Goal: Transaction & Acquisition: Book appointment/travel/reservation

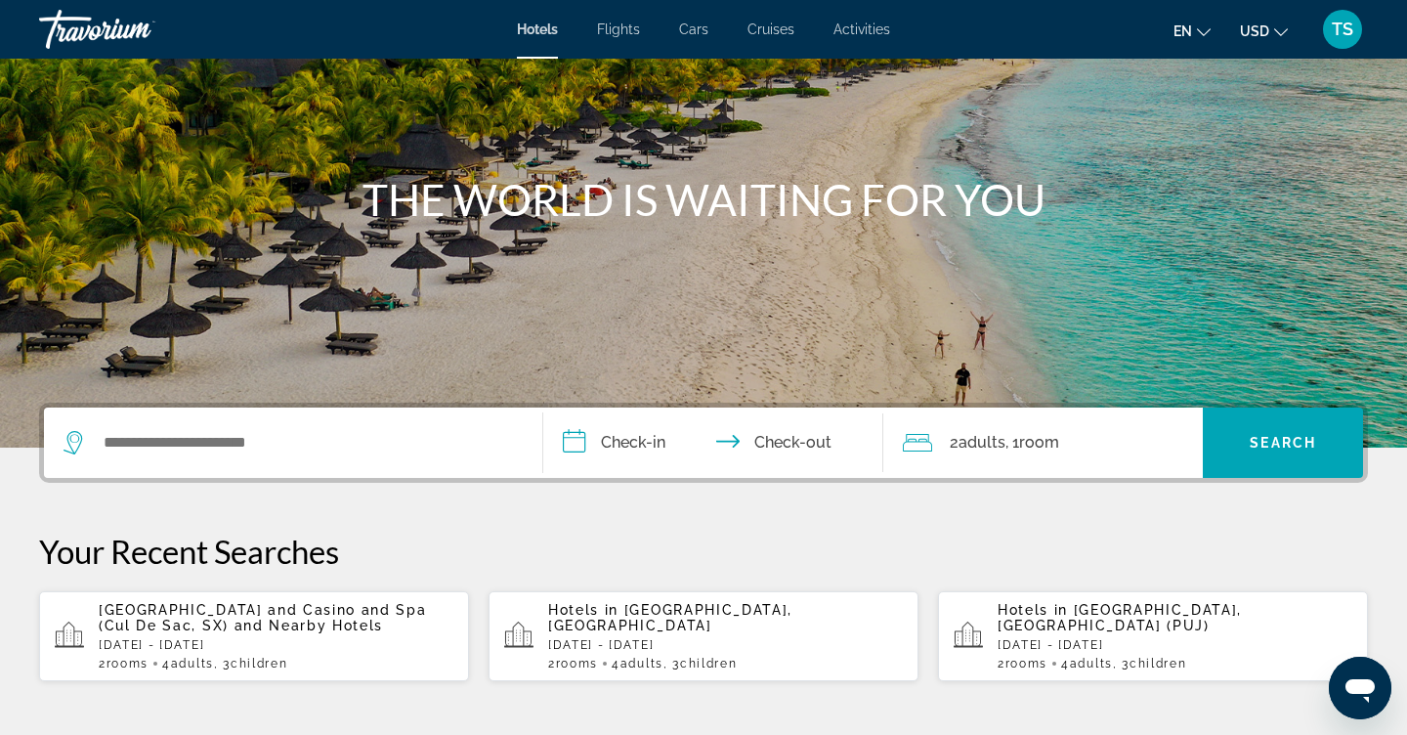
scroll to position [139, 0]
click at [288, 632] on span "and Nearby Hotels" at bounding box center [310, 626] width 150 height 16
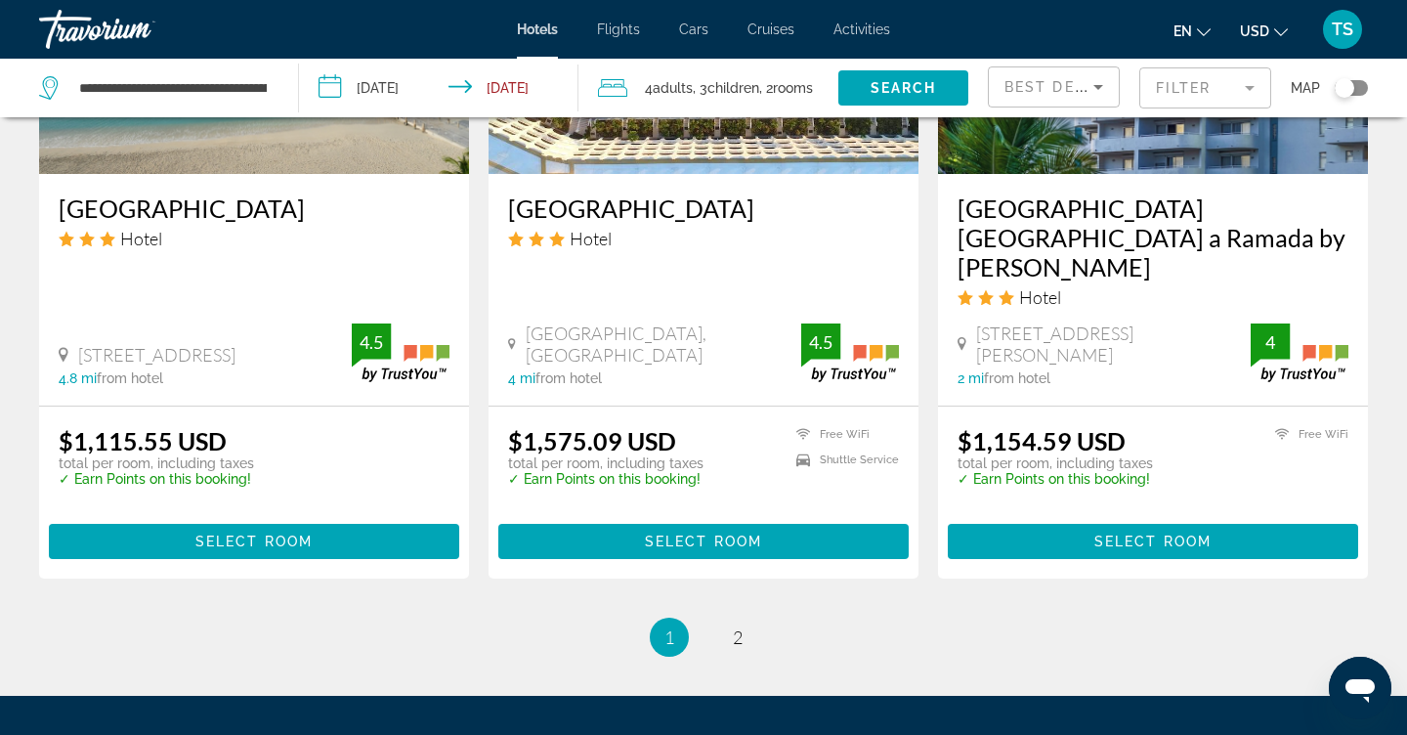
scroll to position [2698, 0]
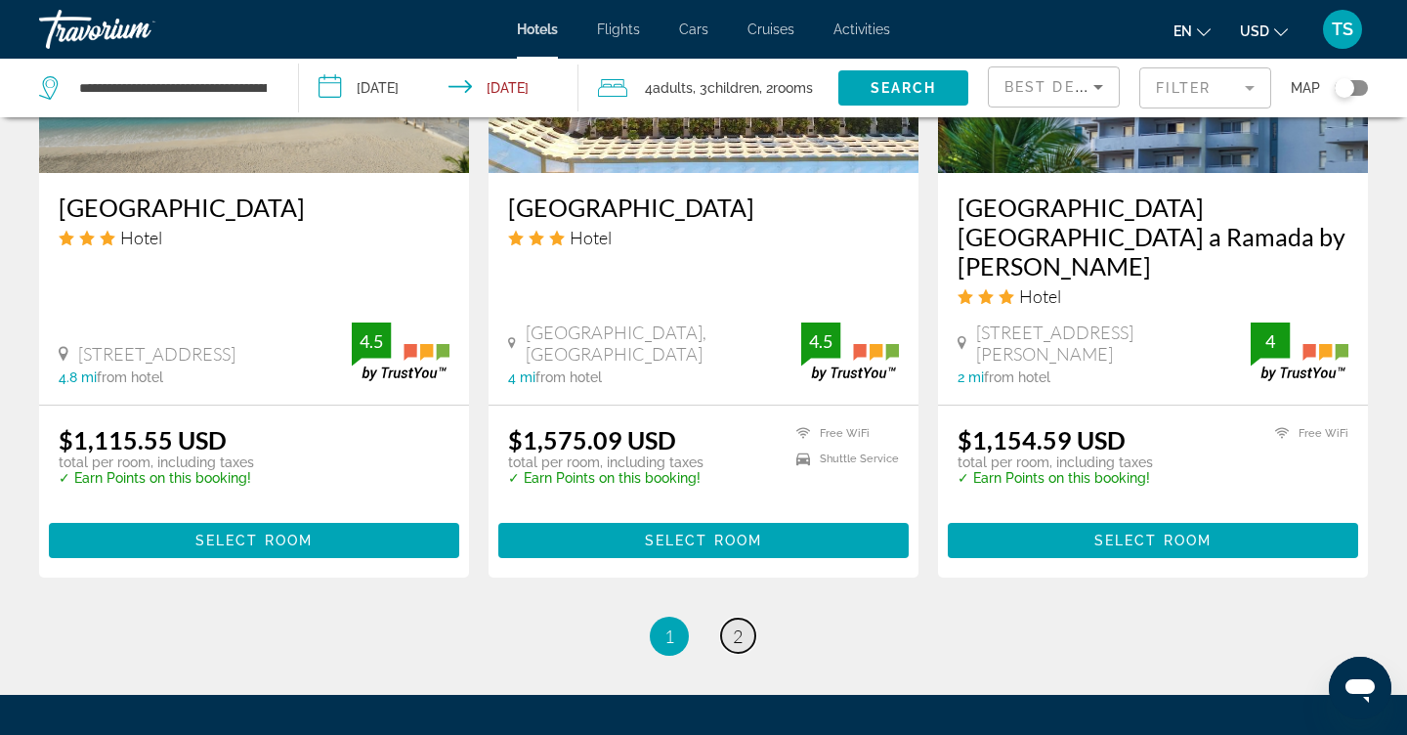
click at [741, 625] on span "2" at bounding box center [738, 635] width 10 height 21
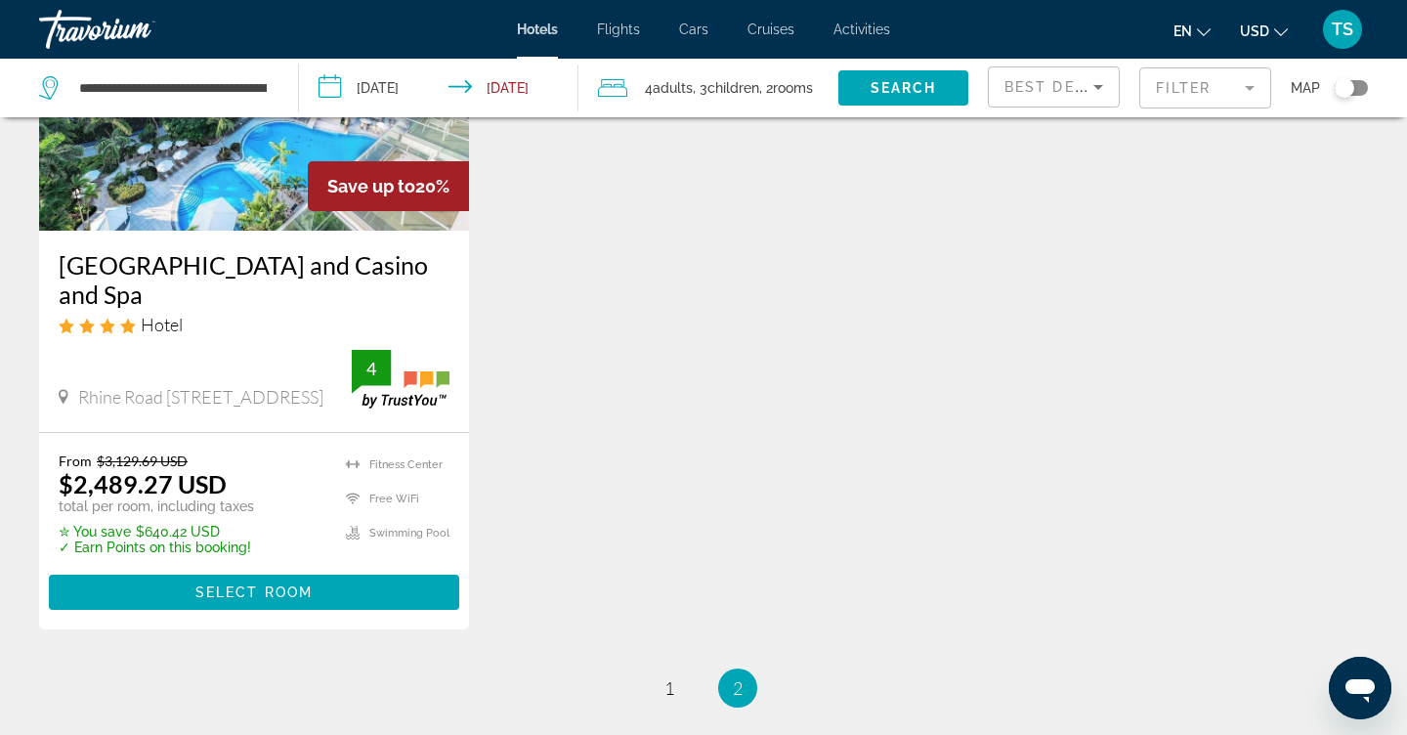
scroll to position [1055, 0]
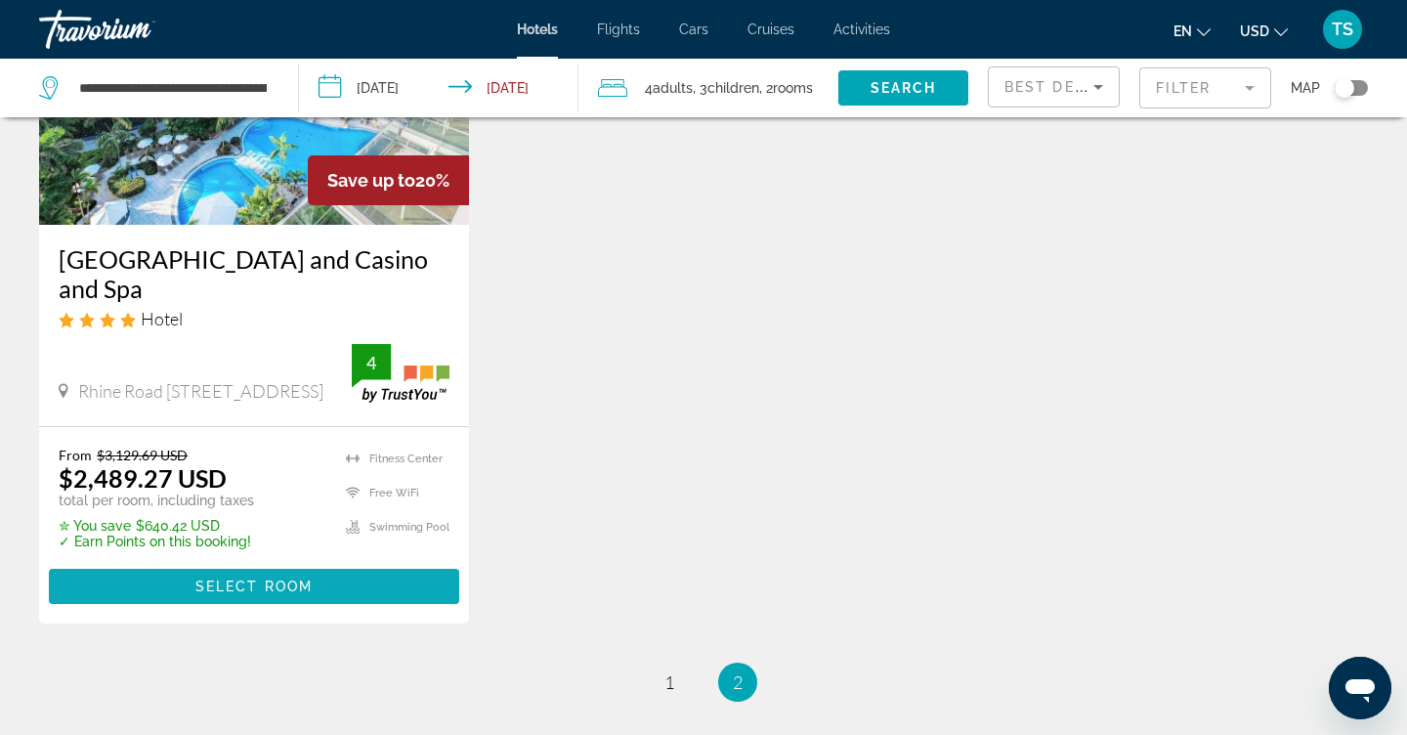
click at [309, 579] on span "Select Room" at bounding box center [253, 587] width 117 height 16
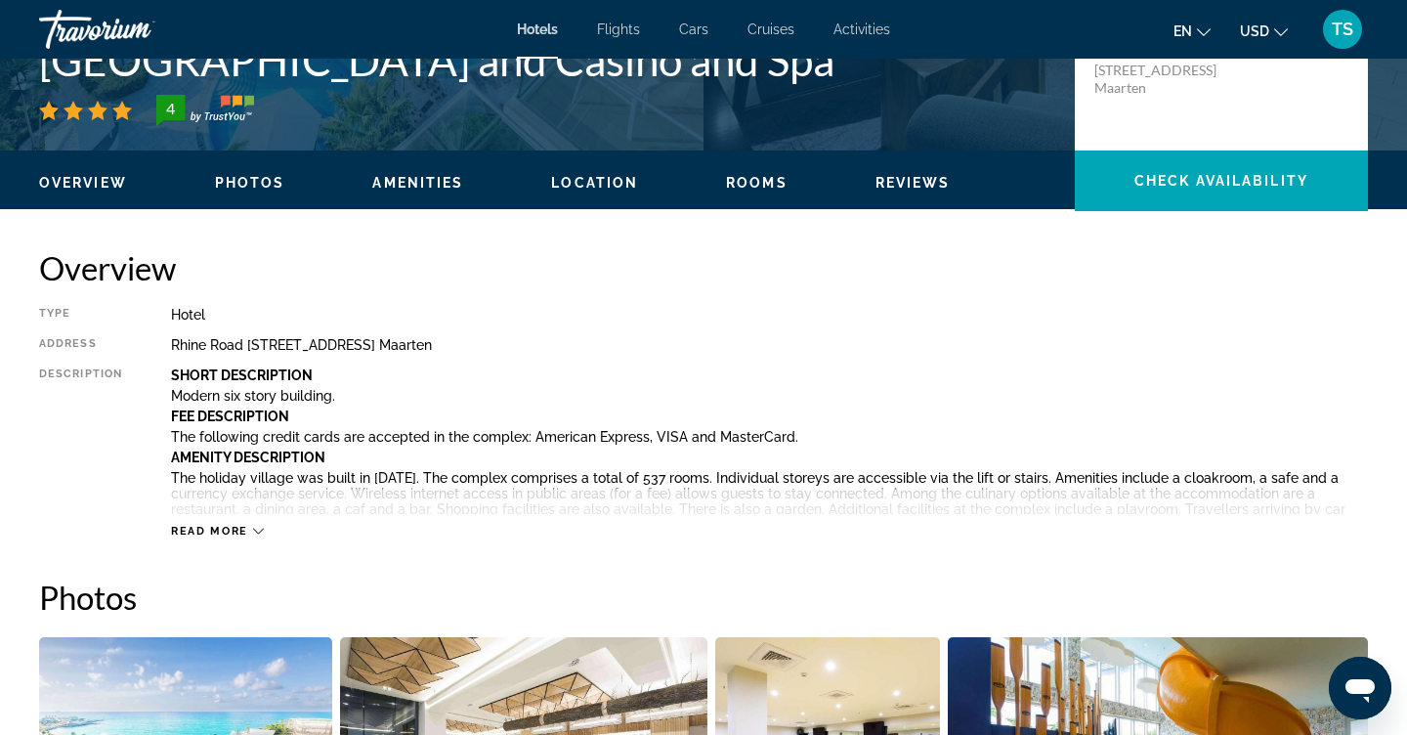
scroll to position [478, 0]
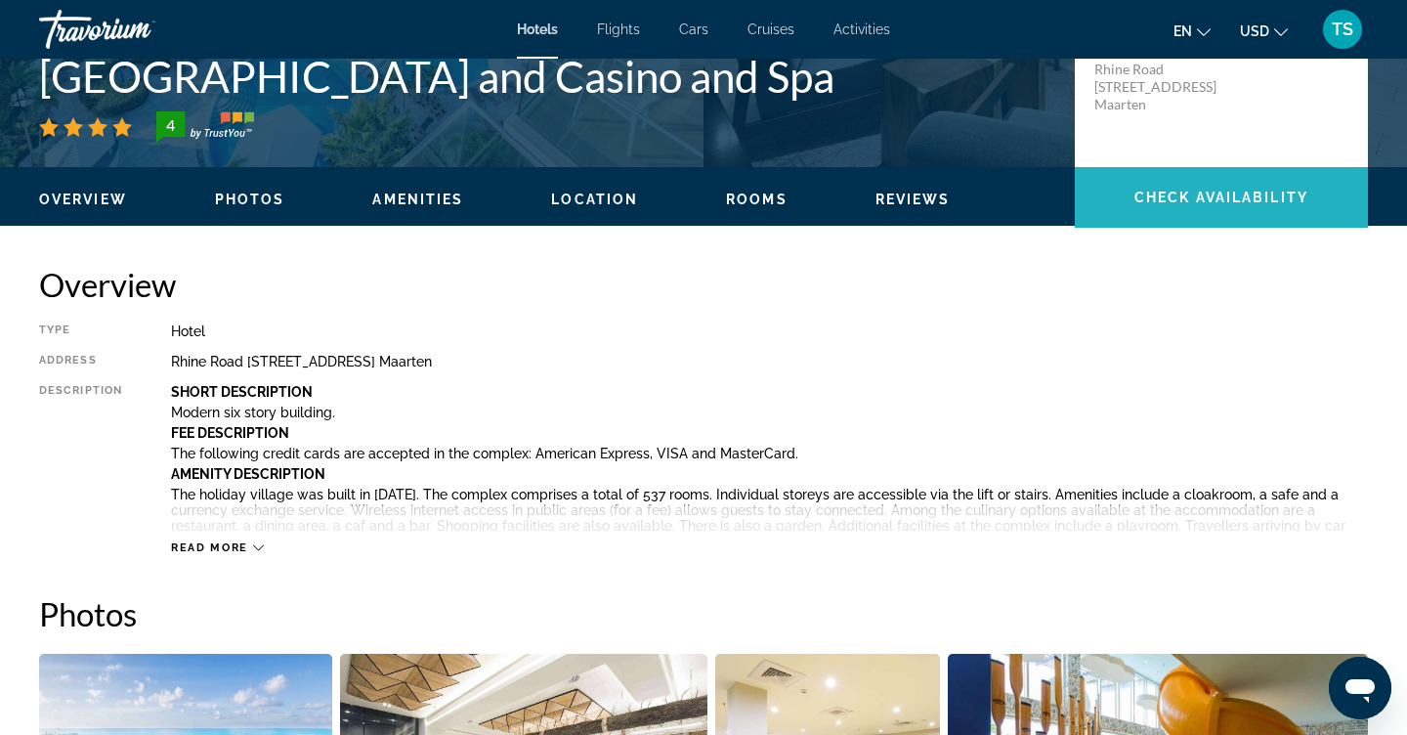
click at [1191, 224] on span "Main content" at bounding box center [1221, 197] width 293 height 61
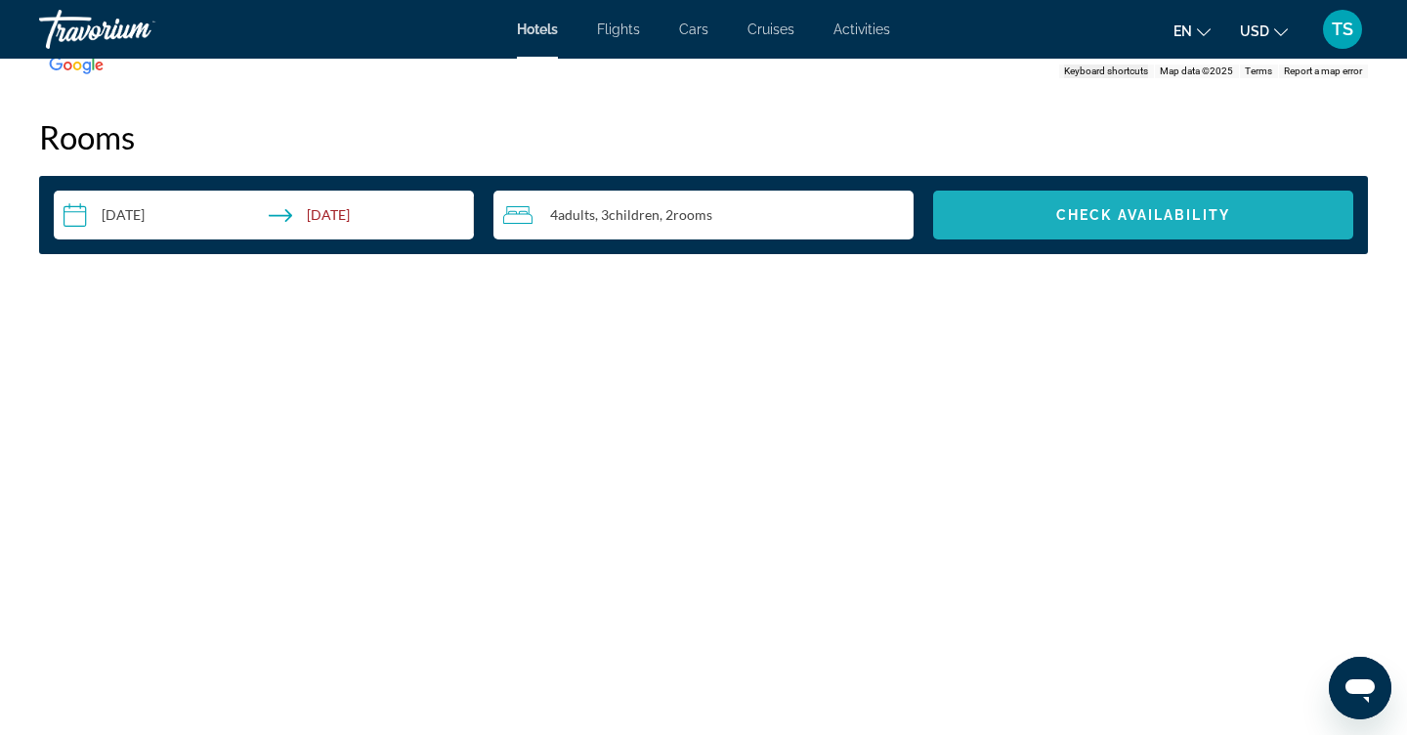
click at [1191, 224] on span "Search widget" at bounding box center [1143, 215] width 420 height 47
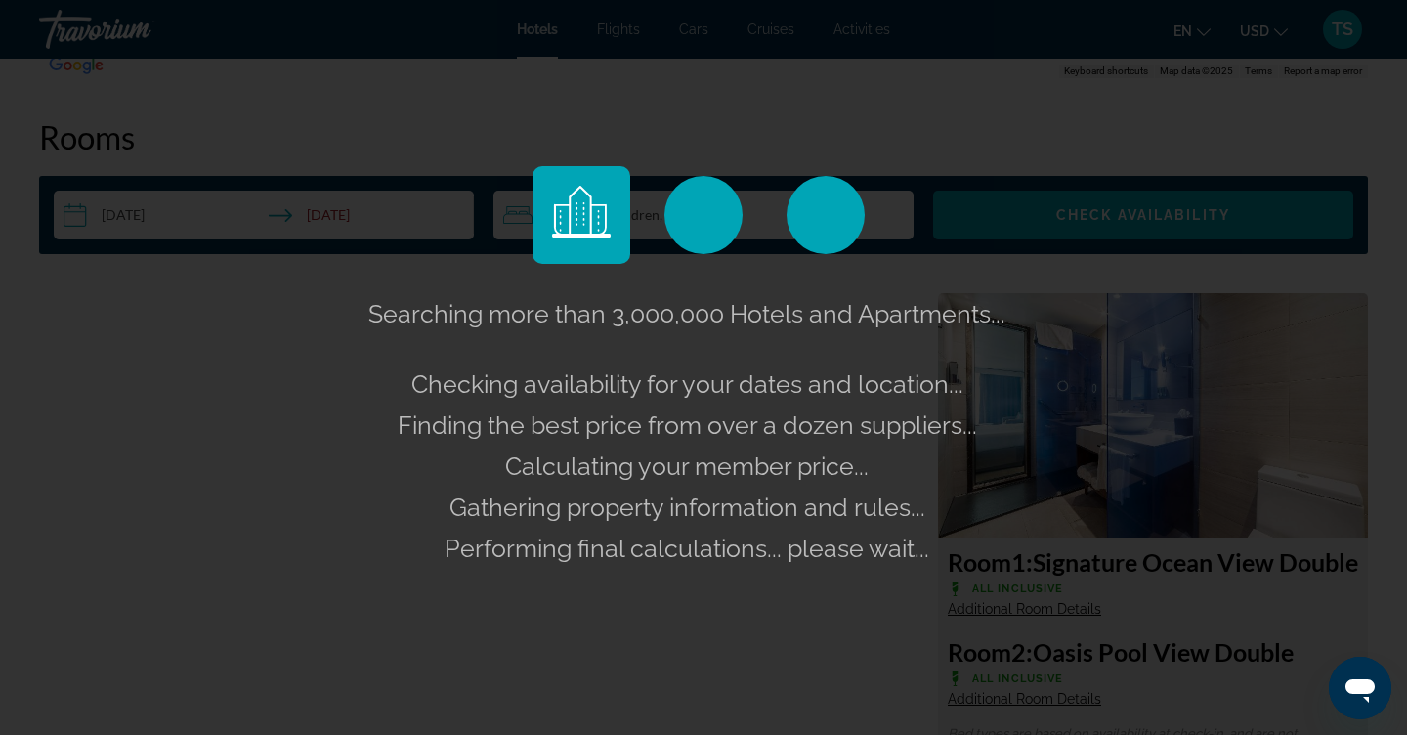
click at [402, 226] on div "Searching more than 3,000,000 Hotels and Apartments... Checking availability fo…" at bounding box center [703, 367] width 1407 height 735
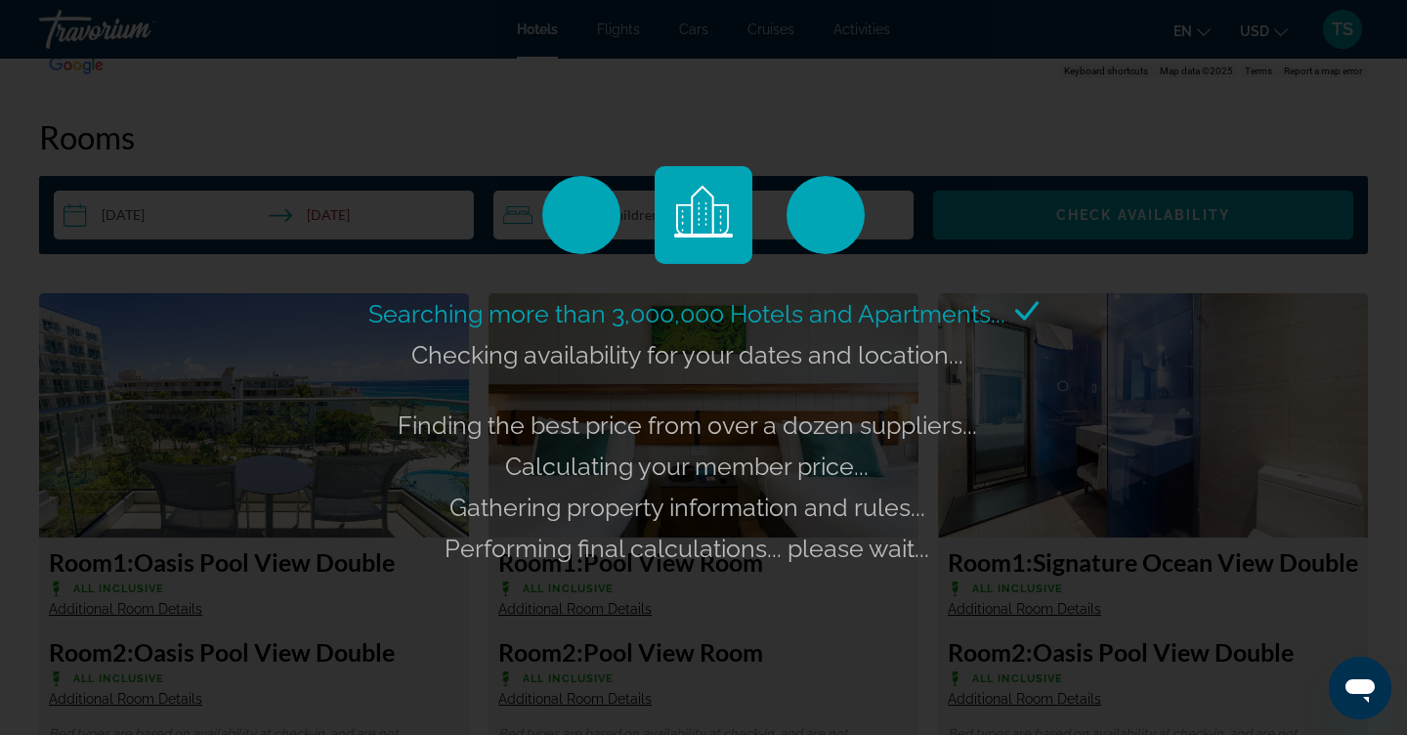
click at [402, 226] on div "Searching more than 3,000,000 Hotels and Apartments... Checking availability fo…" at bounding box center [703, 367] width 1407 height 735
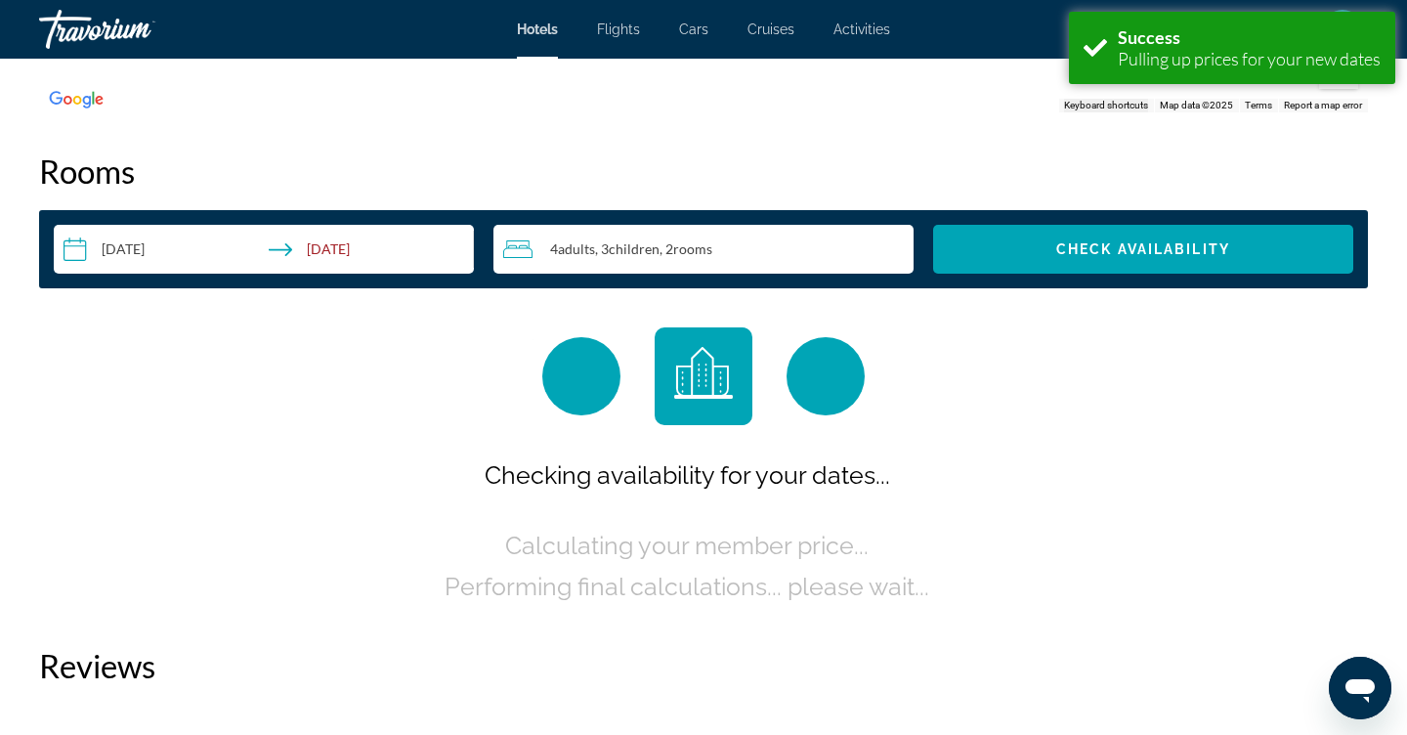
scroll to position [2473, 0]
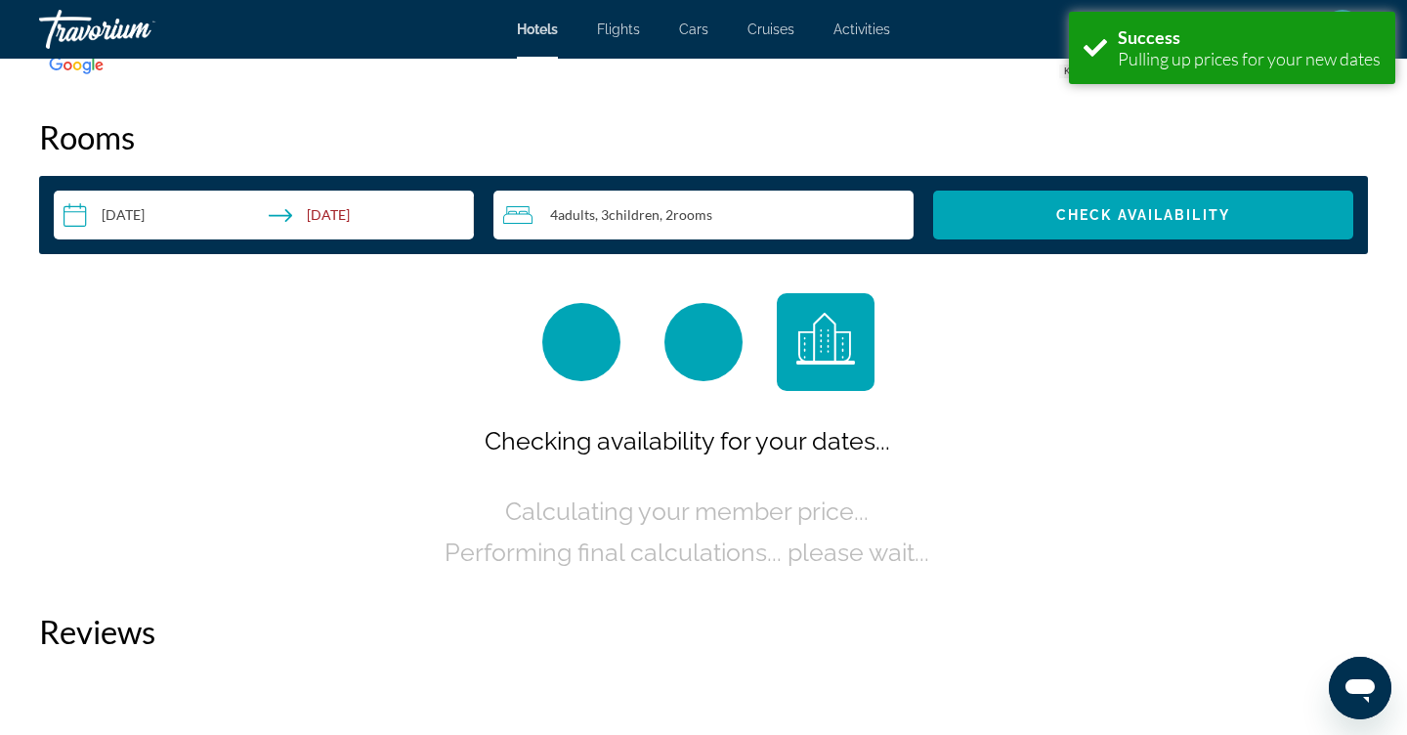
click at [382, 215] on input "**********" at bounding box center [268, 218] width 428 height 55
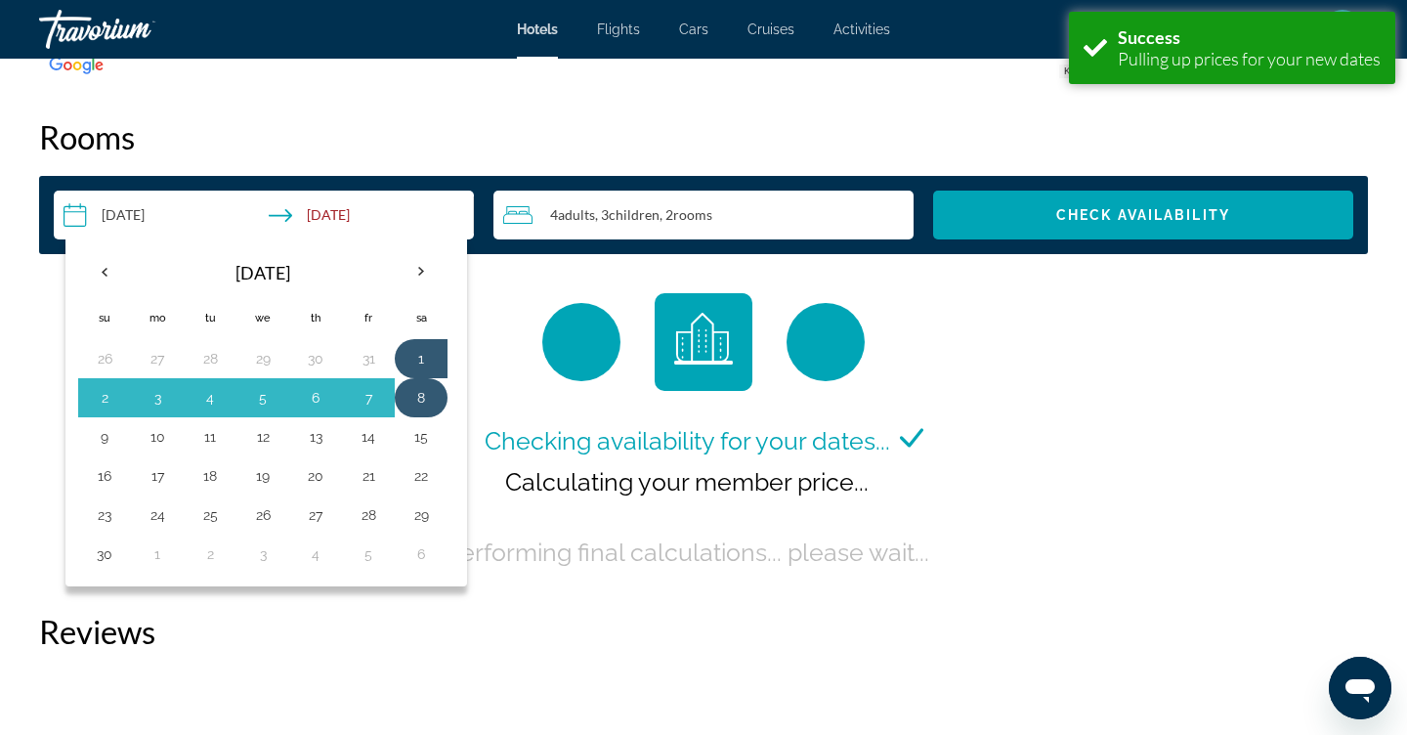
click at [426, 411] on button "8" at bounding box center [421, 397] width 31 height 27
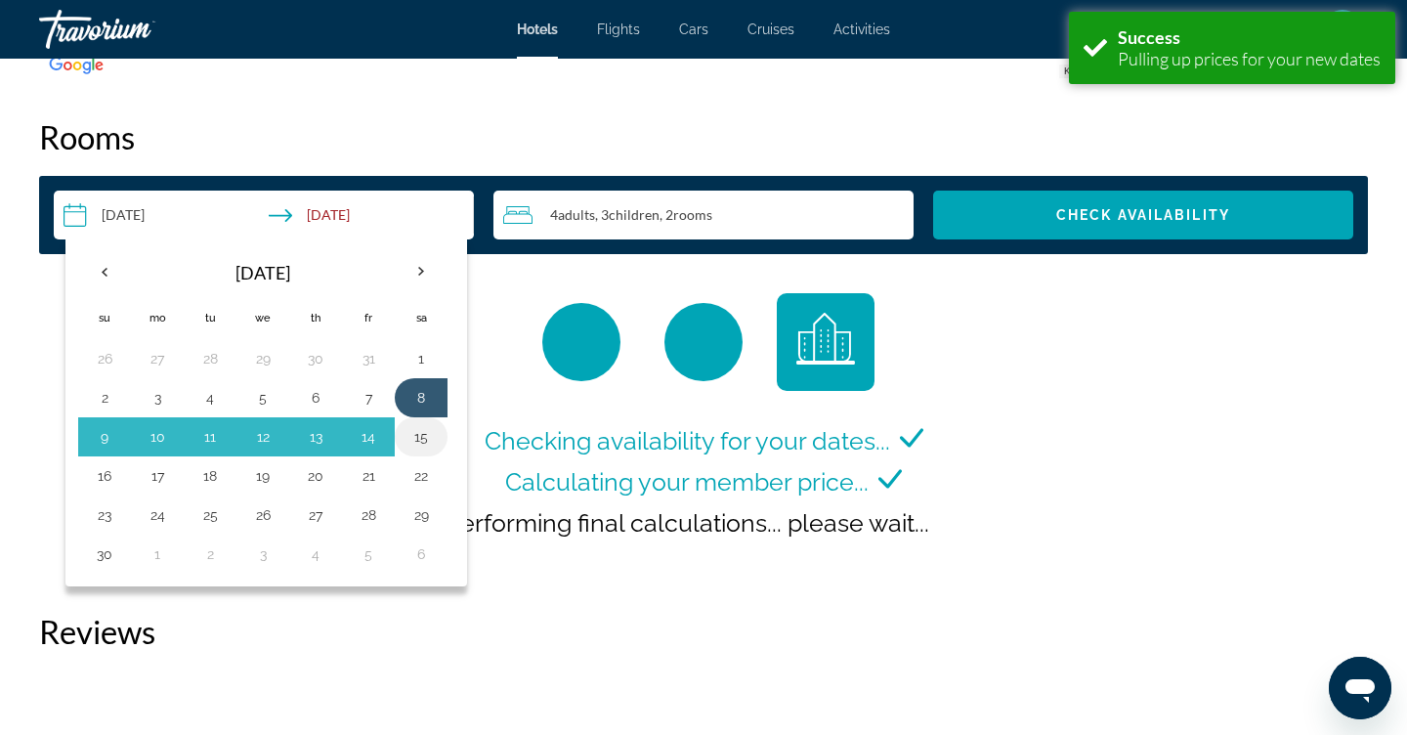
click at [431, 445] on button "15" at bounding box center [421, 436] width 31 height 27
type input "**********"
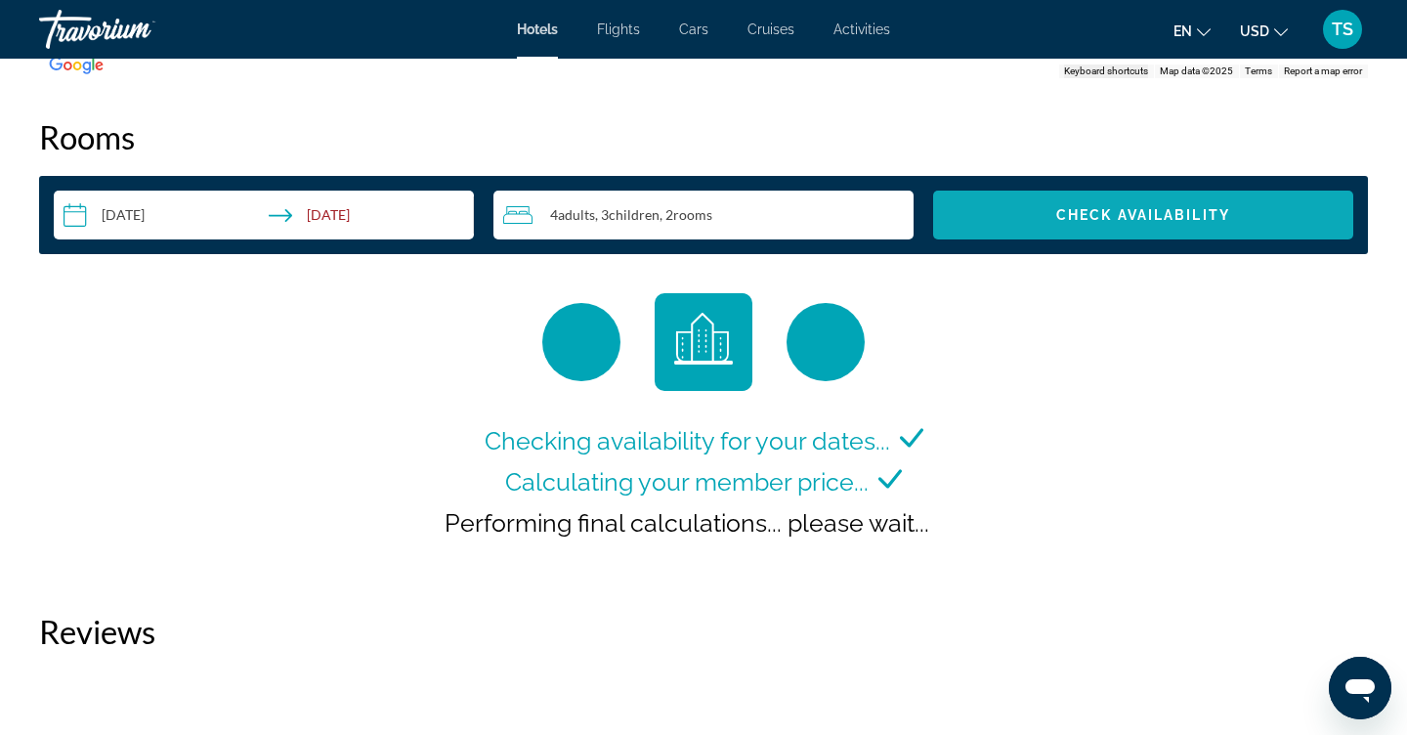
click at [1065, 217] on span "Check Availability" at bounding box center [1143, 215] width 174 height 16
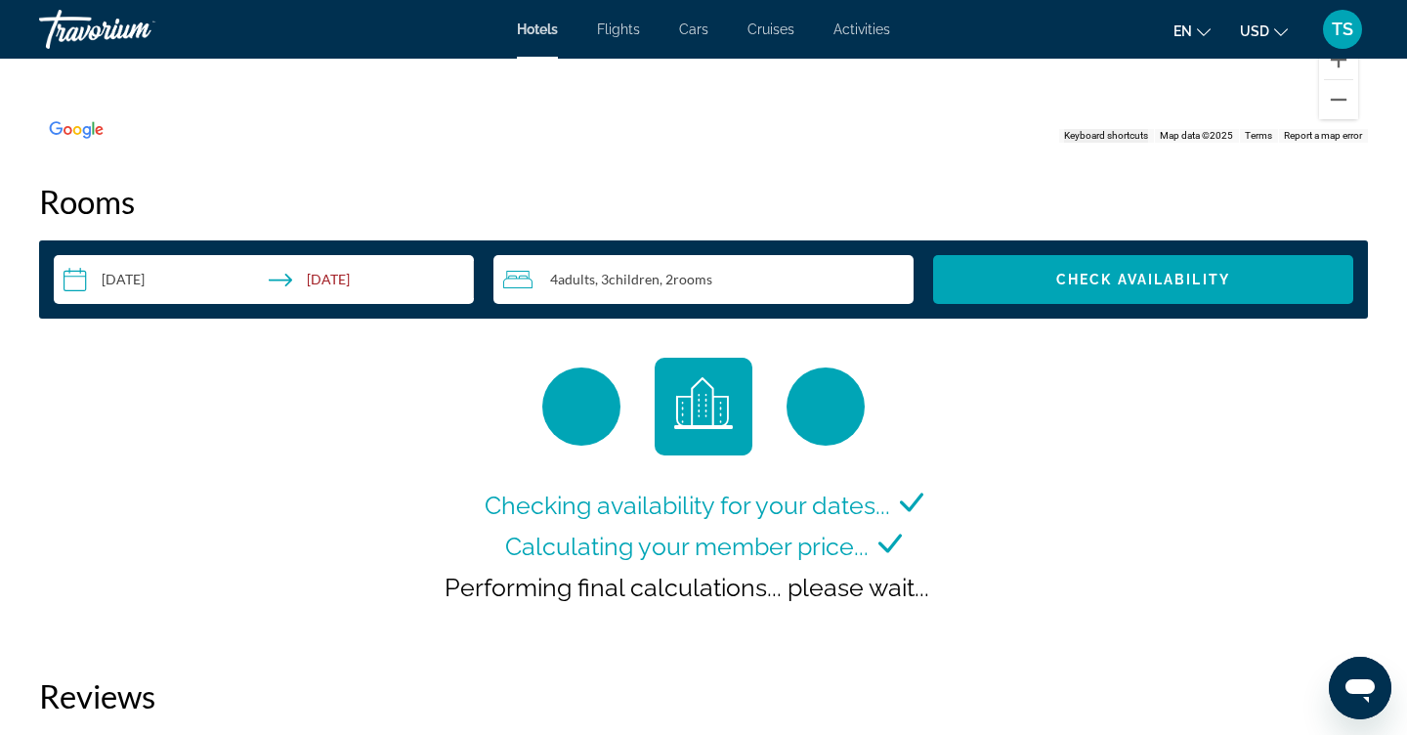
scroll to position [2403, 0]
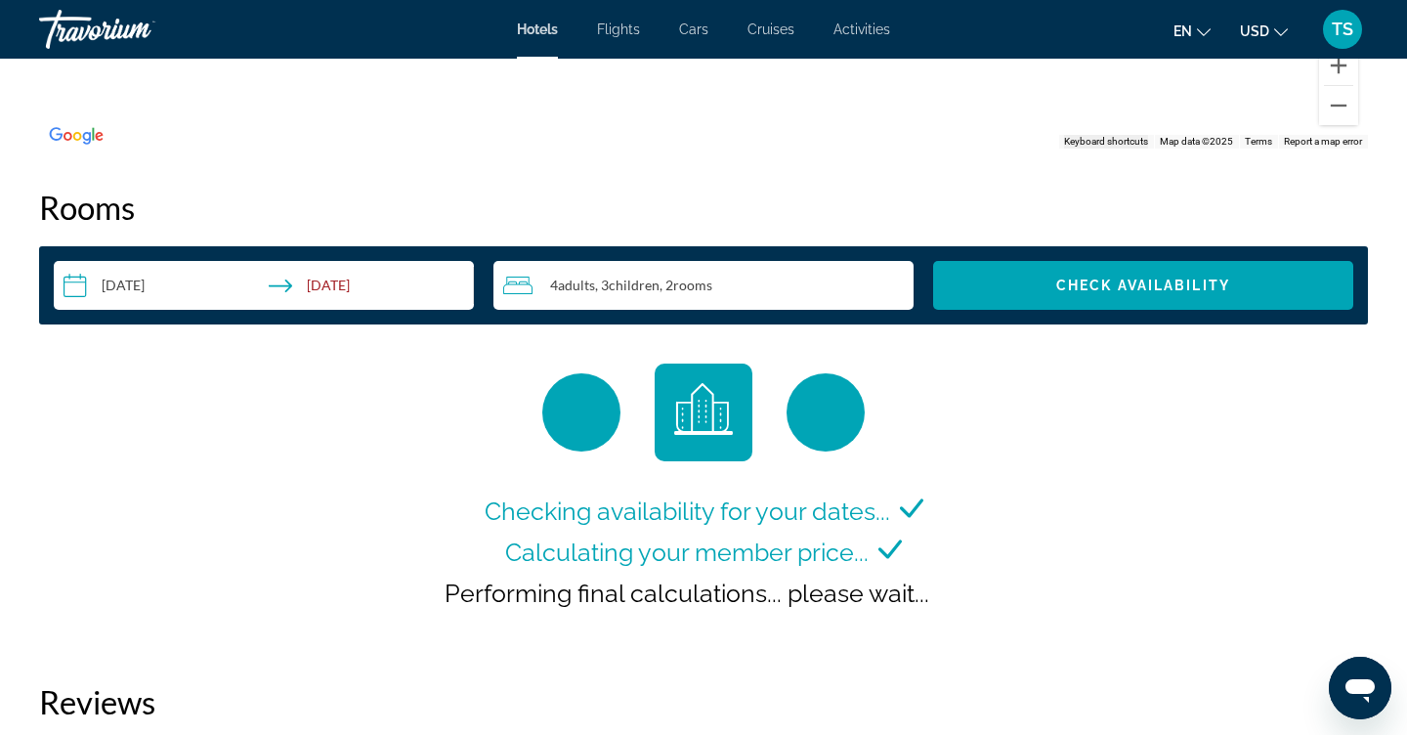
click at [915, 584] on span "Performing final calculations... please wait..." at bounding box center [687, 593] width 485 height 29
click at [770, 592] on span "Performing final calculations... please wait..." at bounding box center [687, 593] width 485 height 29
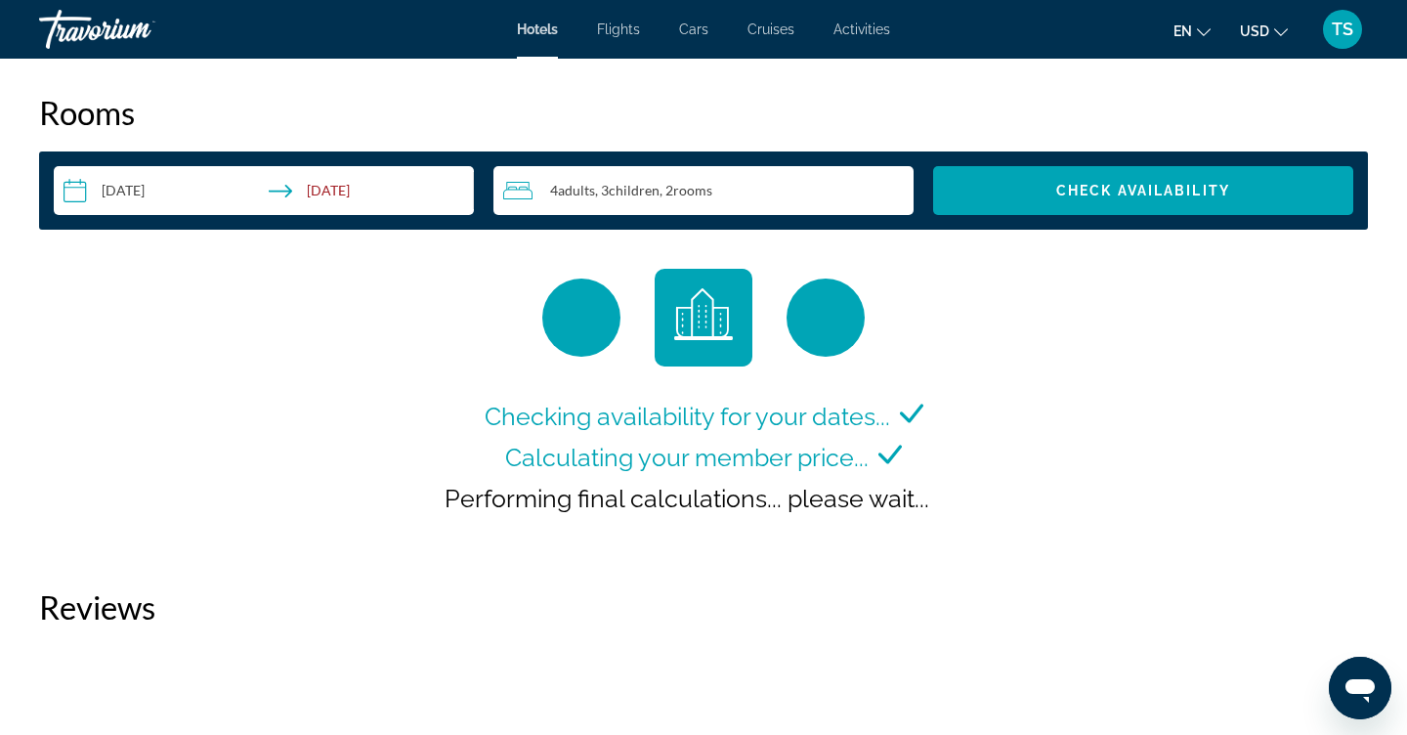
scroll to position [2498, 0]
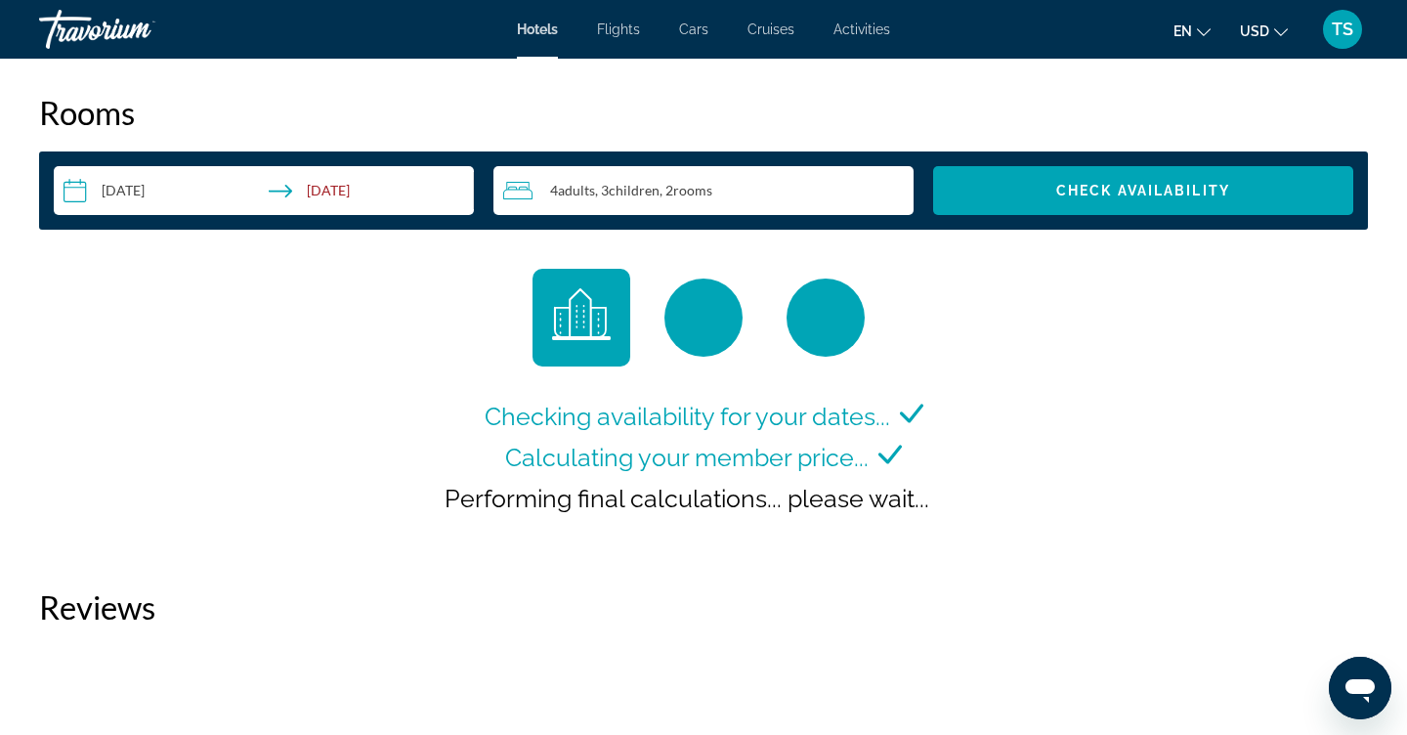
click at [897, 482] on div "Performing final calculations... please wait..." at bounding box center [704, 498] width 518 height 41
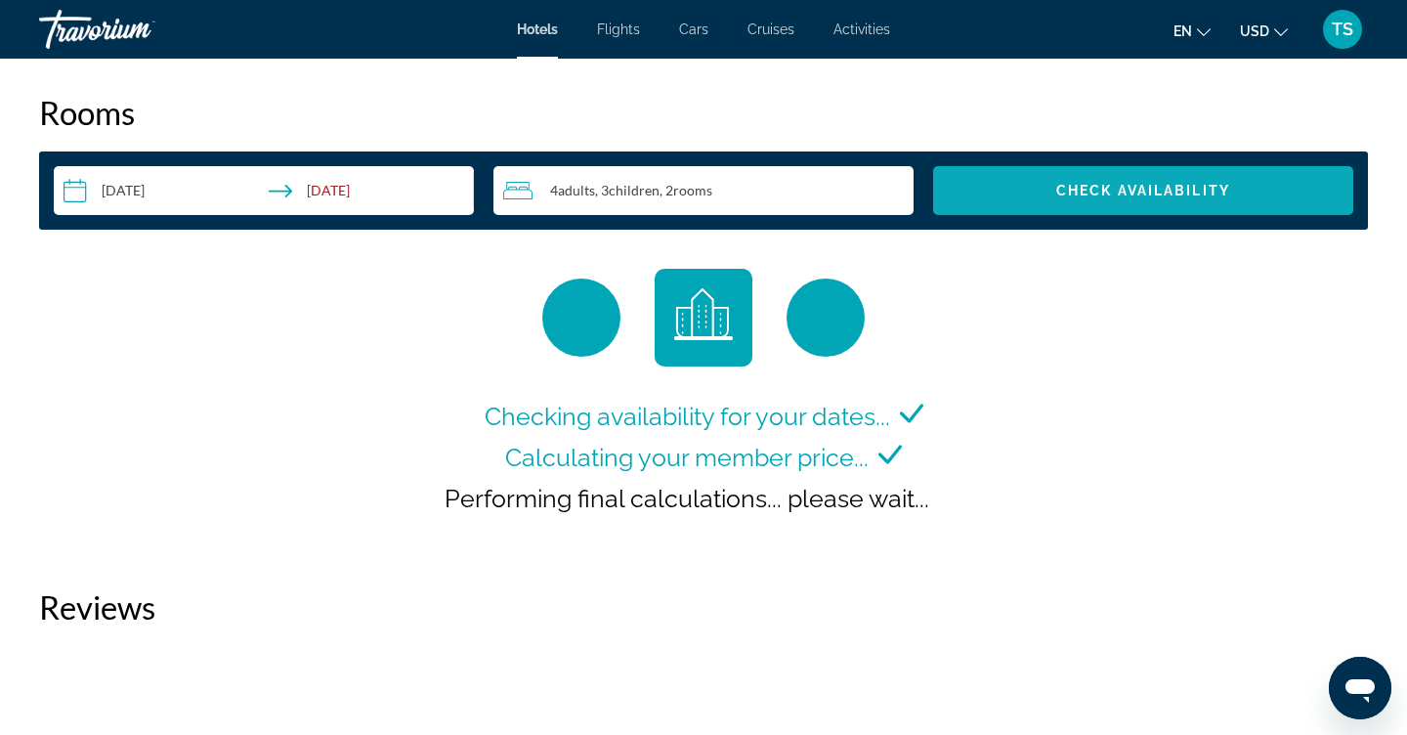
click at [1153, 193] on span "Check Availability" at bounding box center [1143, 191] width 174 height 16
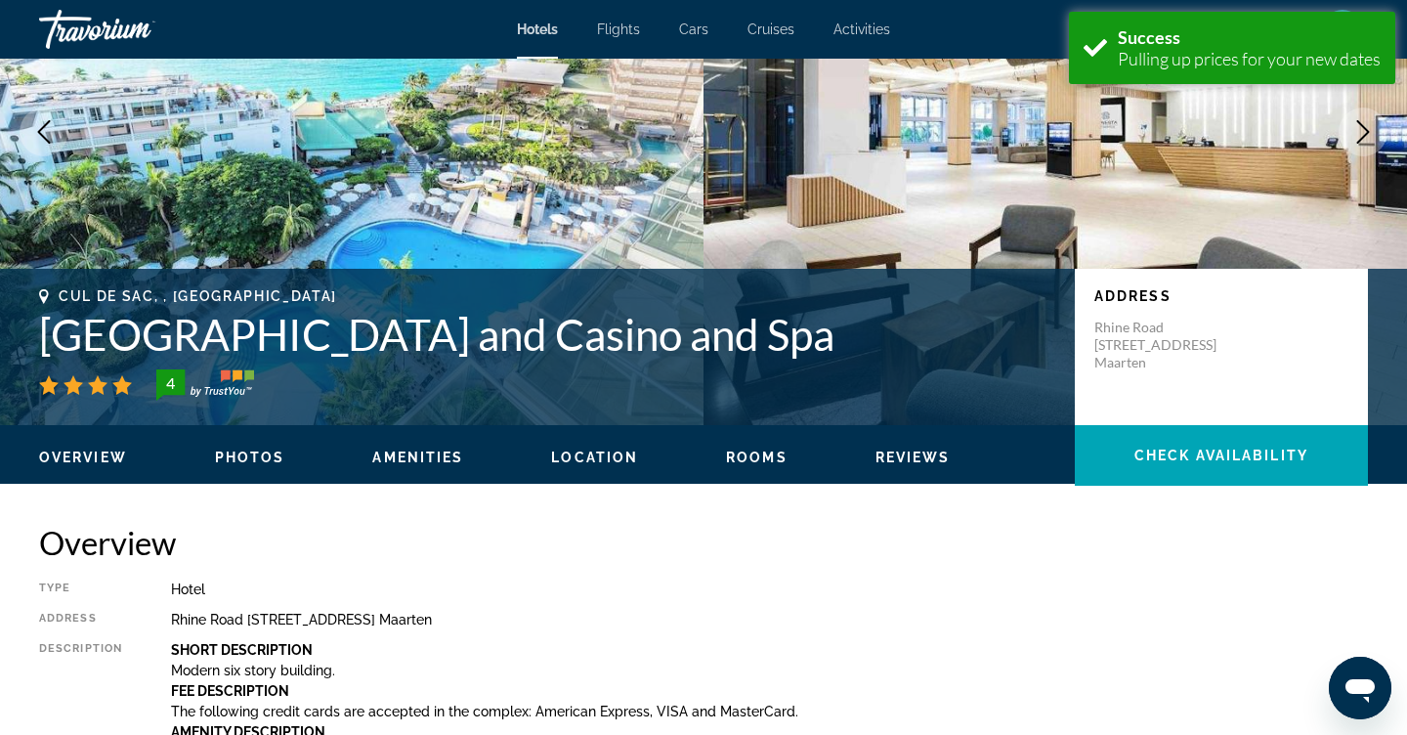
scroll to position [2473, 0]
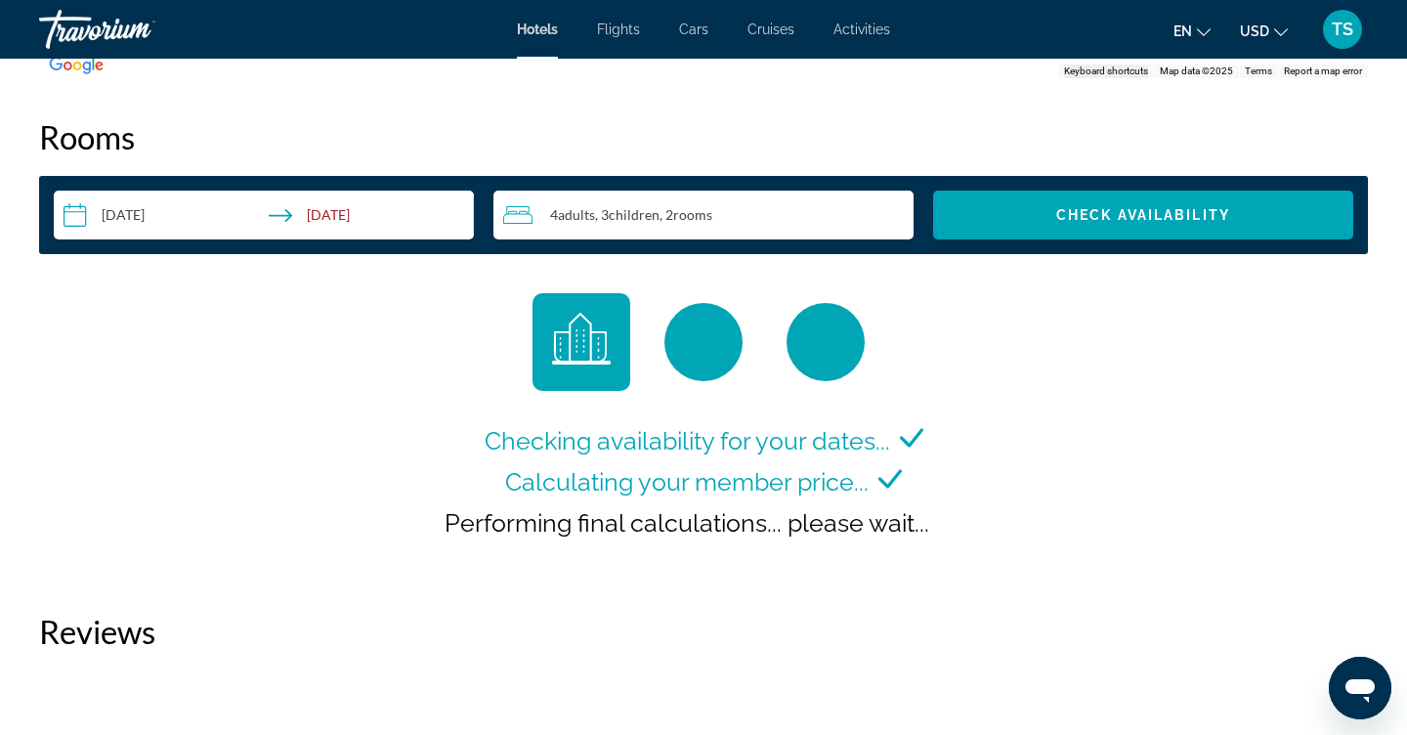
click at [412, 194] on input "**********" at bounding box center [268, 218] width 428 height 55
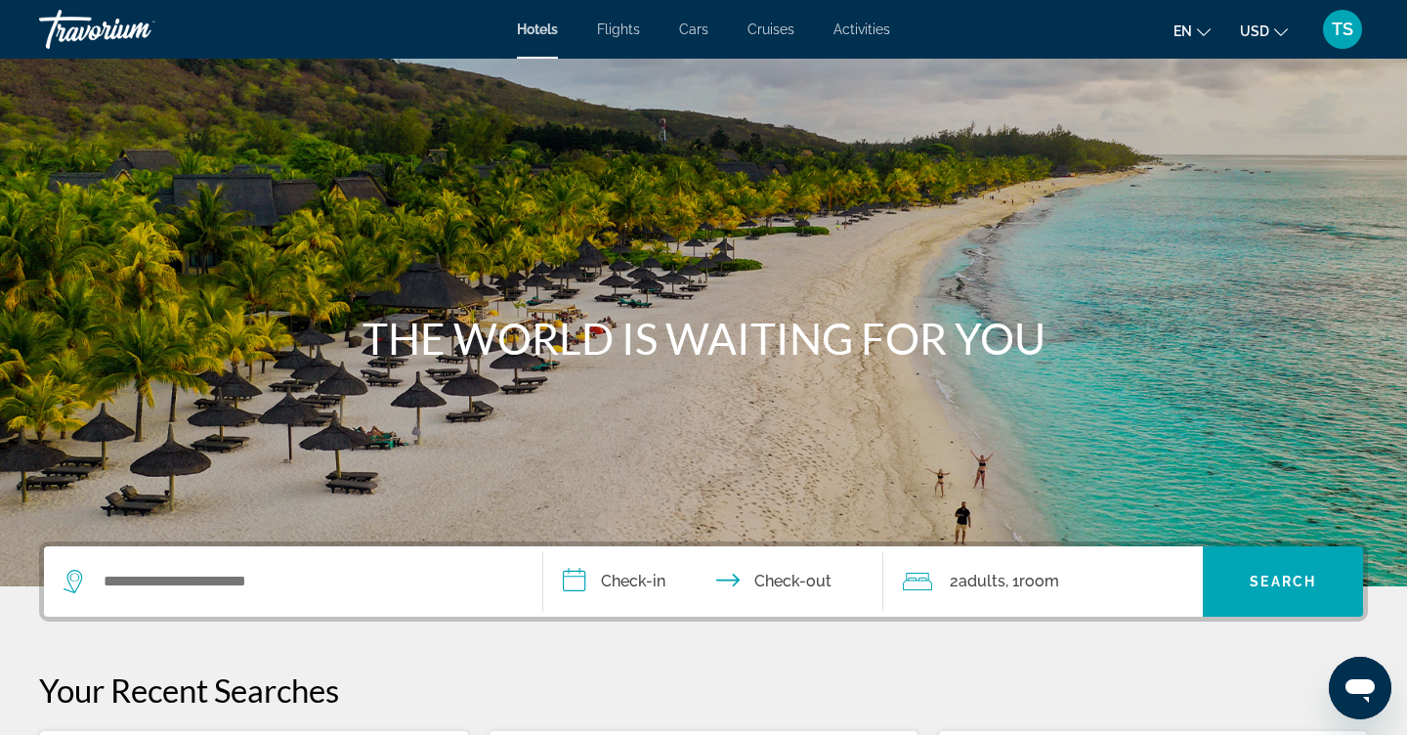
click at [423, 606] on div "Search widget" at bounding box center [293, 581] width 459 height 70
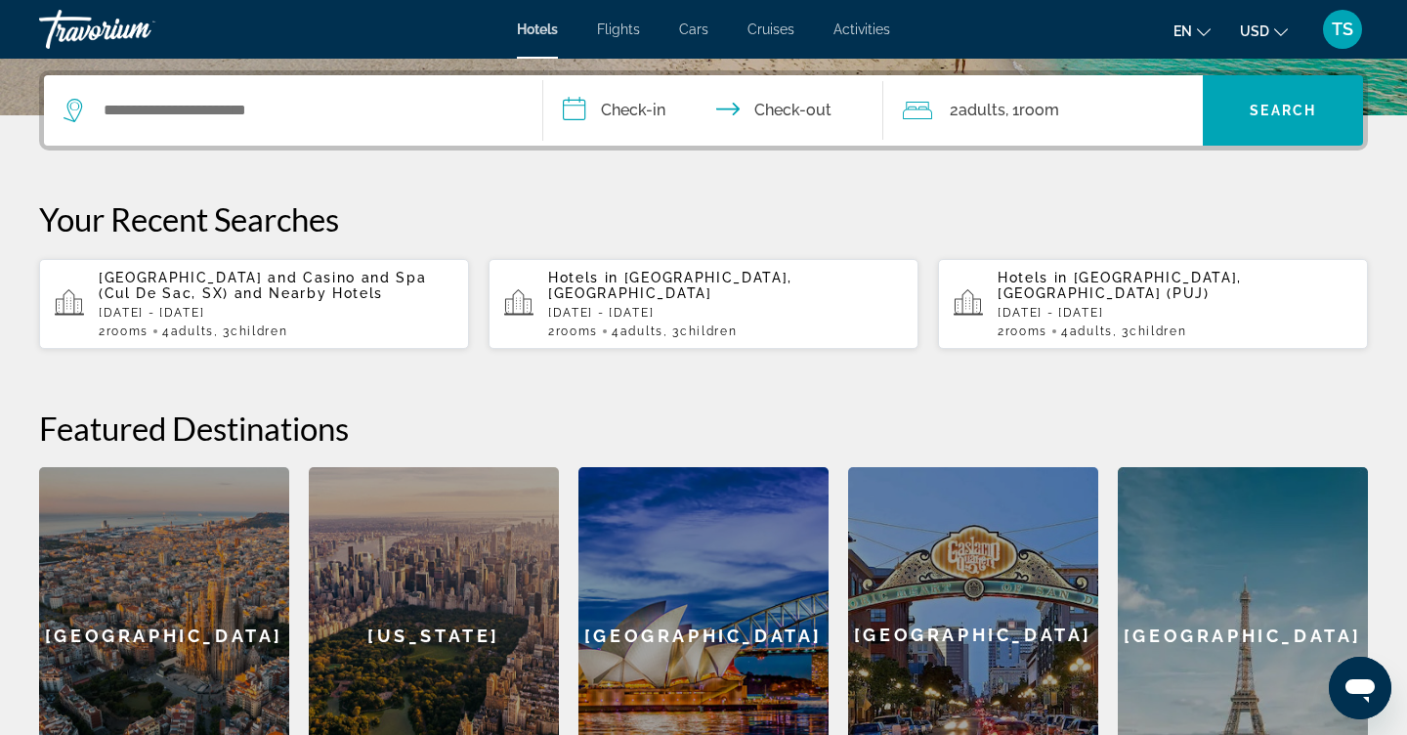
scroll to position [478, 0]
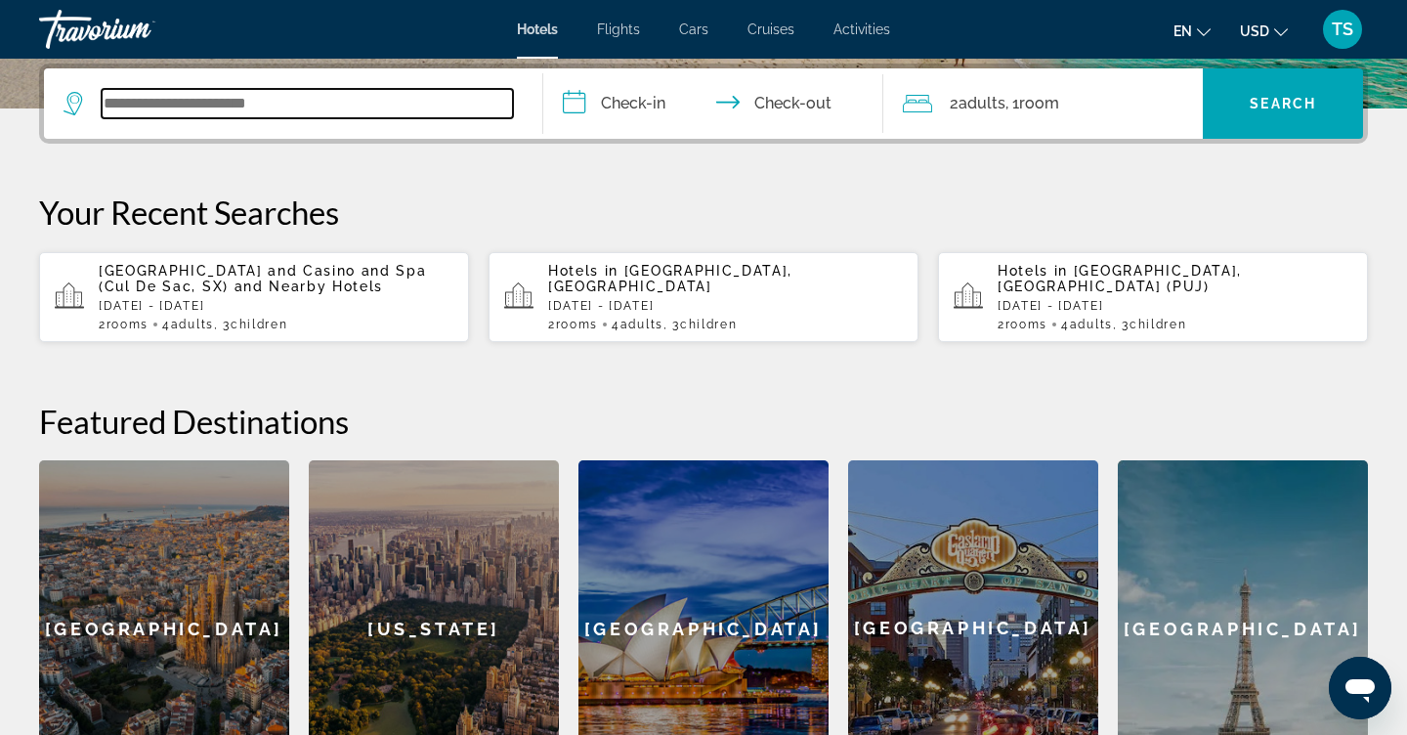
click at [428, 90] on input "Search widget" at bounding box center [307, 103] width 411 height 29
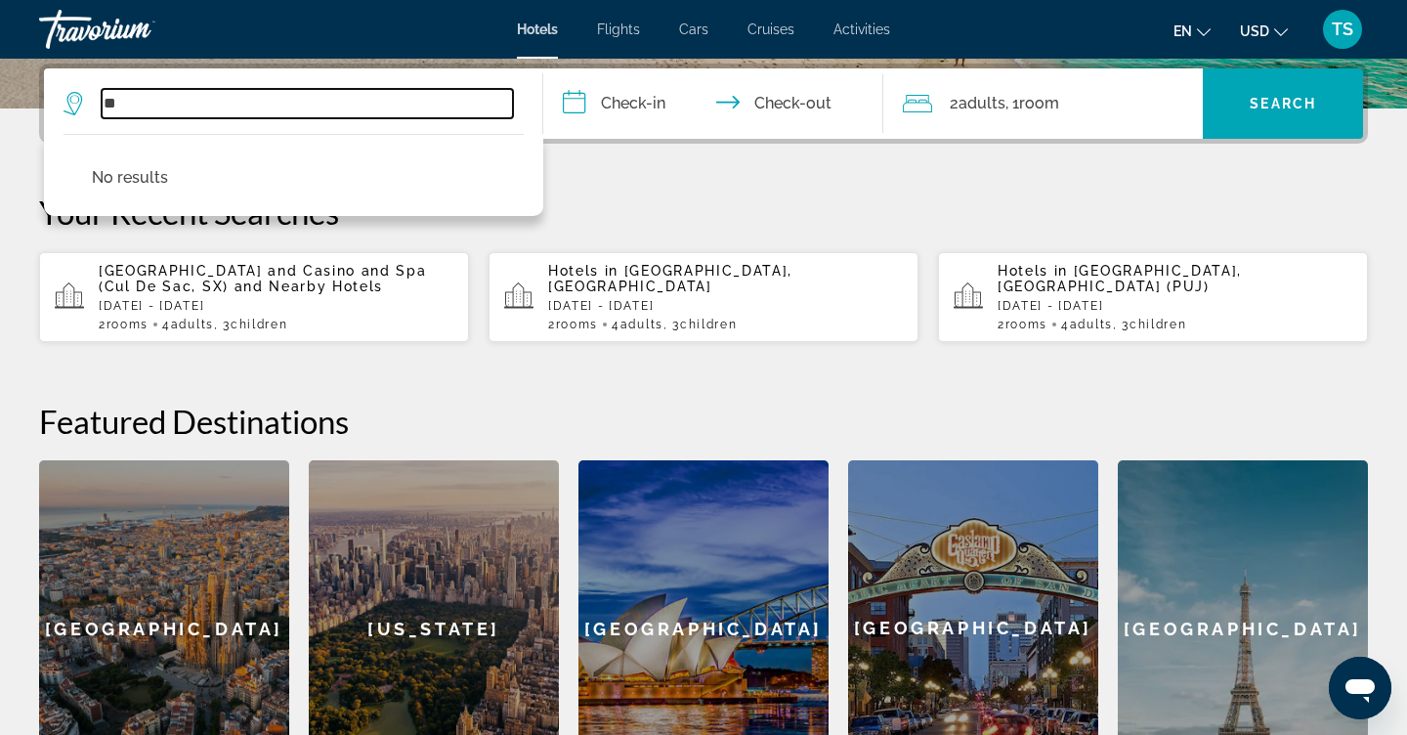
type input "*"
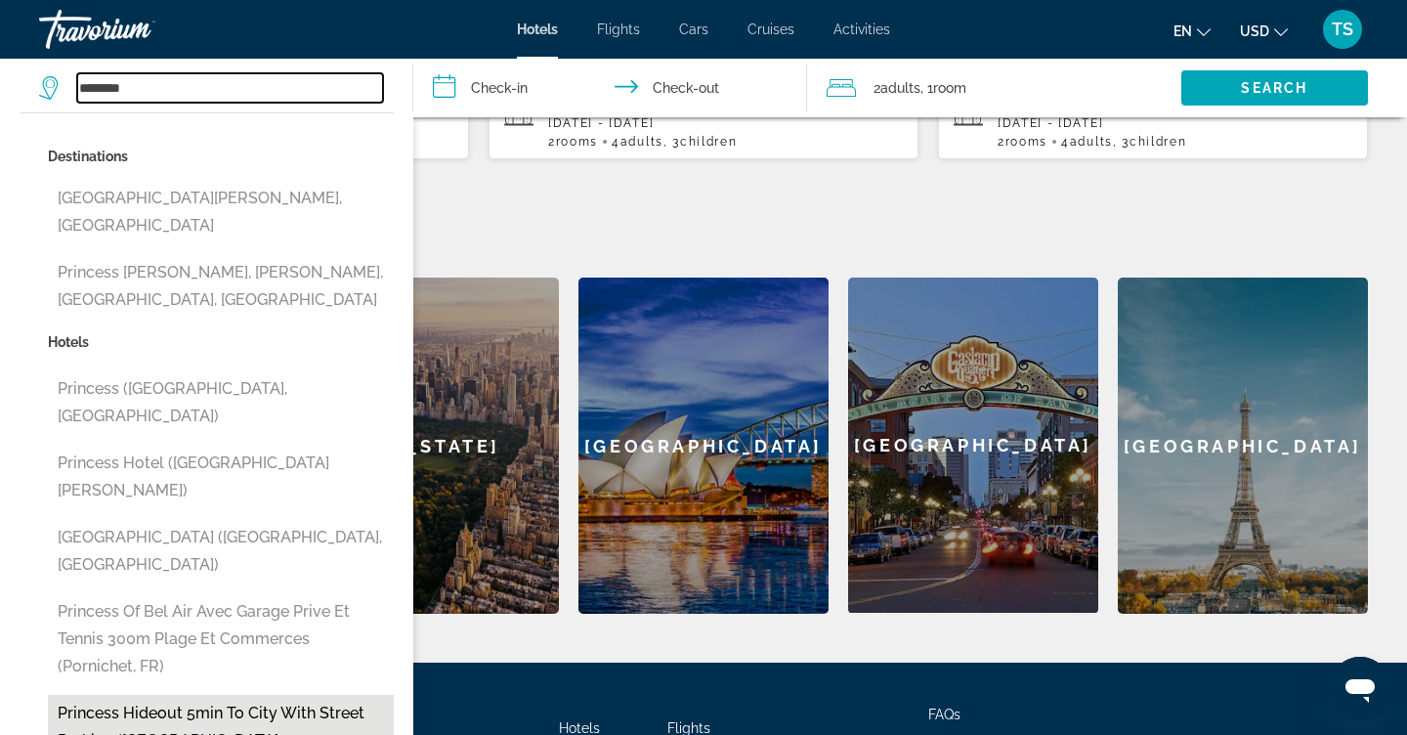
scroll to position [658, 0]
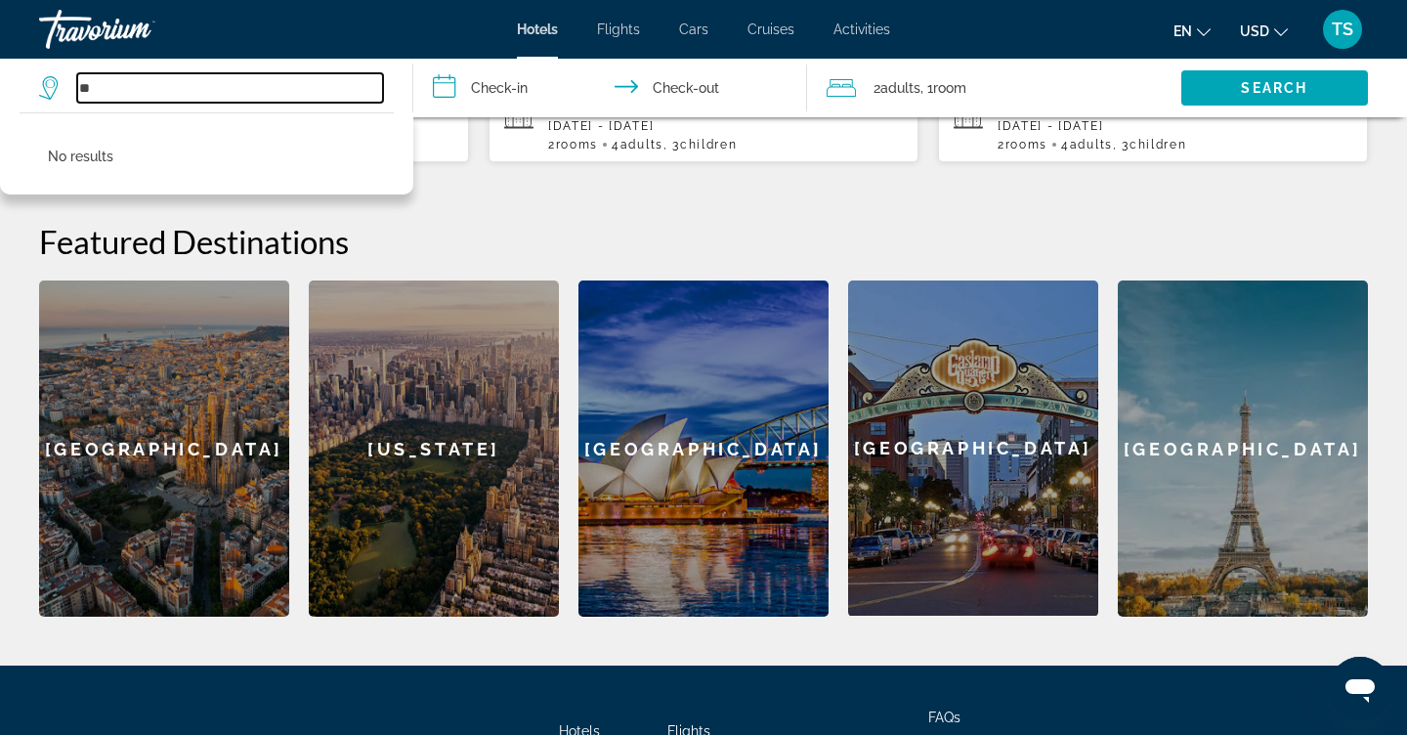
type input "*"
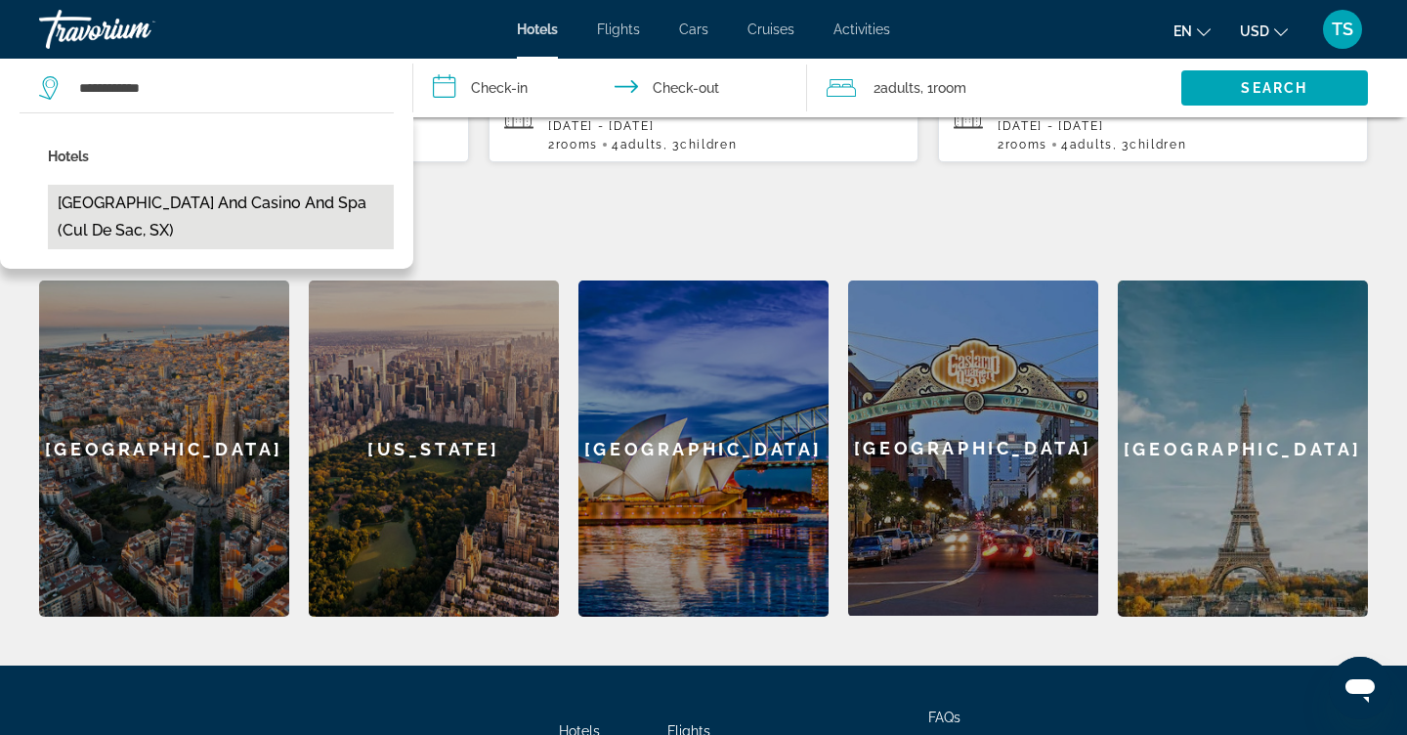
click at [139, 217] on button "[GEOGRAPHIC_DATA] and Casino and Spa (Cul De Sac, SX)" at bounding box center [221, 217] width 346 height 64
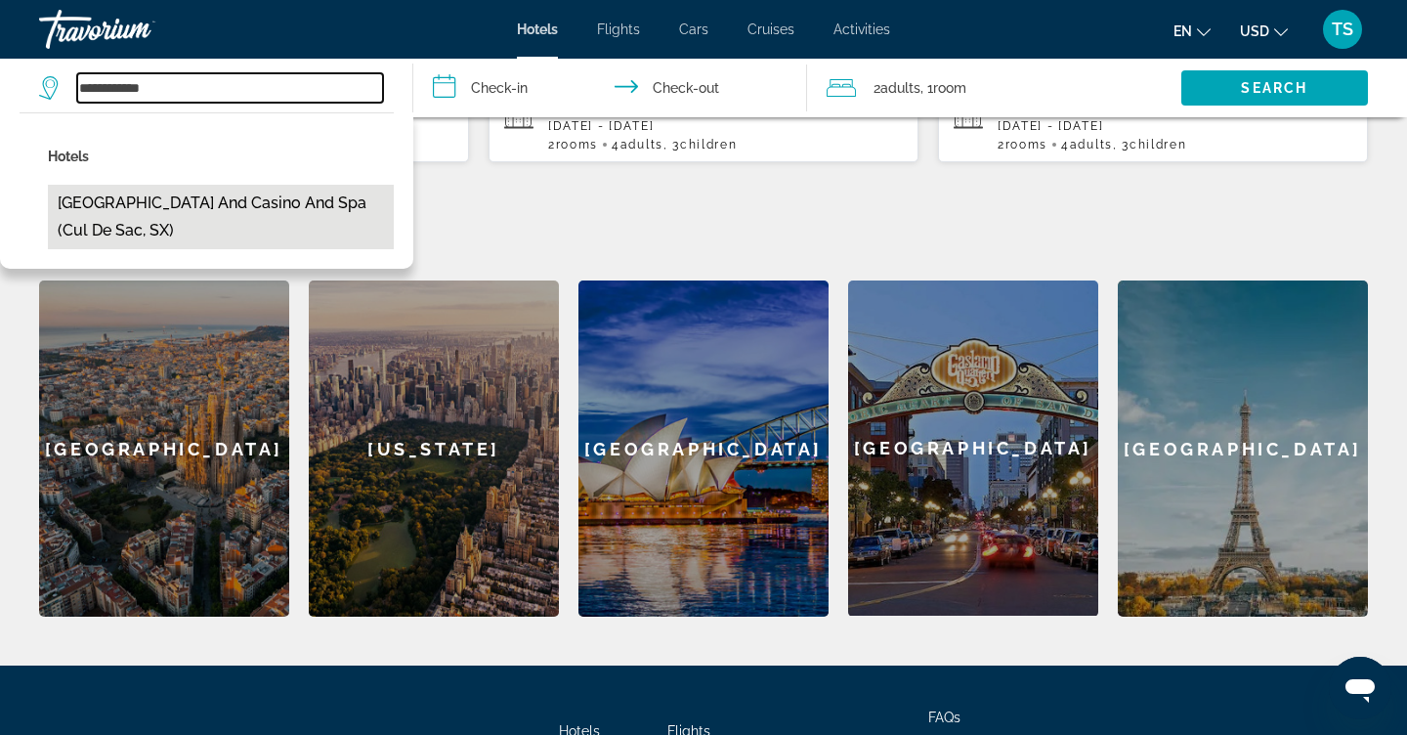
type input "**********"
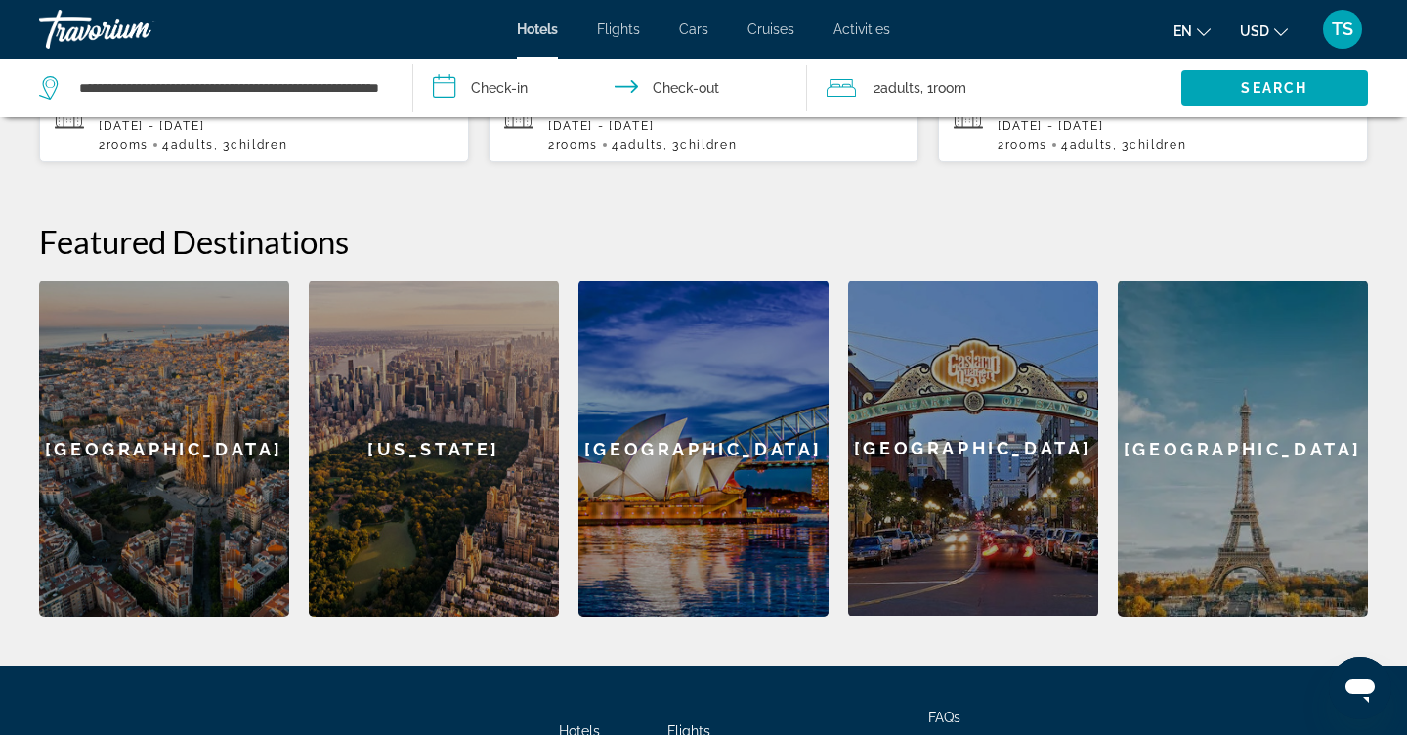
click at [520, 90] on input "**********" at bounding box center [614, 91] width 402 height 64
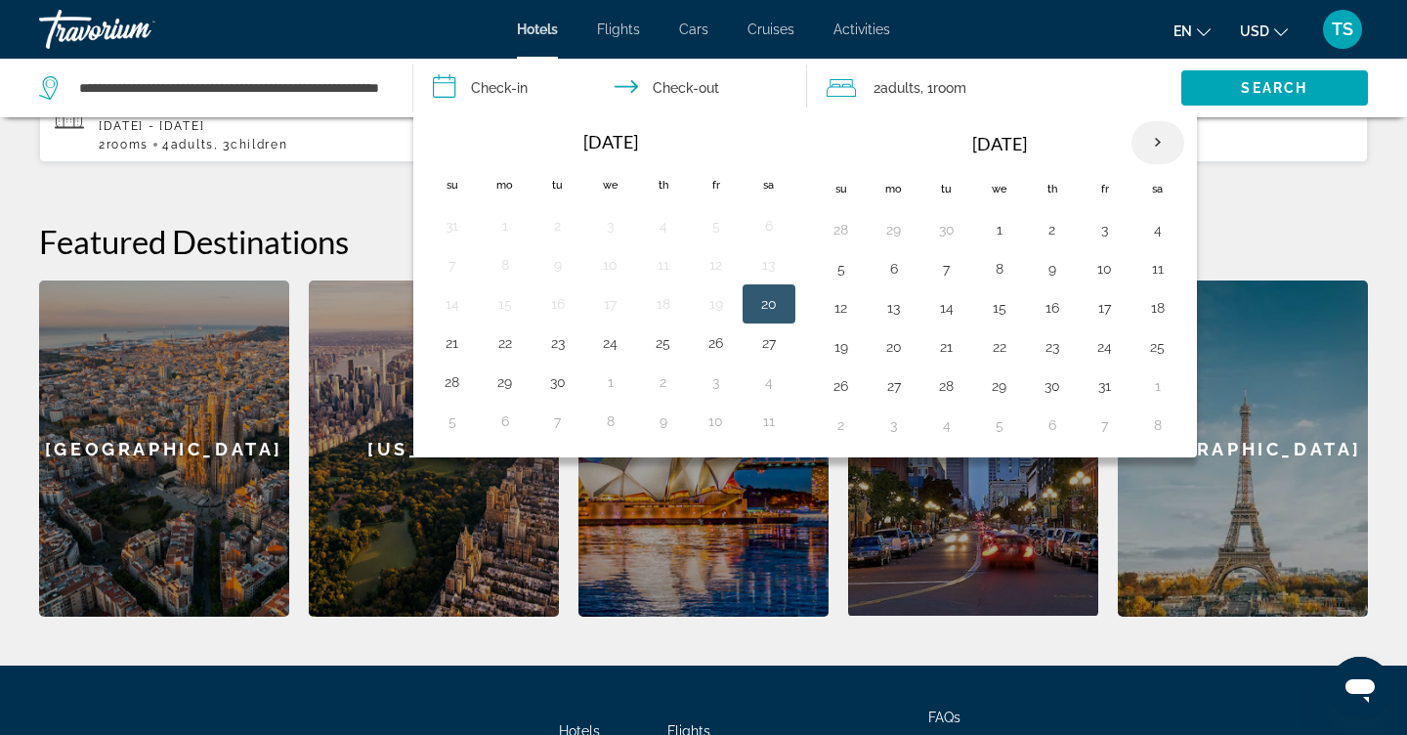
click at [1145, 146] on th "Next month" at bounding box center [1158, 142] width 53 height 43
click at [1153, 269] on button "8" at bounding box center [1157, 268] width 31 height 27
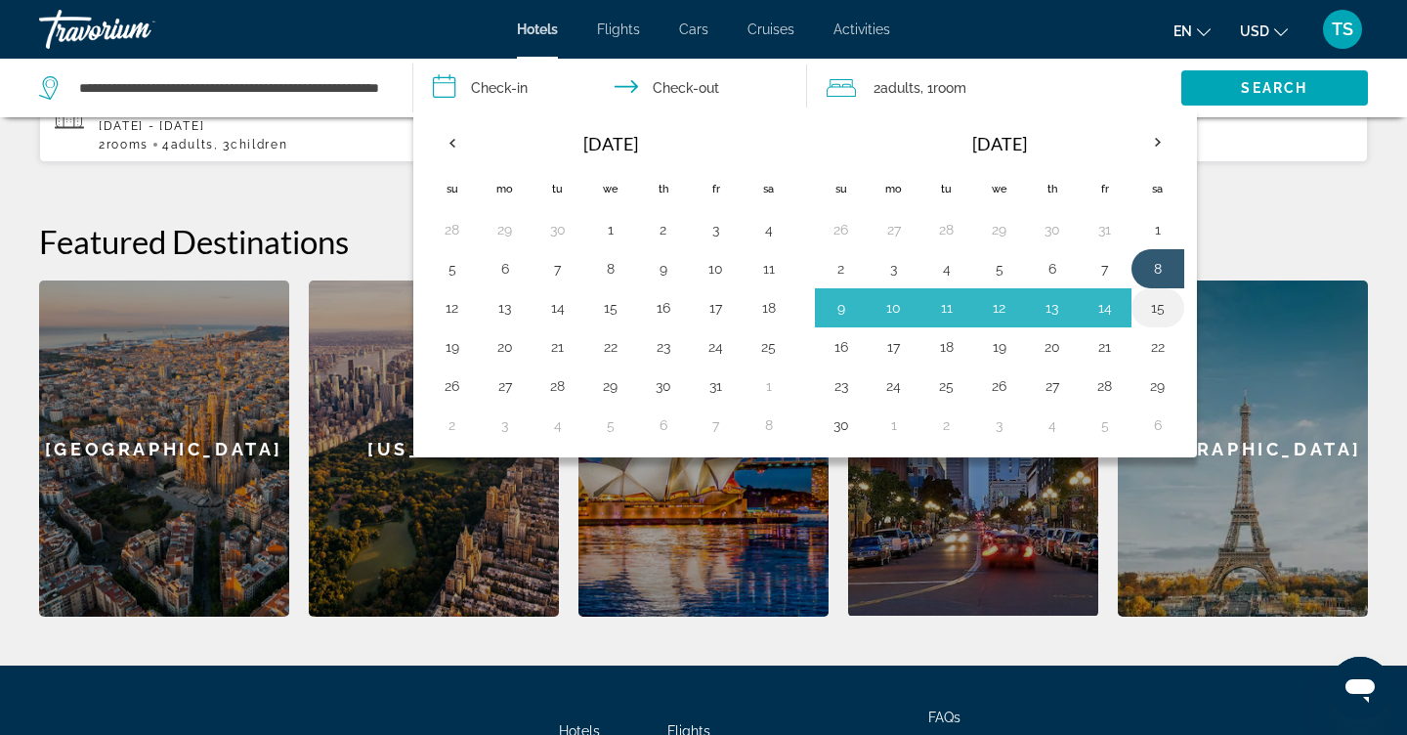
click at [1162, 307] on button "15" at bounding box center [1157, 307] width 31 height 27
type input "**********"
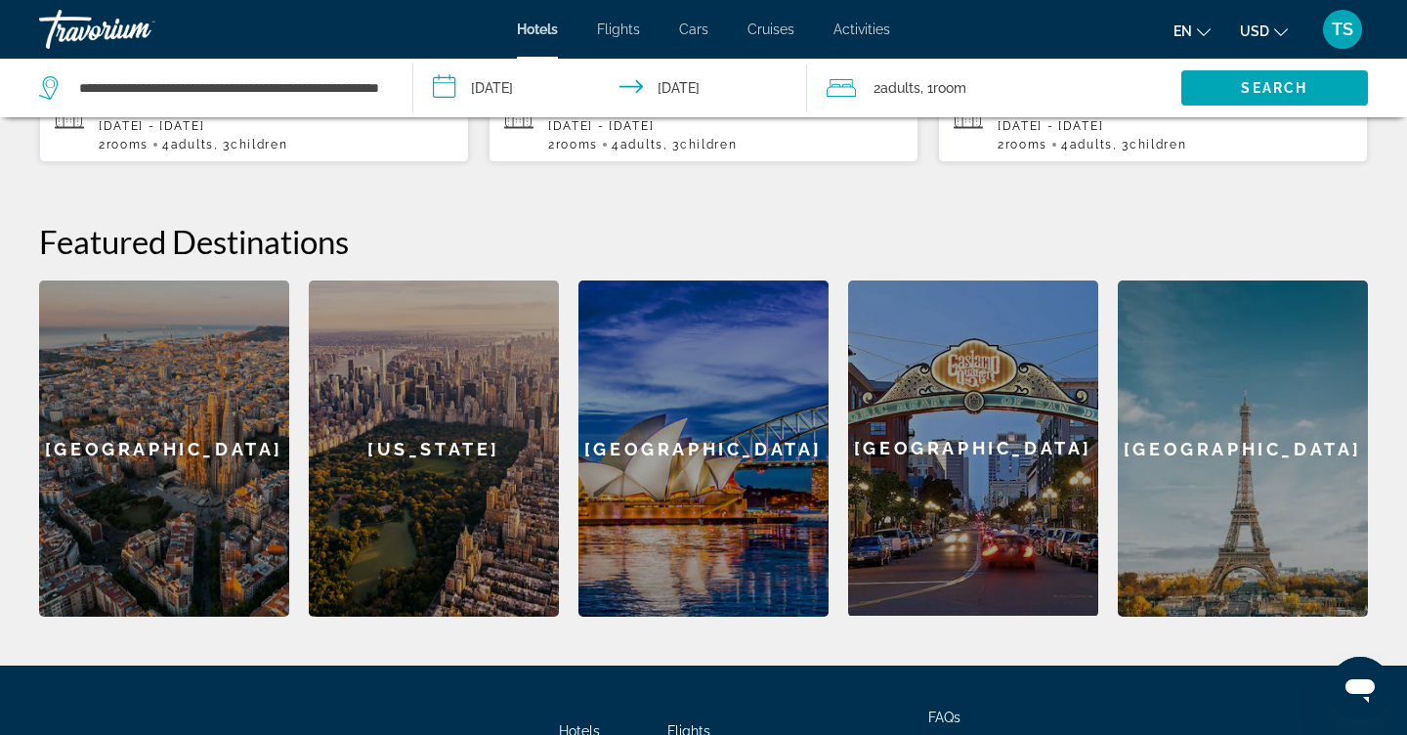
click at [966, 78] on span ", 1 Room rooms" at bounding box center [944, 87] width 46 height 27
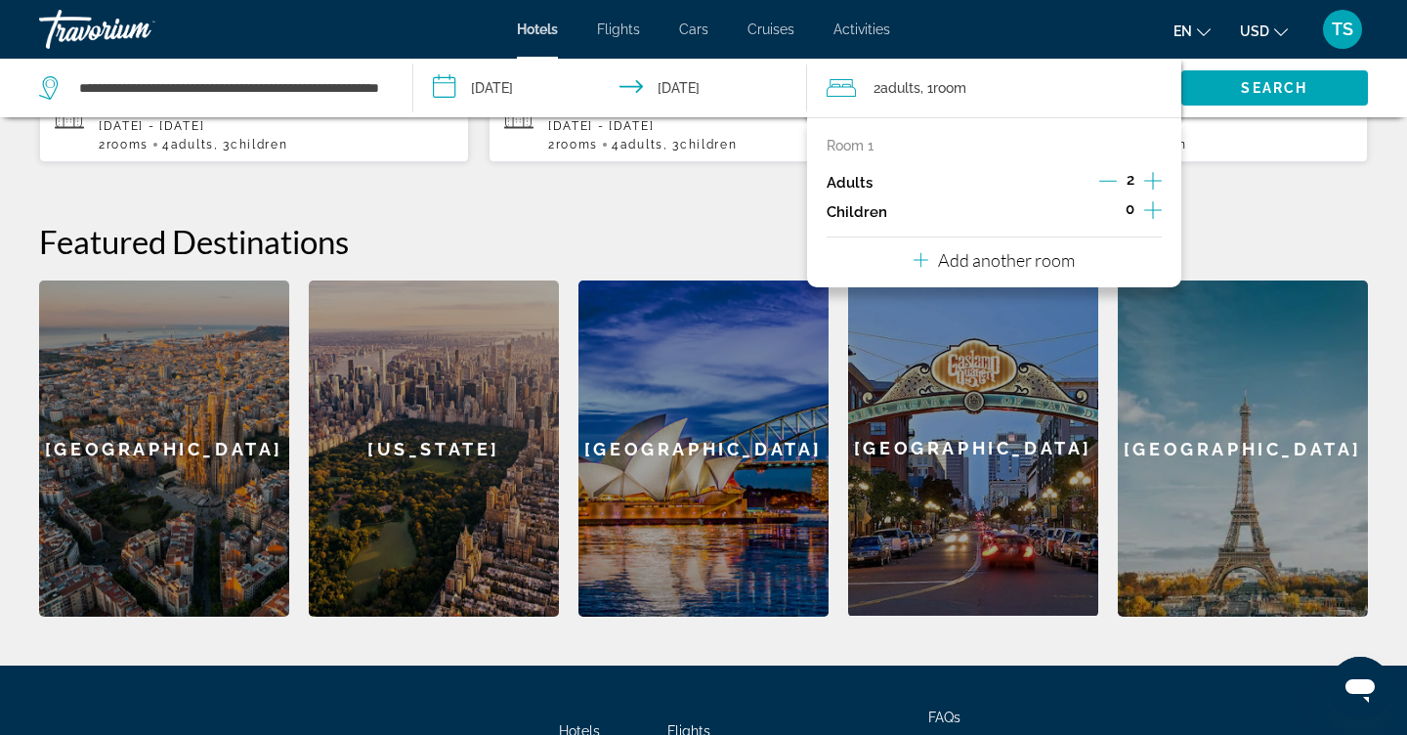
click at [1152, 222] on icon "Increment children" at bounding box center [1153, 209] width 18 height 23
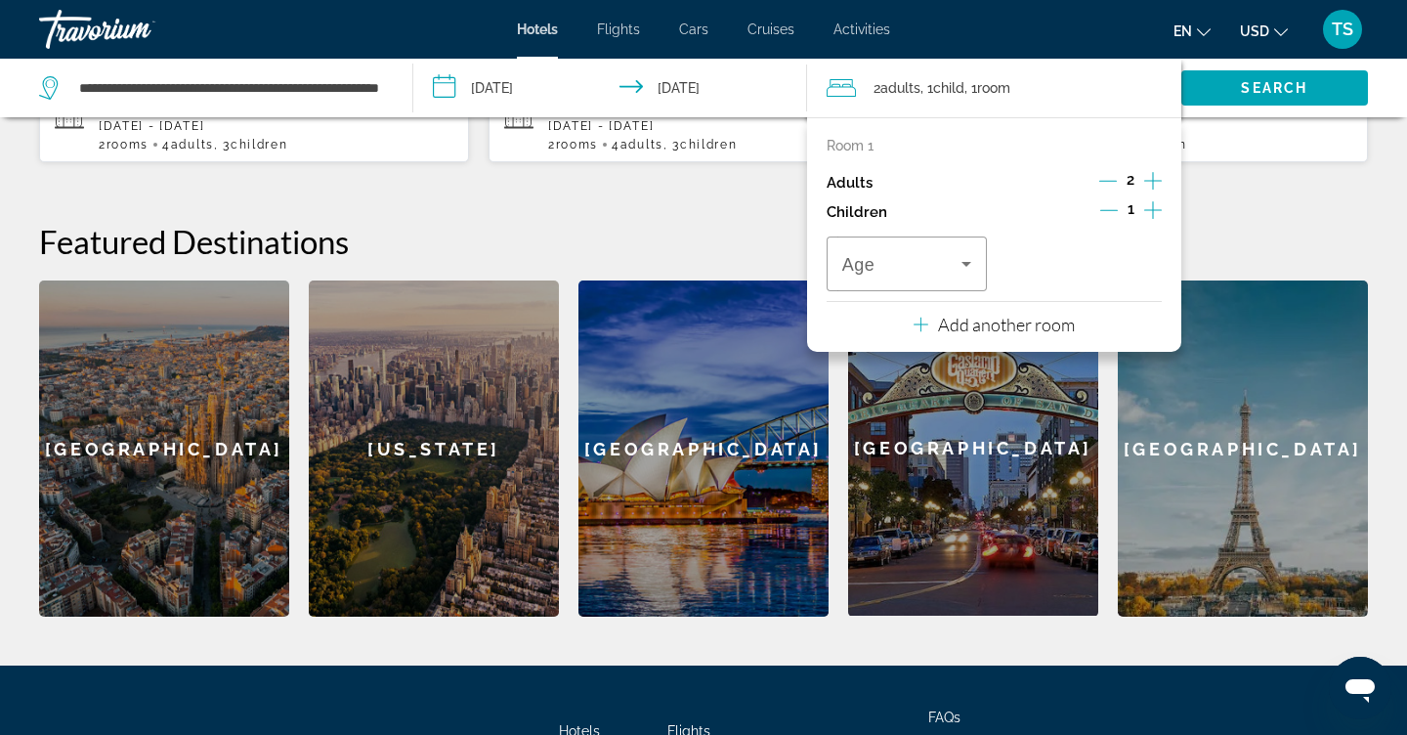
click at [1152, 222] on icon "Increment children" at bounding box center [1153, 209] width 18 height 23
click at [974, 274] on icon "Travelers: 2 adults, 2 children" at bounding box center [966, 263] width 23 height 23
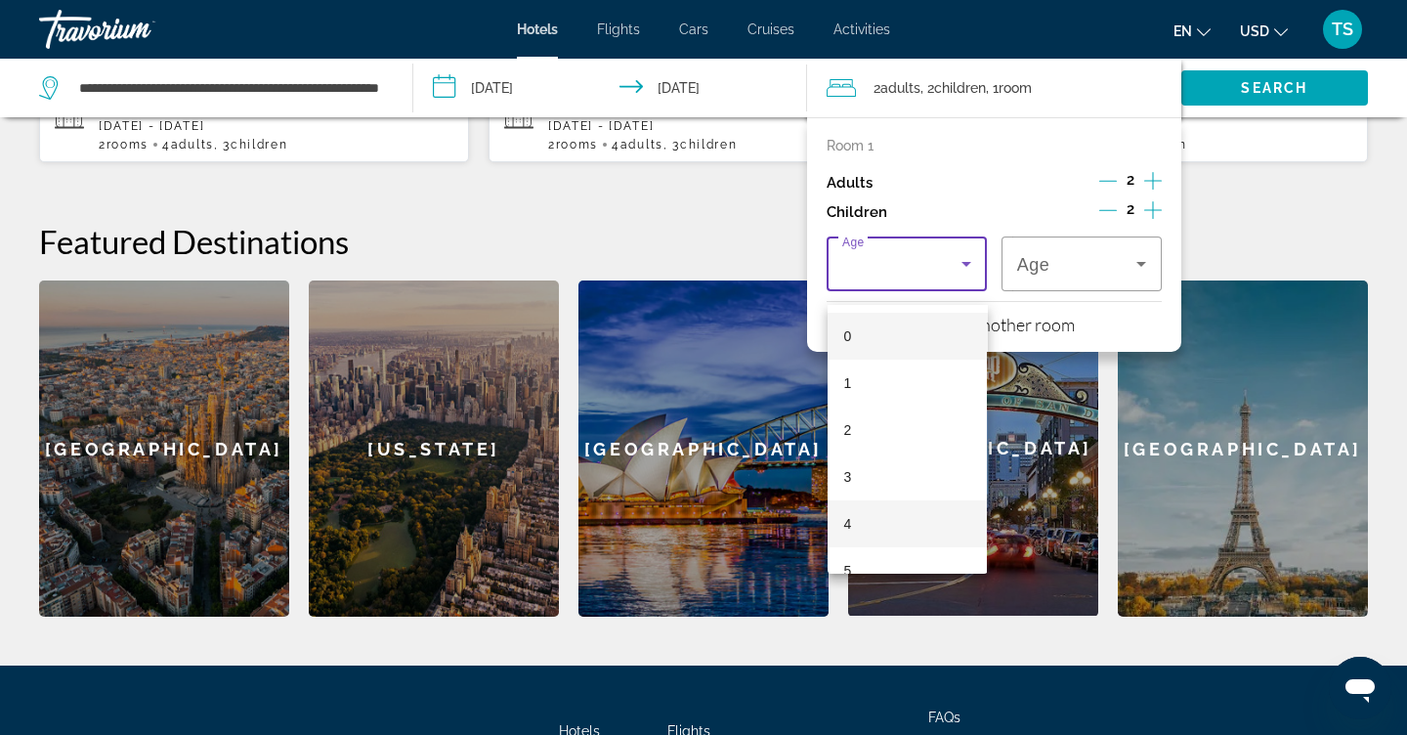
click at [928, 518] on mat-option "4" at bounding box center [907, 523] width 159 height 47
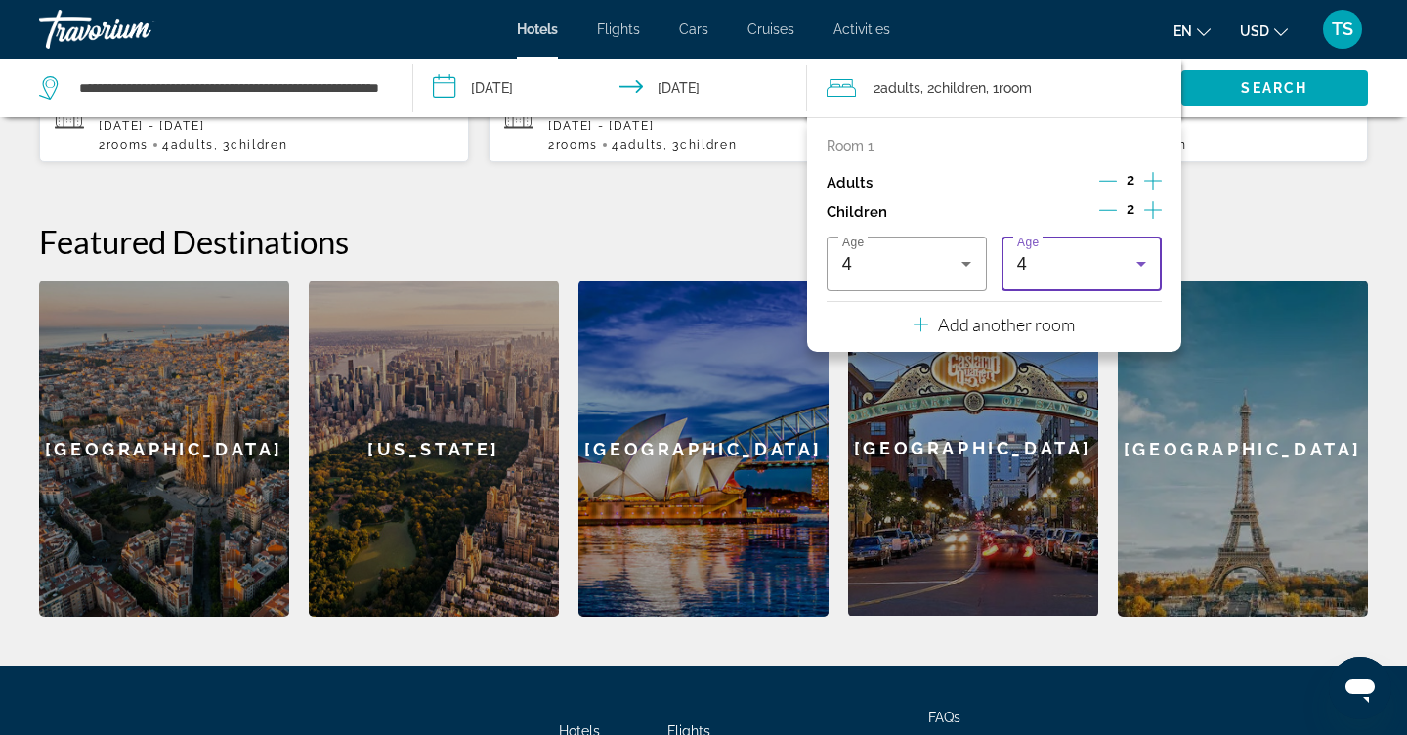
click at [1089, 276] on div "4" at bounding box center [1076, 263] width 119 height 23
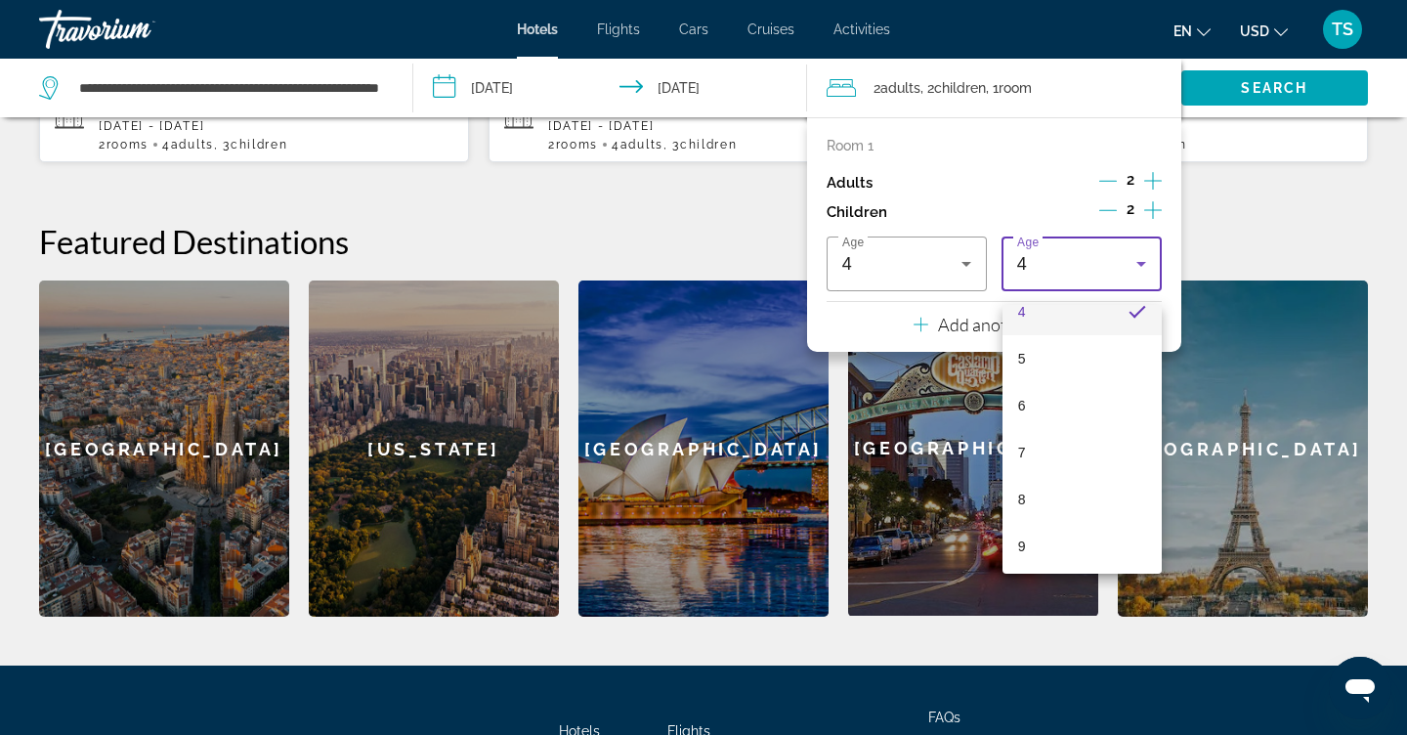
scroll to position [217, 0]
click at [1052, 441] on mat-option "7" at bounding box center [1082, 447] width 159 height 47
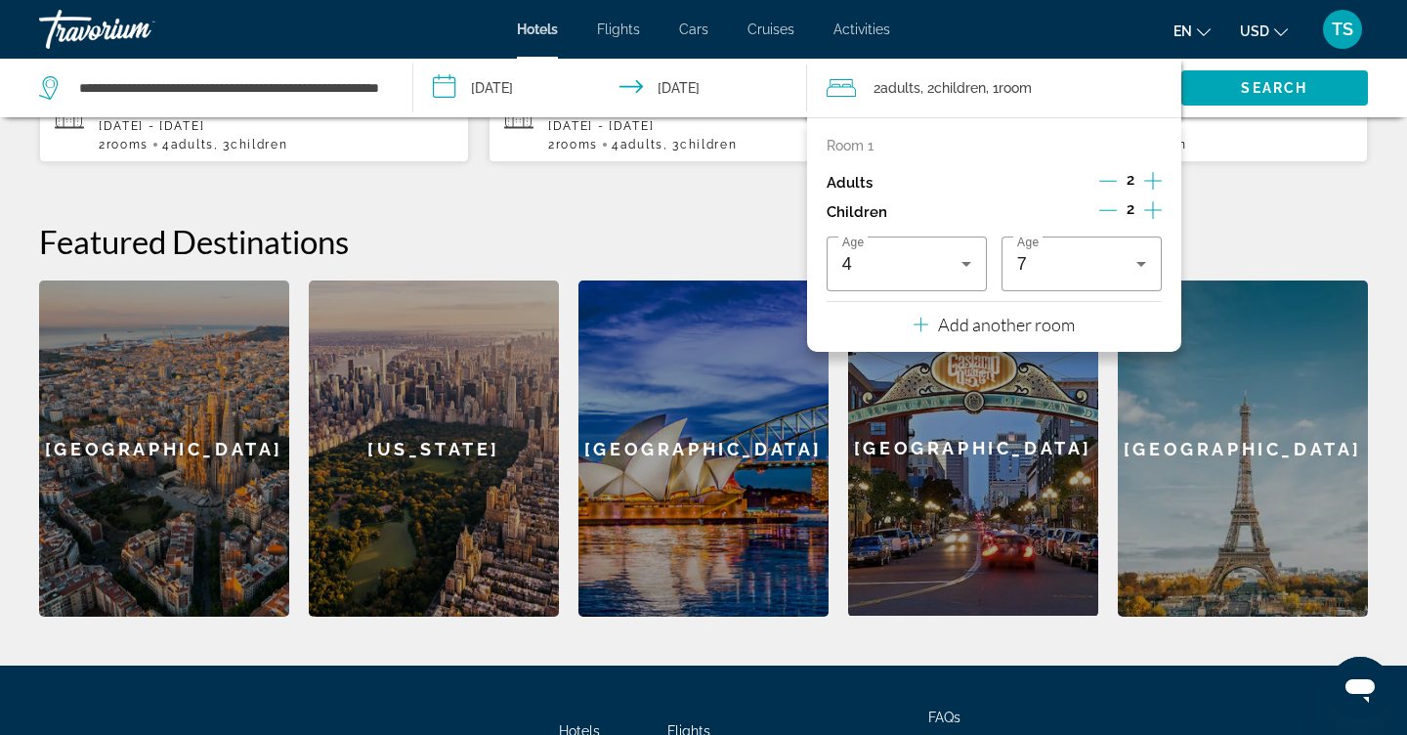
click at [1033, 336] on div "Add another room" at bounding box center [994, 324] width 161 height 23
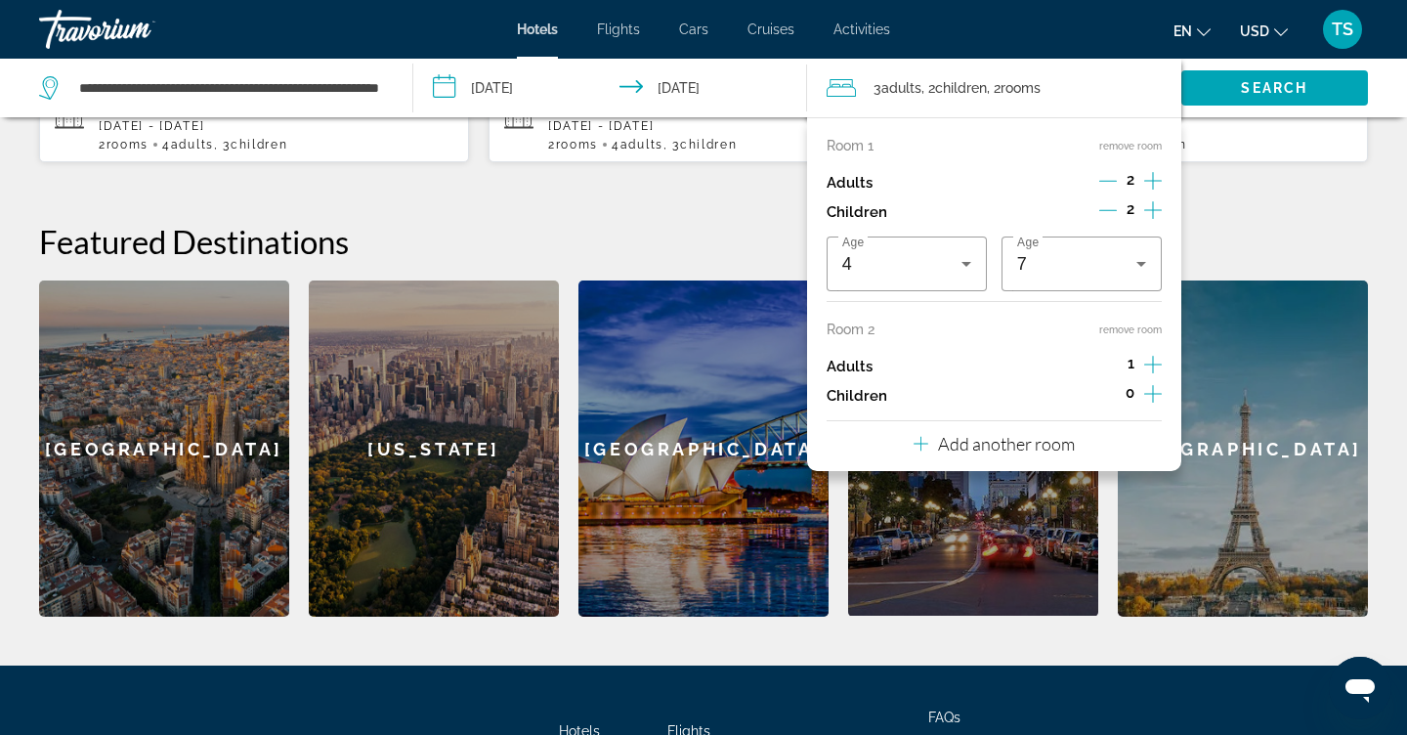
click at [1152, 373] on icon "Increment adults" at bounding box center [1153, 364] width 18 height 23
click at [1149, 406] on icon "Increment children" at bounding box center [1153, 393] width 18 height 23
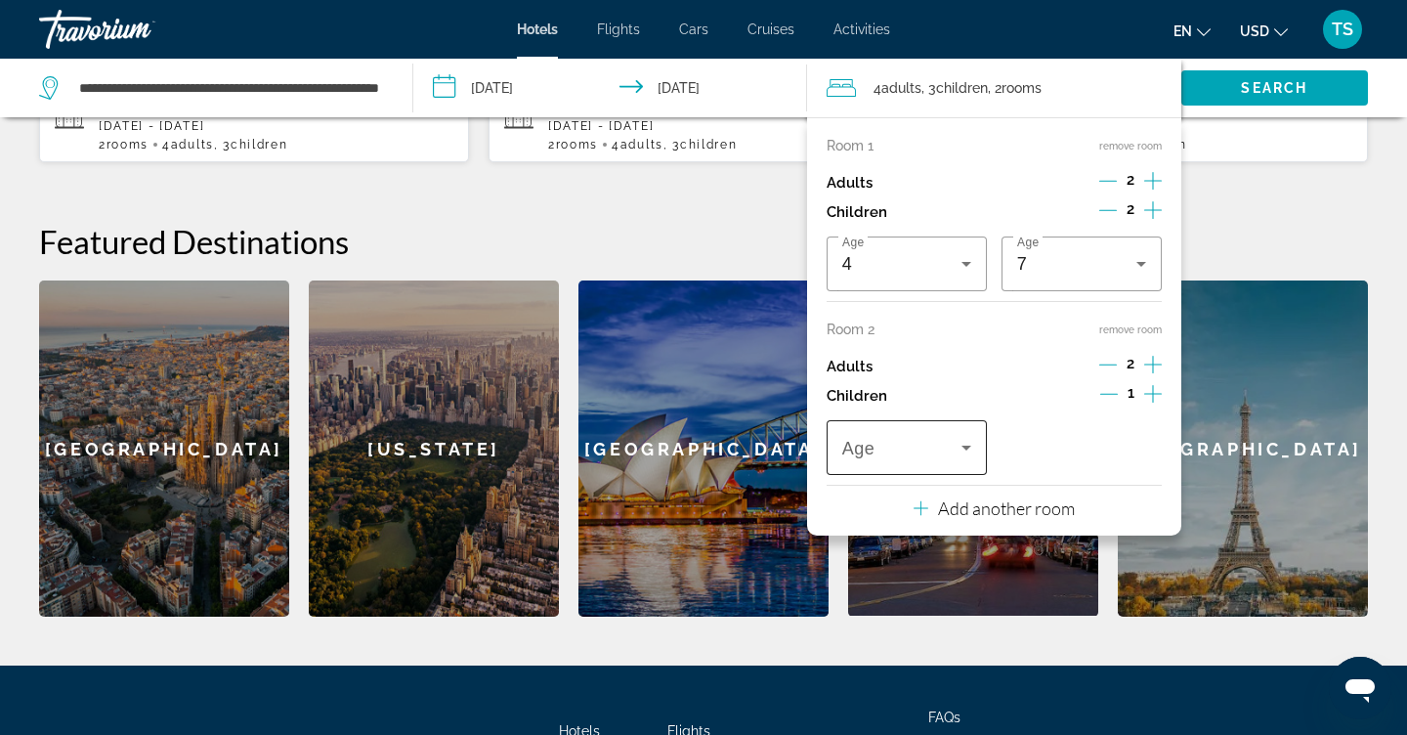
click at [964, 459] on icon "Travelers: 4 adults, 3 children" at bounding box center [966, 447] width 23 height 23
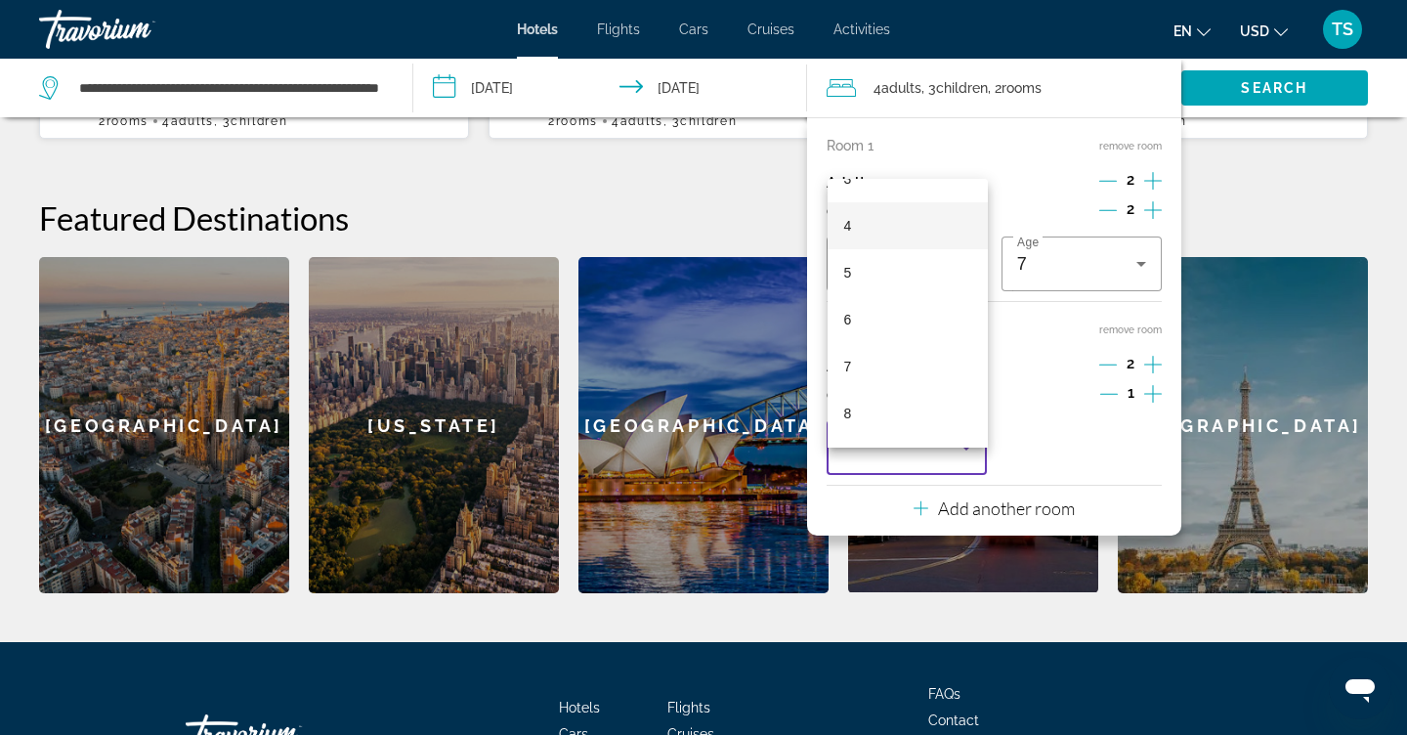
scroll to position [173, 0]
click at [890, 355] on mat-option "7" at bounding box center [907, 365] width 159 height 47
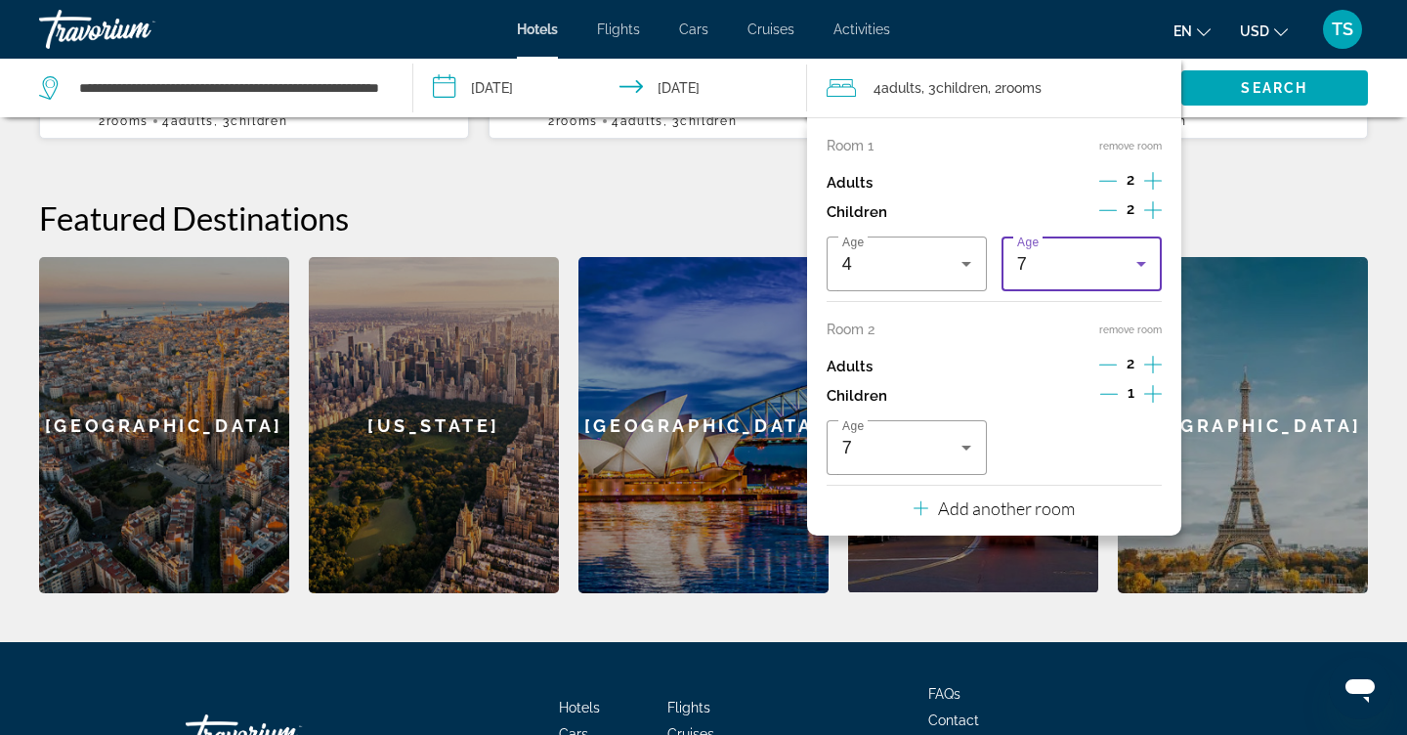
click at [1149, 276] on icon "Travelers: 4 adults, 3 children" at bounding box center [1141, 263] width 23 height 23
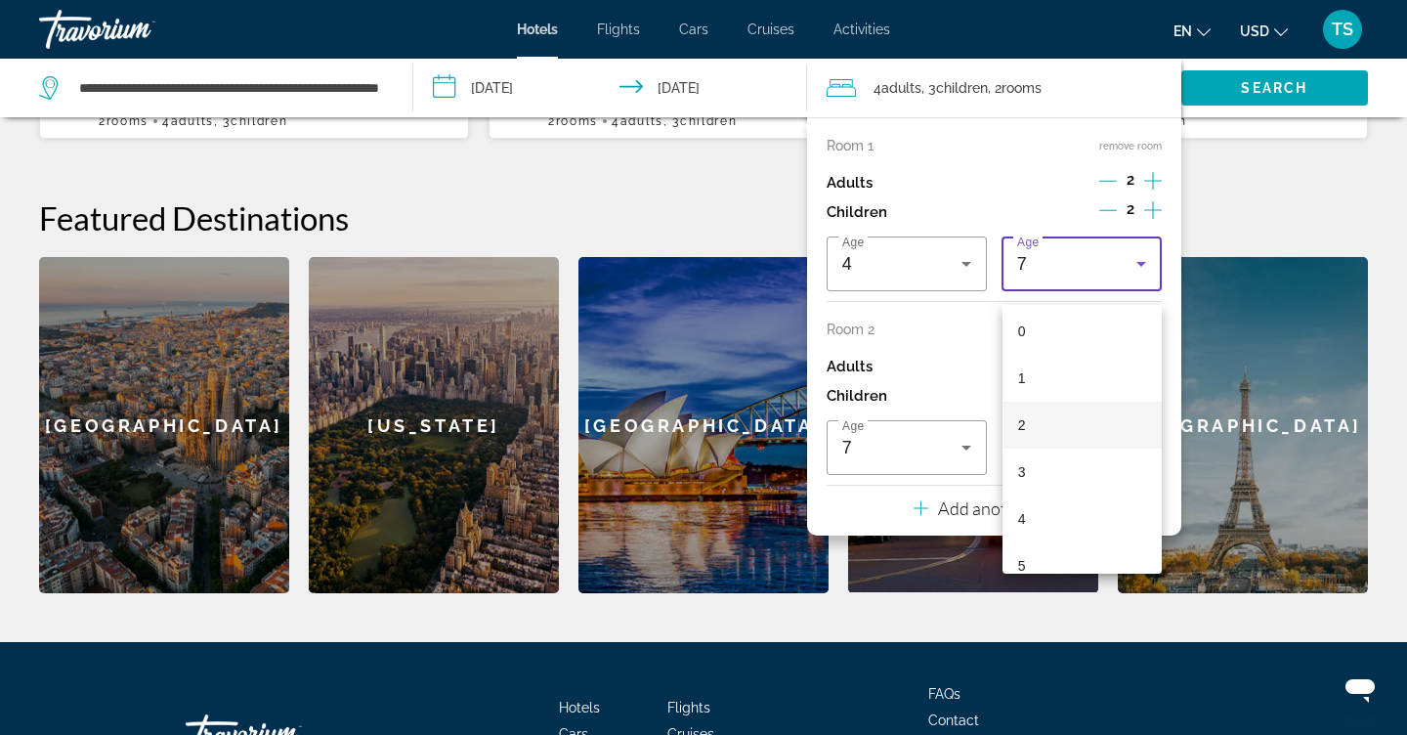
scroll to position [2, 0]
click at [1054, 374] on mat-option "1" at bounding box center [1082, 381] width 159 height 47
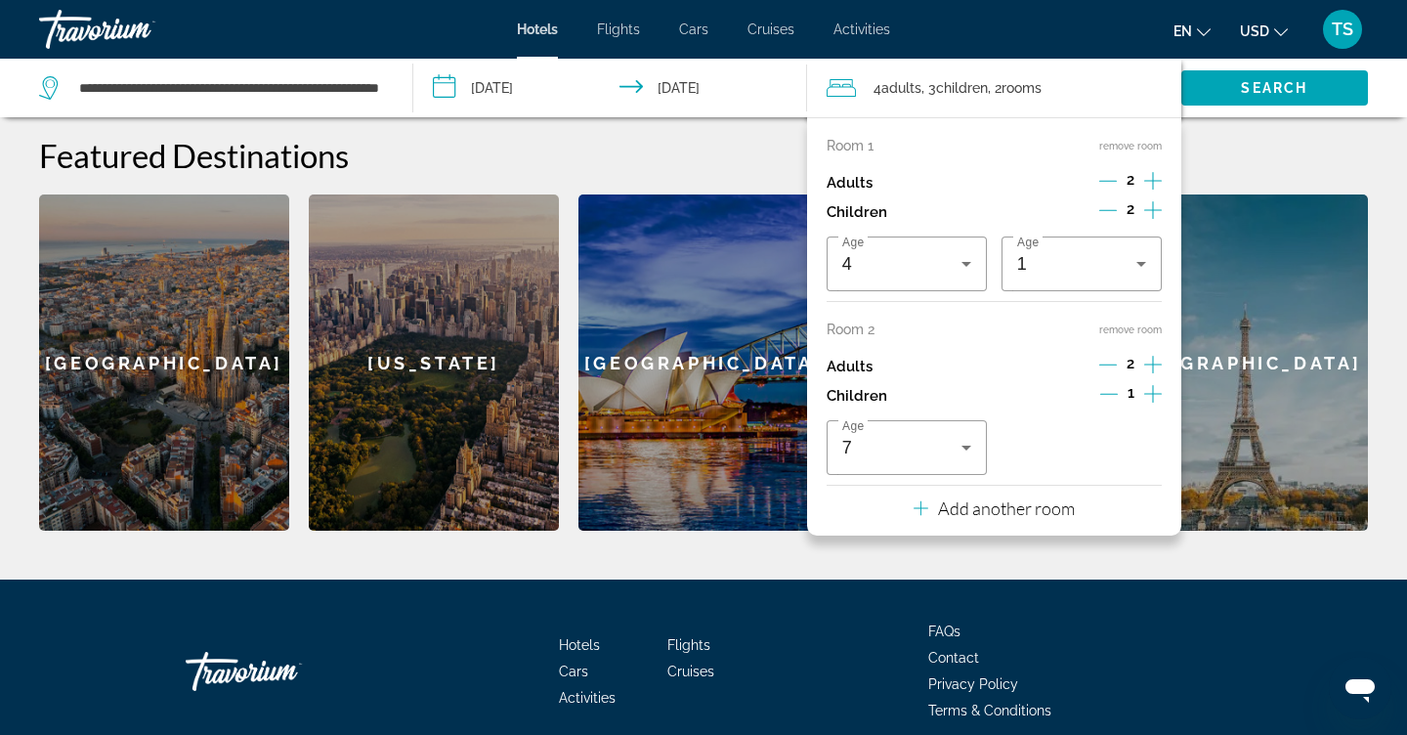
scroll to position [740, 0]
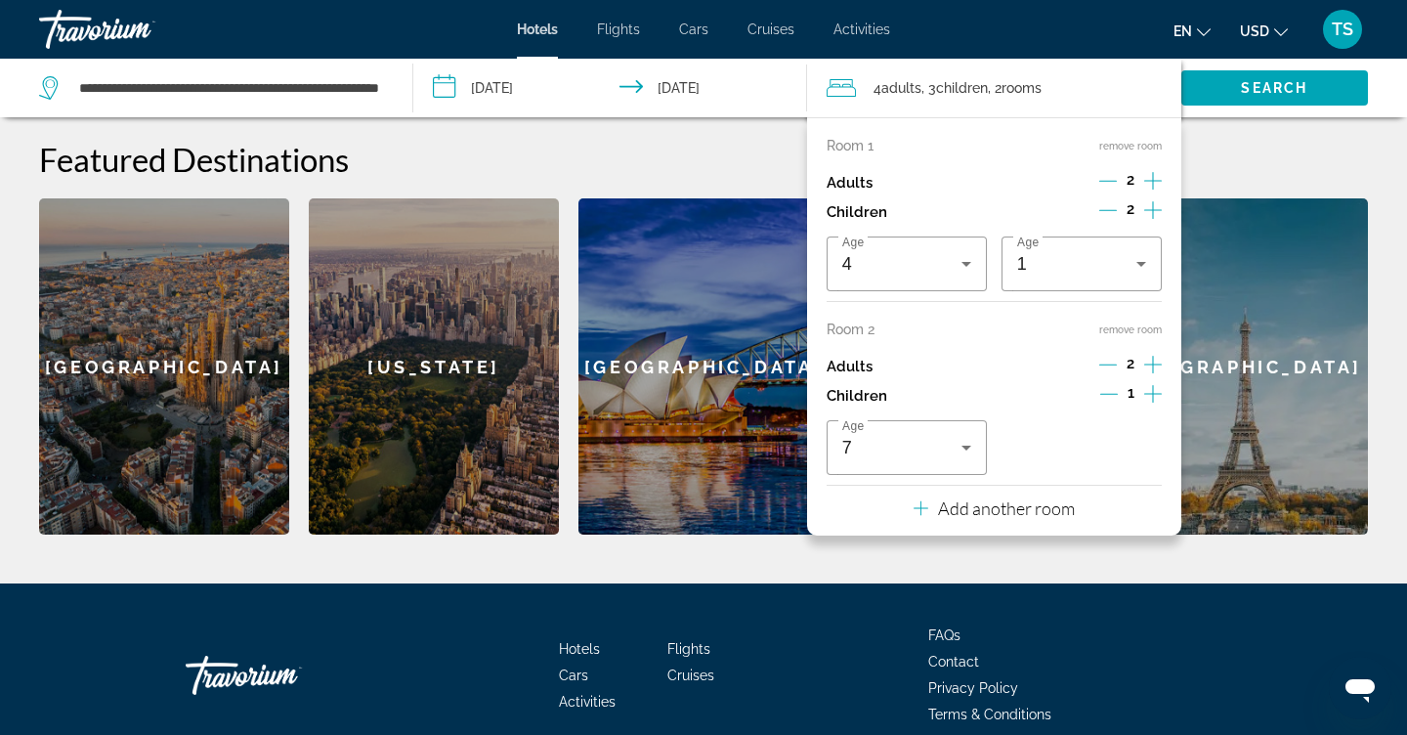
click at [1260, 159] on h2 "Featured Destinations" at bounding box center [703, 159] width 1329 height 39
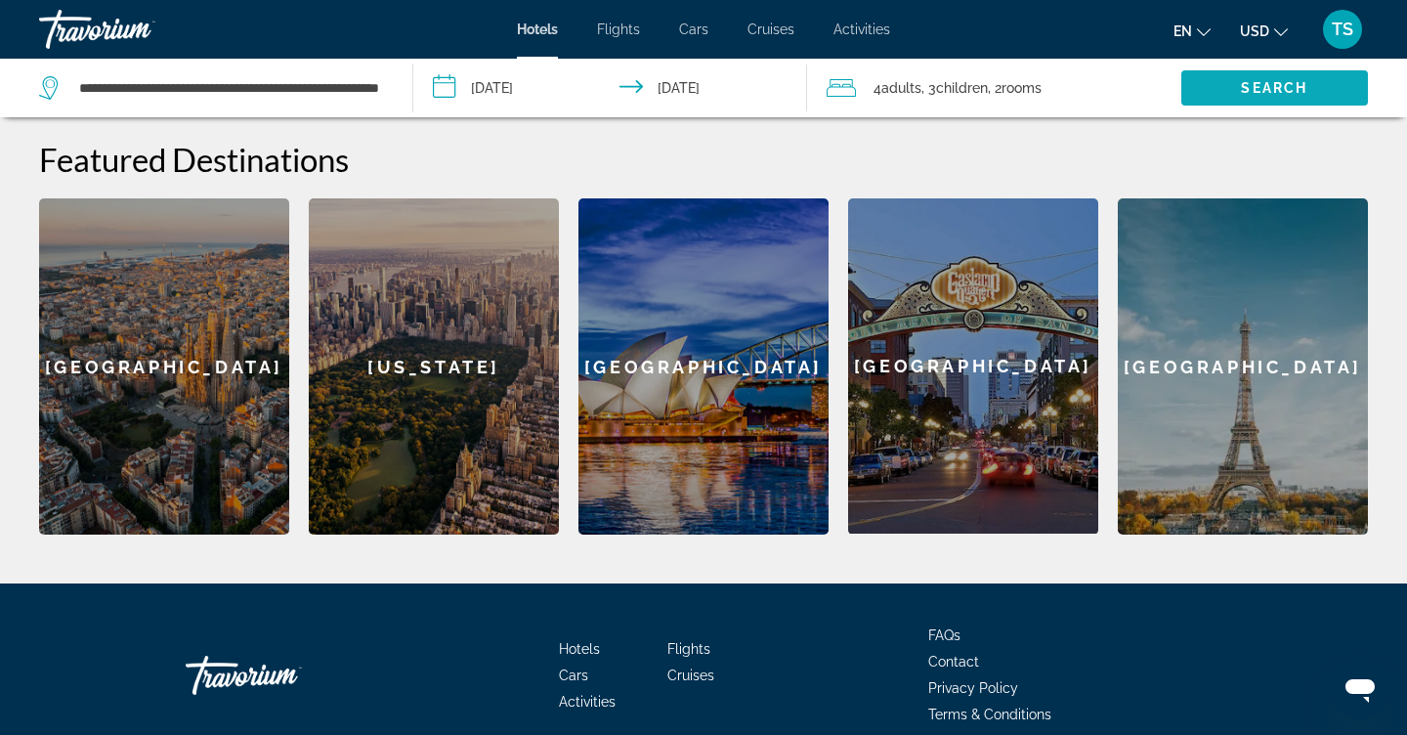
click at [1205, 78] on span "Search widget" at bounding box center [1274, 87] width 187 height 47
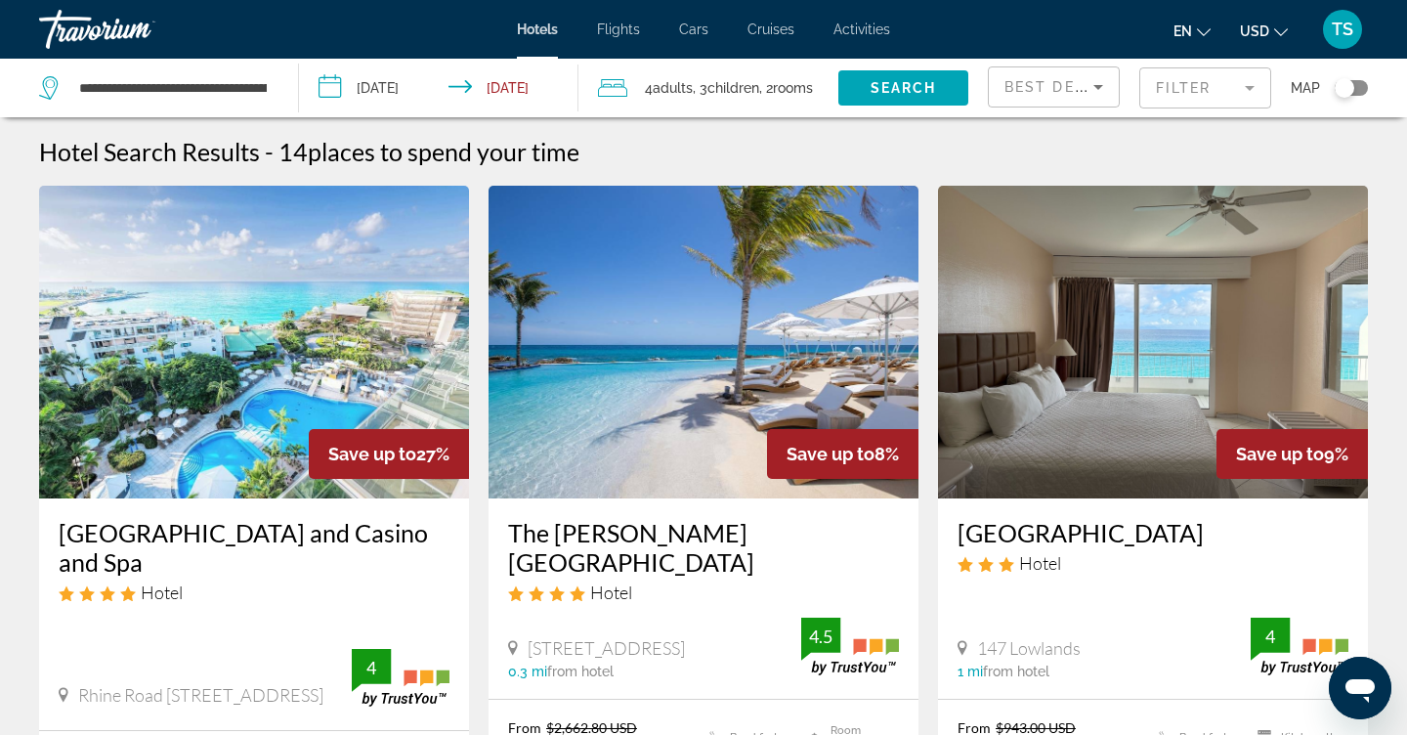
click at [322, 382] on img "Main content" at bounding box center [254, 342] width 430 height 313
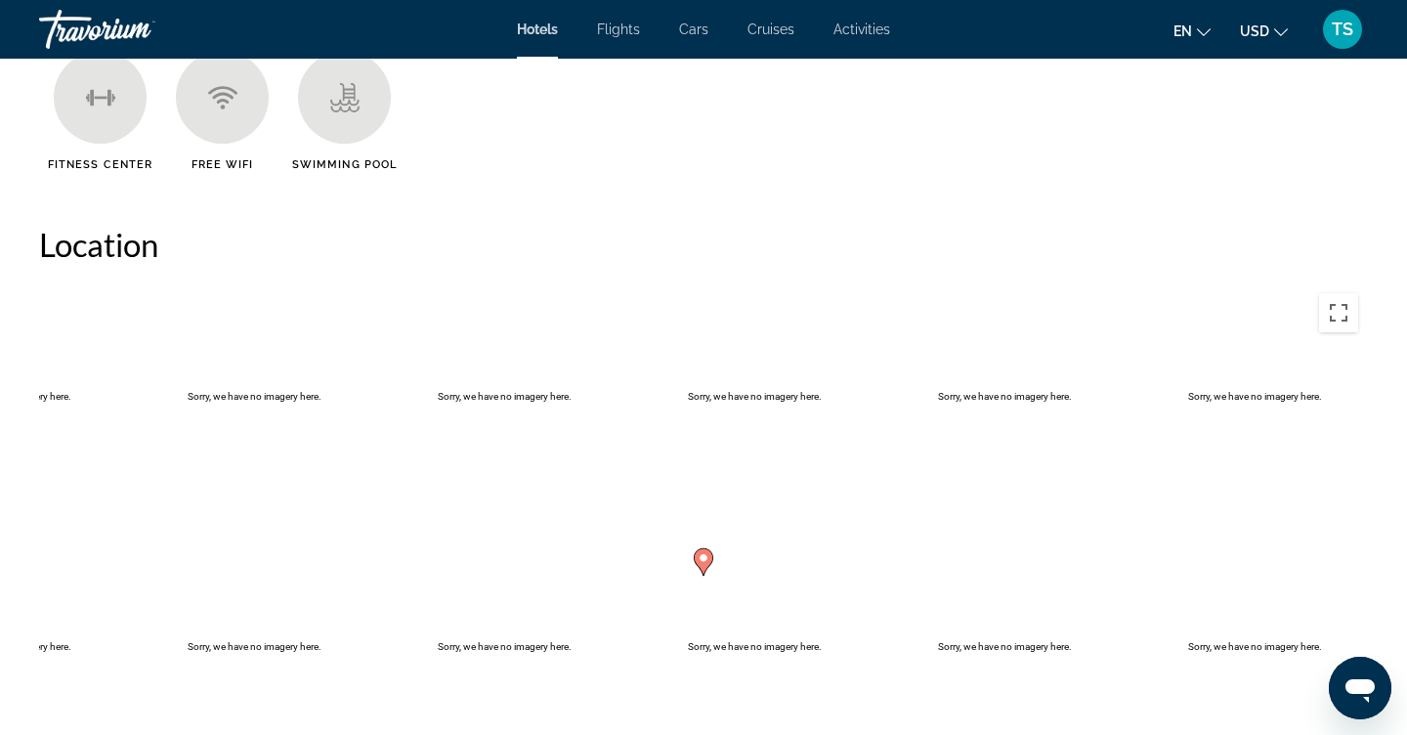
scroll to position [677, 0]
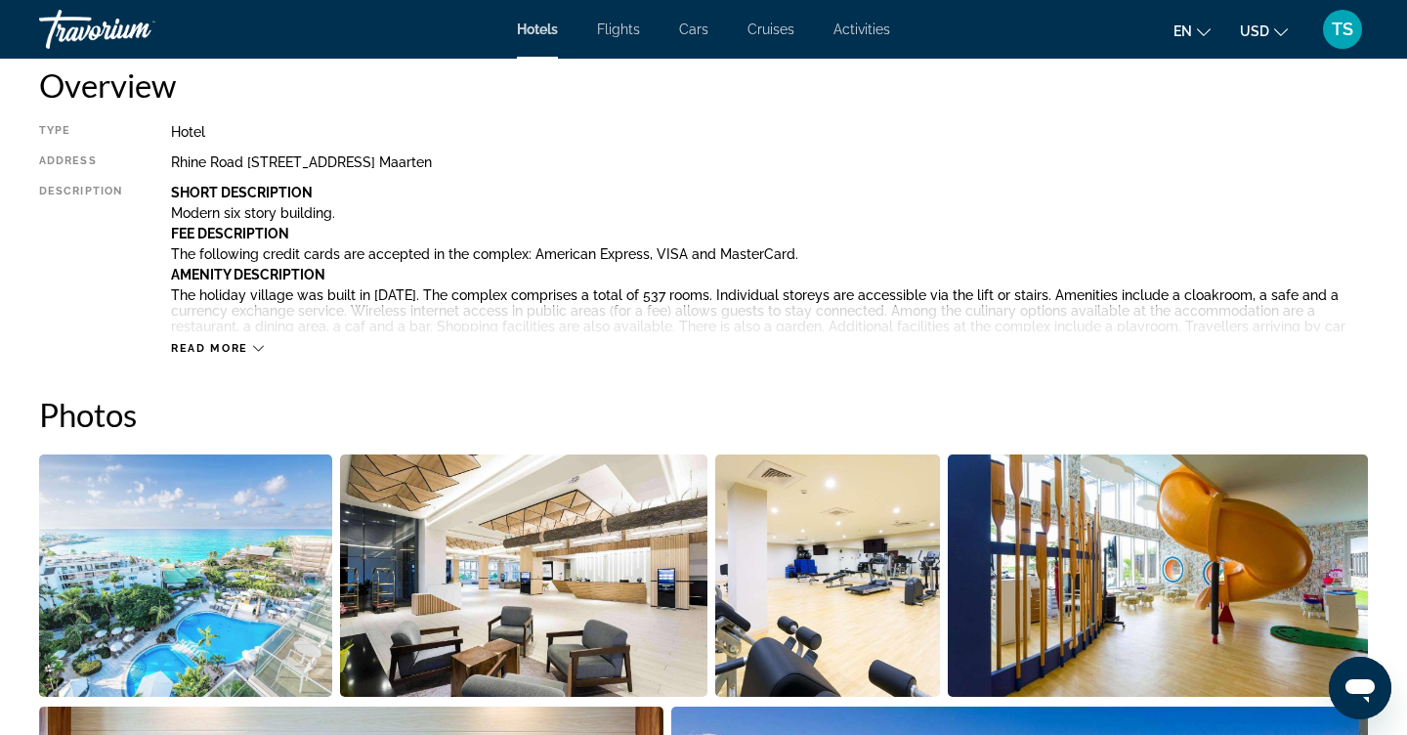
click at [1287, 29] on ul "en English Español Français Italiano Português русский USD USD ($) MXN (Mex$) C…" at bounding box center [1246, 29] width 144 height 31
click at [1274, 30] on icon "Change currency" at bounding box center [1281, 32] width 14 height 14
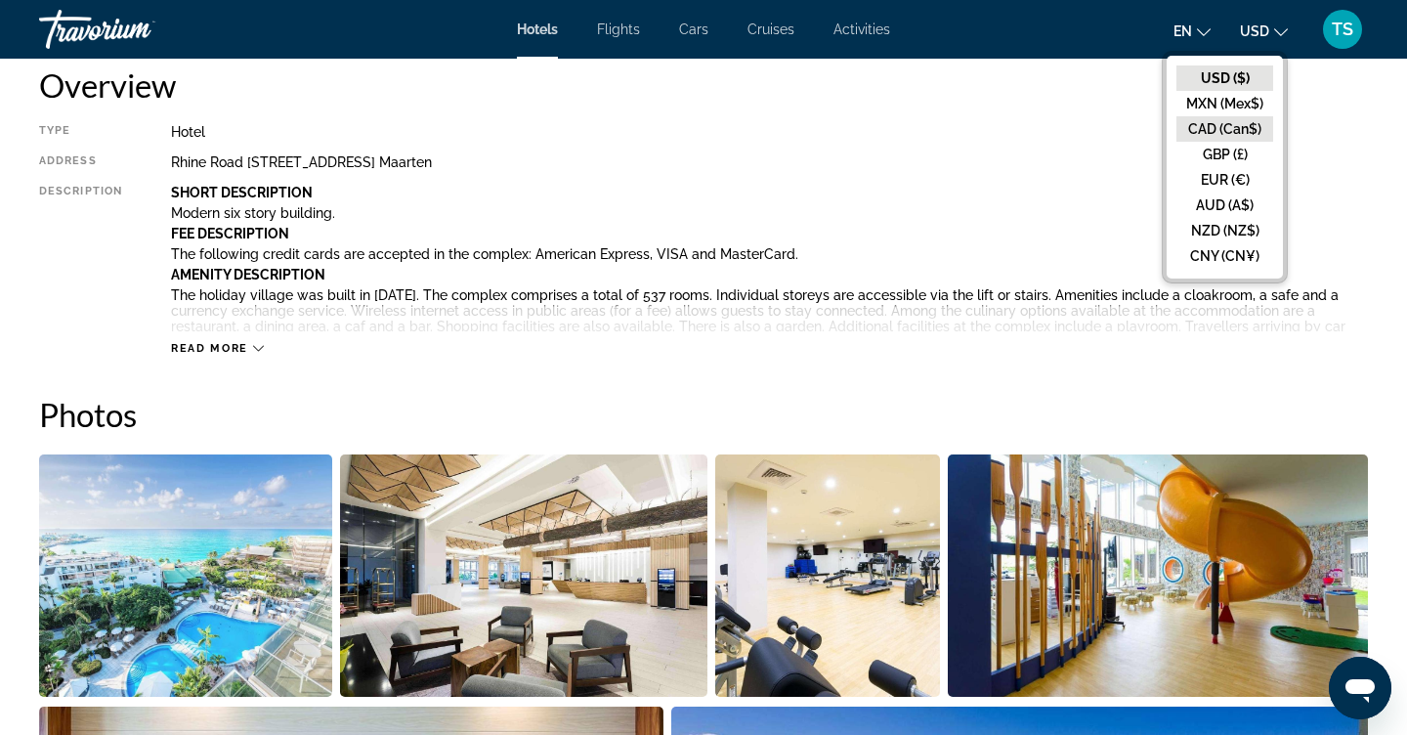
click at [1252, 136] on button "CAD (Can$)" at bounding box center [1225, 128] width 97 height 25
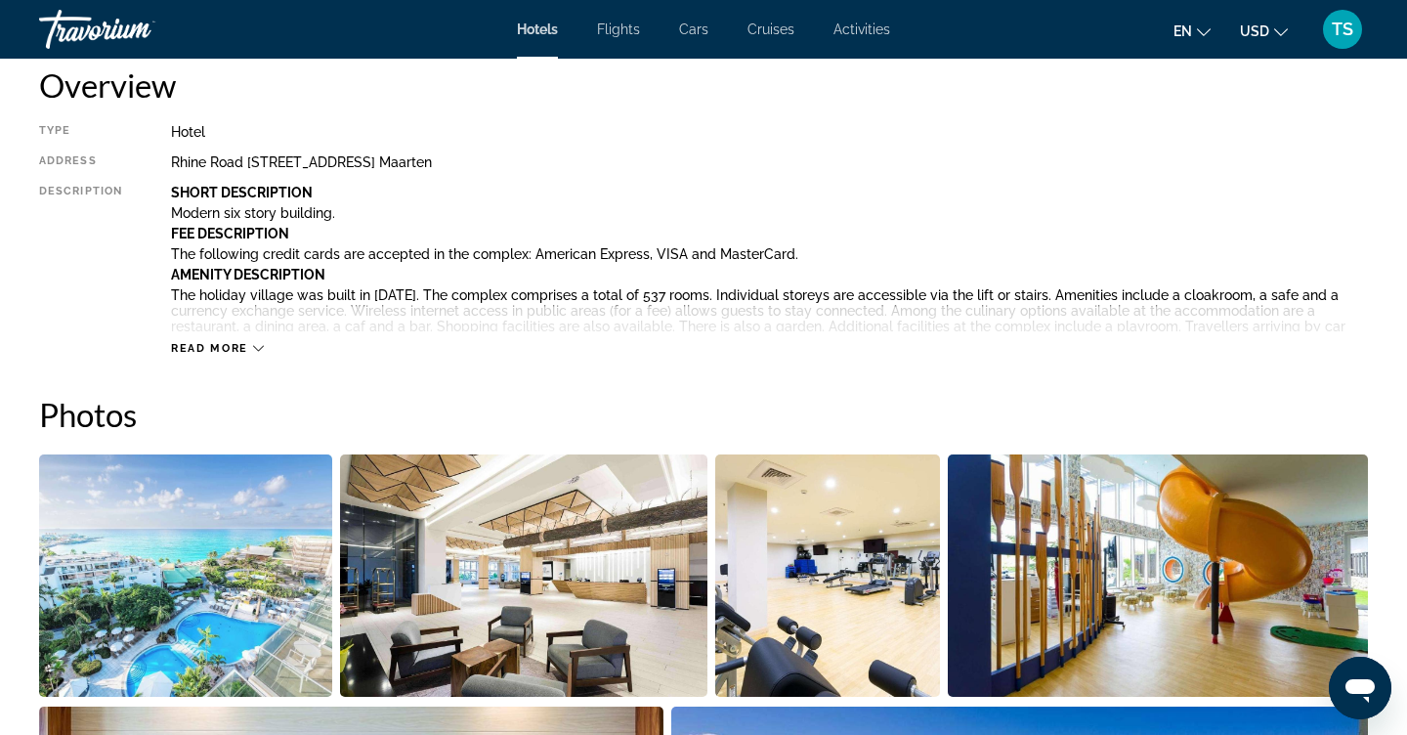
scroll to position [0, 0]
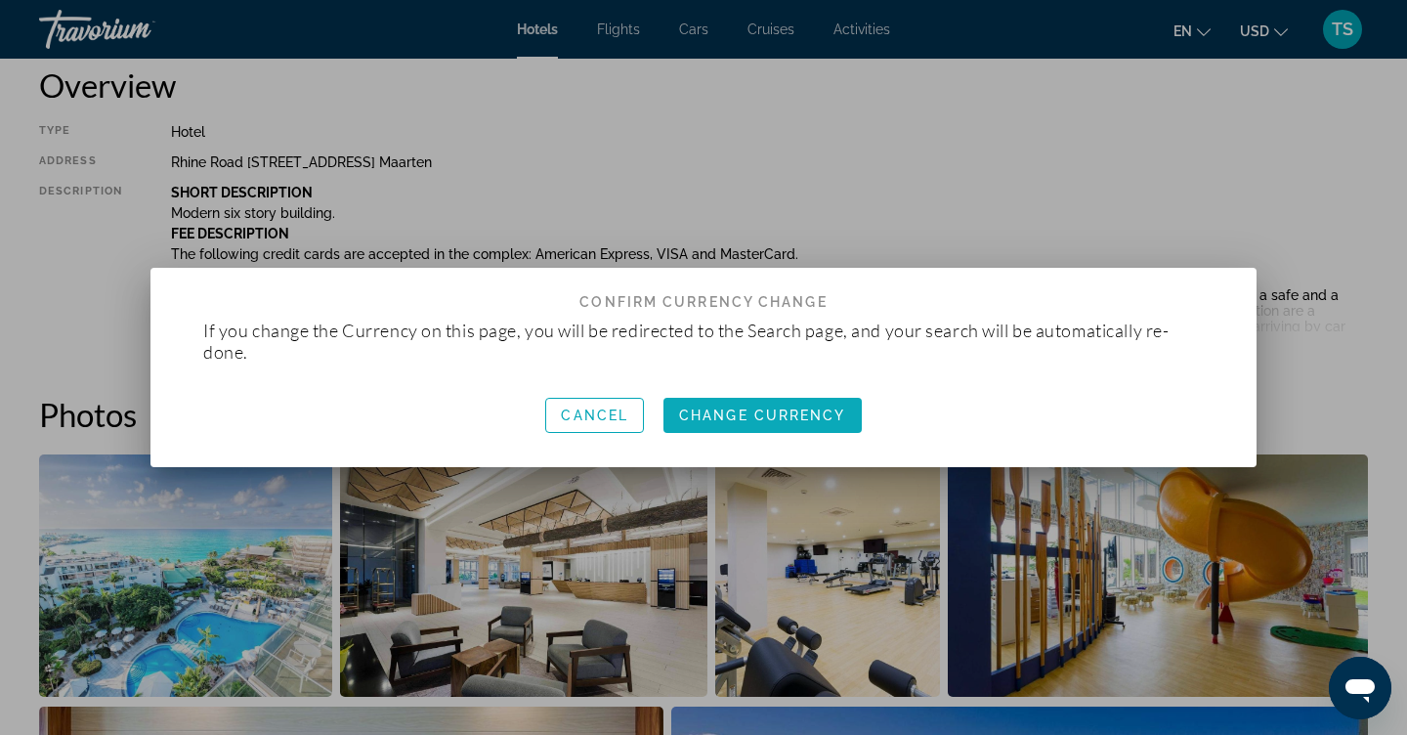
click at [844, 421] on span "Change Currency" at bounding box center [762, 416] width 167 height 16
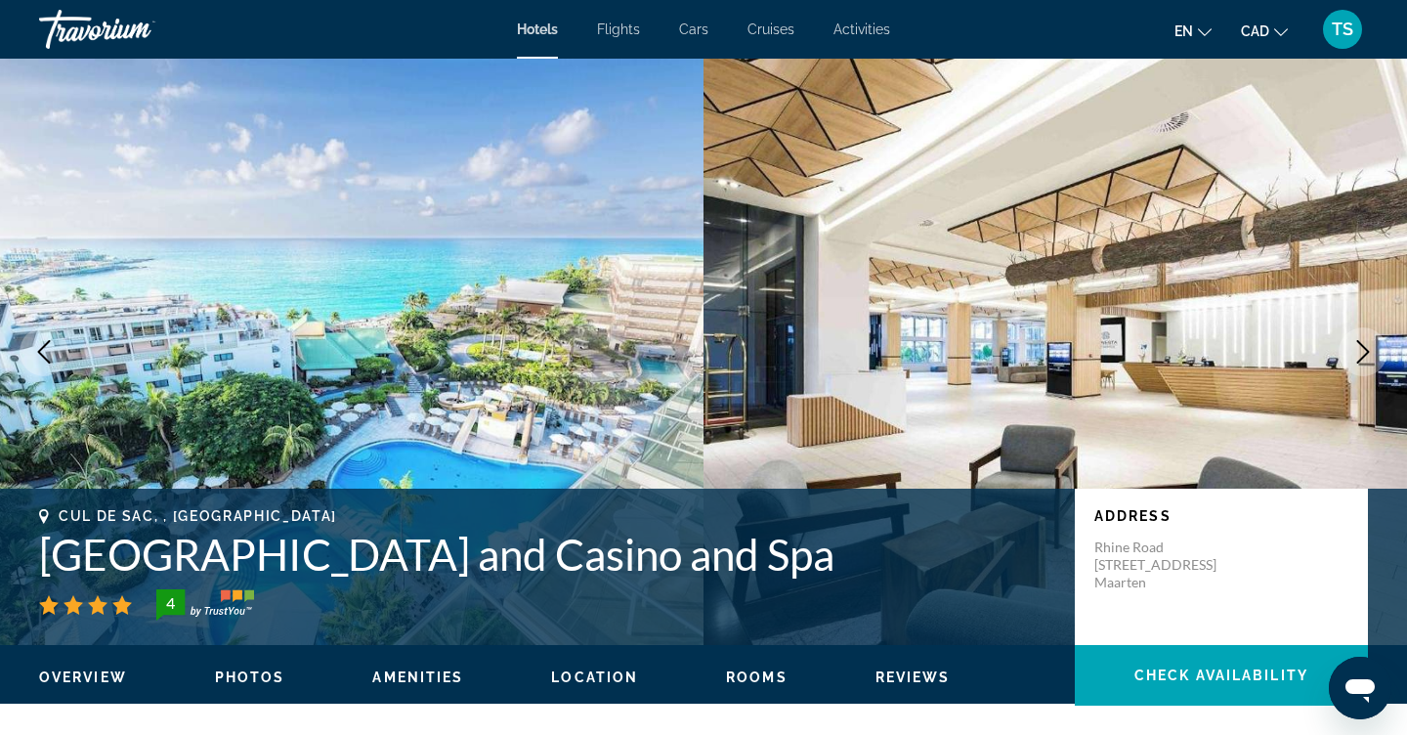
scroll to position [677, 0]
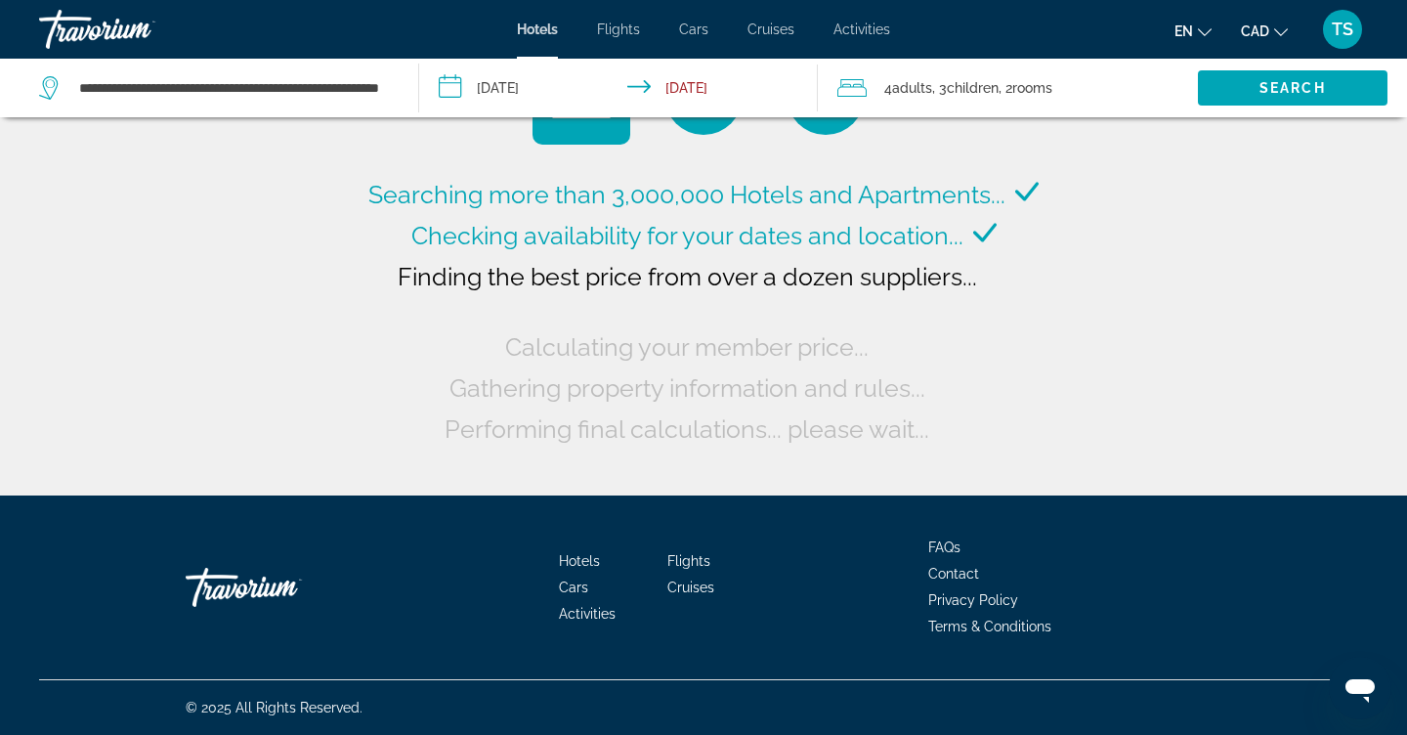
scroll to position [7, 0]
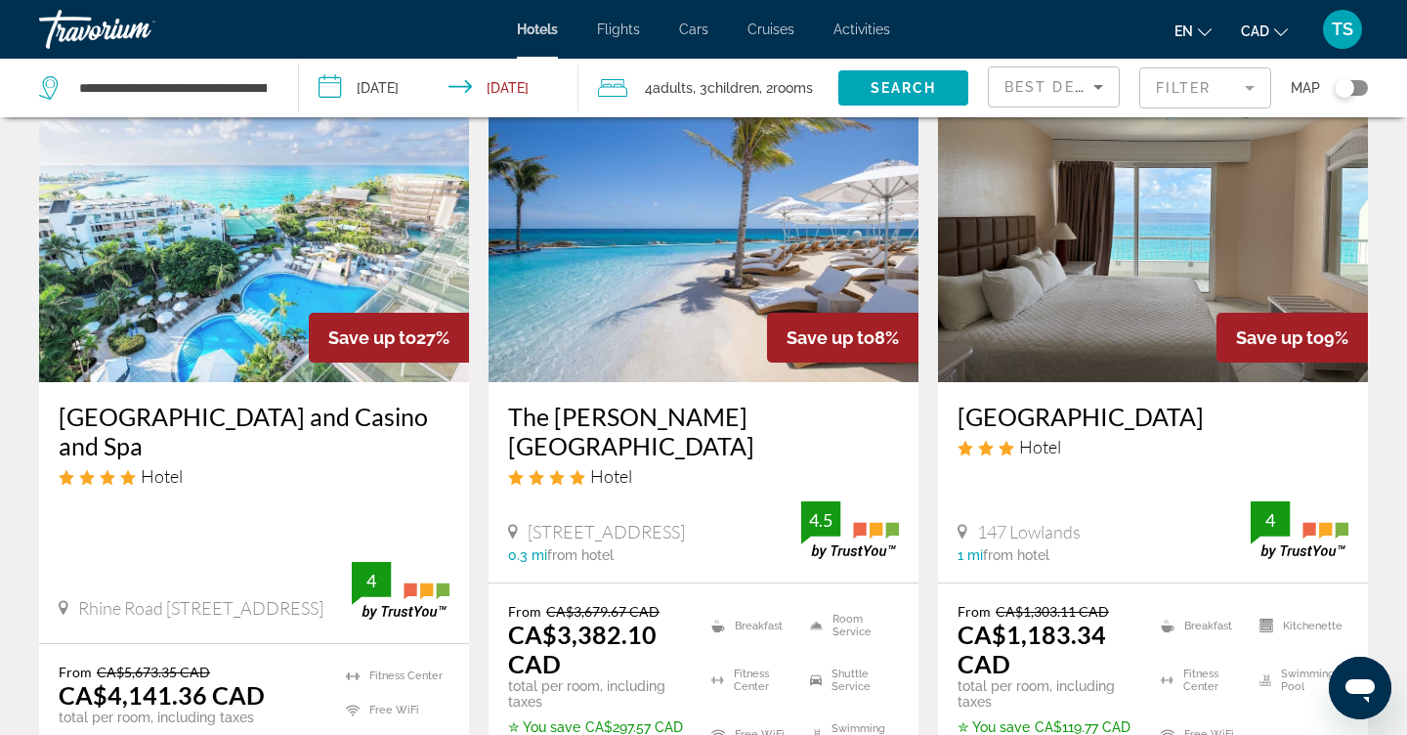
scroll to position [117, 0]
click at [233, 277] on img "Main content" at bounding box center [254, 224] width 430 height 313
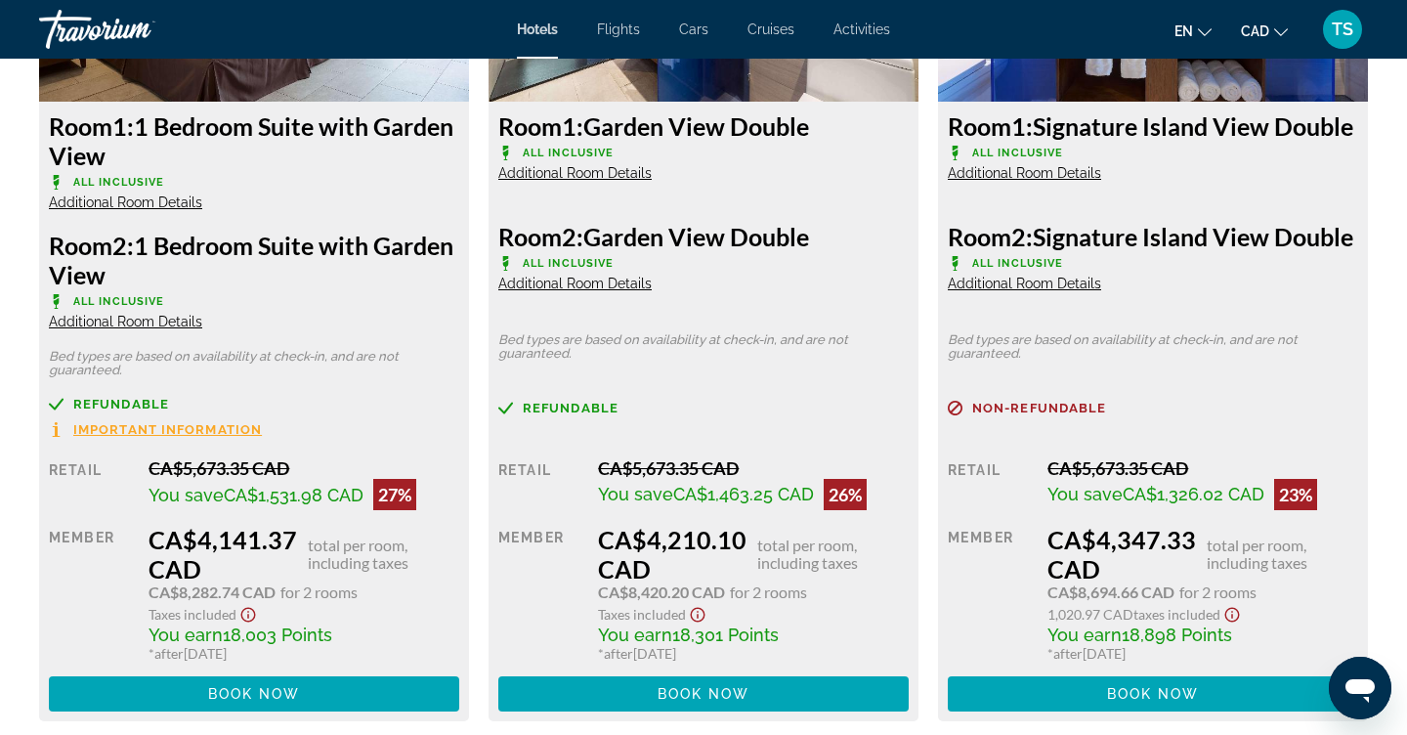
scroll to position [2934, 0]
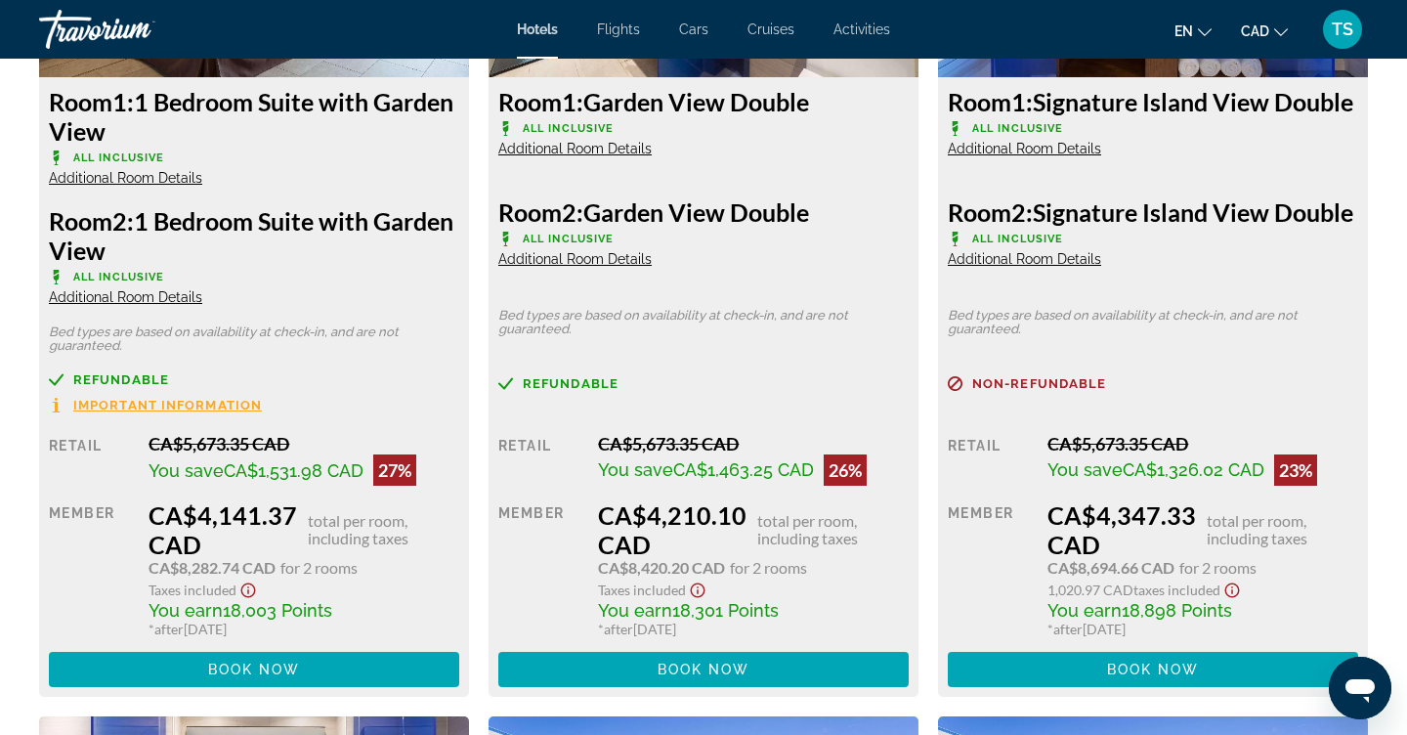
click at [181, 407] on span "Important Information" at bounding box center [167, 405] width 189 height 13
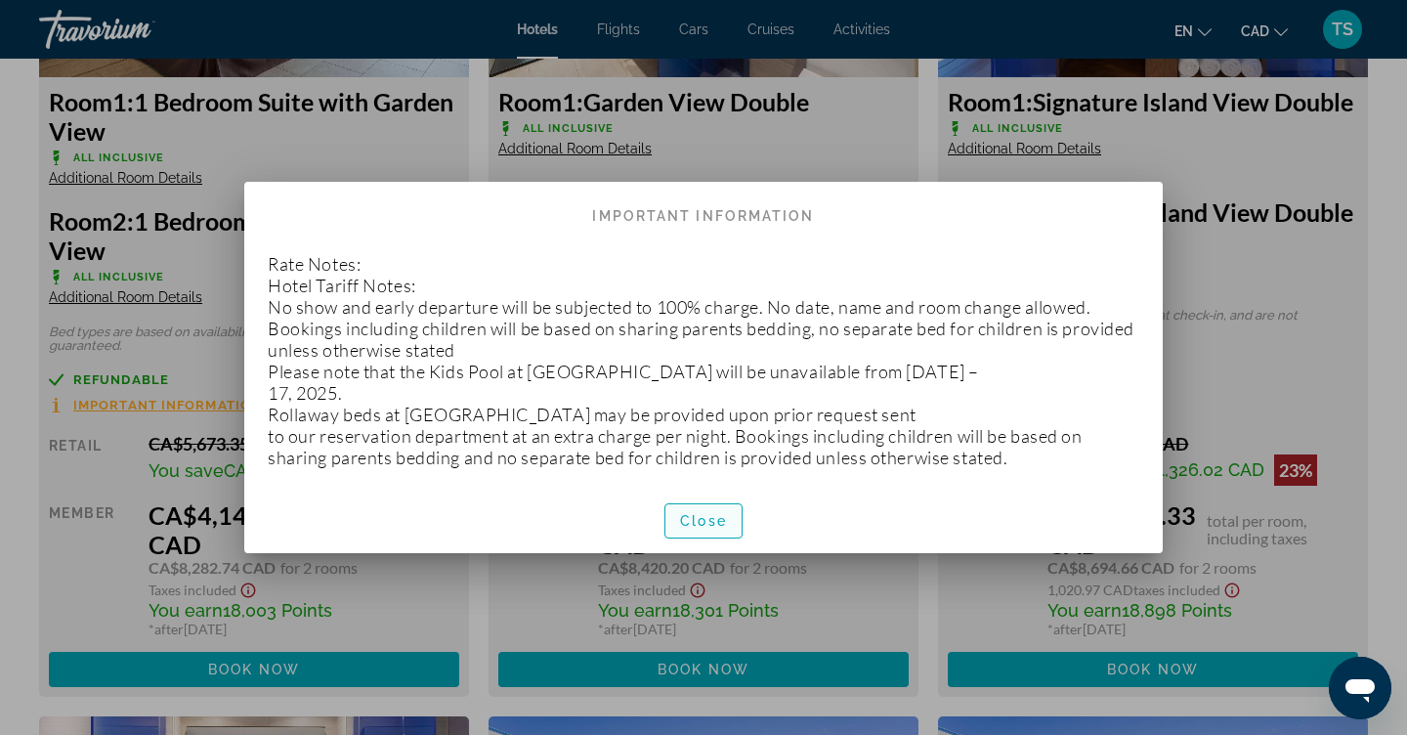
click at [716, 515] on span "Close" at bounding box center [703, 521] width 47 height 16
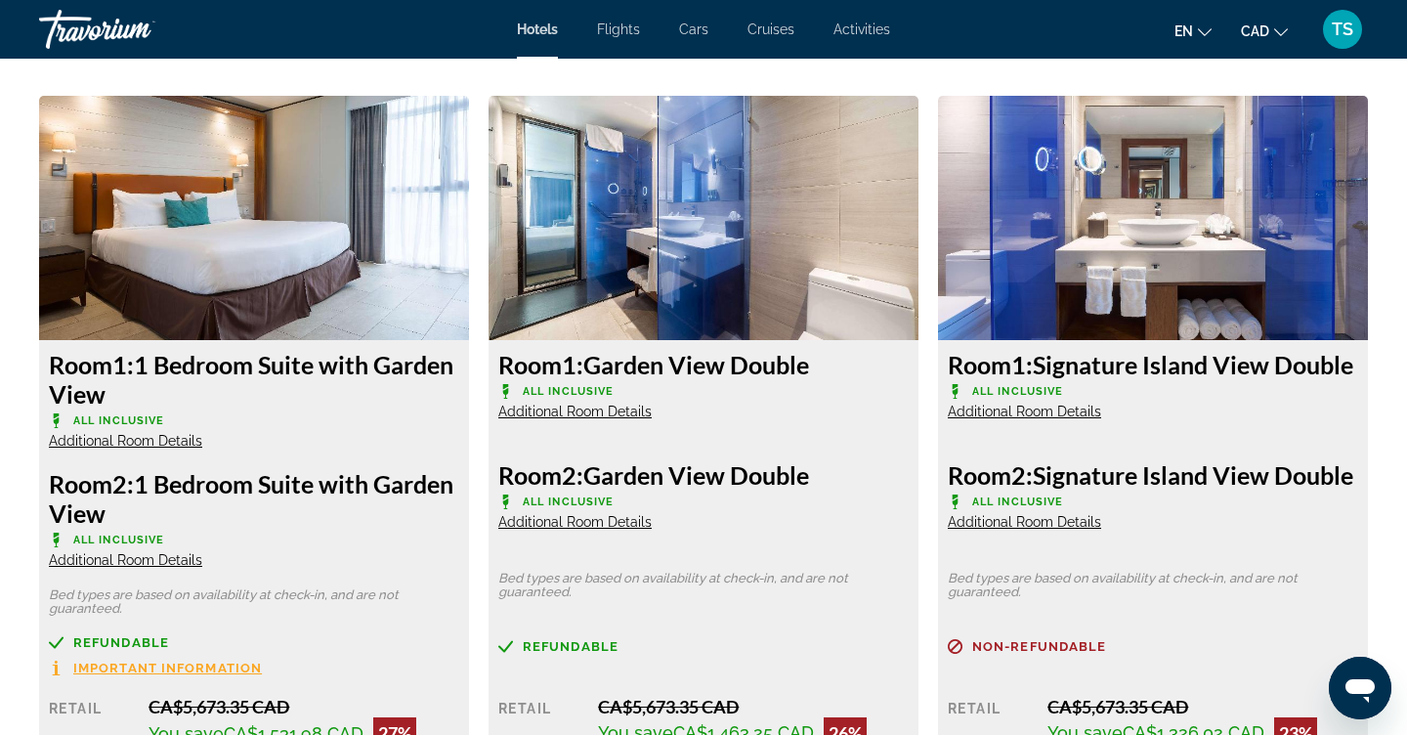
scroll to position [2697, 0]
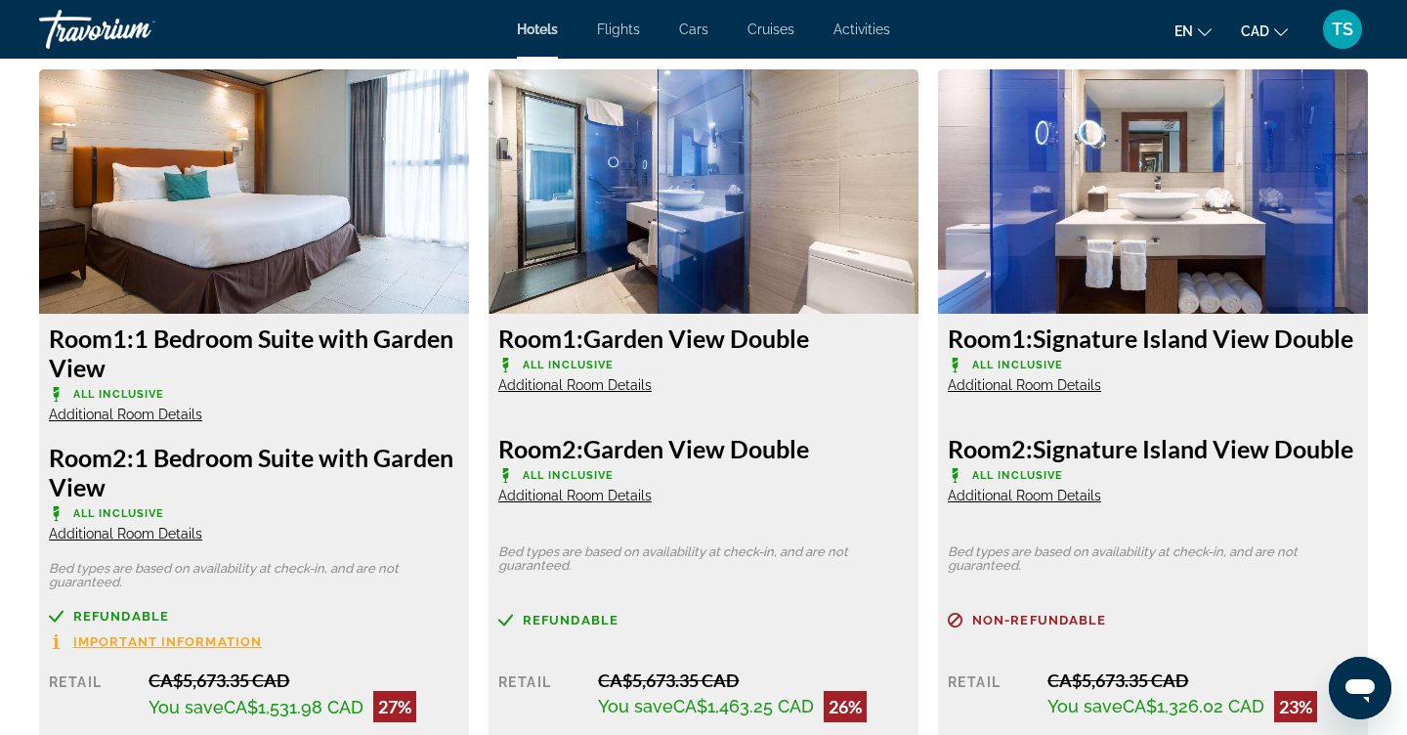
click at [185, 418] on span "Additional Room Details" at bounding box center [125, 415] width 153 height 16
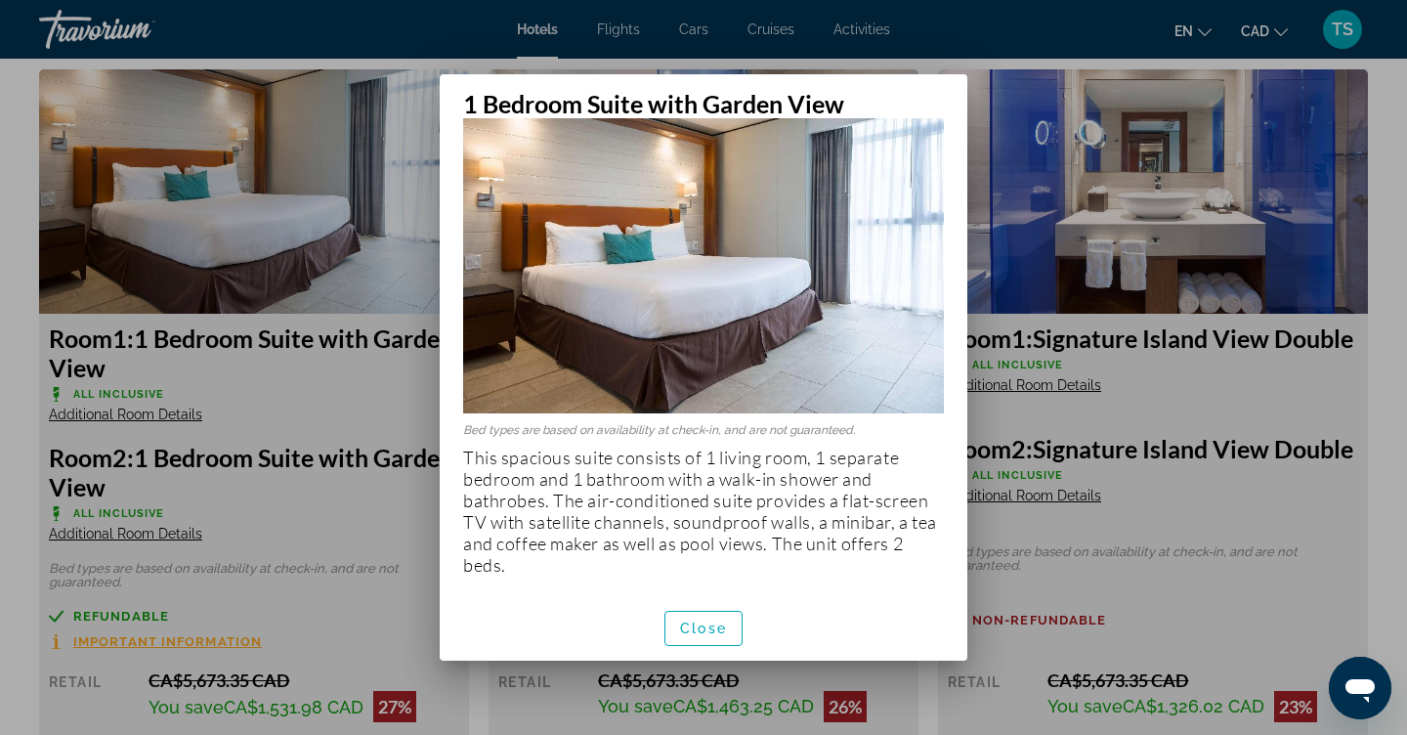
scroll to position [54, 0]
click at [720, 620] on span "button" at bounding box center [703, 628] width 76 height 47
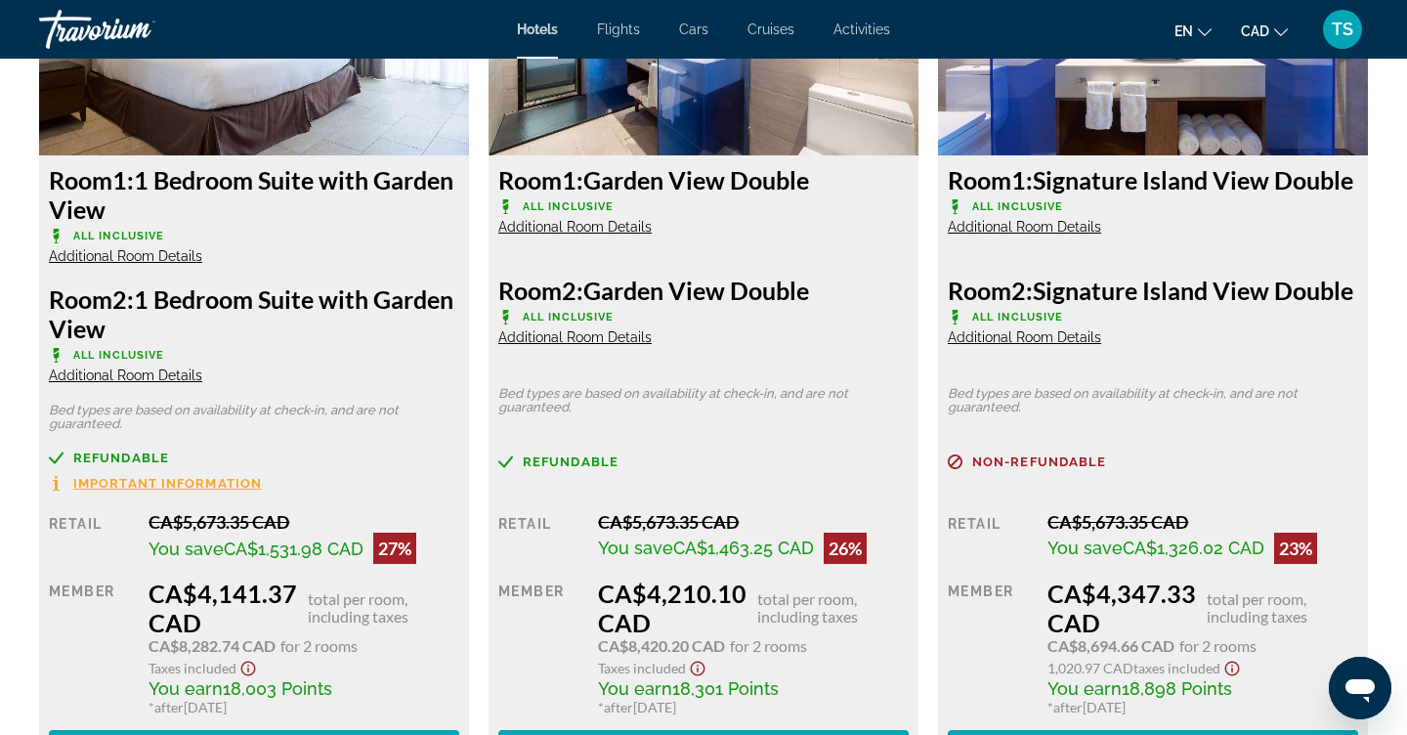
scroll to position [2892, 0]
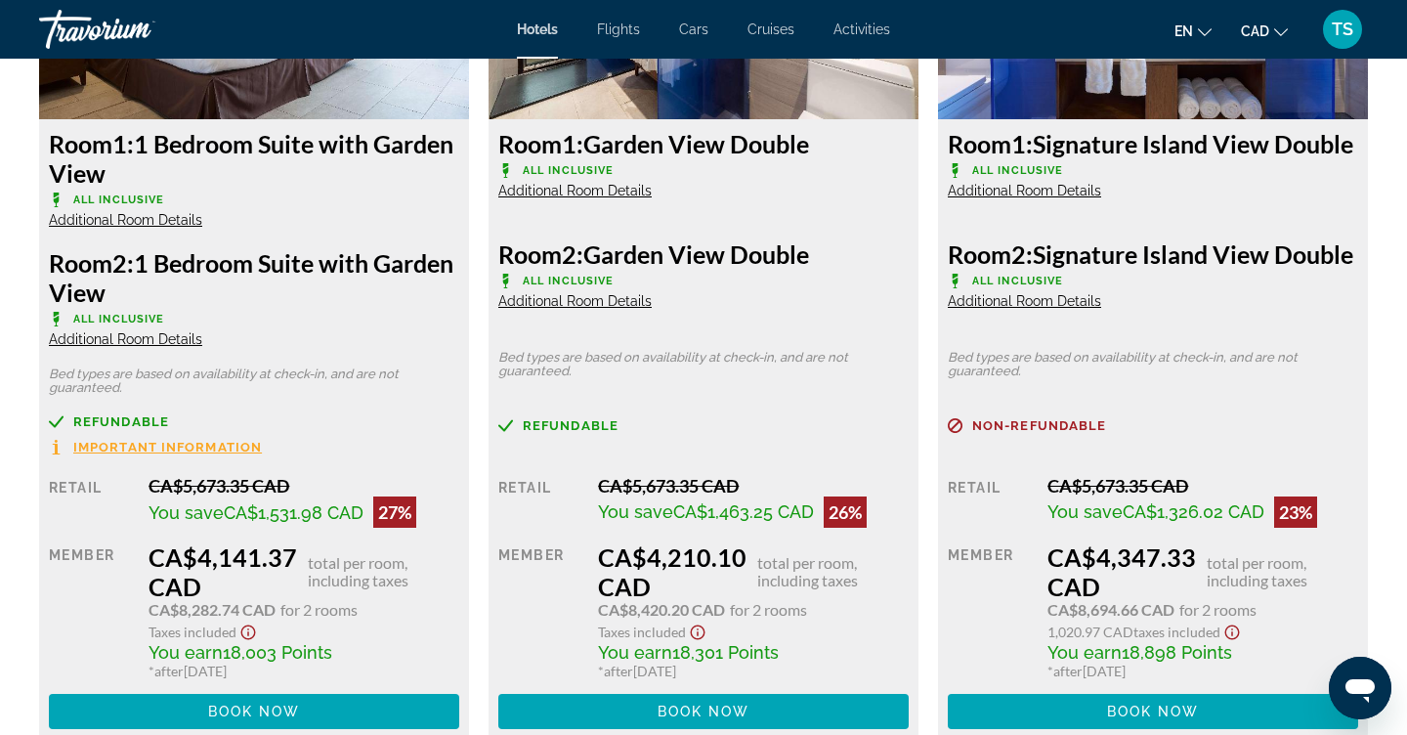
click at [176, 340] on span "Additional Room Details" at bounding box center [125, 339] width 153 height 16
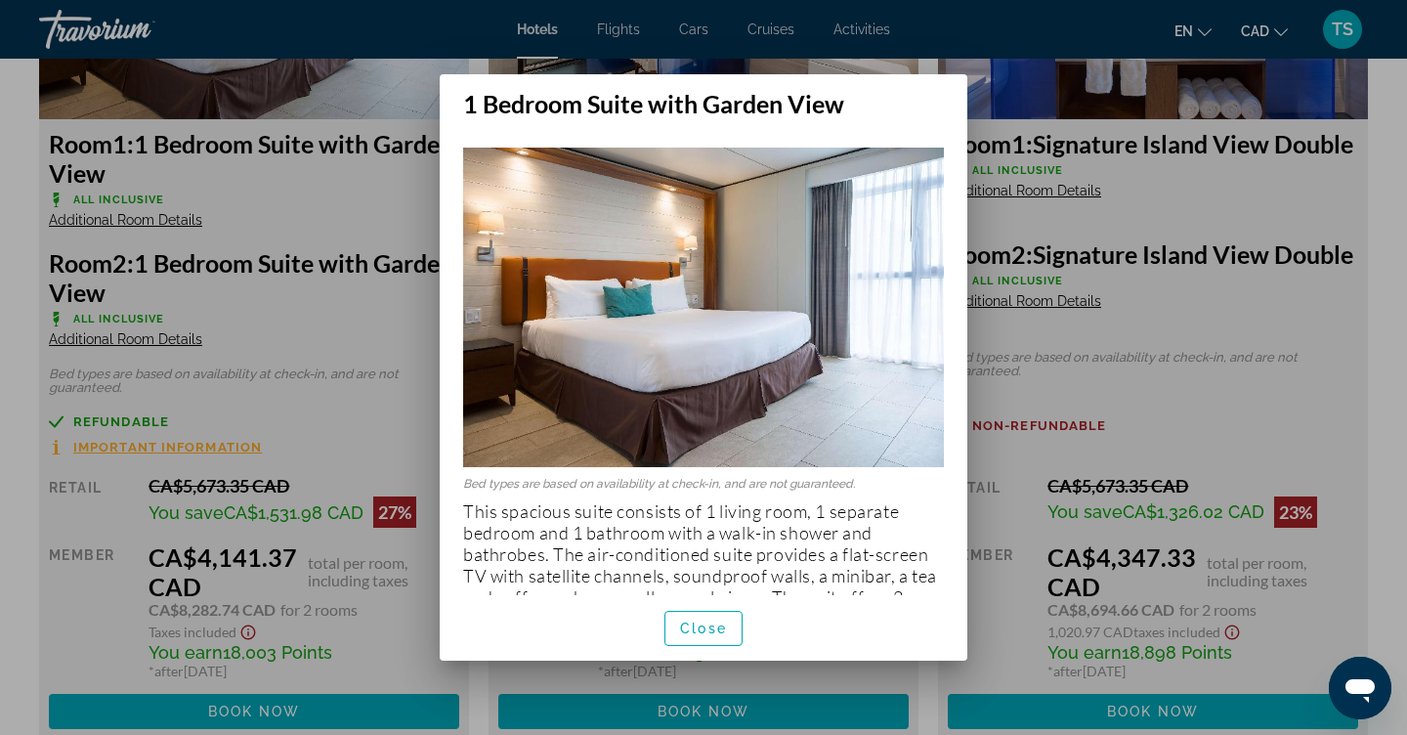
scroll to position [34, 0]
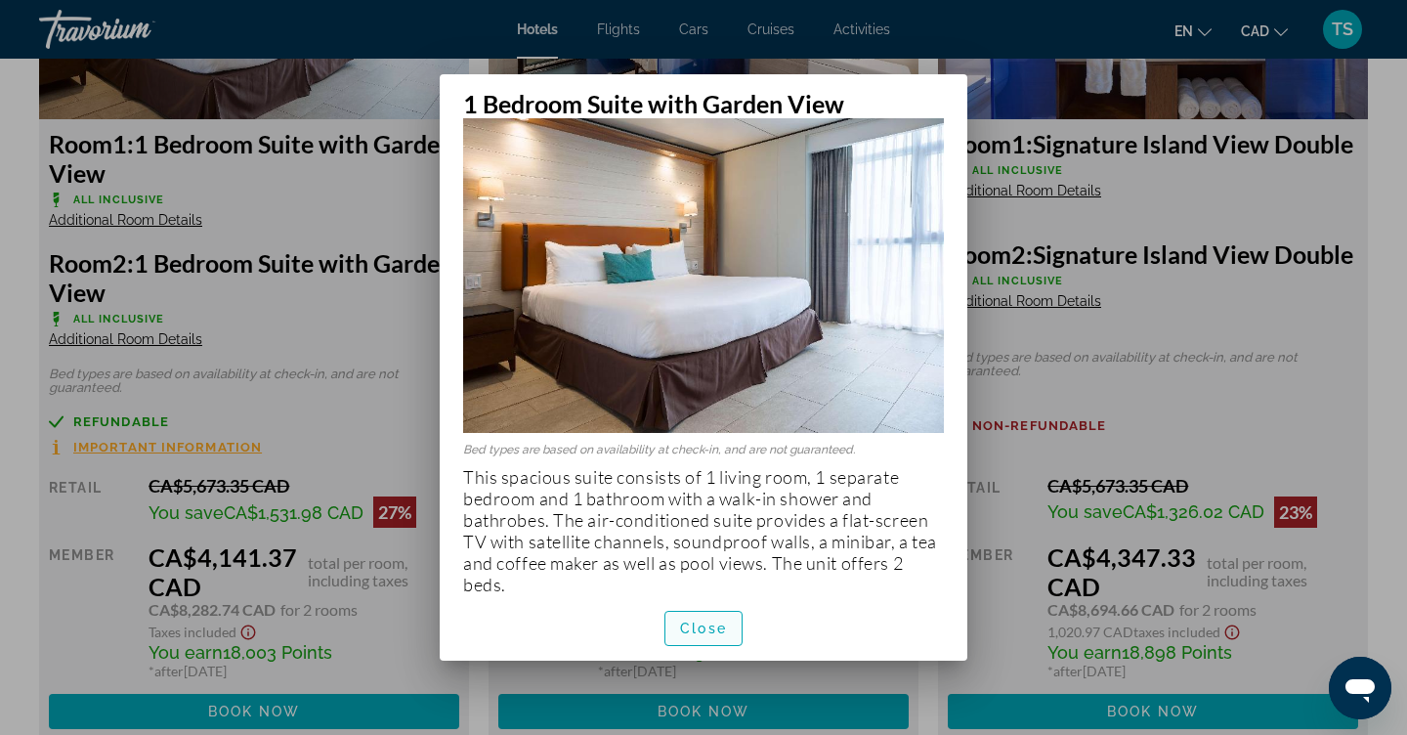
click at [728, 624] on span "button" at bounding box center [703, 628] width 76 height 47
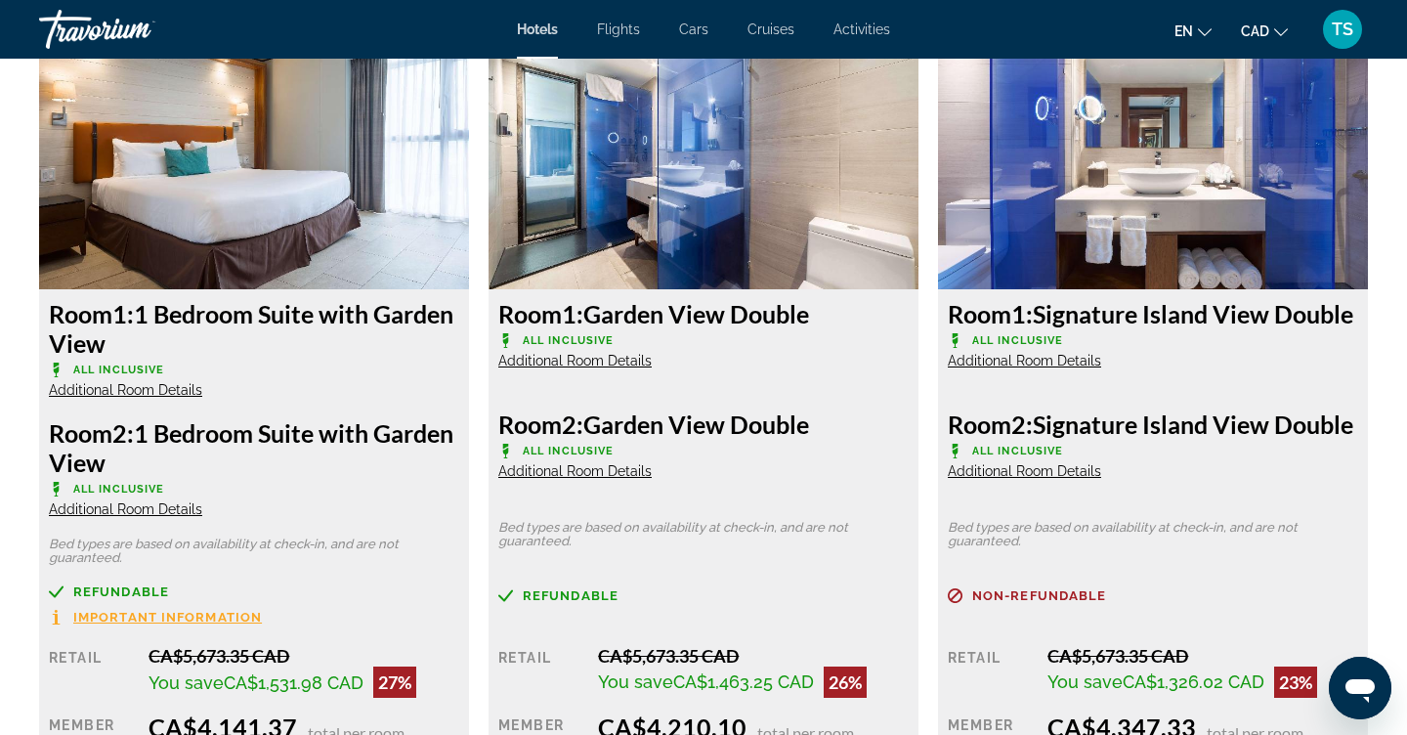
scroll to position [2714, 0]
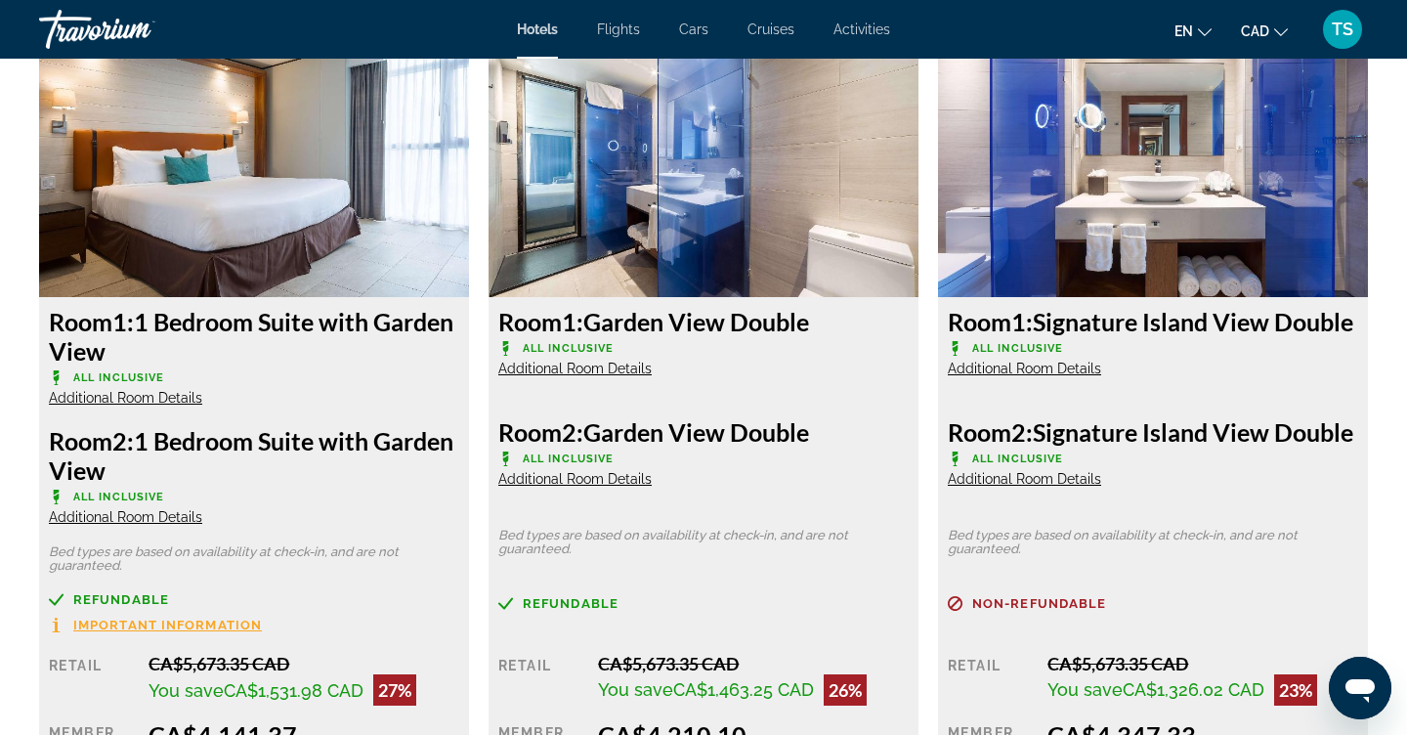
click at [615, 366] on span "Additional Room Details" at bounding box center [574, 369] width 153 height 16
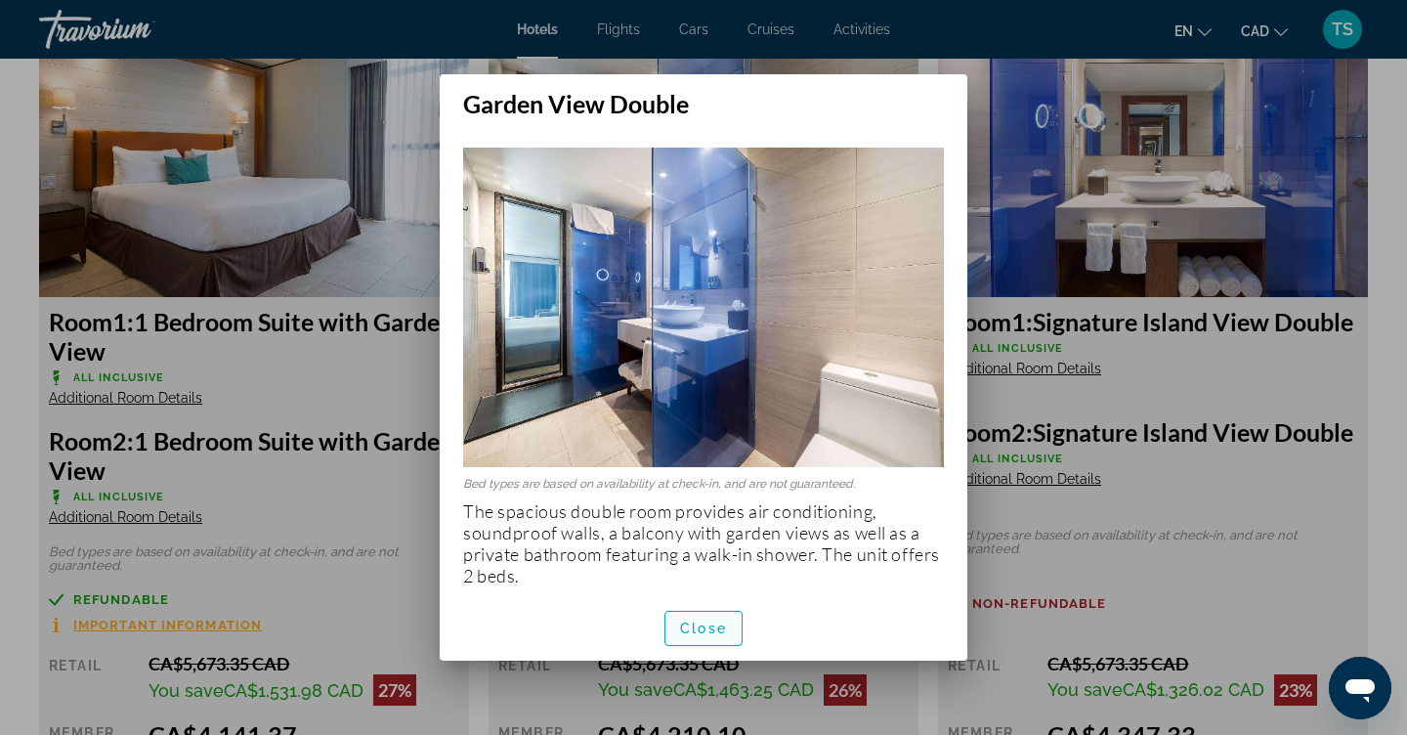
click at [722, 629] on span "Close" at bounding box center [703, 629] width 47 height 16
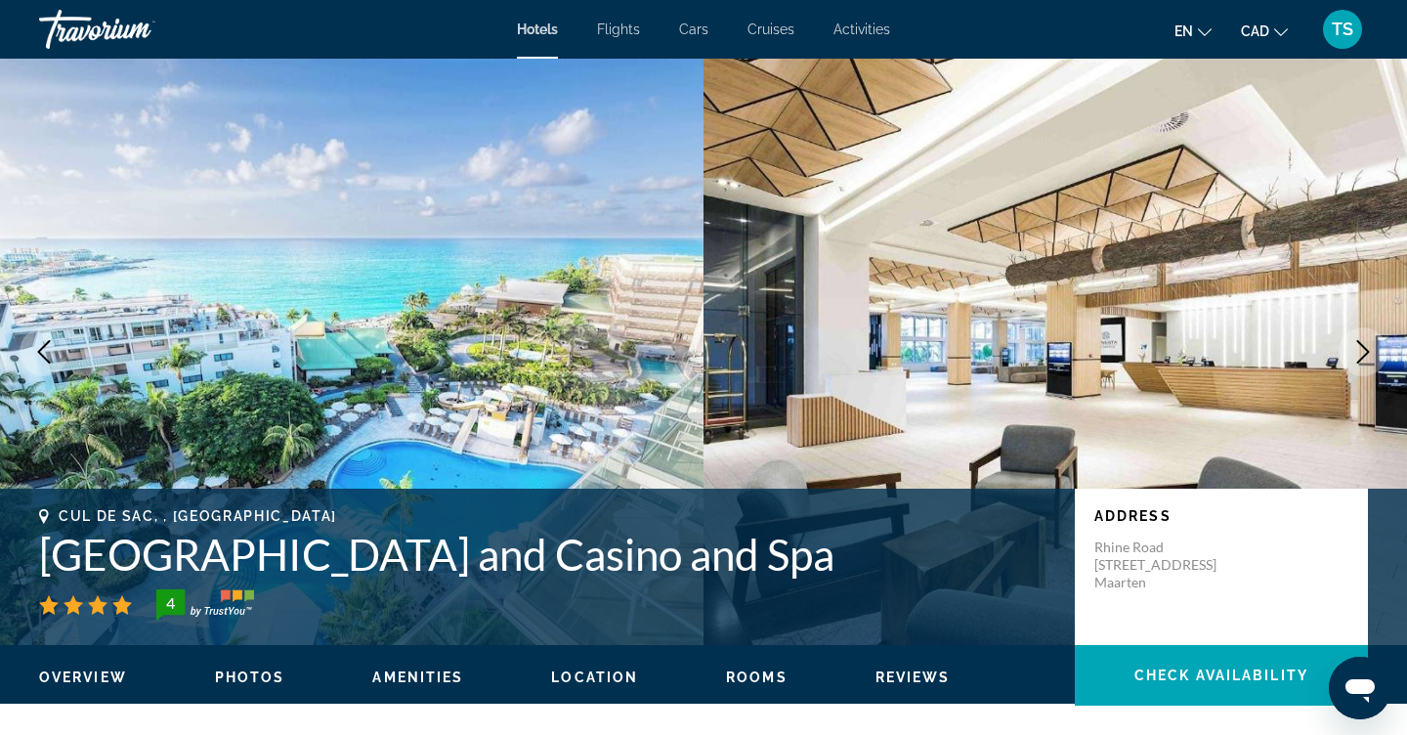
scroll to position [2714, 0]
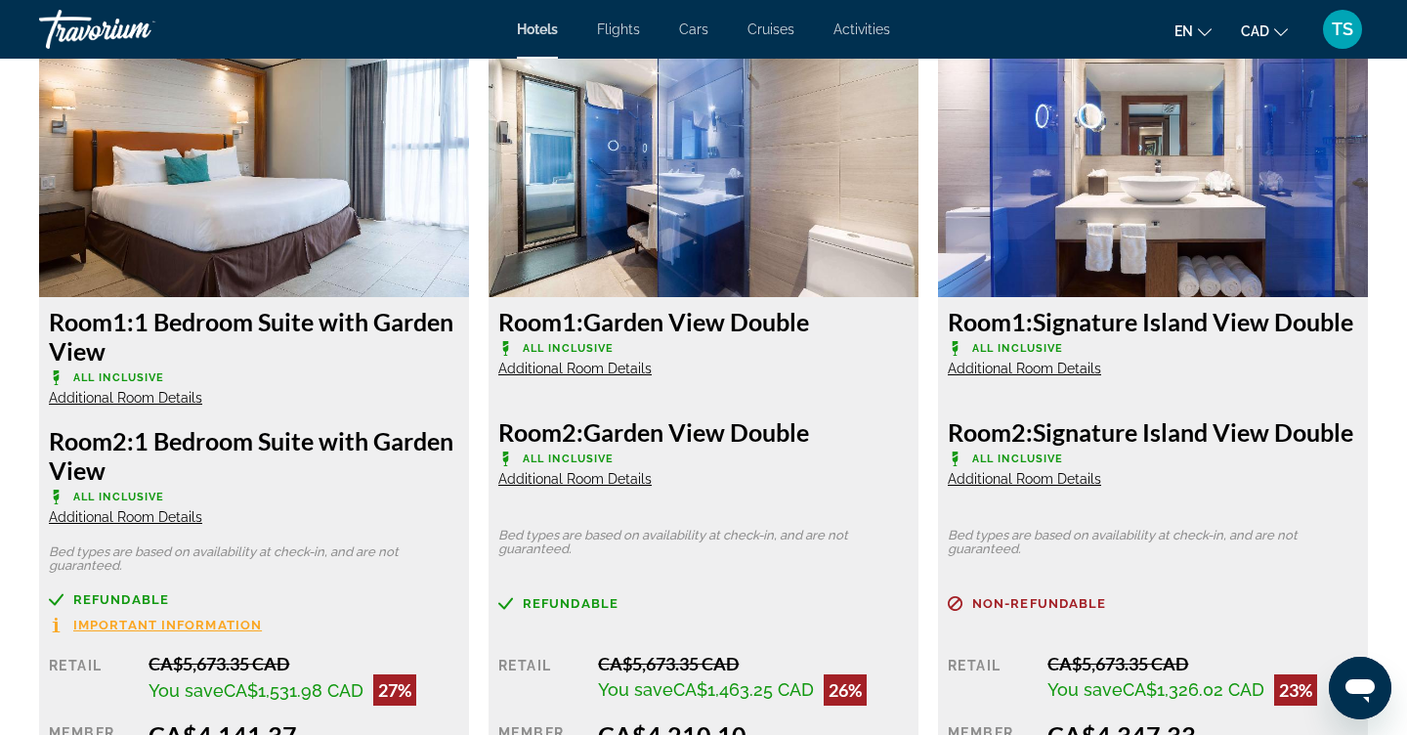
click at [193, 402] on span "Additional Room Details" at bounding box center [125, 398] width 153 height 16
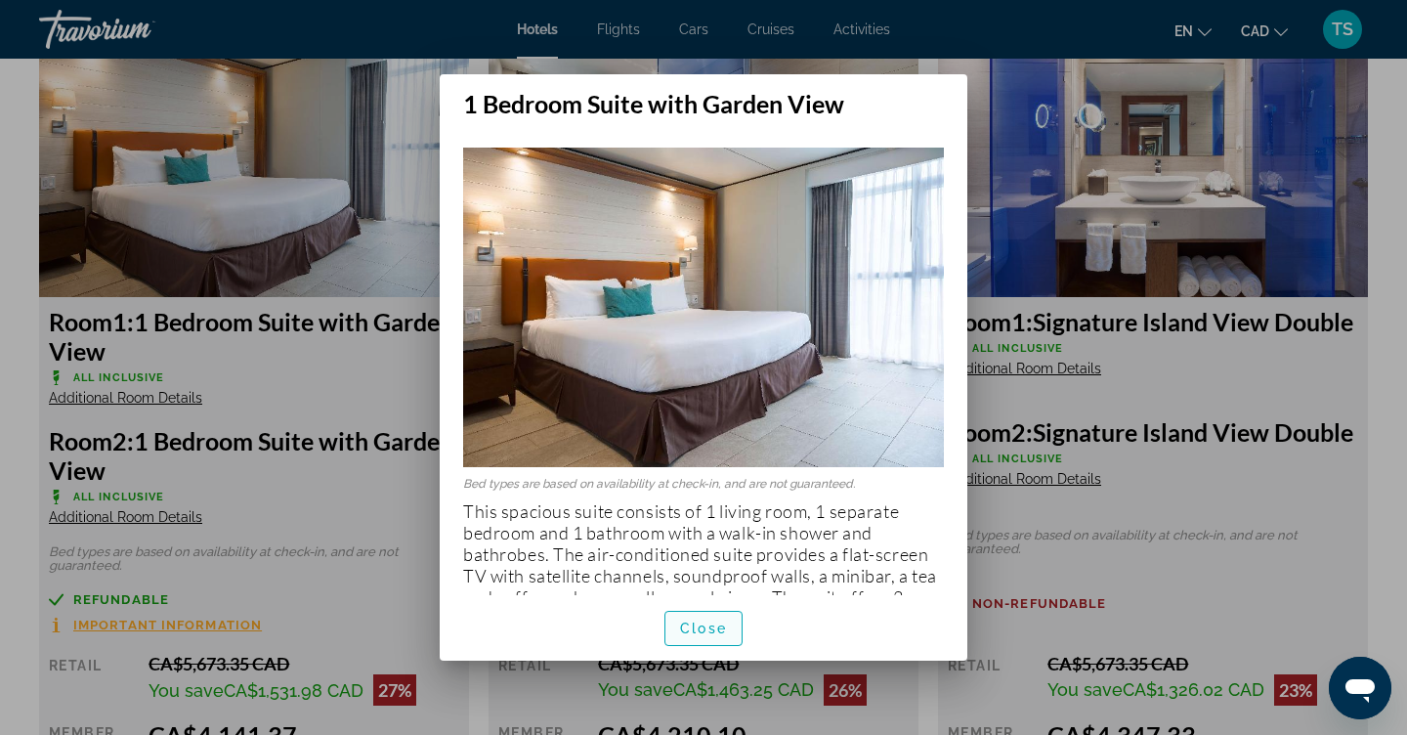
click at [705, 638] on span "button" at bounding box center [703, 628] width 76 height 47
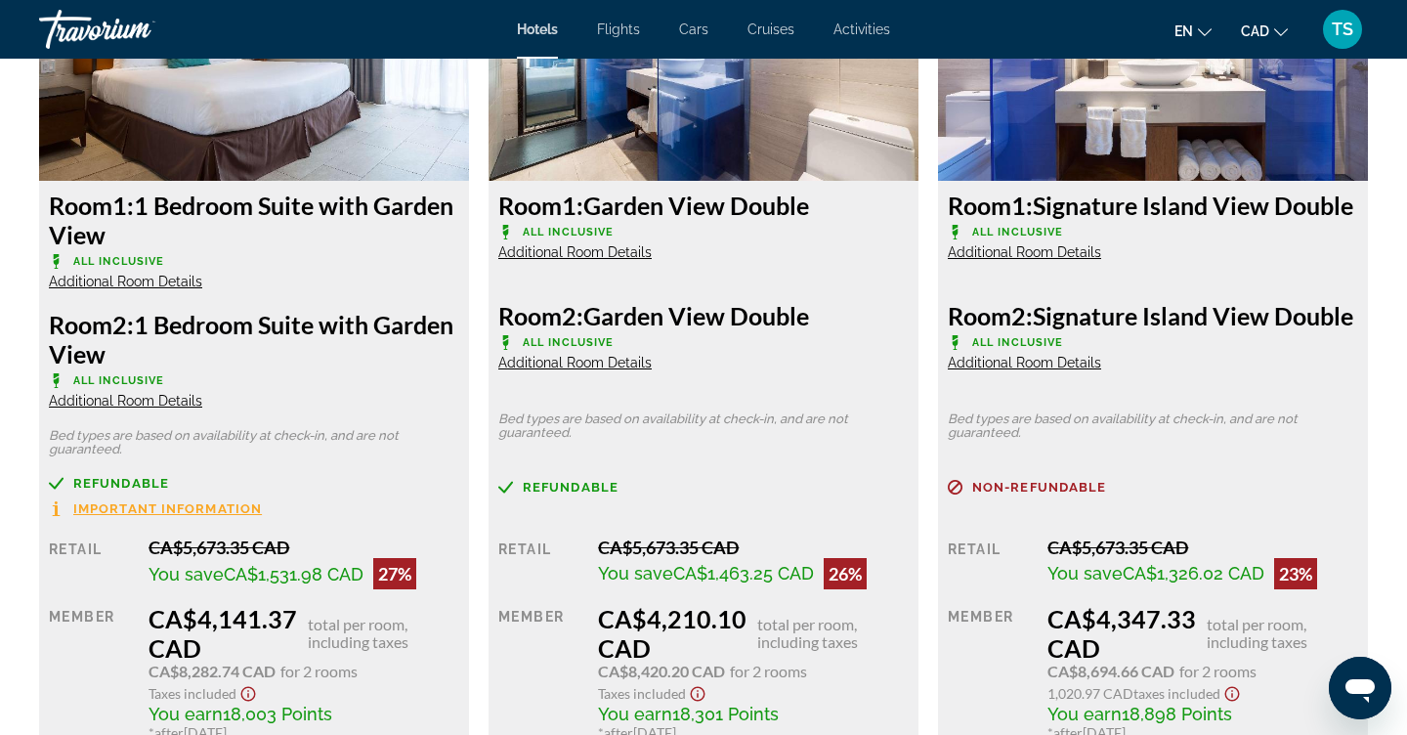
scroll to position [2833, 0]
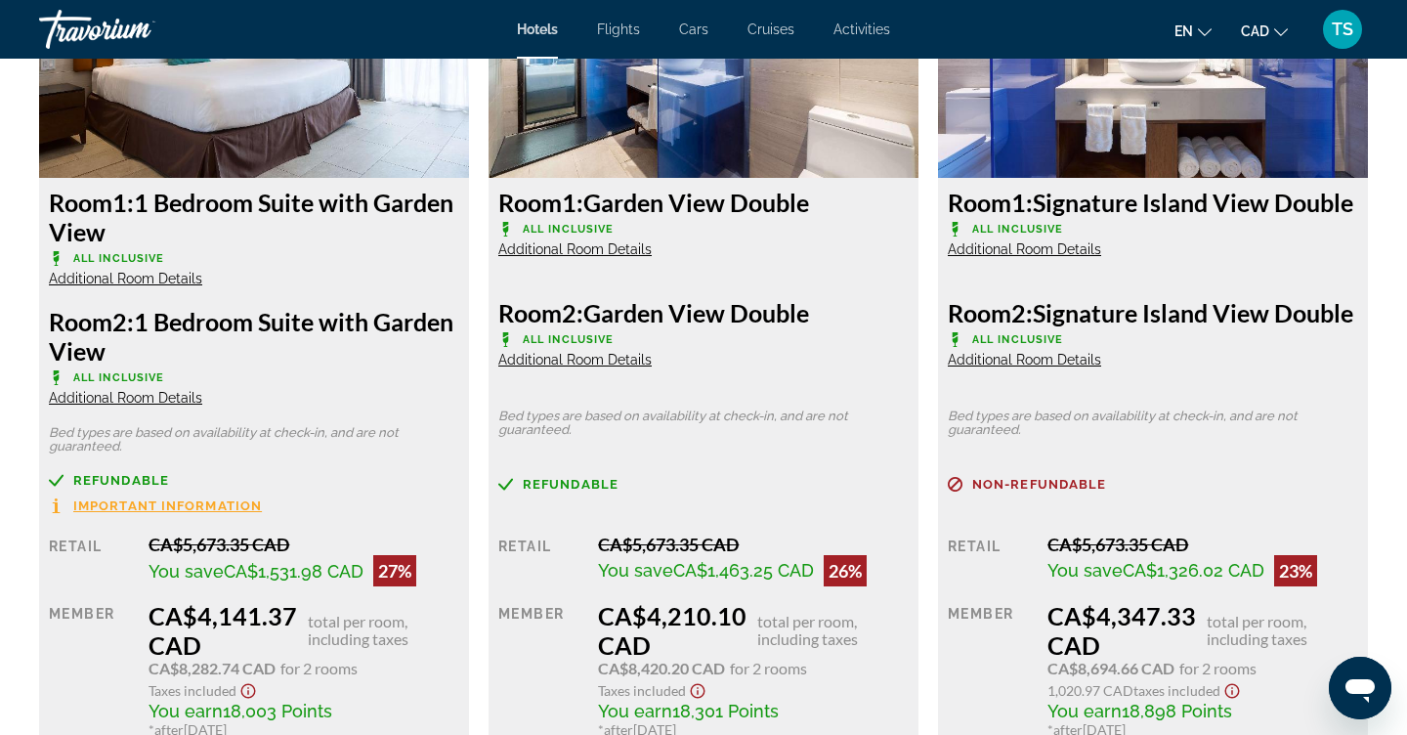
click at [1060, 257] on span "Additional Room Details" at bounding box center [1024, 249] width 153 height 16
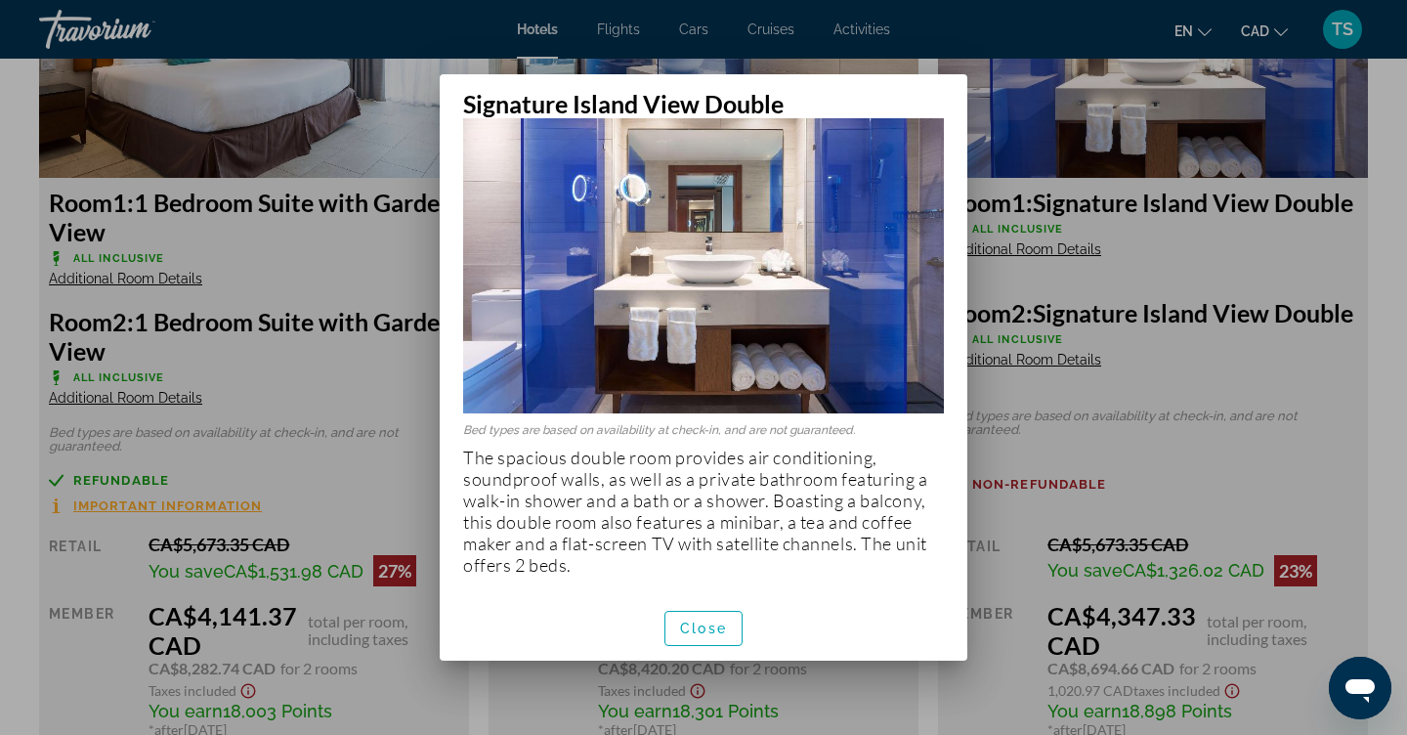
scroll to position [54, 0]
click at [706, 630] on span "Close" at bounding box center [703, 629] width 47 height 16
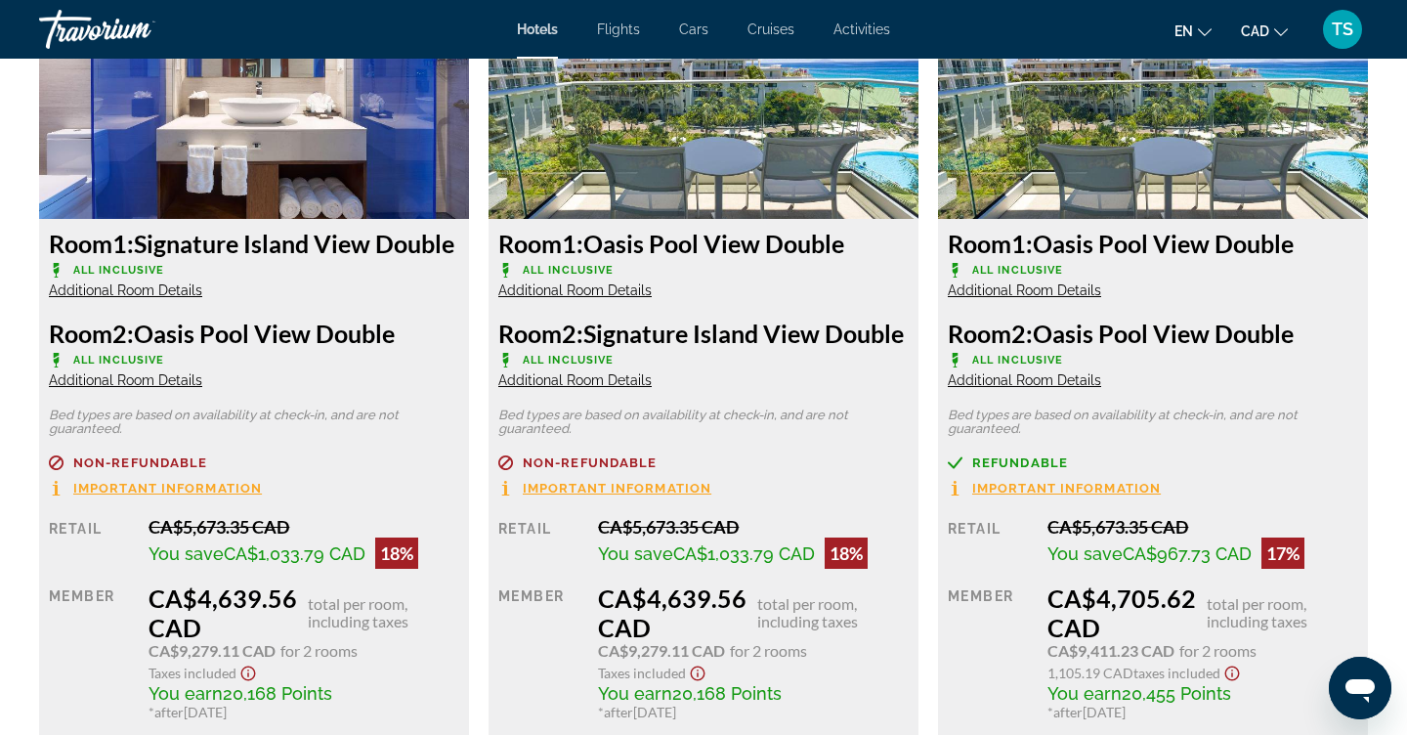
scroll to position [3672, 0]
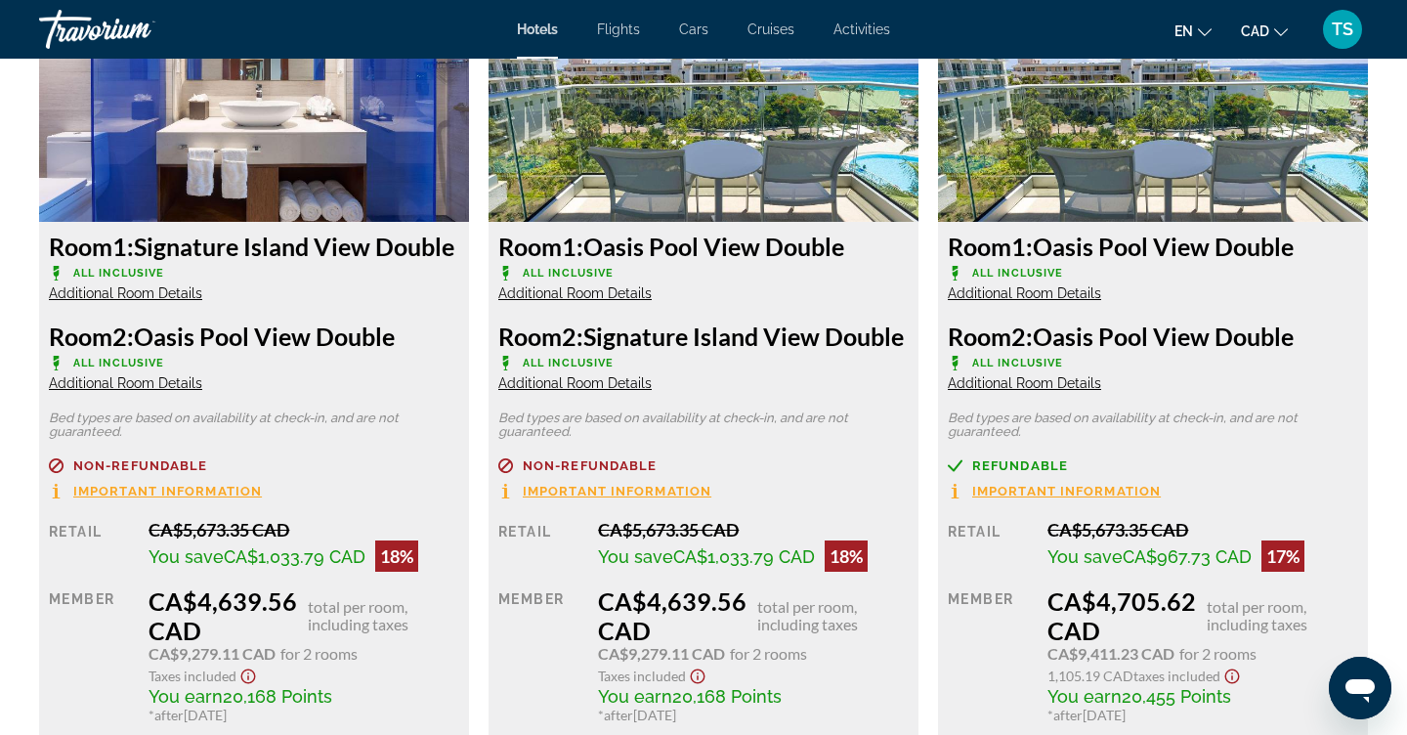
click at [583, 301] on span "Additional Room Details" at bounding box center [574, 293] width 153 height 16
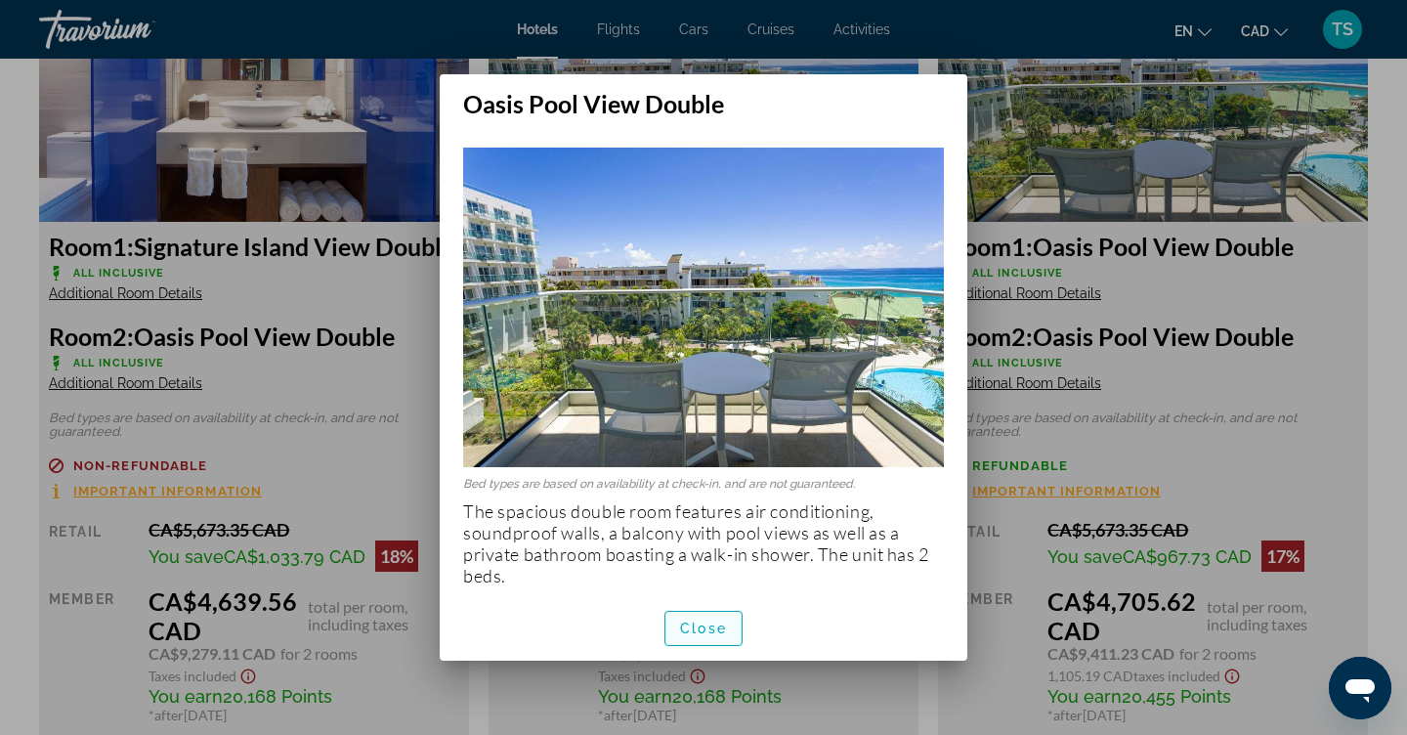
click at [703, 622] on span "Close" at bounding box center [703, 629] width 47 height 16
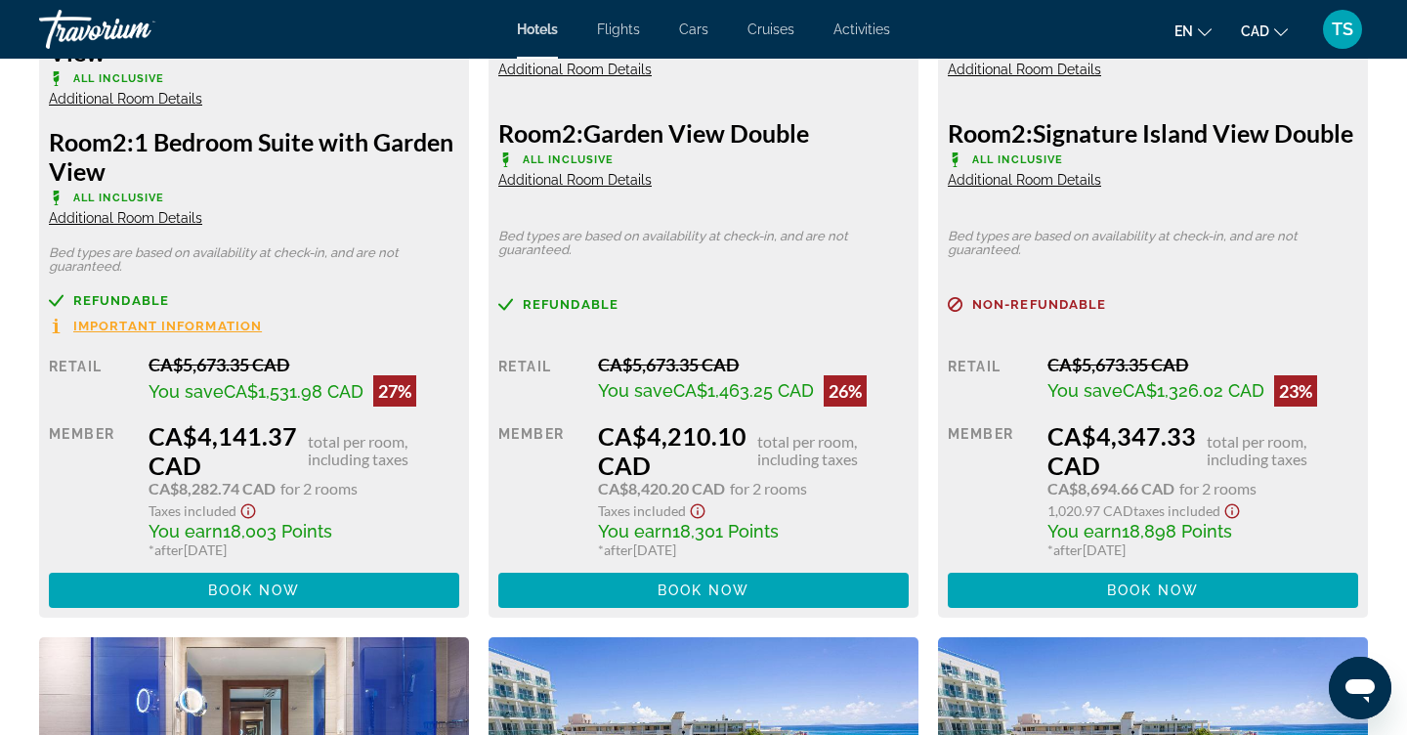
scroll to position [3014, 0]
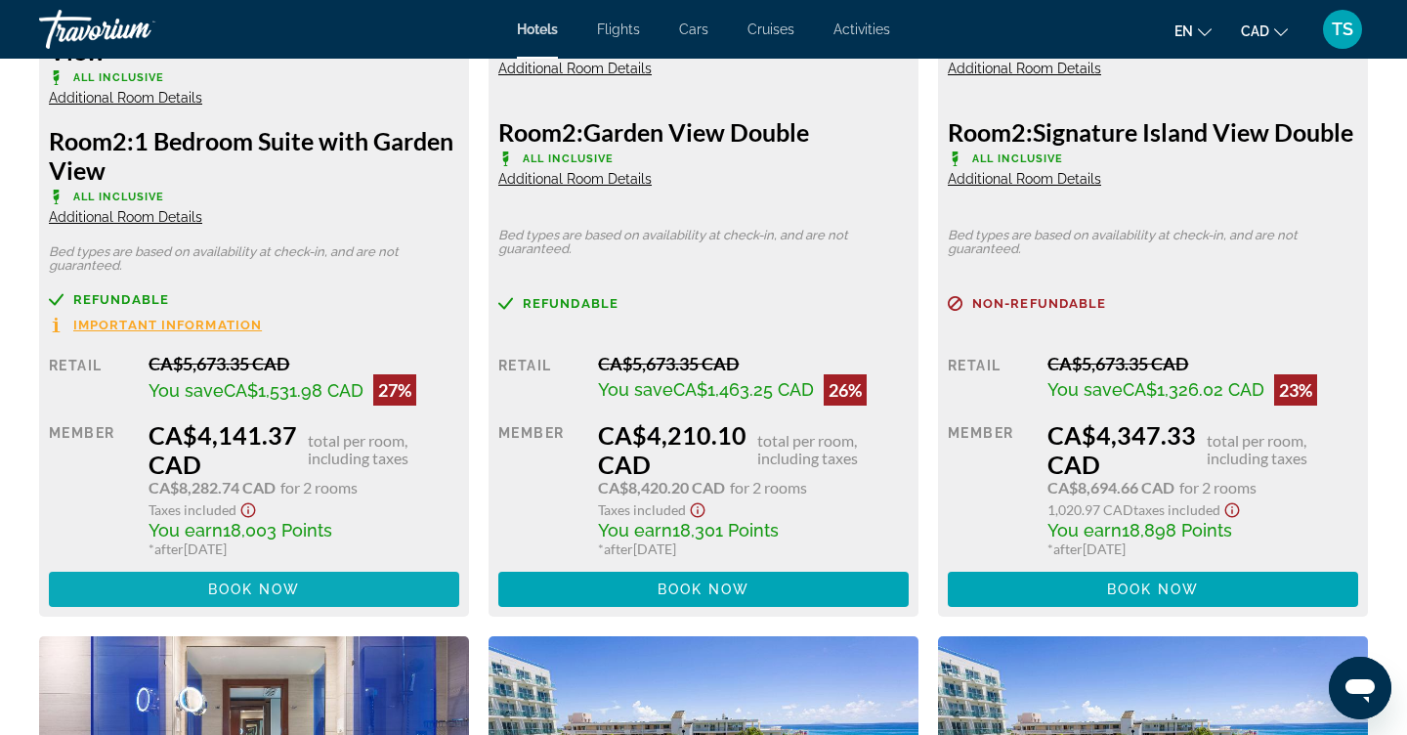
click at [378, 603] on span "Main content" at bounding box center [254, 589] width 410 height 47
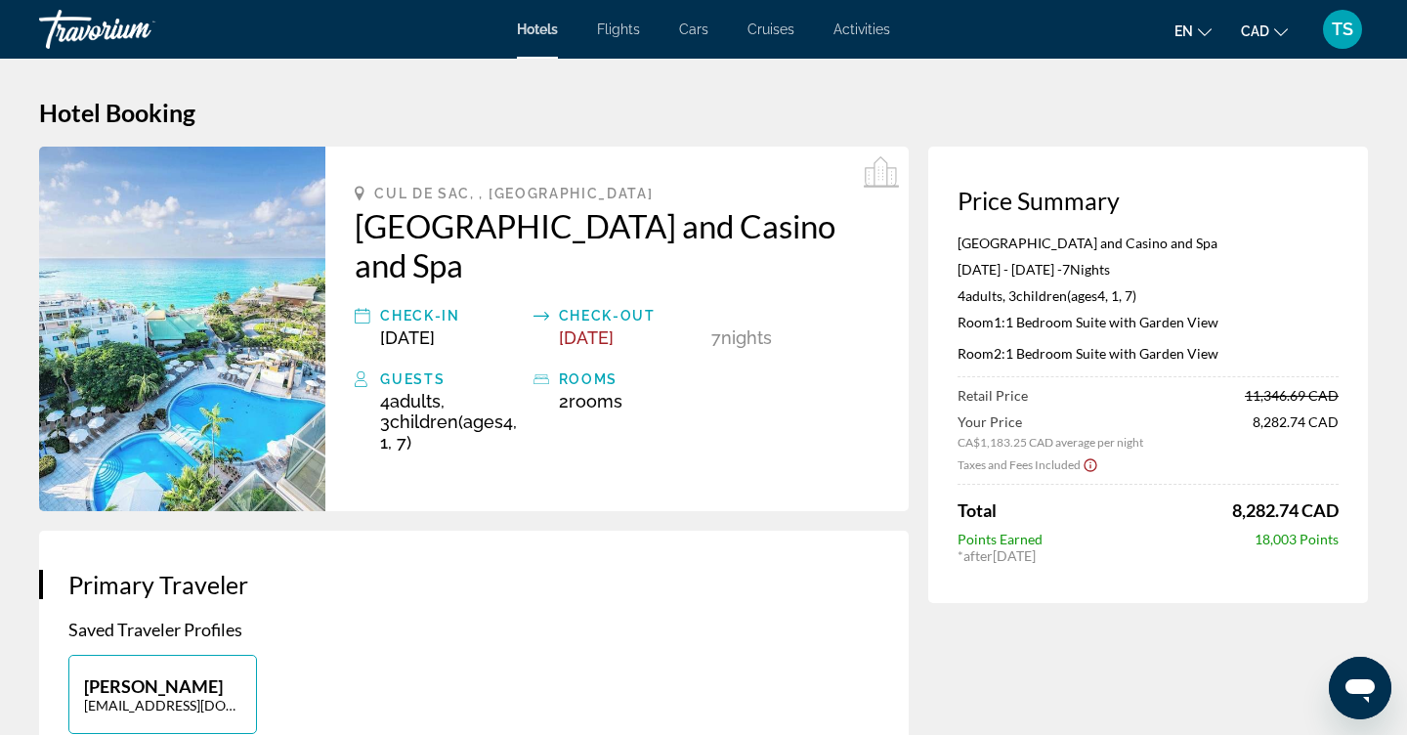
click at [627, 29] on span "Flights" at bounding box center [618, 29] width 43 height 16
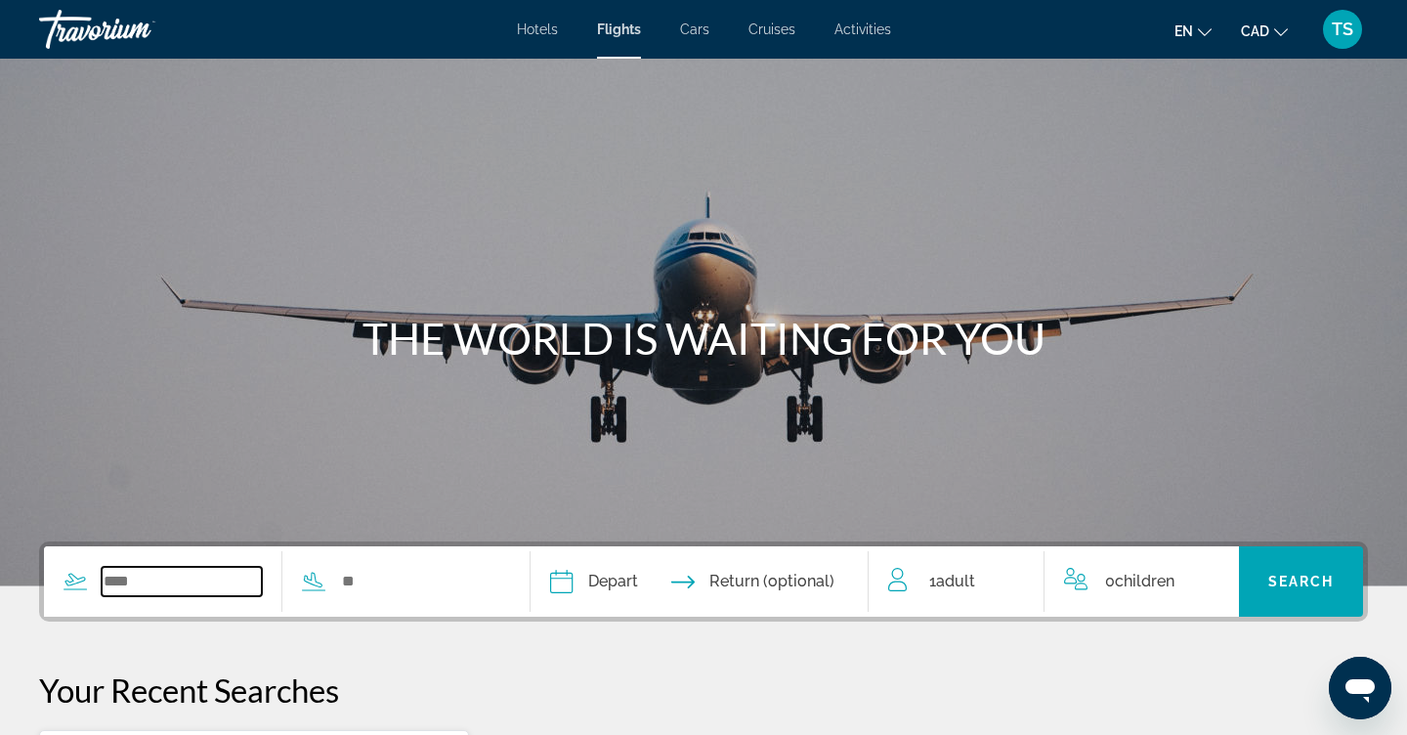
click at [224, 591] on input "Search widget" at bounding box center [182, 581] width 160 height 29
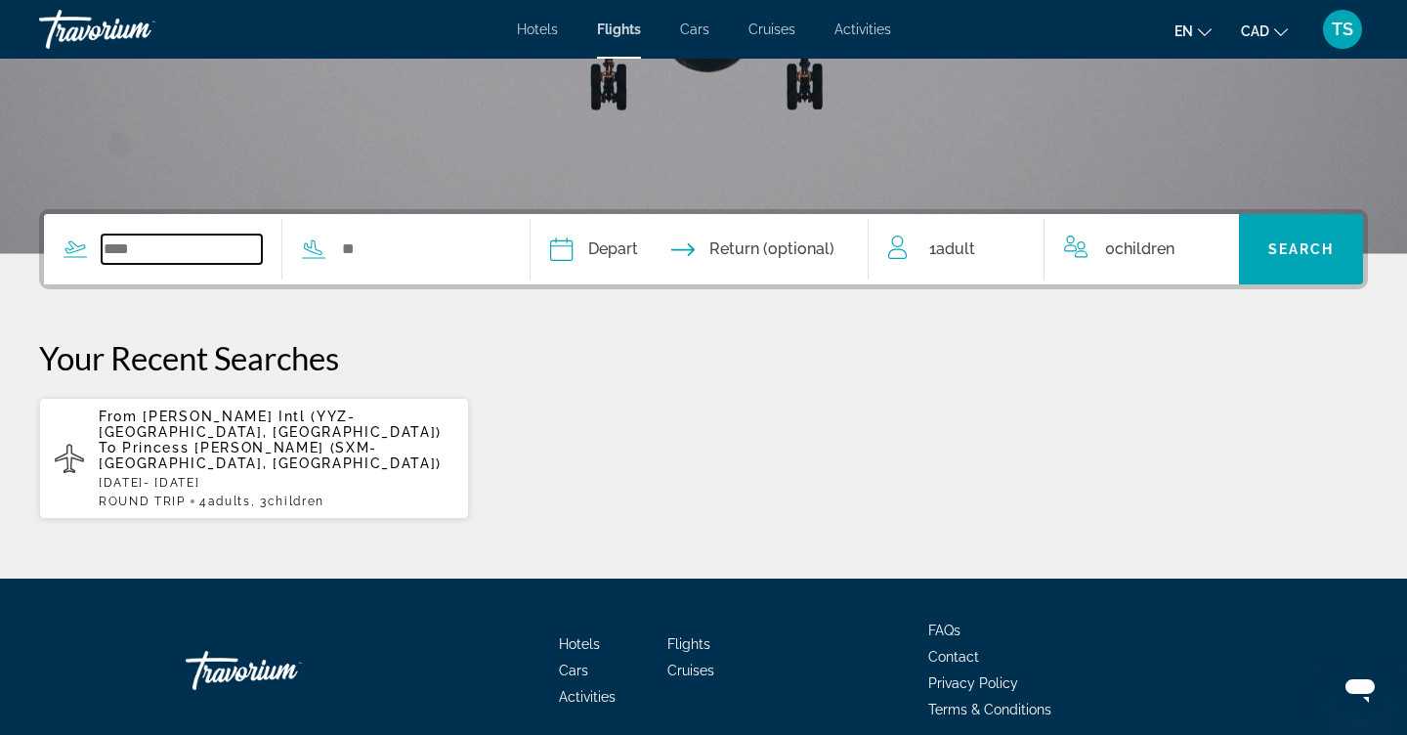
scroll to position [407, 0]
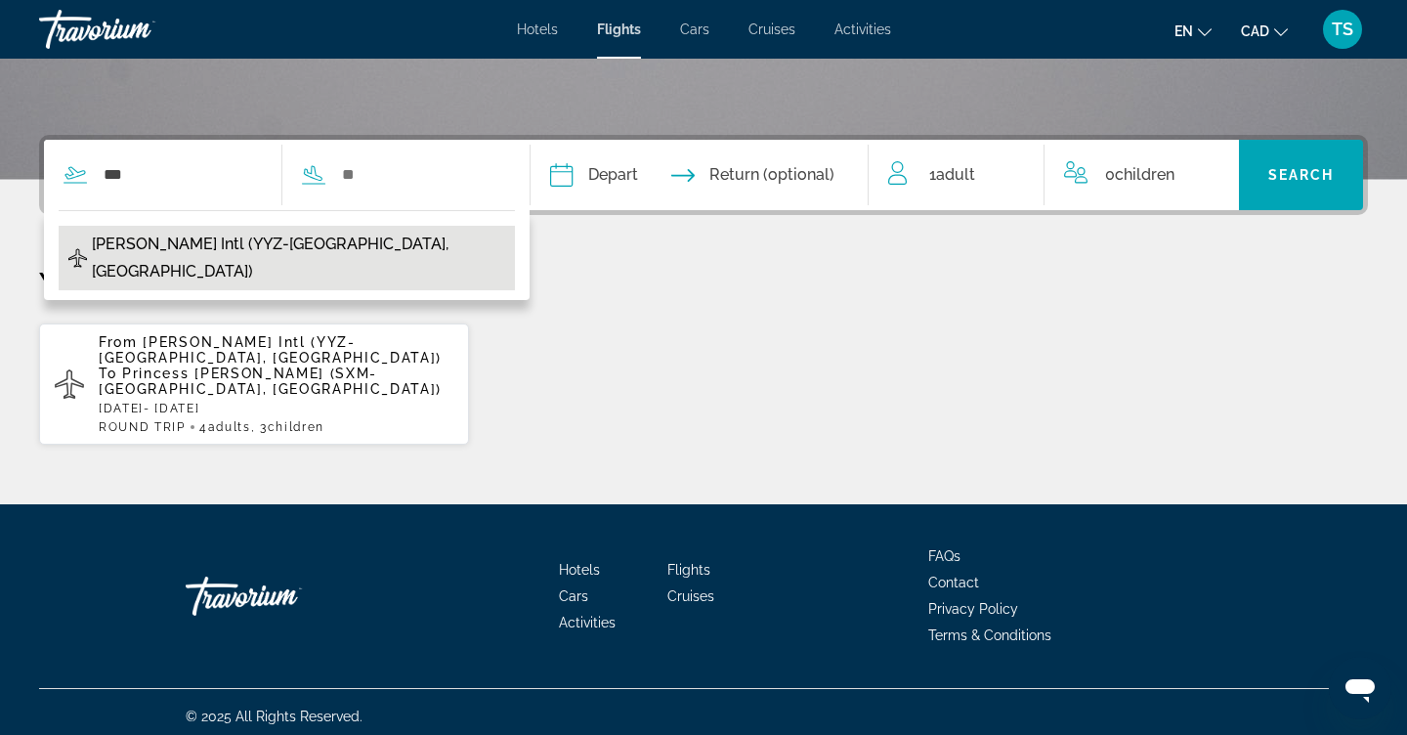
click at [409, 244] on button "[PERSON_NAME] Intl (YYZ-[GEOGRAPHIC_DATA], [GEOGRAPHIC_DATA])" at bounding box center [287, 258] width 456 height 64
type input "**********"
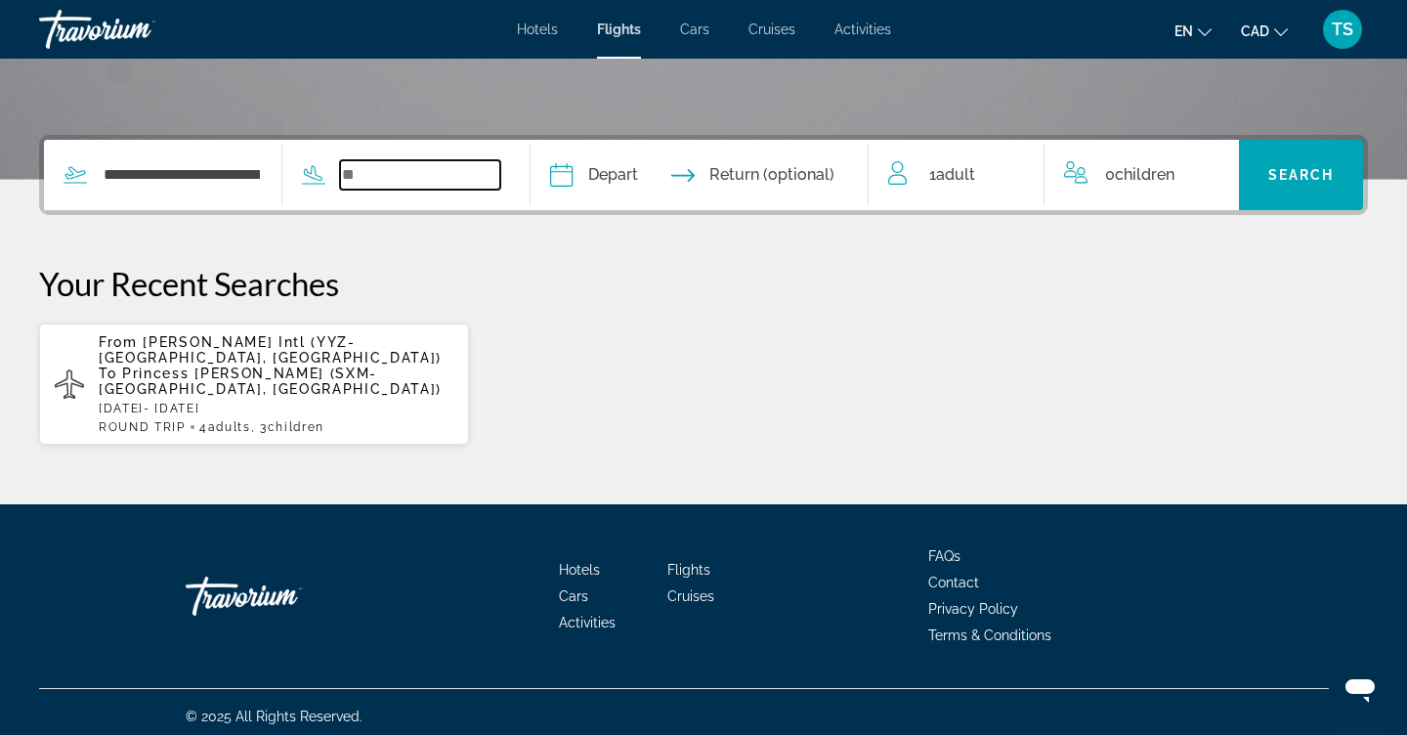
click at [451, 173] on input "Search widget" at bounding box center [420, 174] width 160 height 29
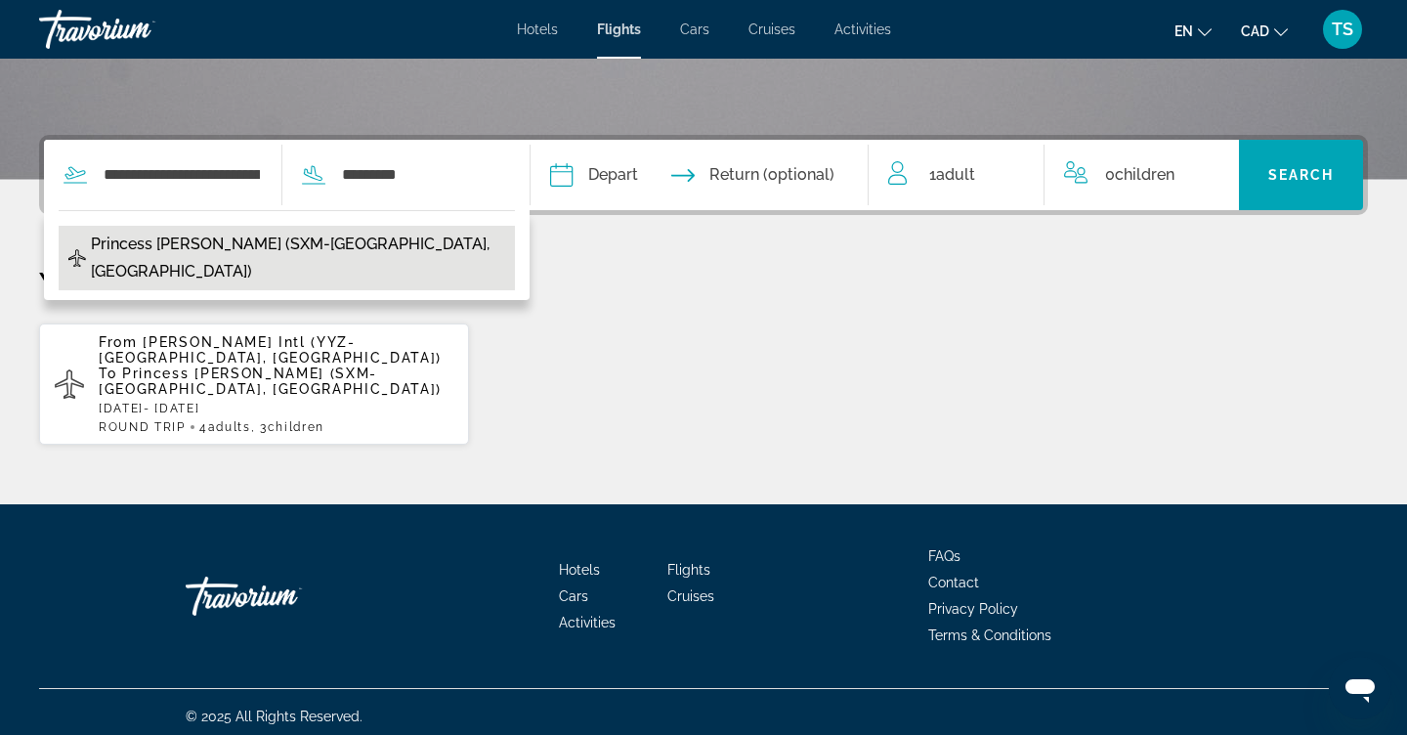
click at [339, 239] on span "Princess [PERSON_NAME] (SXM-[GEOGRAPHIC_DATA], [GEOGRAPHIC_DATA])" at bounding box center [298, 258] width 414 height 55
type input "**********"
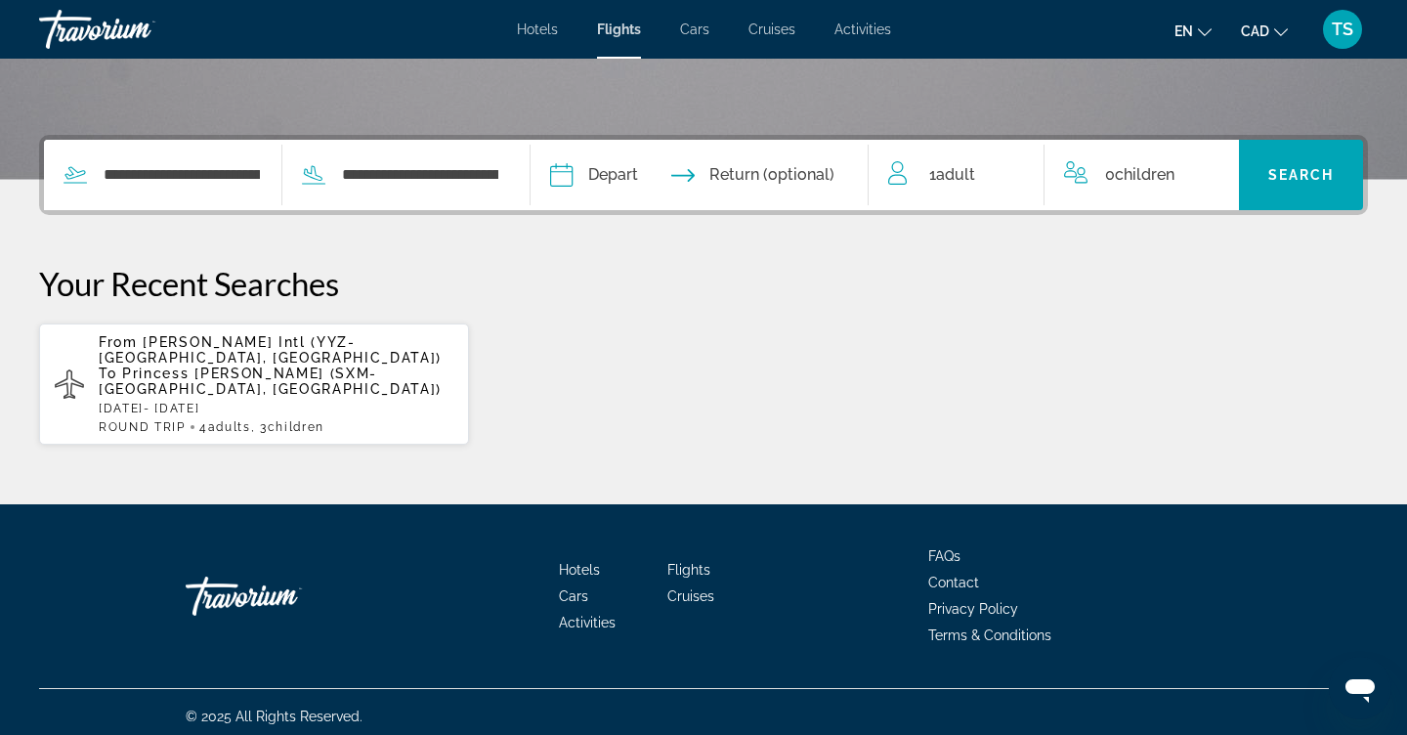
click at [665, 175] on input "Depart date" at bounding box center [628, 178] width 167 height 76
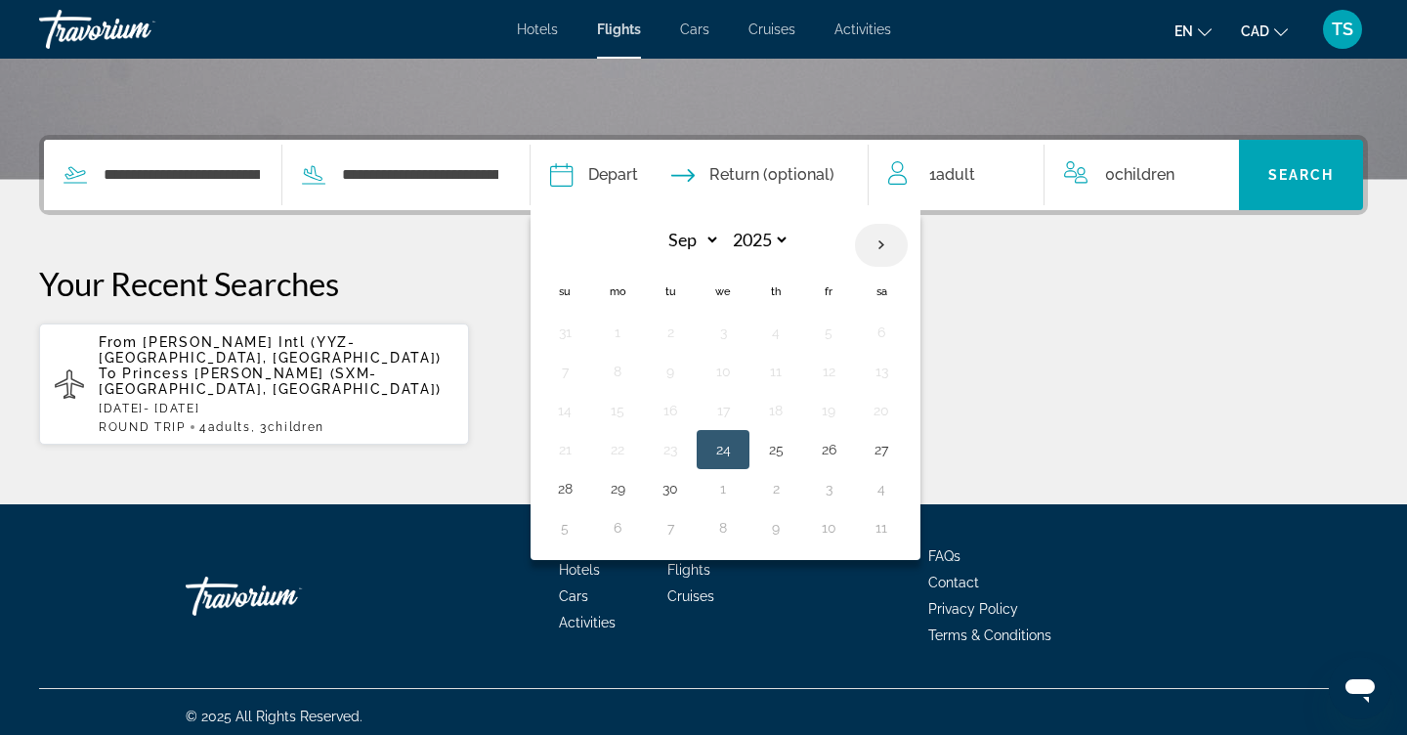
click at [908, 241] on th "Next month" at bounding box center [881, 245] width 53 height 43
select select "**"
click at [897, 377] on button "8" at bounding box center [881, 371] width 31 height 27
type input "**********"
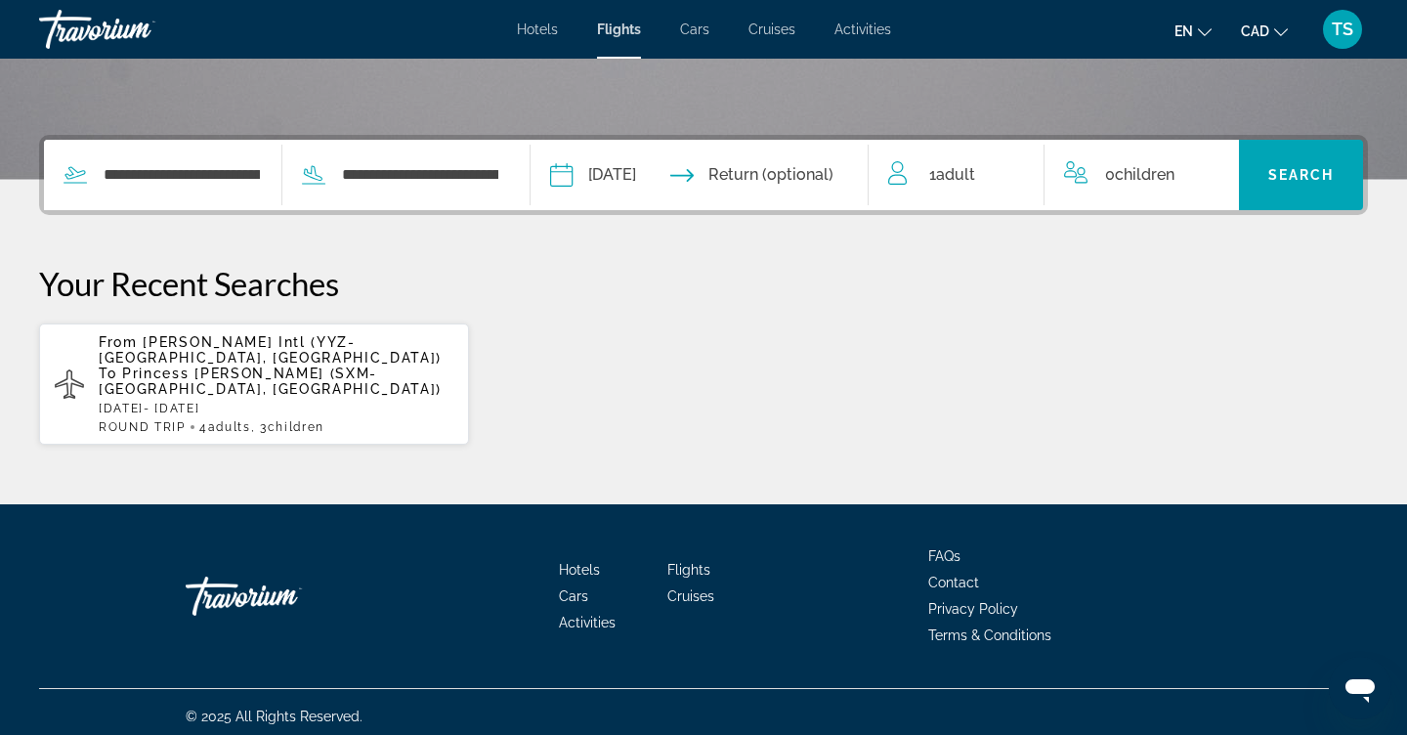
click at [825, 174] on input "Return date" at bounding box center [792, 178] width 167 height 76
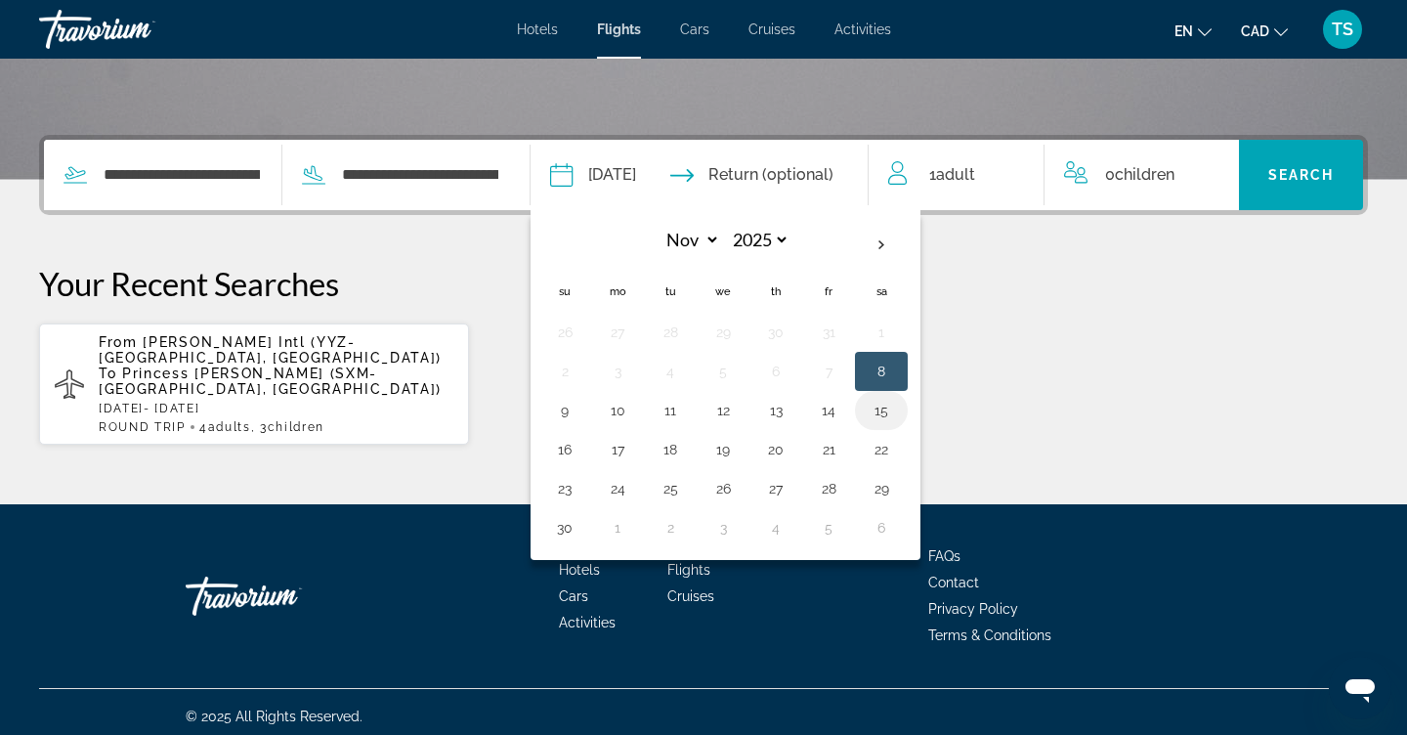
click at [897, 422] on button "15" at bounding box center [881, 410] width 31 height 27
type input "**********"
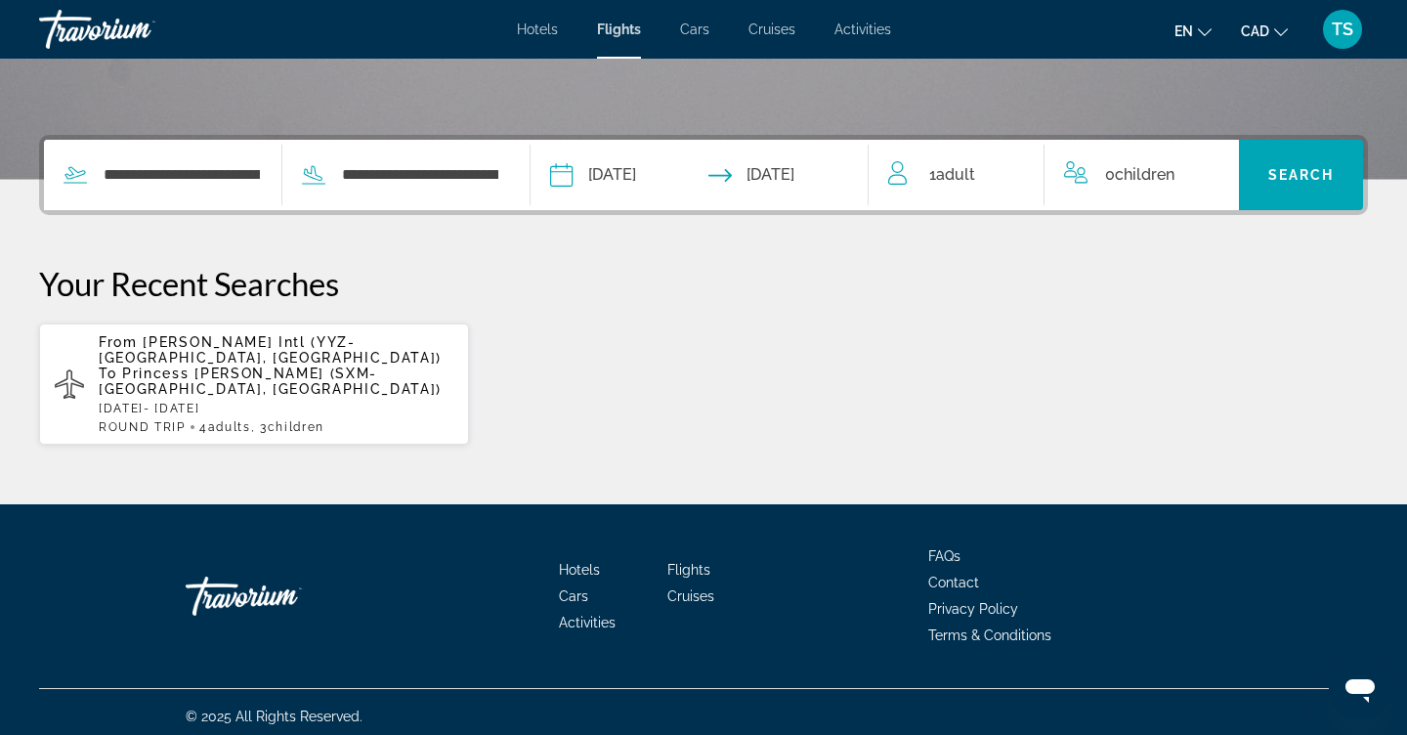
click at [970, 176] on span "Adult" at bounding box center [955, 174] width 39 height 19
click at [1010, 170] on icon "Increment adults" at bounding box center [1016, 171] width 18 height 18
click at [1205, 176] on icon "Increment children" at bounding box center [1211, 170] width 18 height 23
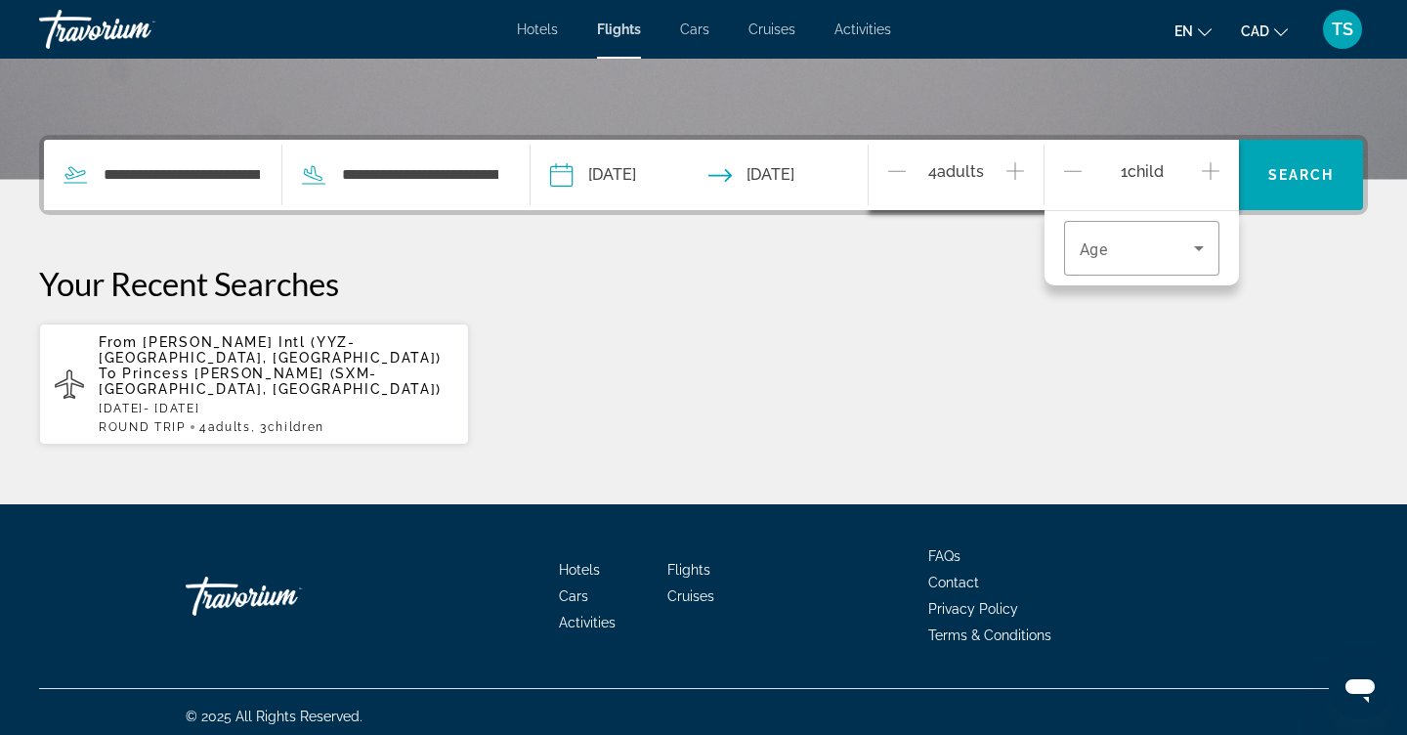
click at [1205, 176] on icon "Increment children" at bounding box center [1211, 170] width 18 height 23
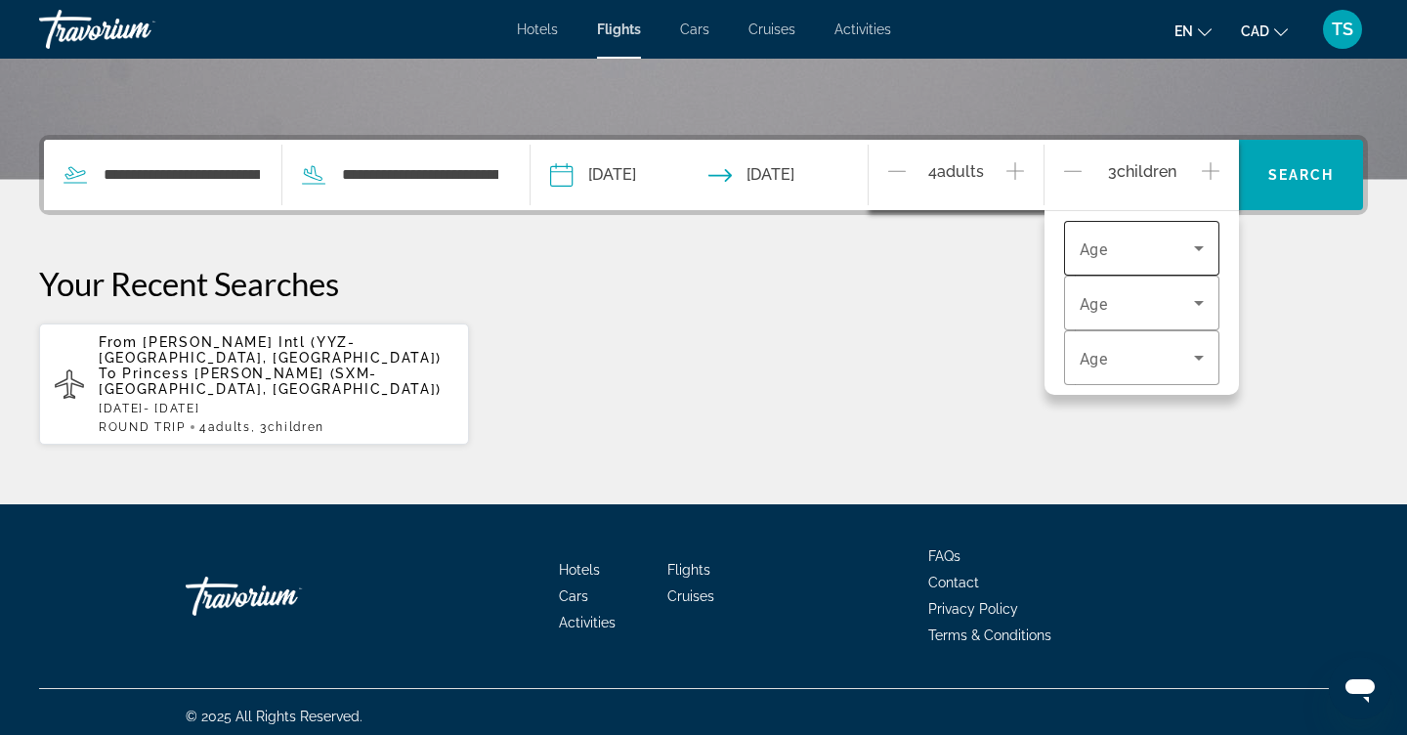
click at [1203, 247] on icon "Travelers: 4 adults, 3 children" at bounding box center [1199, 248] width 10 height 5
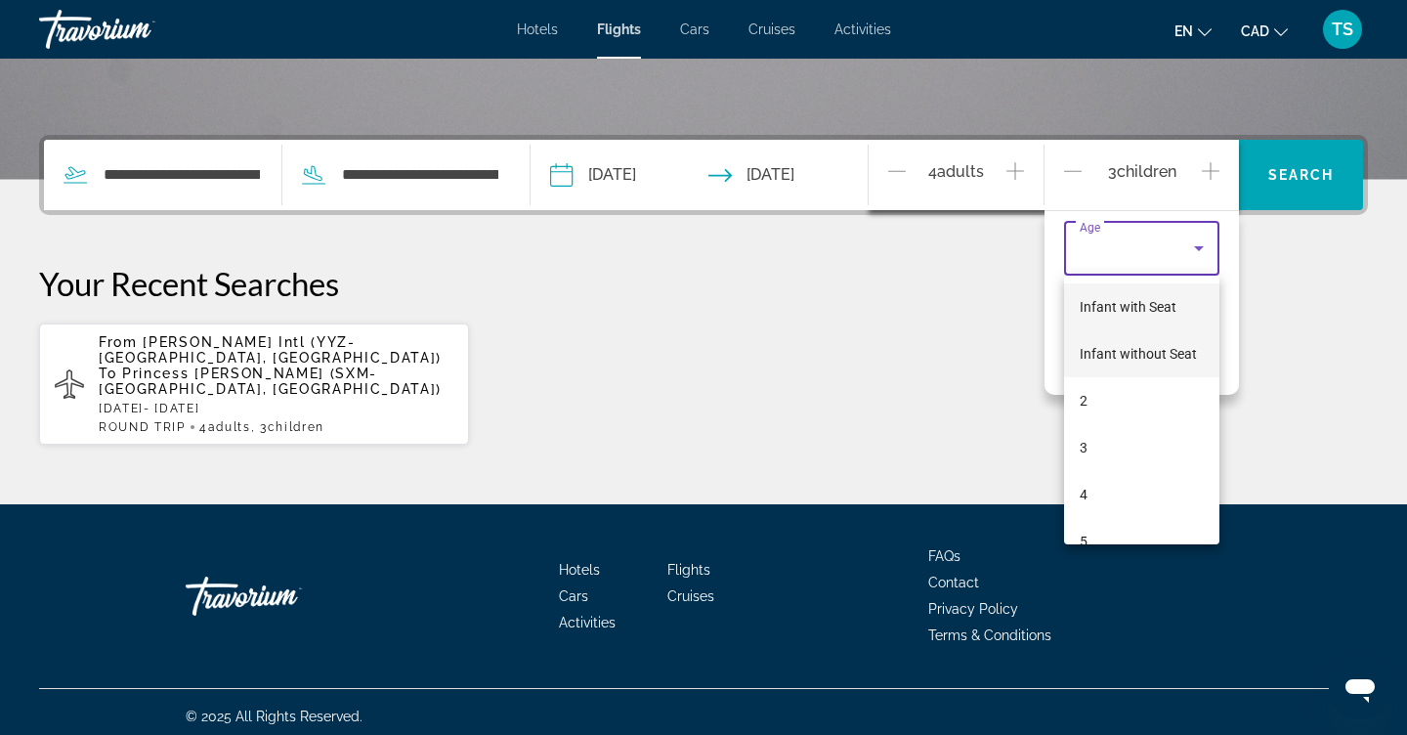
click at [1145, 365] on span "Infant without Seat" at bounding box center [1138, 353] width 117 height 23
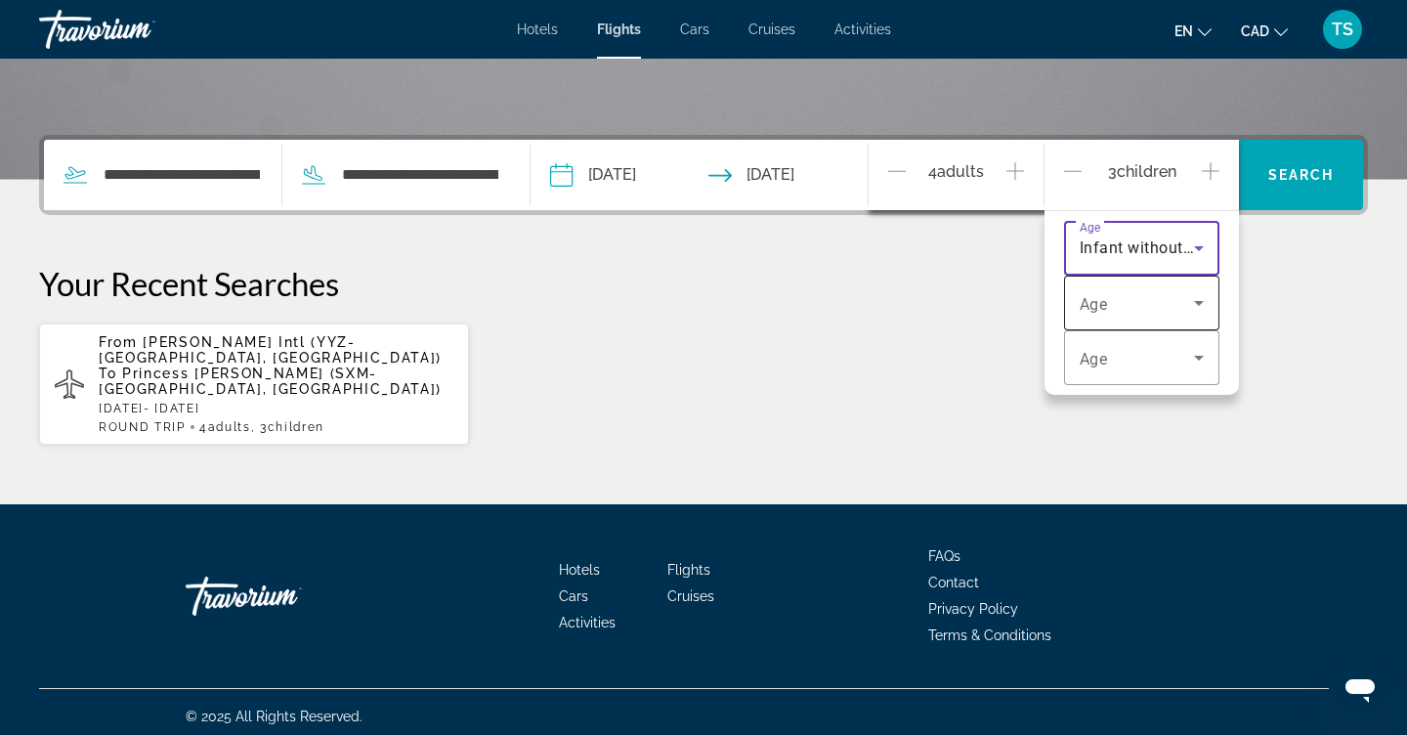
click at [1176, 303] on span "Travelers: 4 adults, 3 children" at bounding box center [1137, 302] width 115 height 23
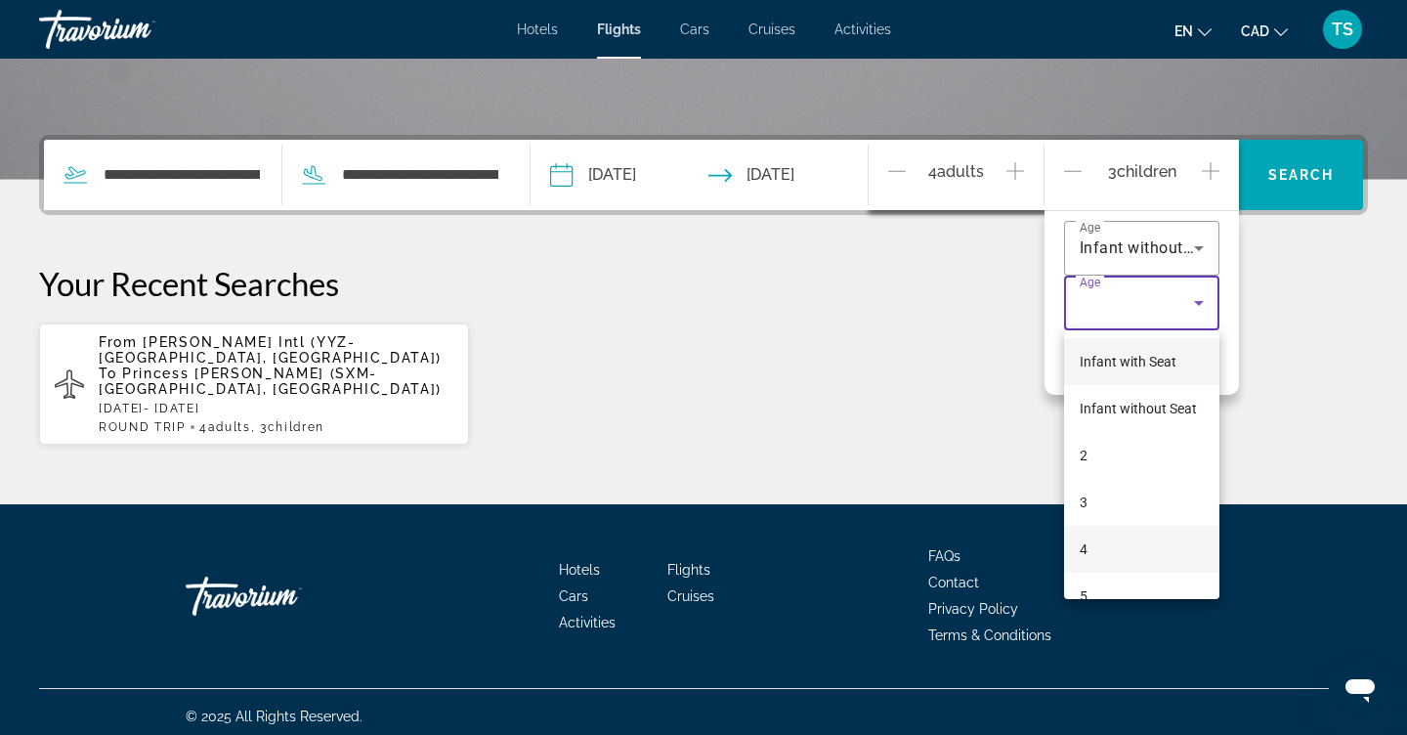
click at [1100, 547] on mat-option "4" at bounding box center [1142, 549] width 156 height 47
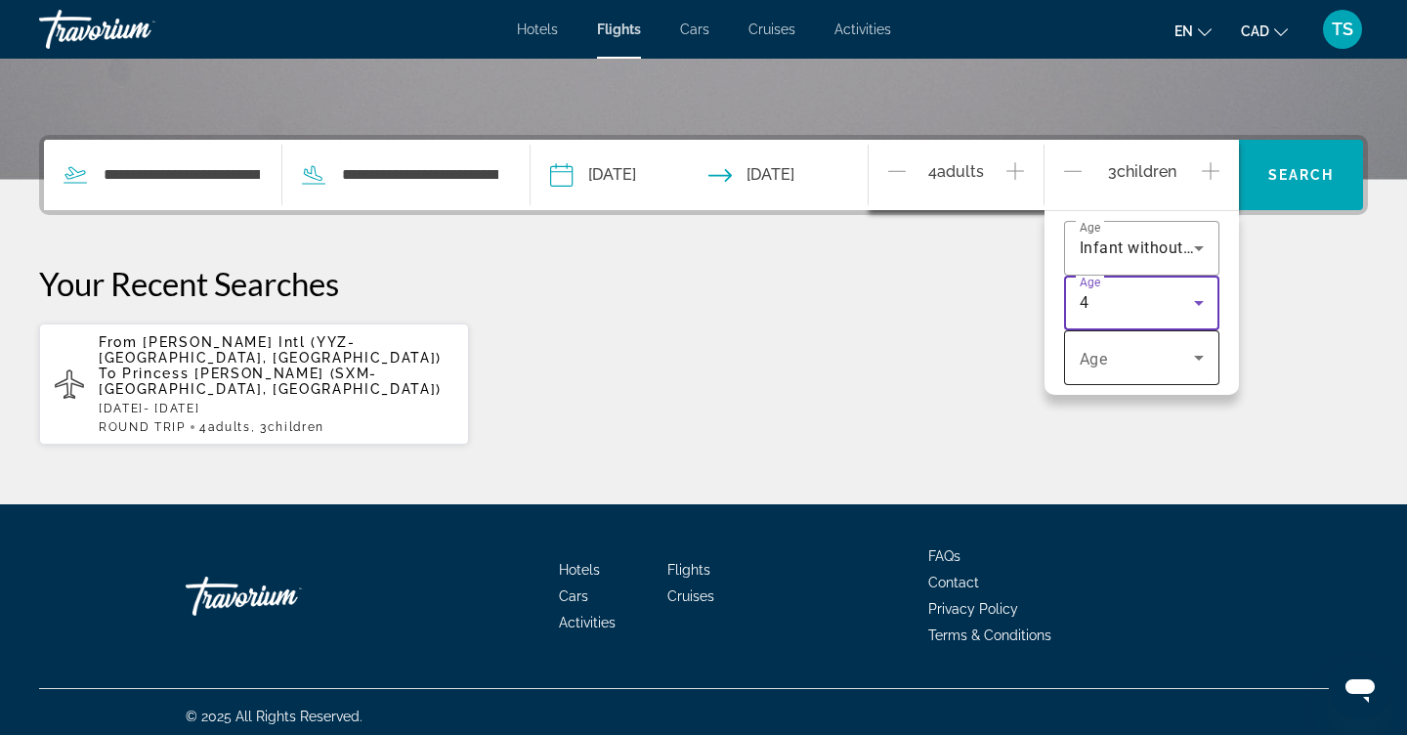
click at [1196, 362] on icon "Travelers: 4 adults, 3 children" at bounding box center [1198, 357] width 23 height 23
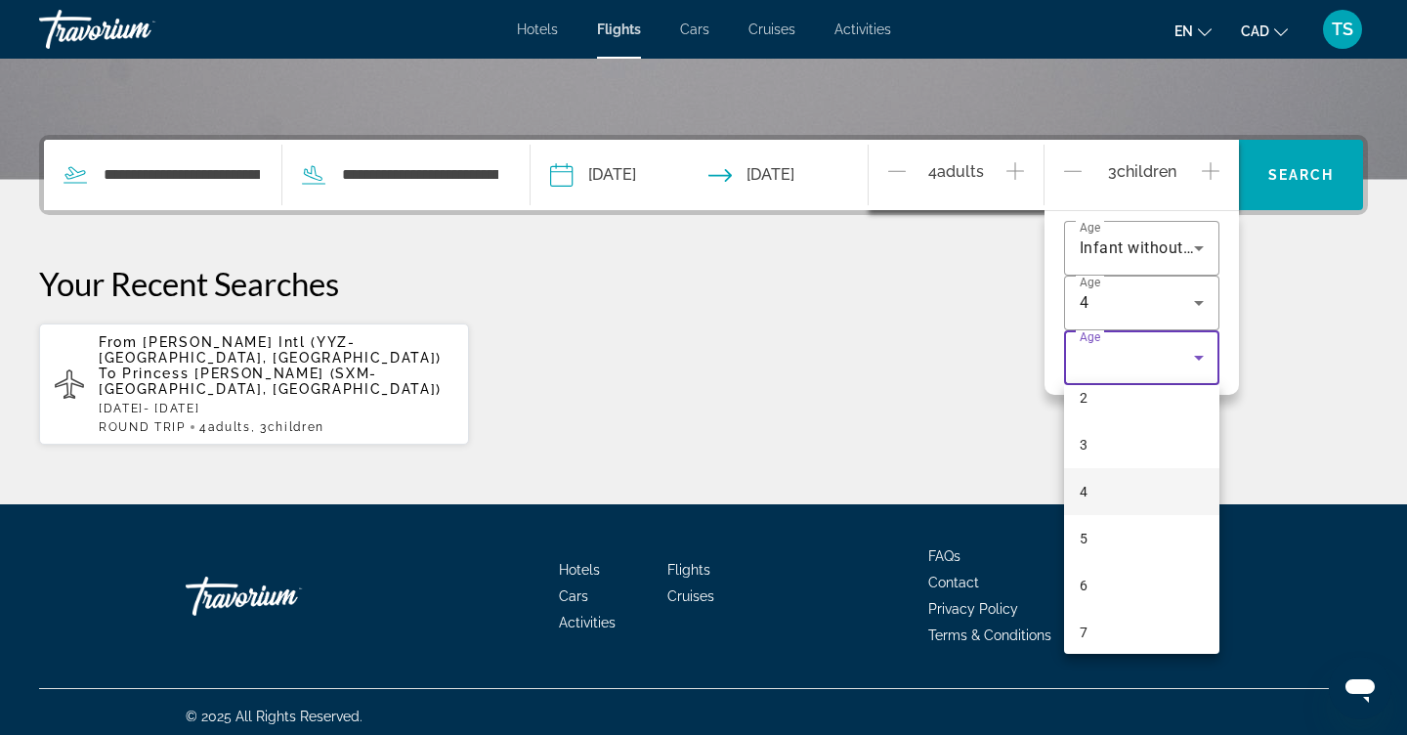
scroll to position [115, 0]
click at [1110, 635] on mat-option "7" at bounding box center [1142, 629] width 156 height 47
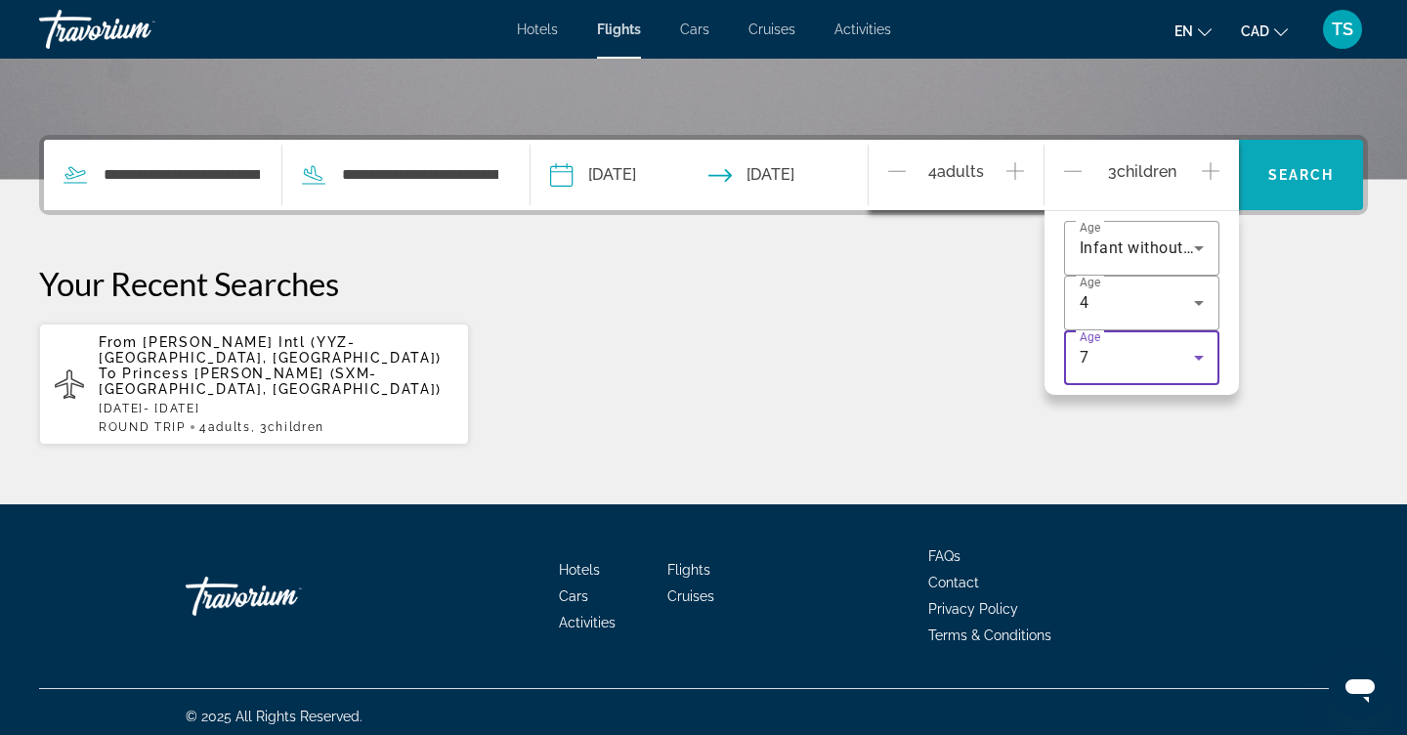
click at [1298, 196] on span "Search widget" at bounding box center [1301, 174] width 124 height 47
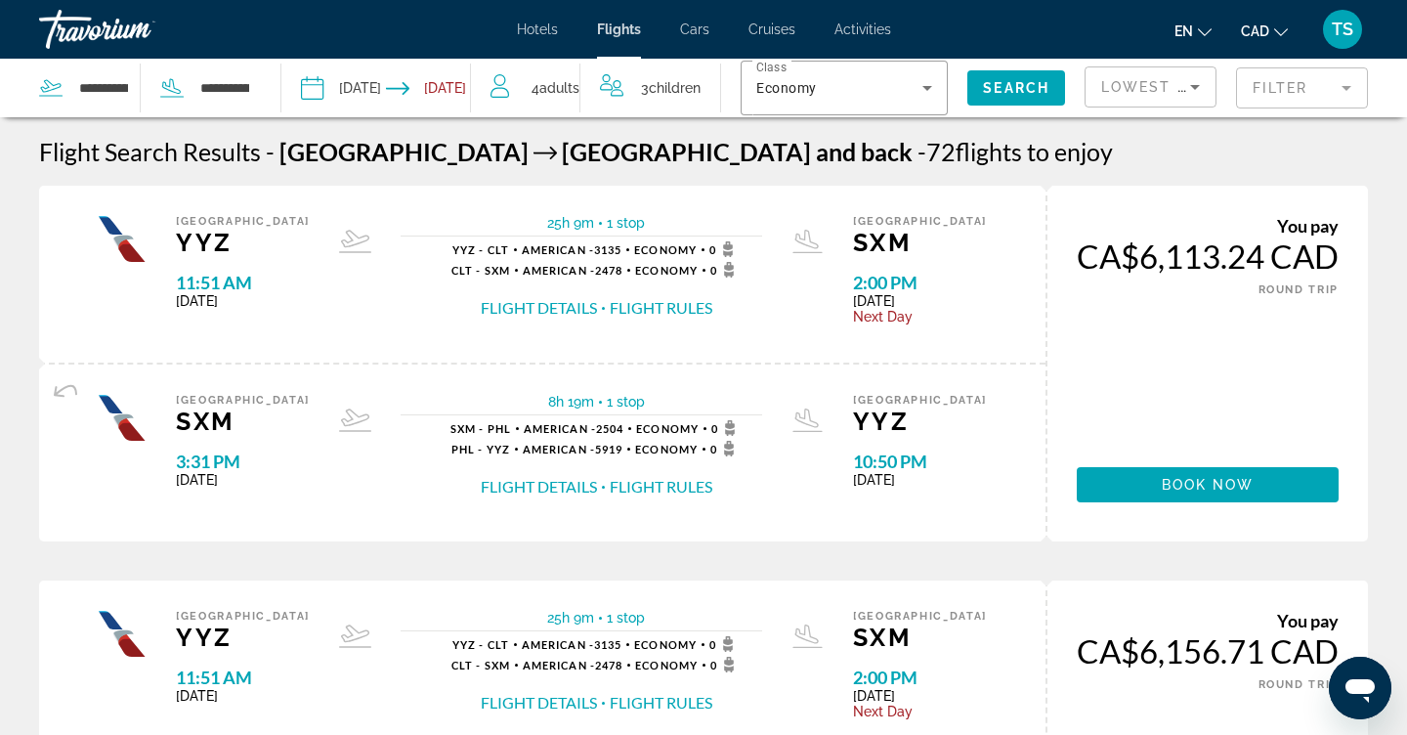
click at [1343, 91] on mat-form-field "Filter" at bounding box center [1302, 87] width 132 height 41
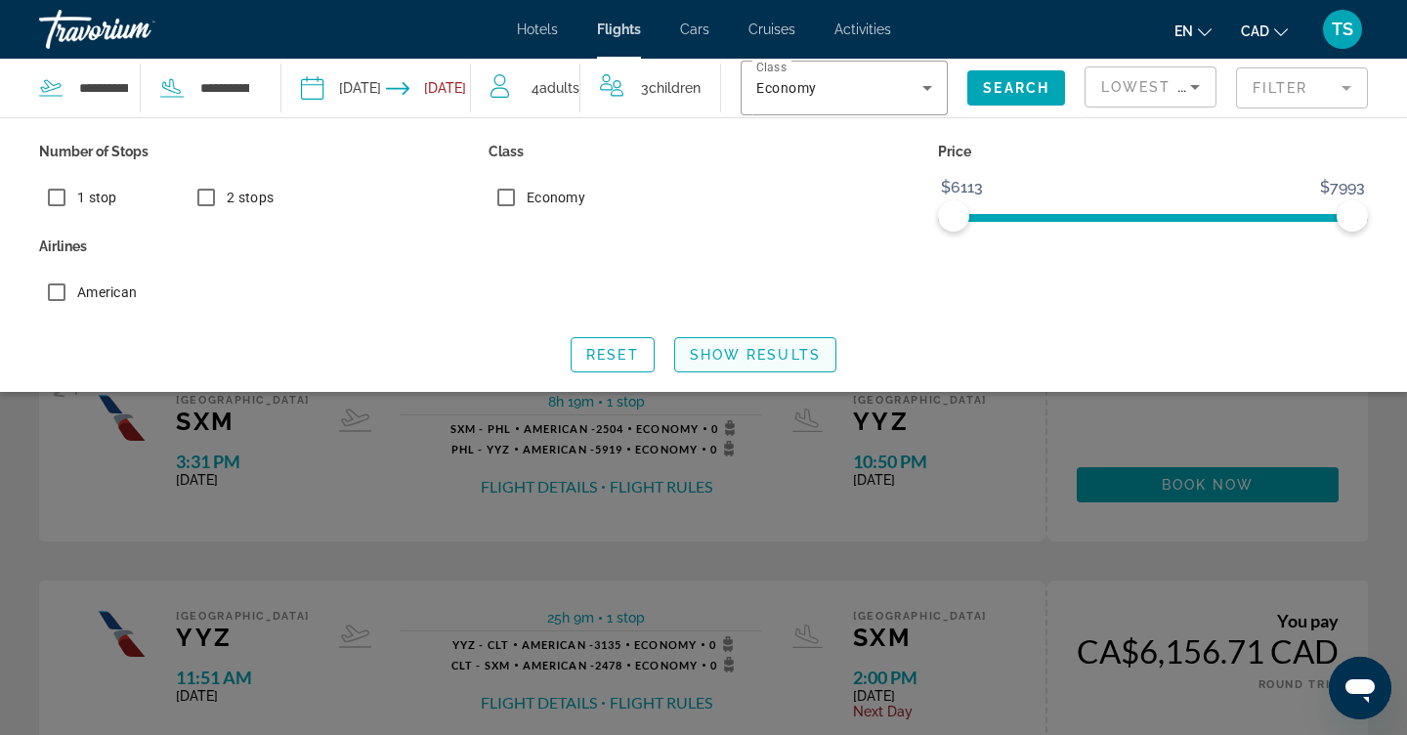
click at [745, 360] on span "Show Results" at bounding box center [755, 355] width 131 height 16
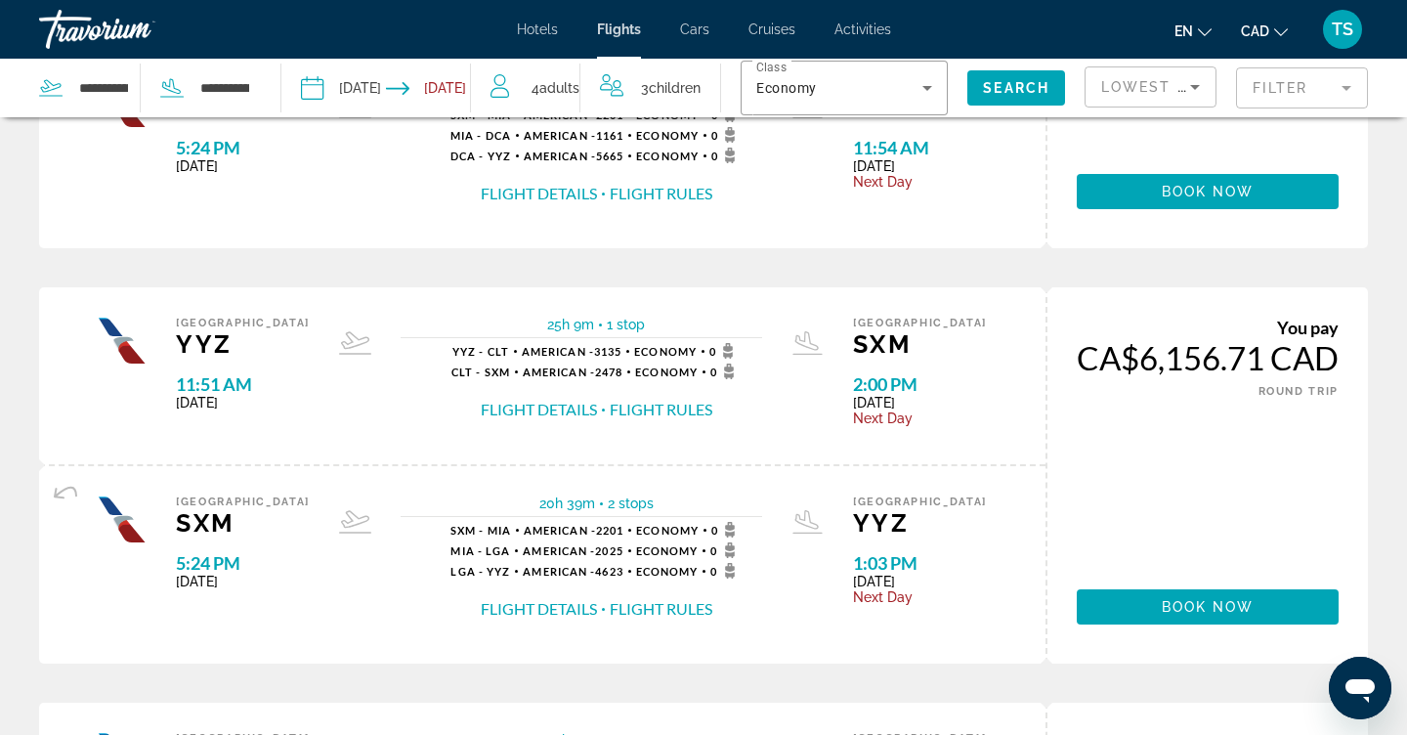
scroll to position [669, 0]
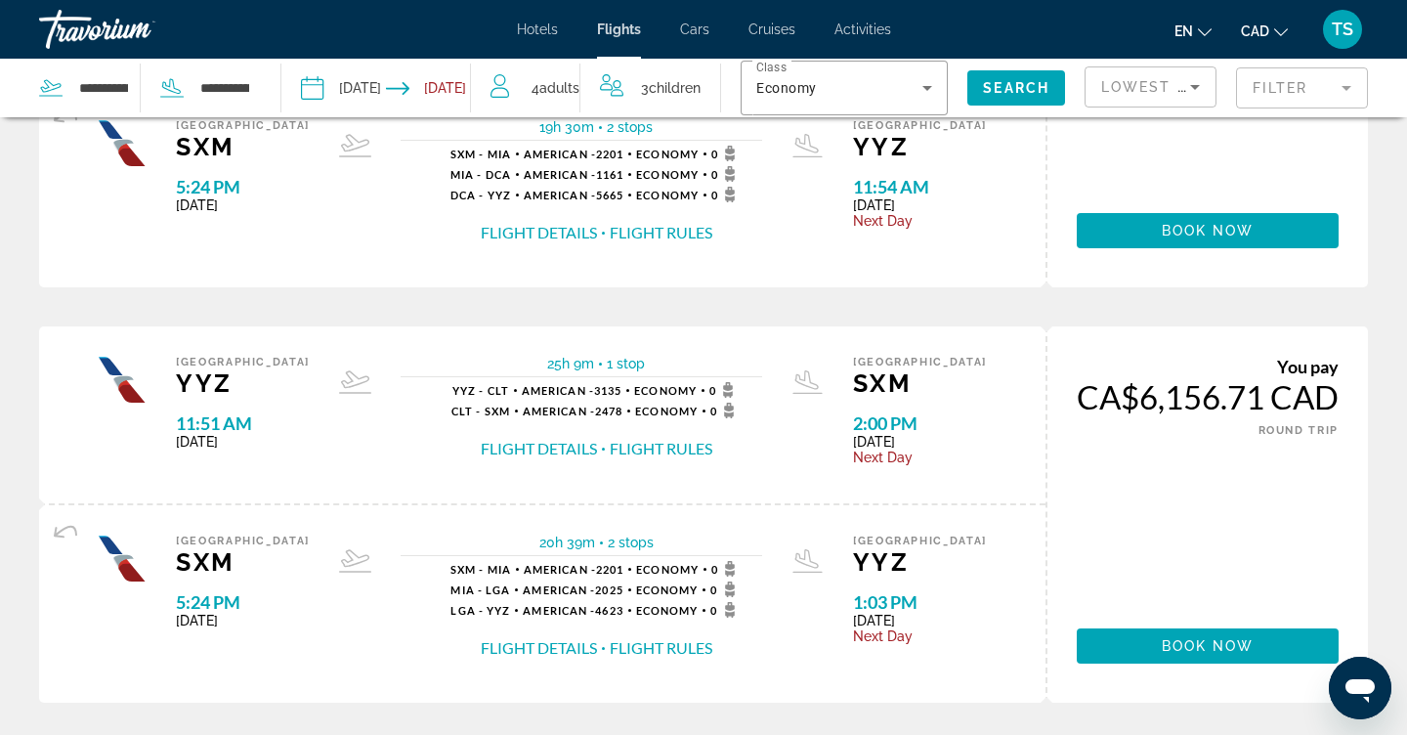
click at [1191, 81] on icon "Sort by" at bounding box center [1194, 86] width 23 height 23
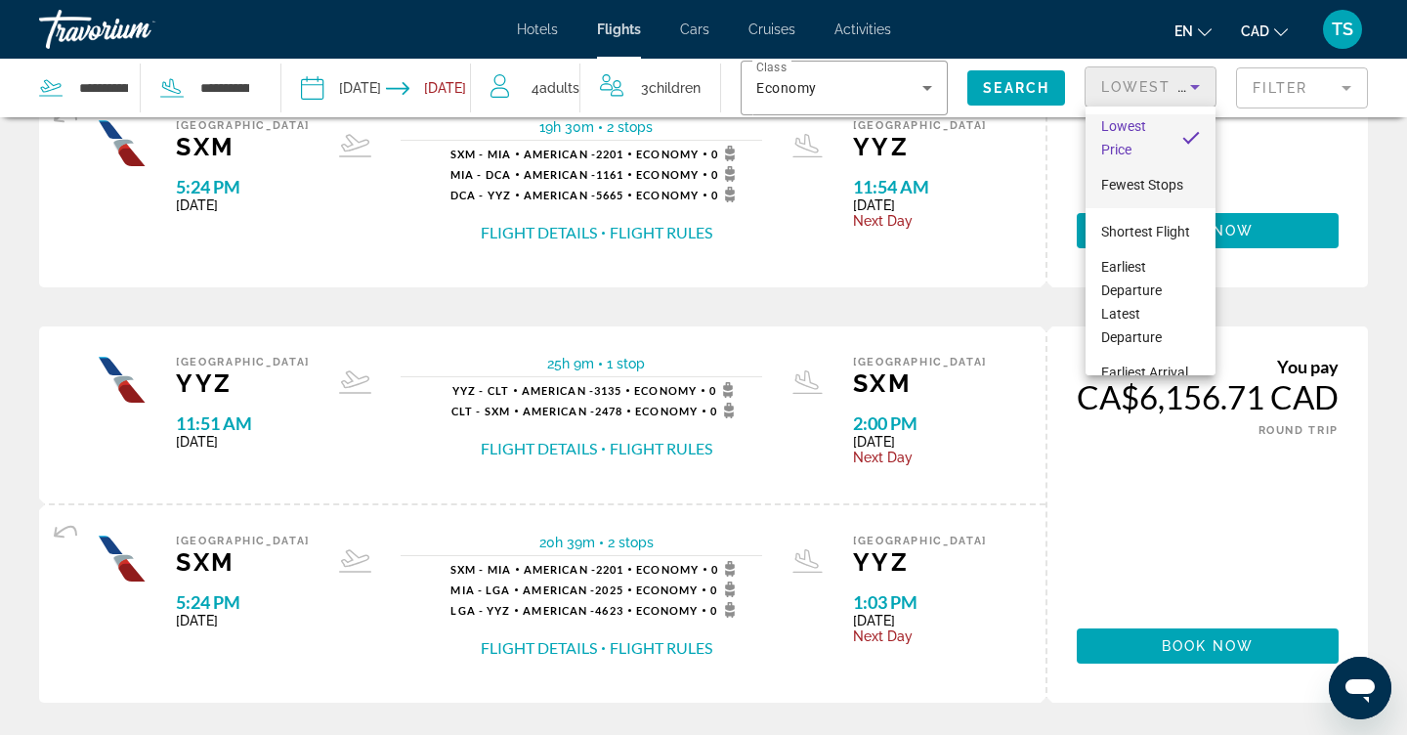
click at [1176, 193] on span "Fewest Stops" at bounding box center [1142, 184] width 82 height 23
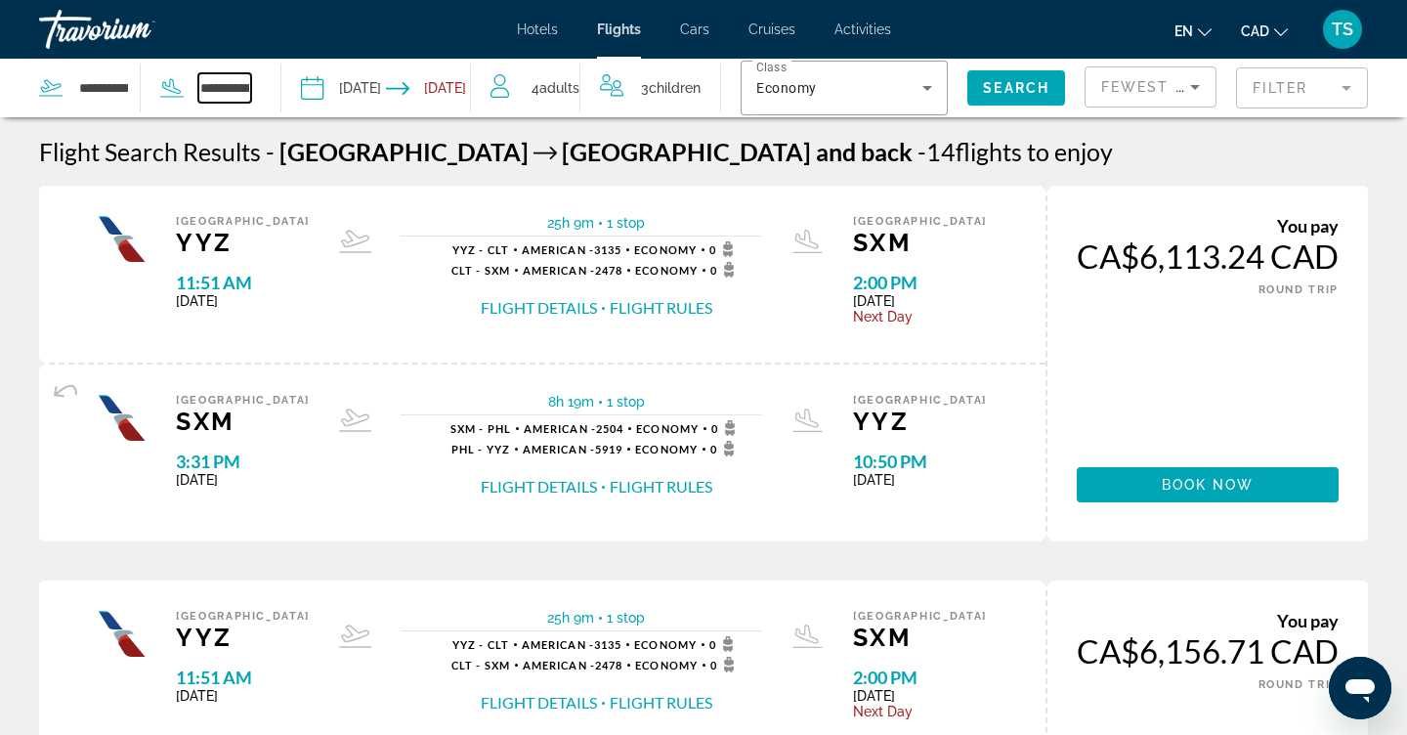
click at [218, 93] on input "**********" at bounding box center [224, 87] width 53 height 29
click at [371, 71] on input "Depart date: Nov 8, 2025" at bounding box center [342, 91] width 93 height 64
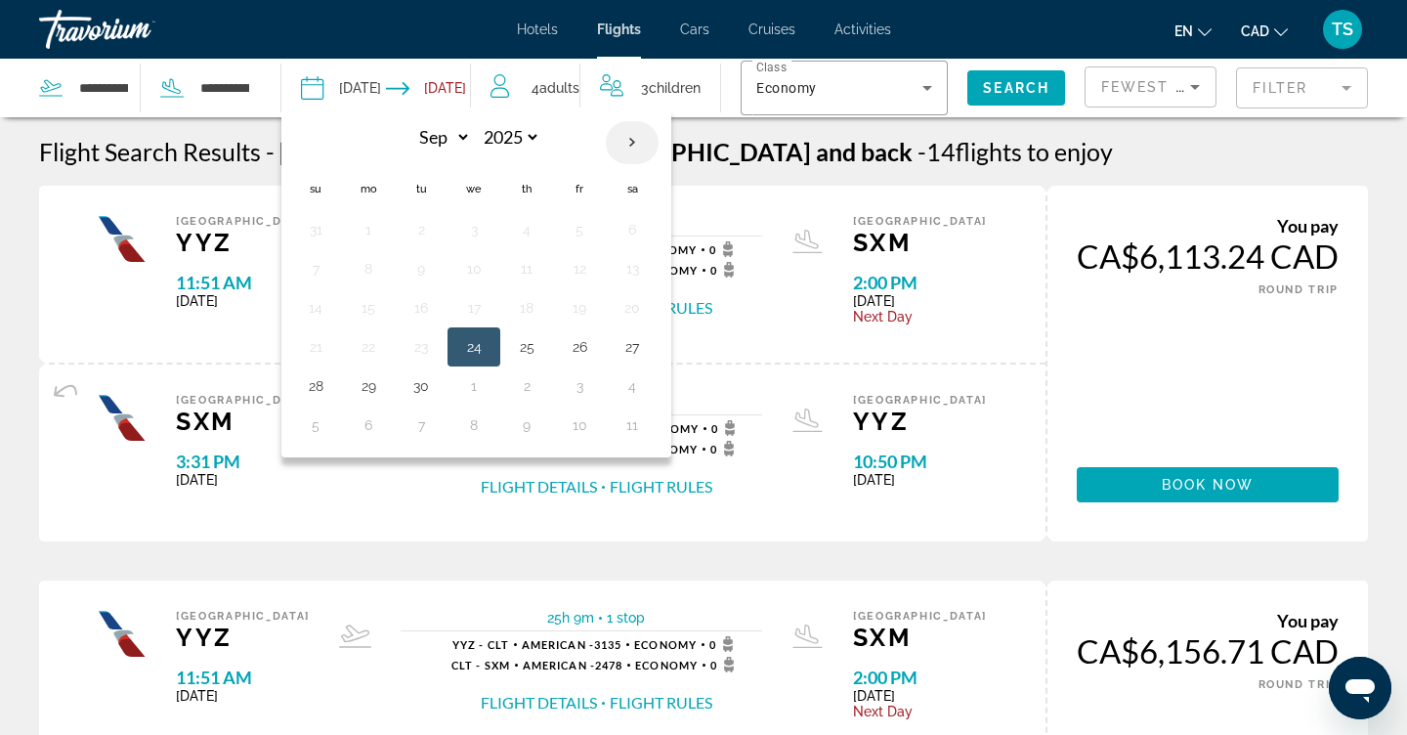
click at [630, 150] on th "Next month" at bounding box center [632, 142] width 53 height 43
select select "**"
click at [579, 262] on button "7" at bounding box center [579, 268] width 31 height 27
type input "**********"
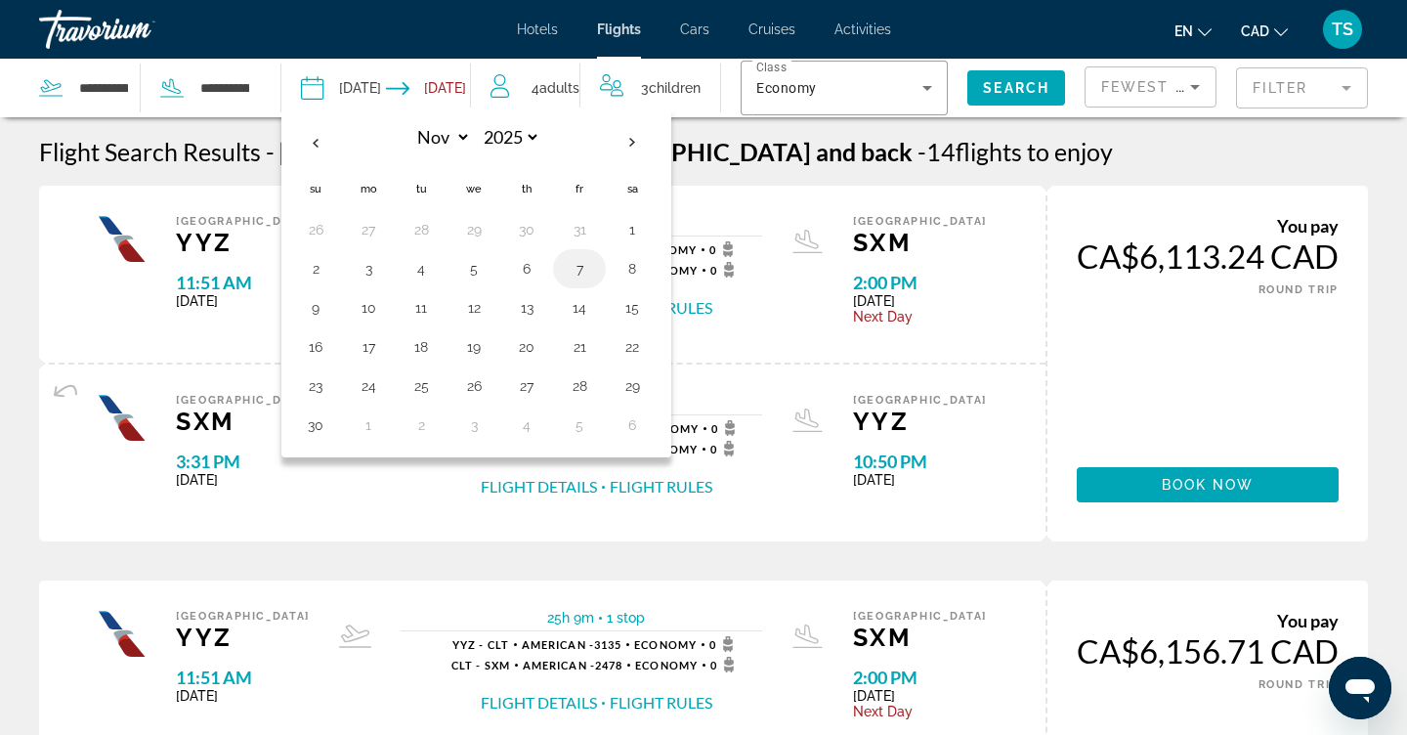
select select "**"
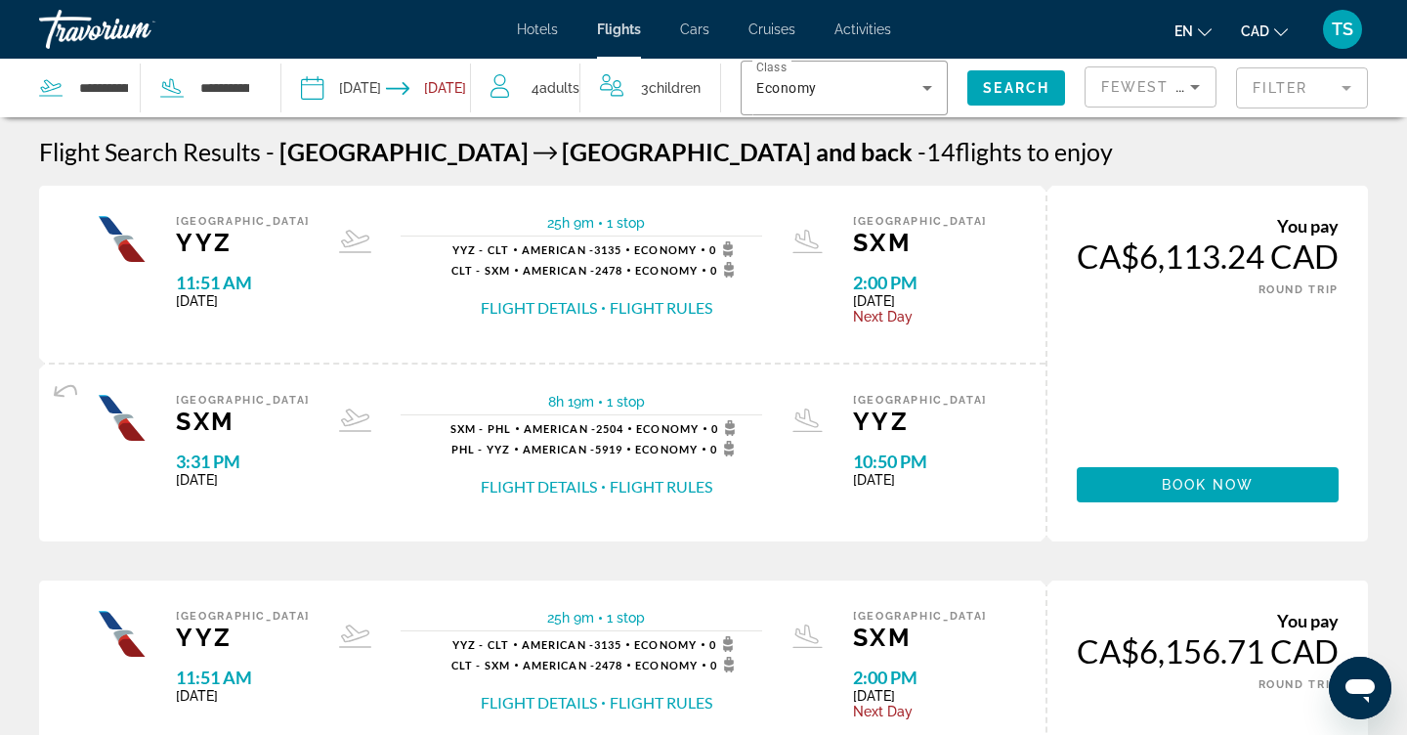
click at [460, 87] on input "Return date: Nov 15, 2025" at bounding box center [432, 91] width 93 height 64
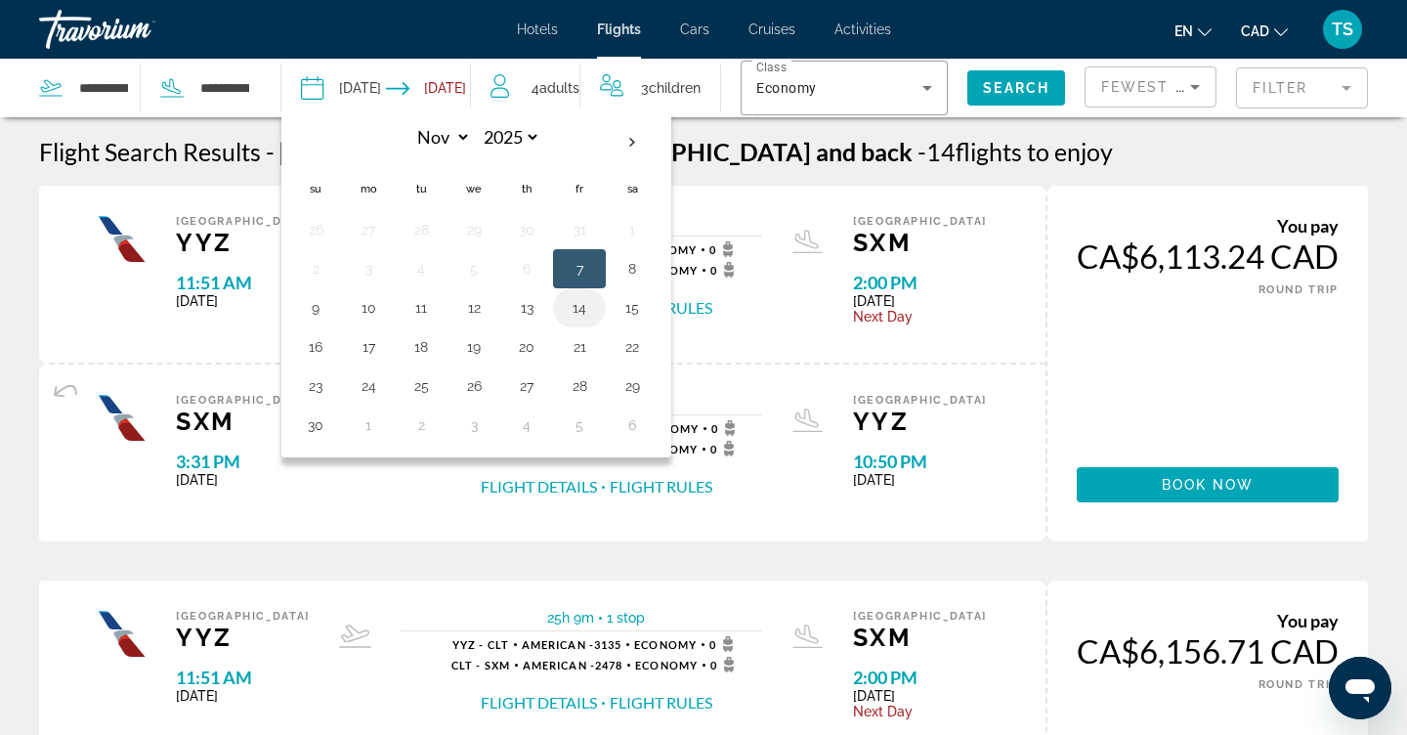
click at [580, 320] on button "14" at bounding box center [579, 307] width 31 height 27
type input "**********"
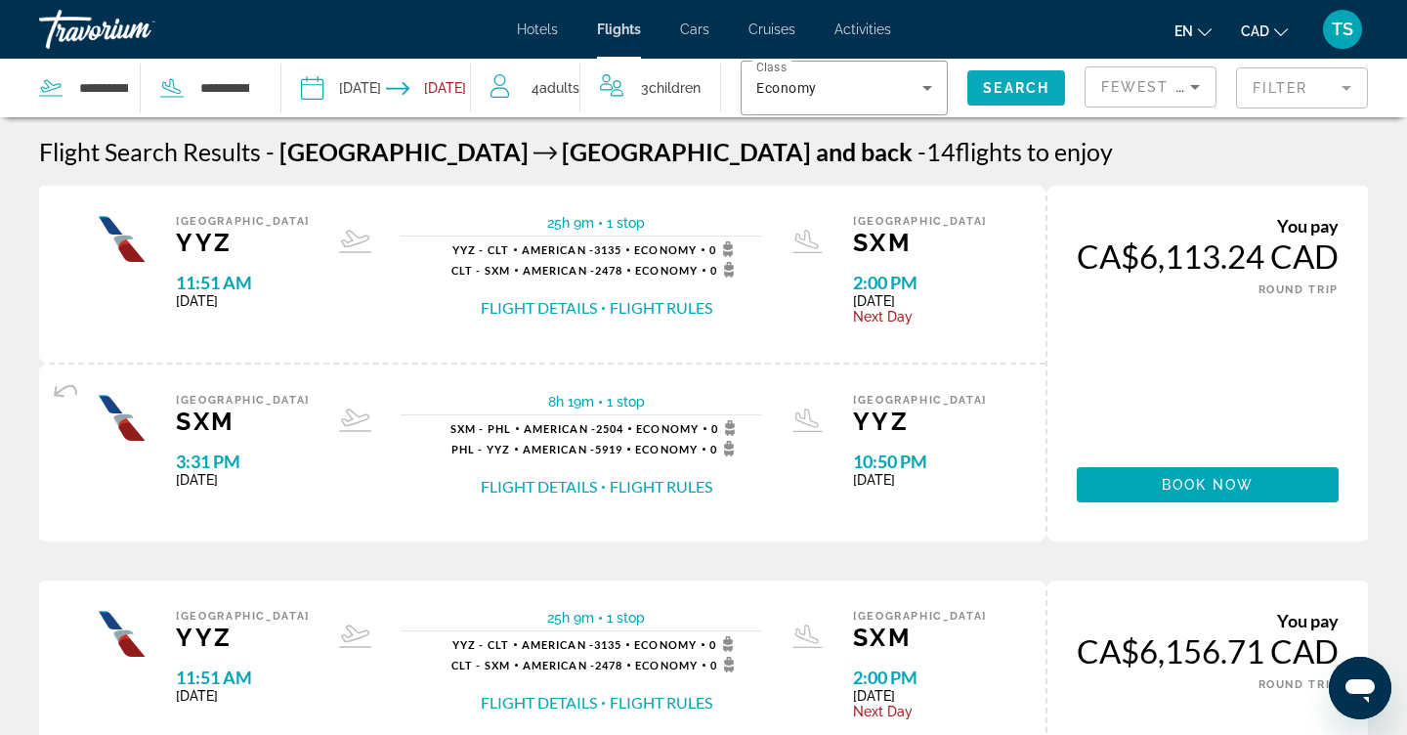
click at [1041, 90] on span "Search" at bounding box center [1016, 88] width 66 height 16
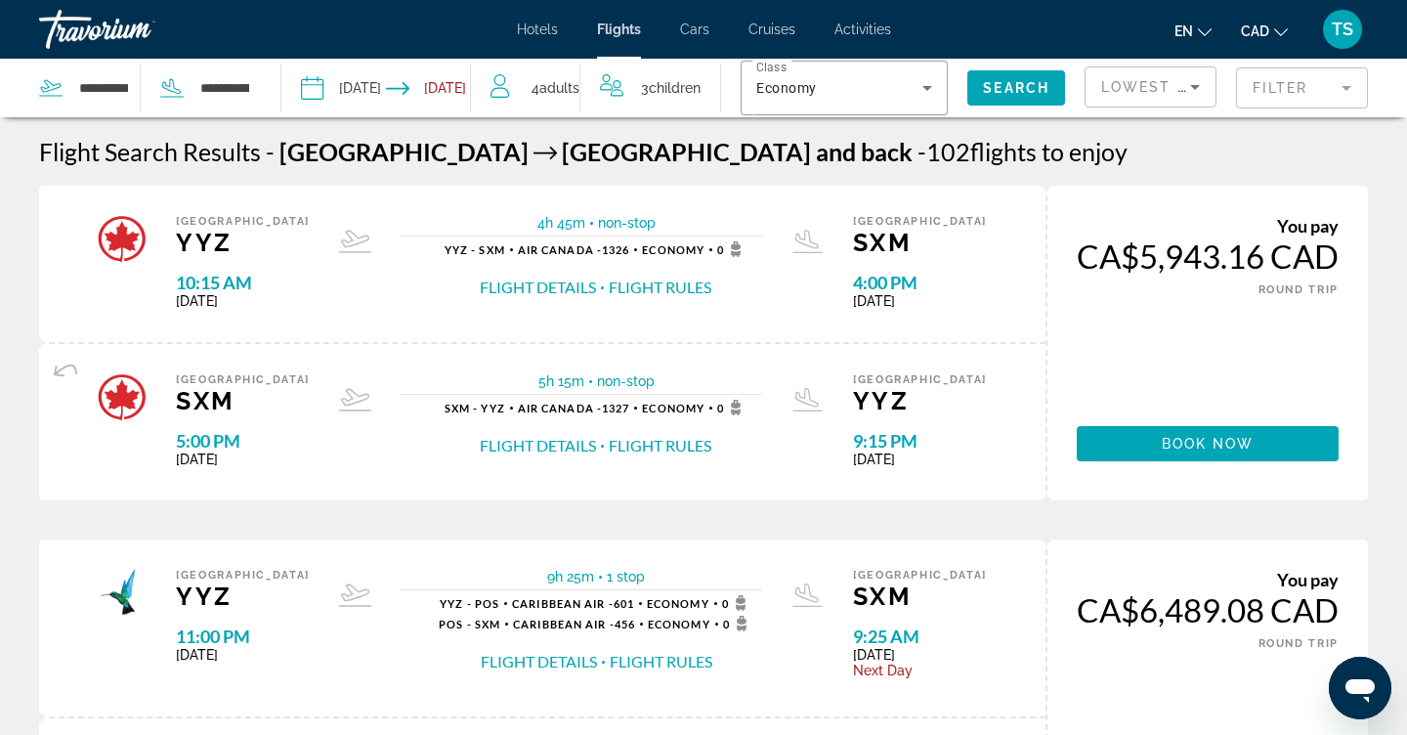
click at [670, 295] on button "Flight Rules" at bounding box center [660, 287] width 103 height 21
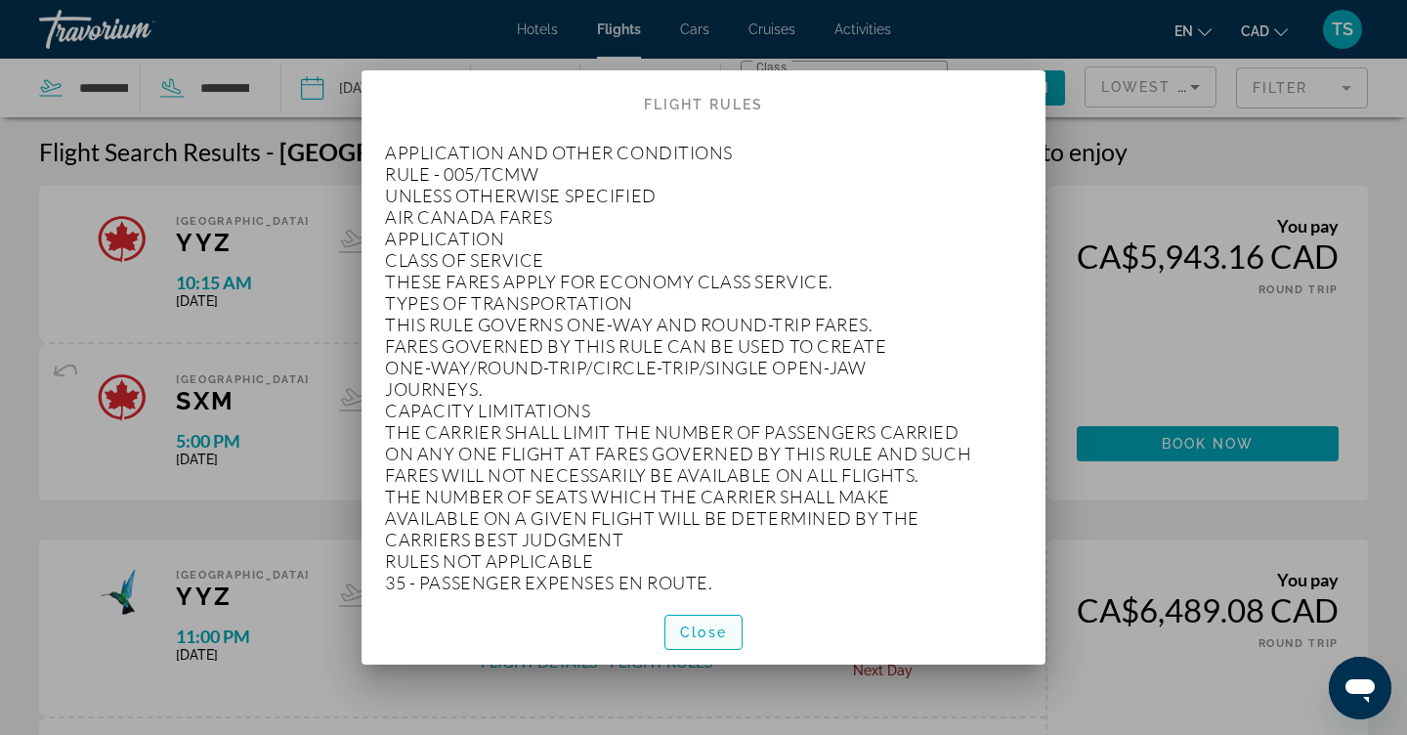
click at [704, 635] on span "Close" at bounding box center [703, 632] width 47 height 16
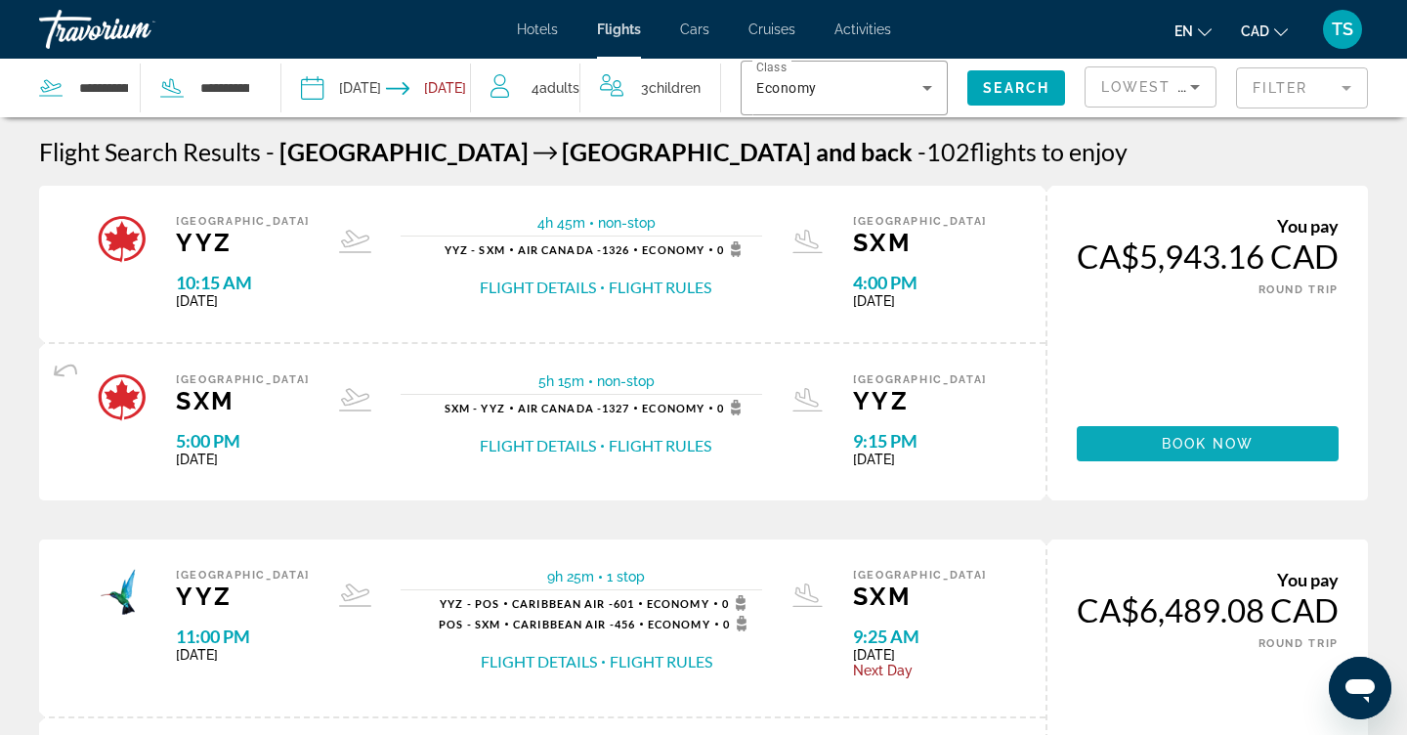
click at [1140, 461] on span "Main content" at bounding box center [1208, 443] width 262 height 47
click at [339, 91] on input "Depart date: Nov 7, 2025" at bounding box center [342, 91] width 93 height 64
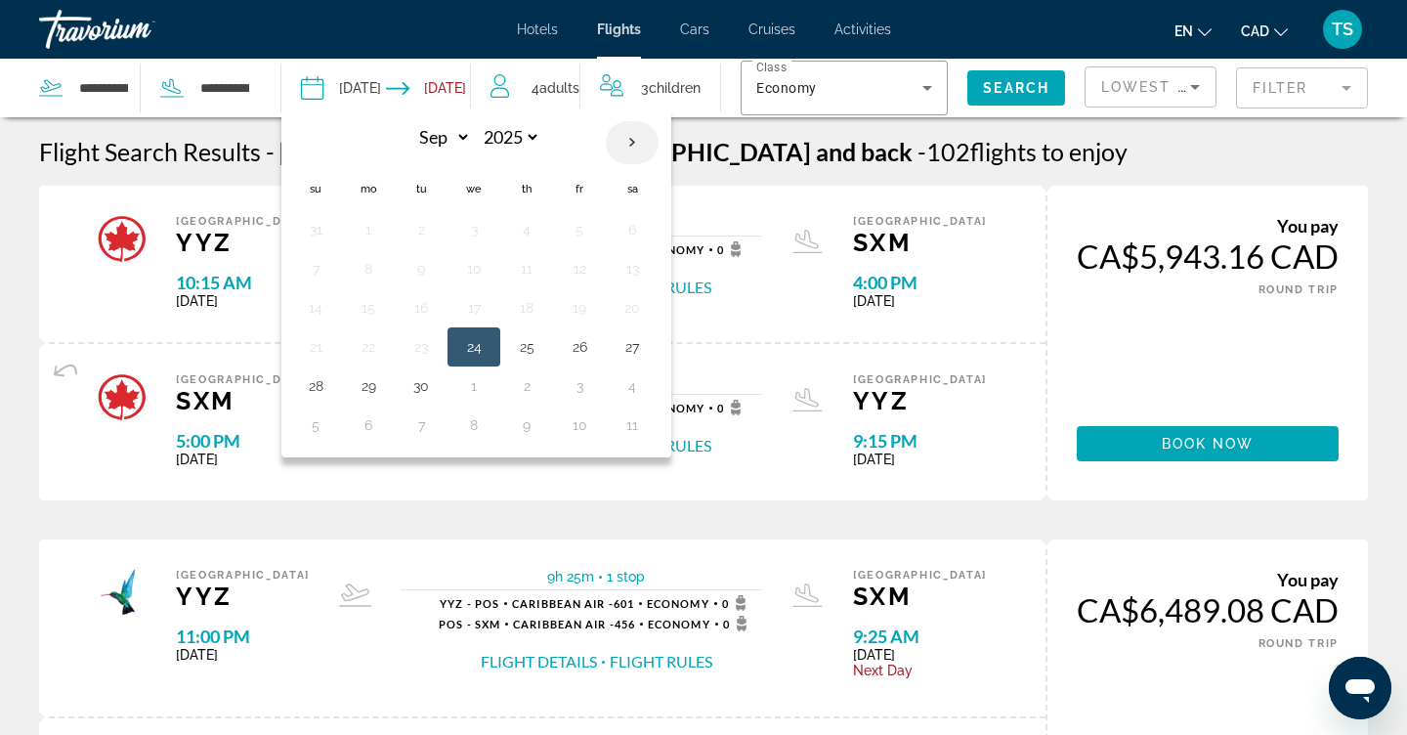
click at [630, 135] on th "Next month" at bounding box center [632, 142] width 53 height 43
select select "**"
click at [586, 319] on button "14" at bounding box center [579, 307] width 31 height 27
type input "**********"
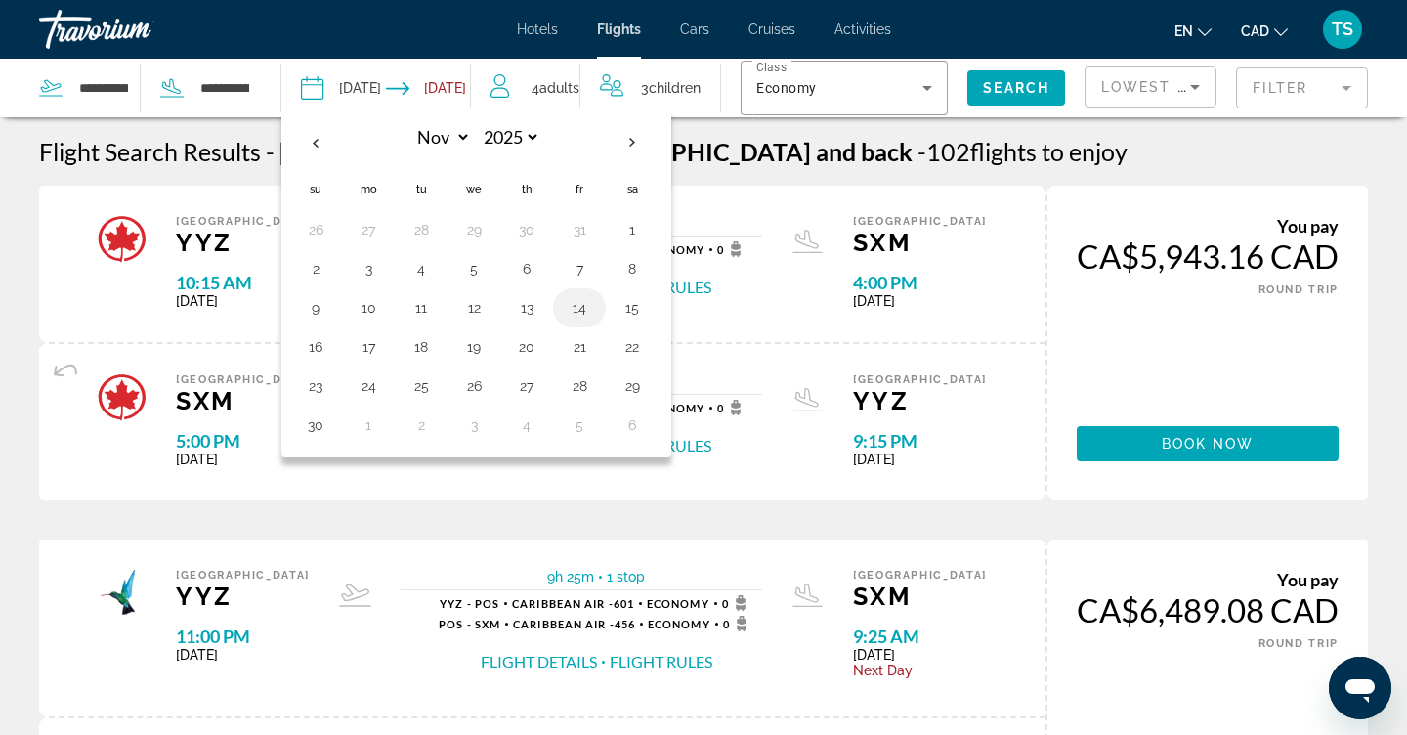
select select "**"
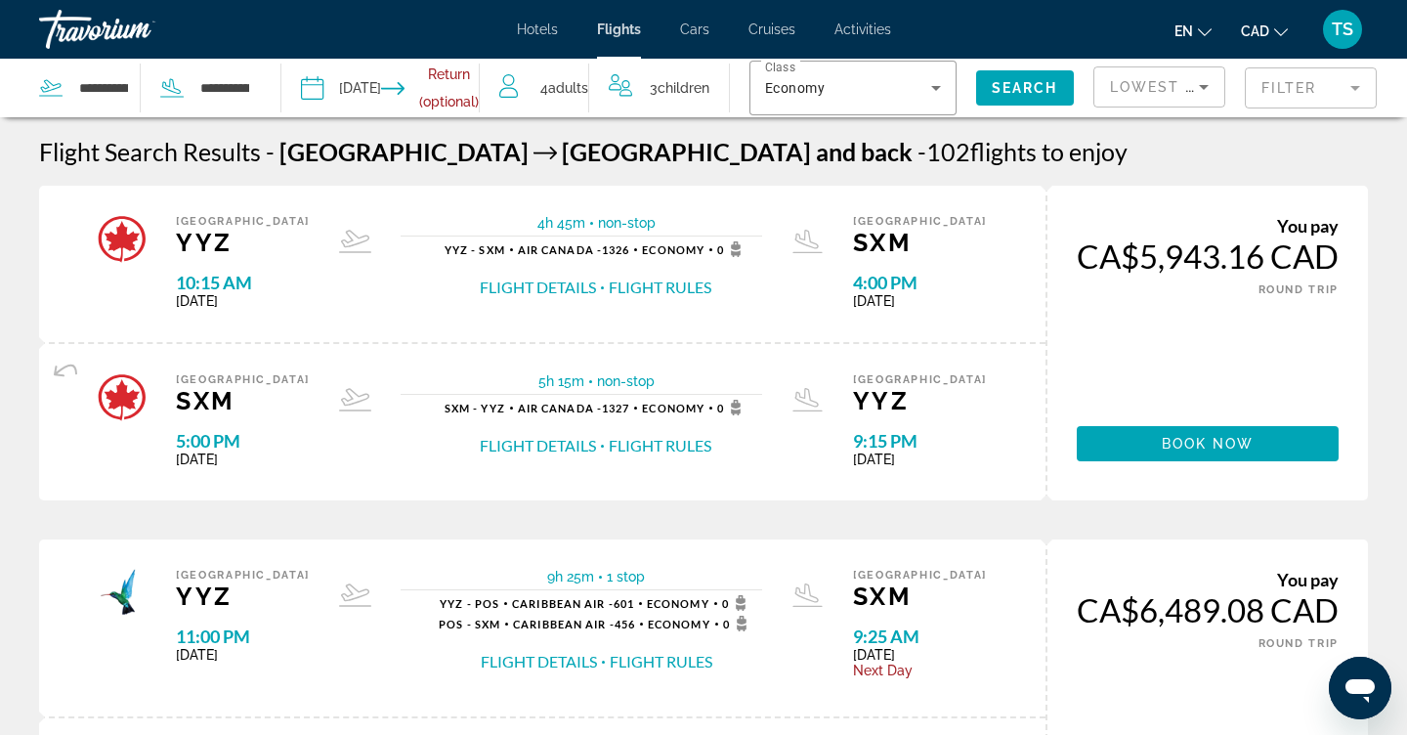
click at [453, 107] on input "Return date" at bounding box center [440, 91] width 98 height 64
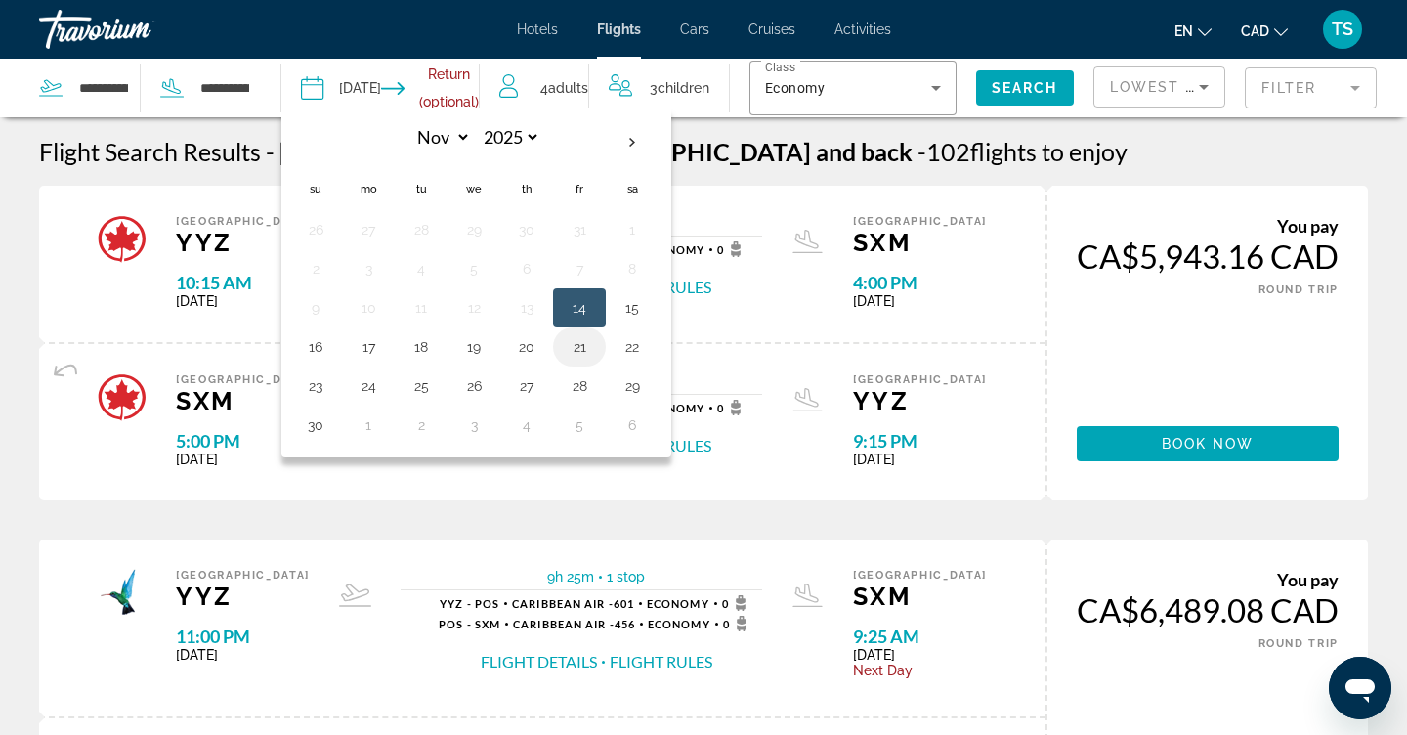
click at [579, 352] on button "21" at bounding box center [579, 346] width 31 height 27
type input "**********"
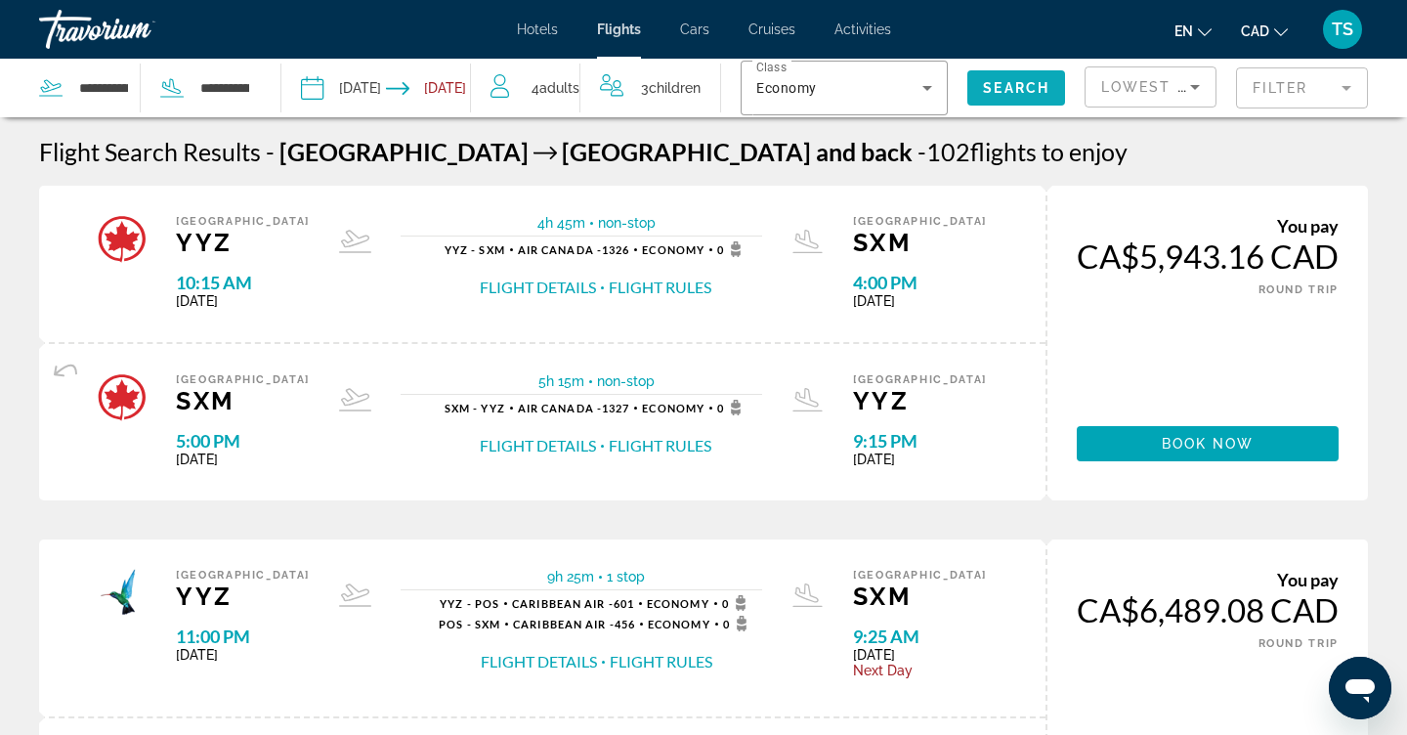
click at [1012, 95] on span "Search" at bounding box center [1016, 88] width 66 height 16
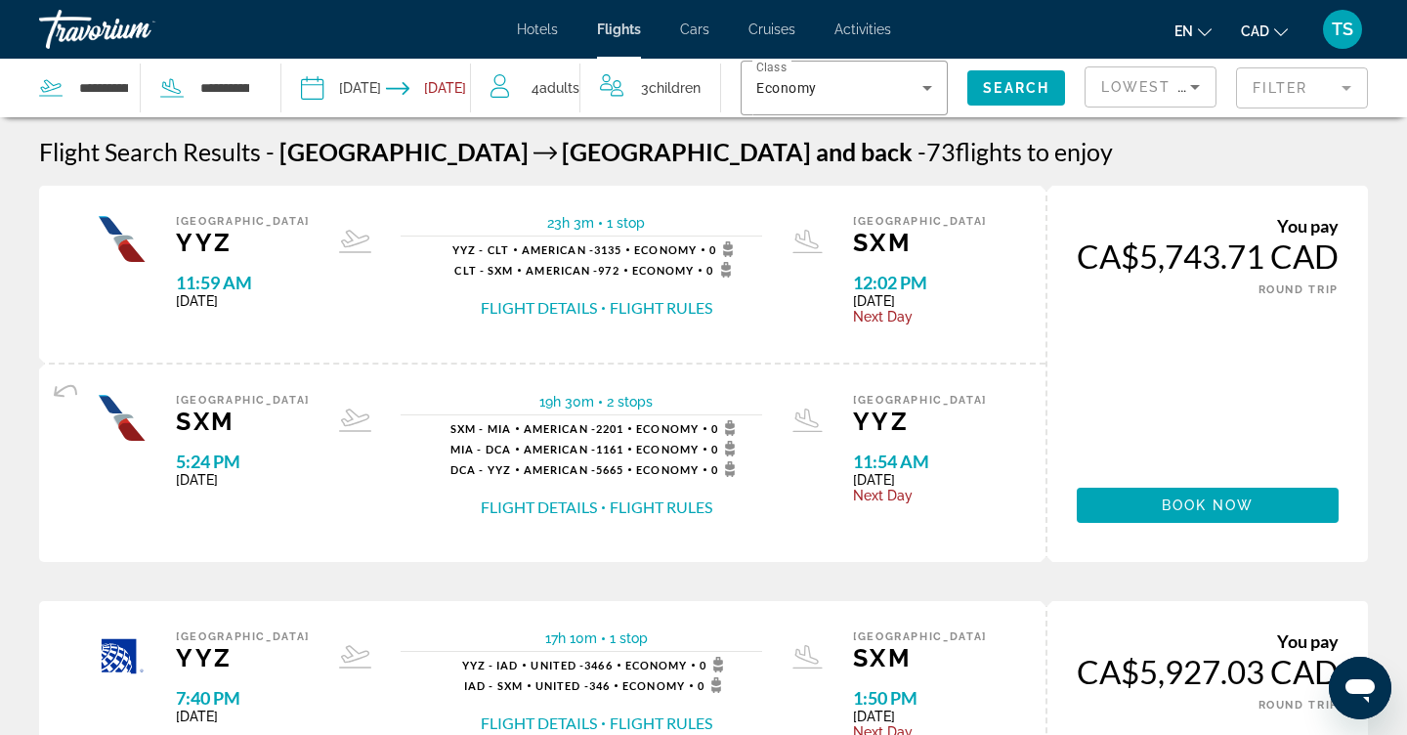
click at [378, 90] on input "**********" at bounding box center [342, 91] width 93 height 64
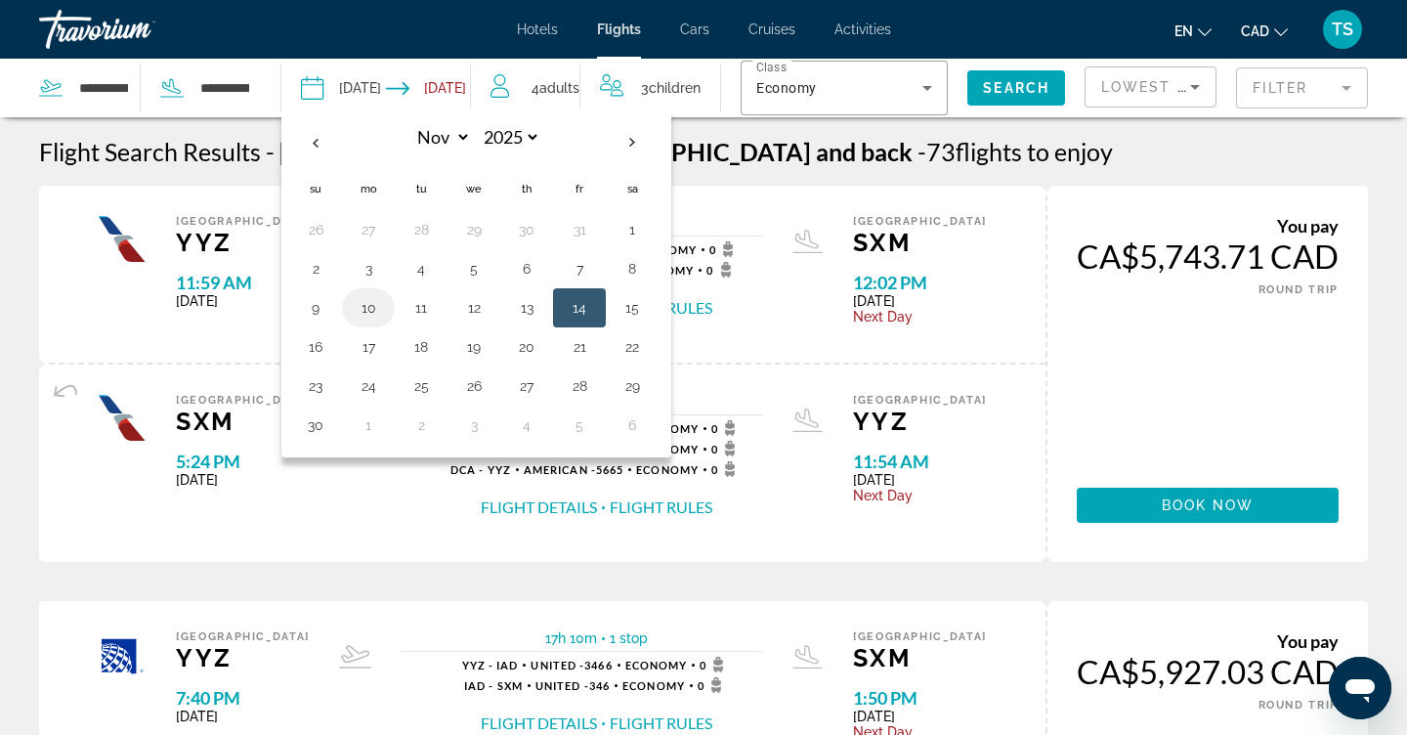
click at [366, 306] on button "10" at bounding box center [368, 307] width 31 height 27
type input "**********"
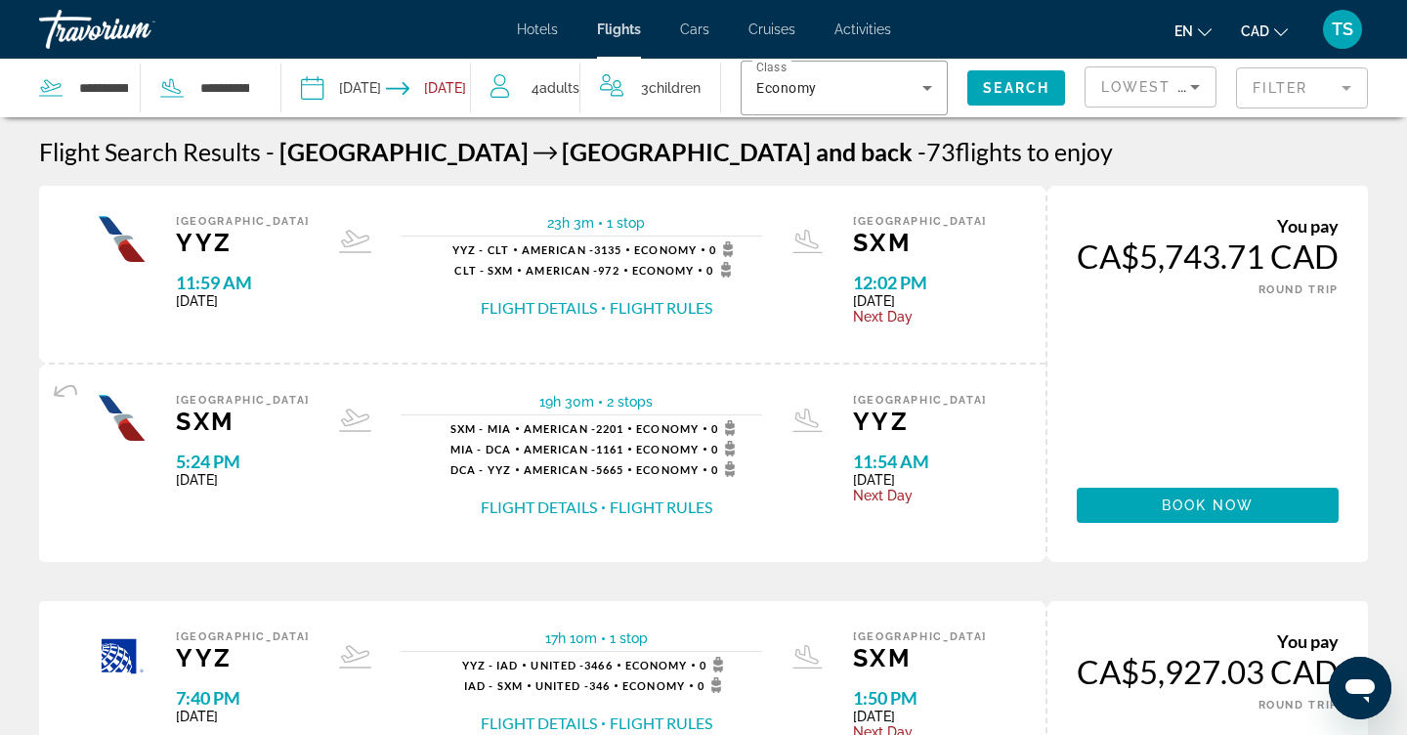
click at [458, 91] on input "Return date: Nov 21, 2025" at bounding box center [432, 91] width 93 height 64
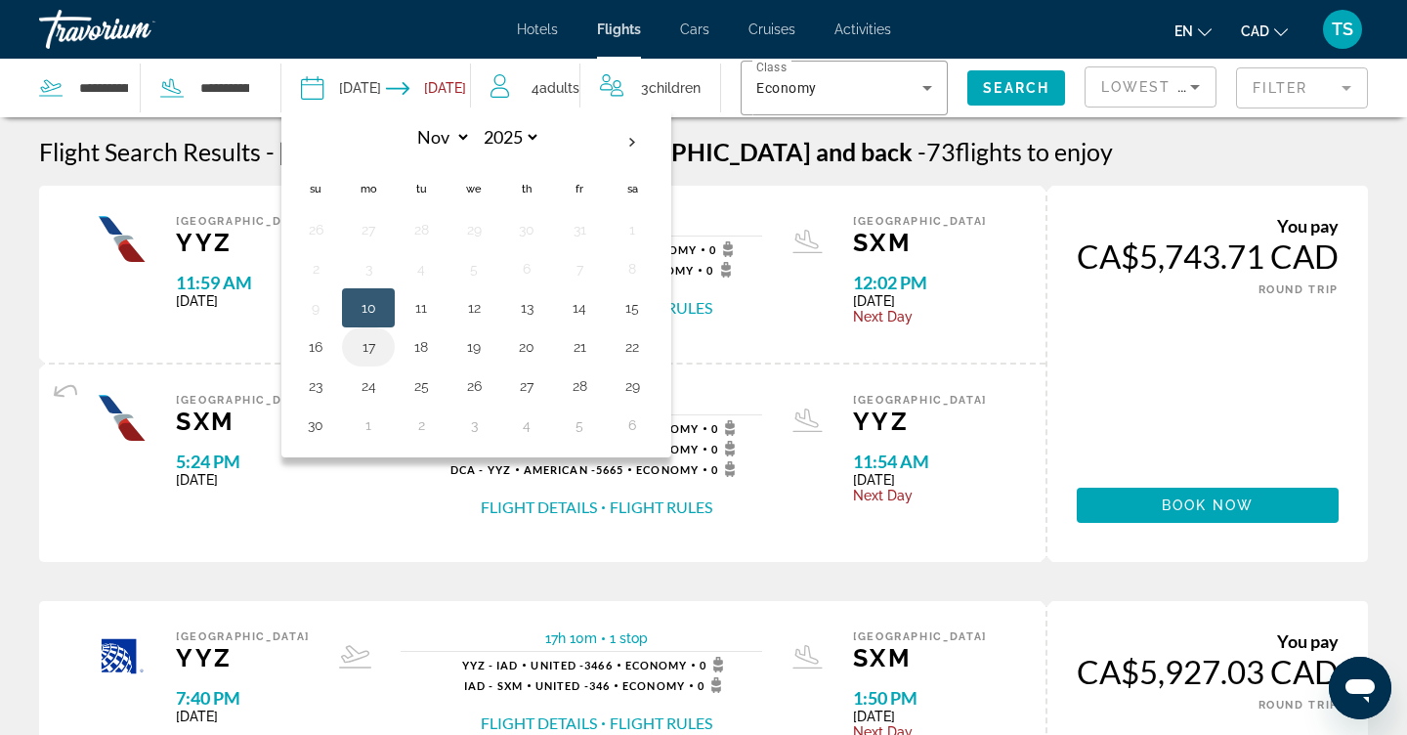
click at [368, 357] on button "17" at bounding box center [368, 346] width 31 height 27
type input "**********"
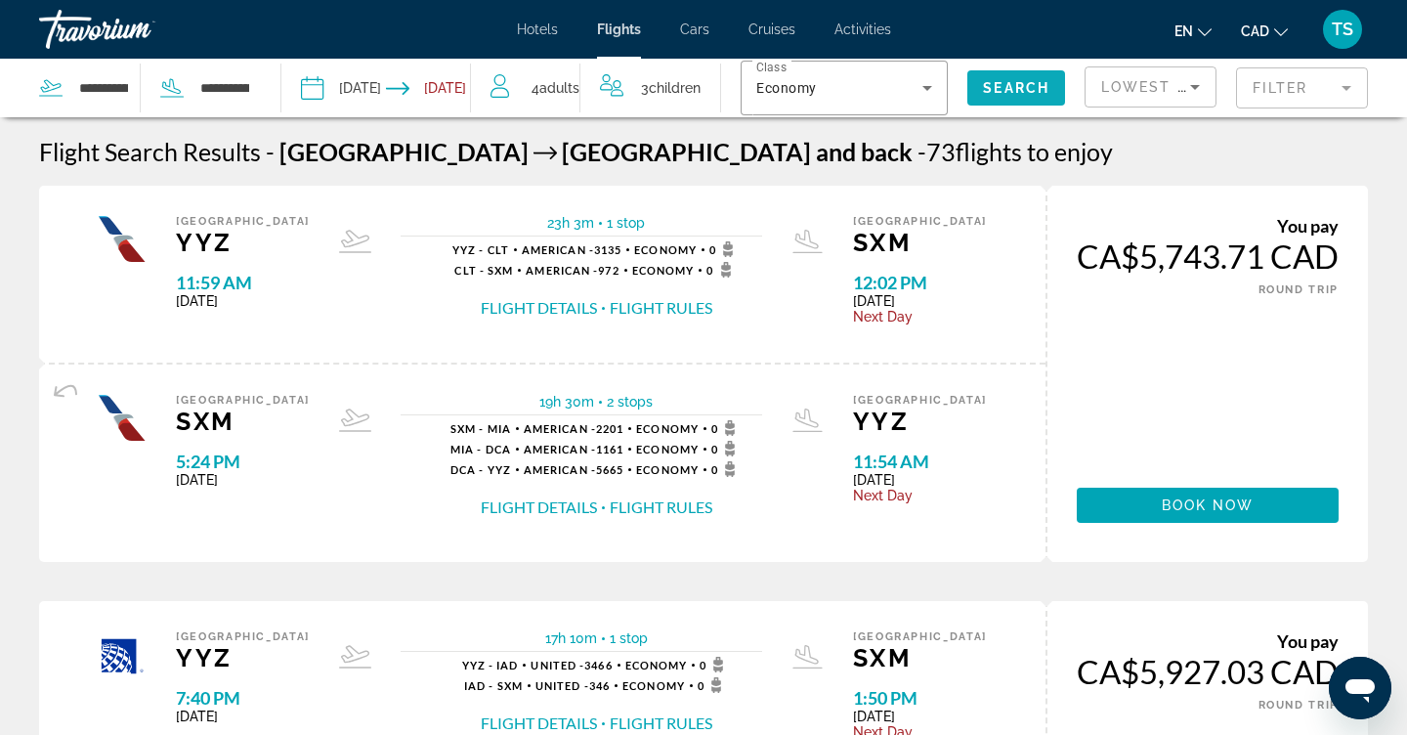
click at [993, 89] on span "Search" at bounding box center [1016, 88] width 66 height 16
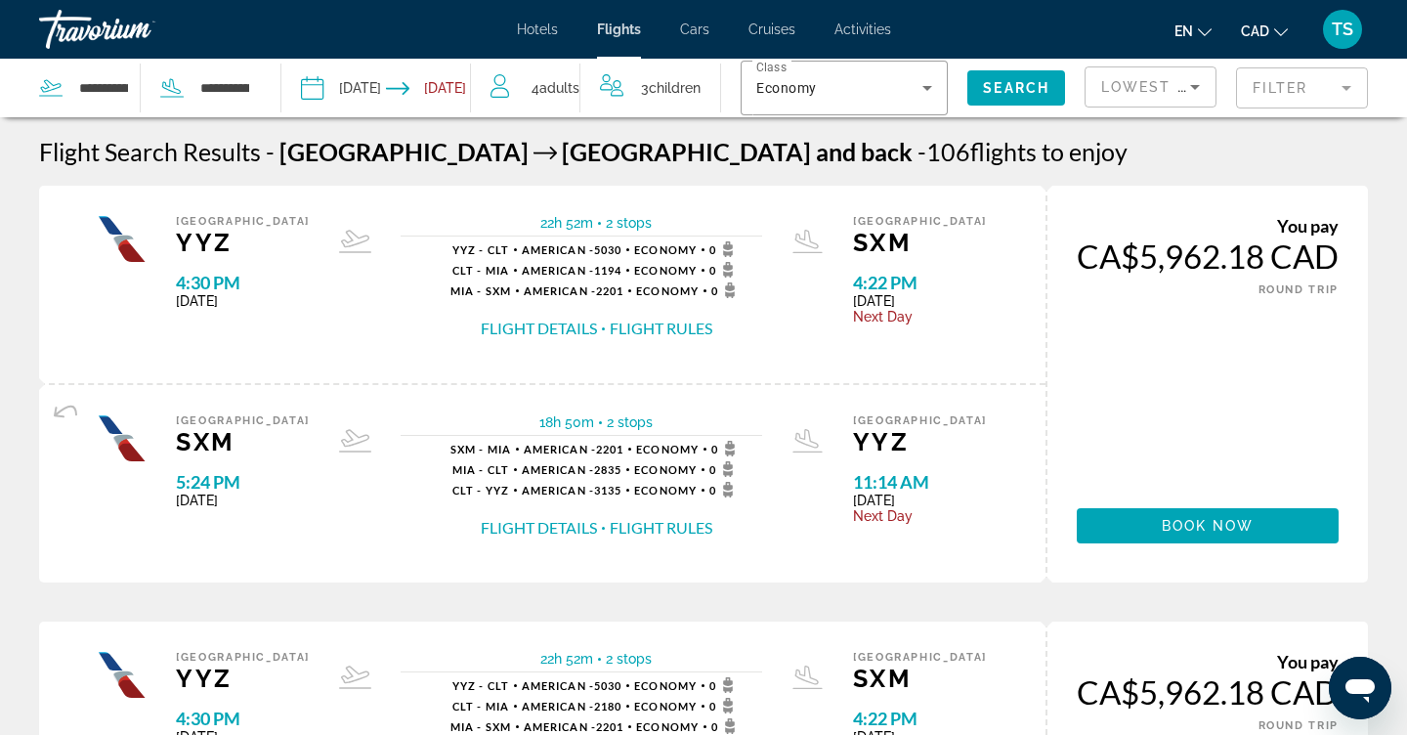
click at [373, 100] on input "**********" at bounding box center [342, 91] width 93 height 64
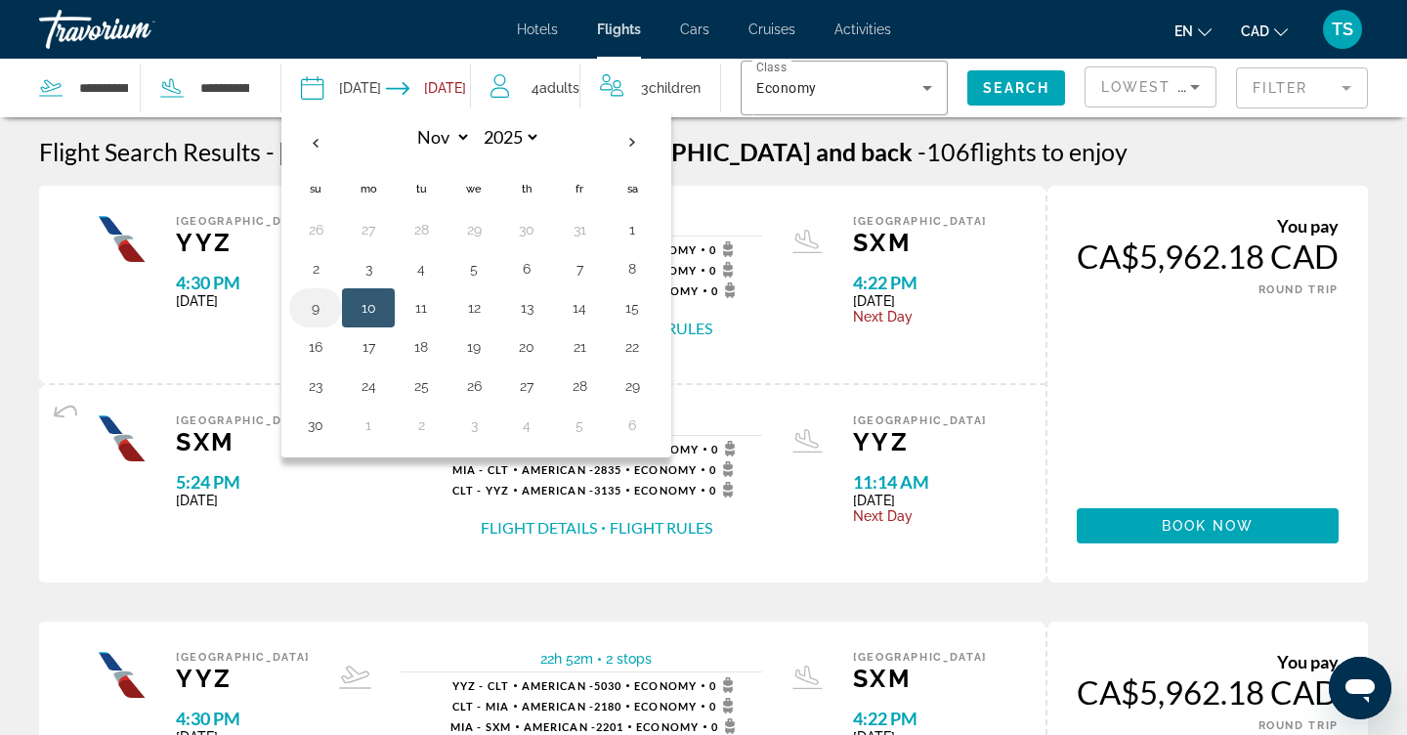
click at [324, 303] on button "9" at bounding box center [315, 307] width 31 height 27
type input "**********"
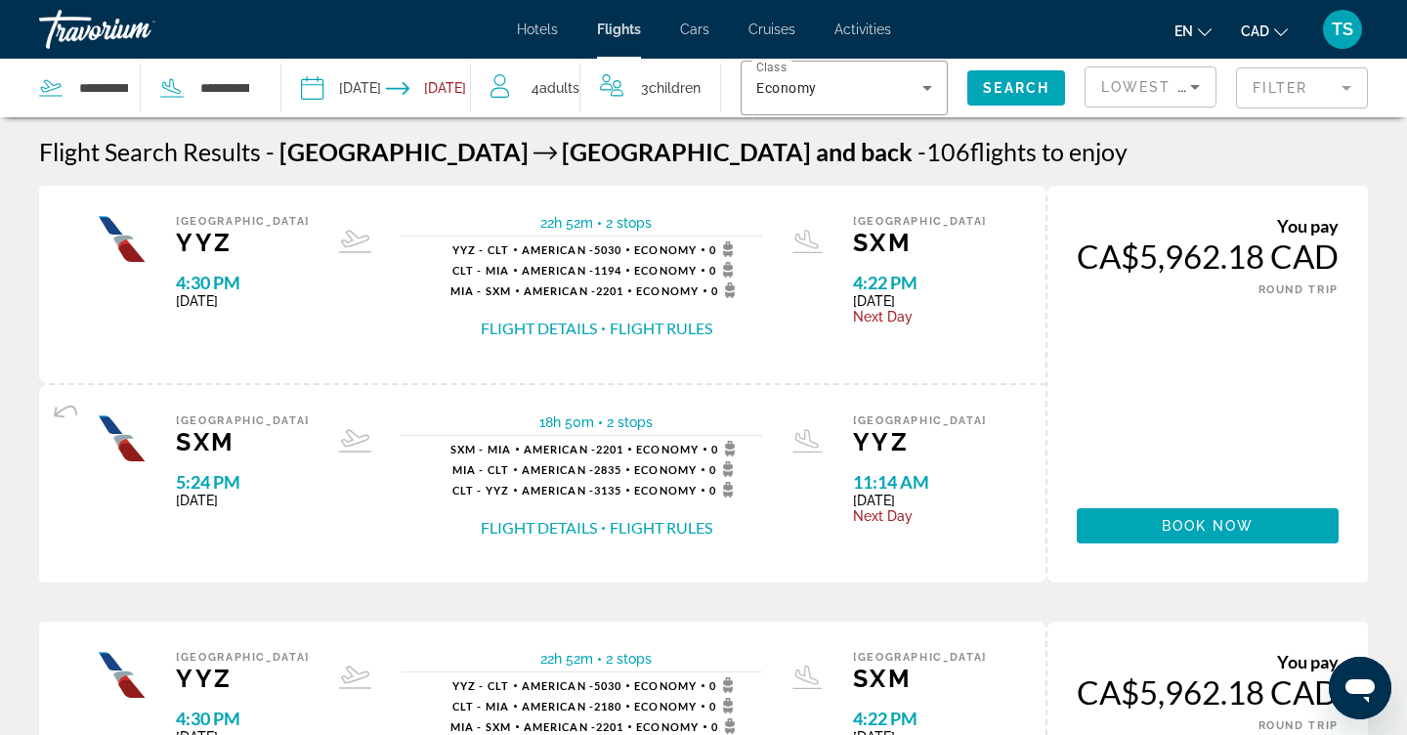
click at [452, 103] on input "Return date: Nov 17, 2025" at bounding box center [432, 91] width 93 height 64
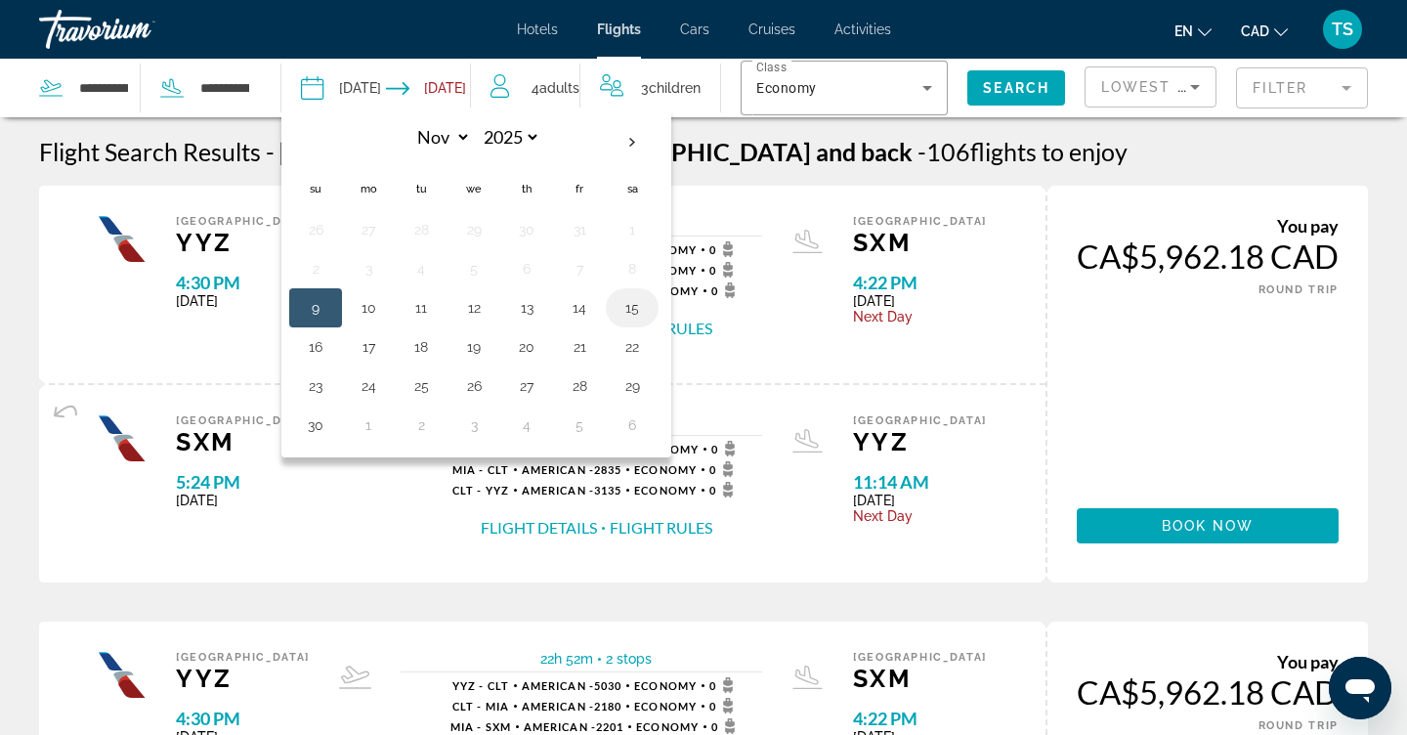
click at [637, 302] on button "15" at bounding box center [632, 307] width 31 height 27
type input "**********"
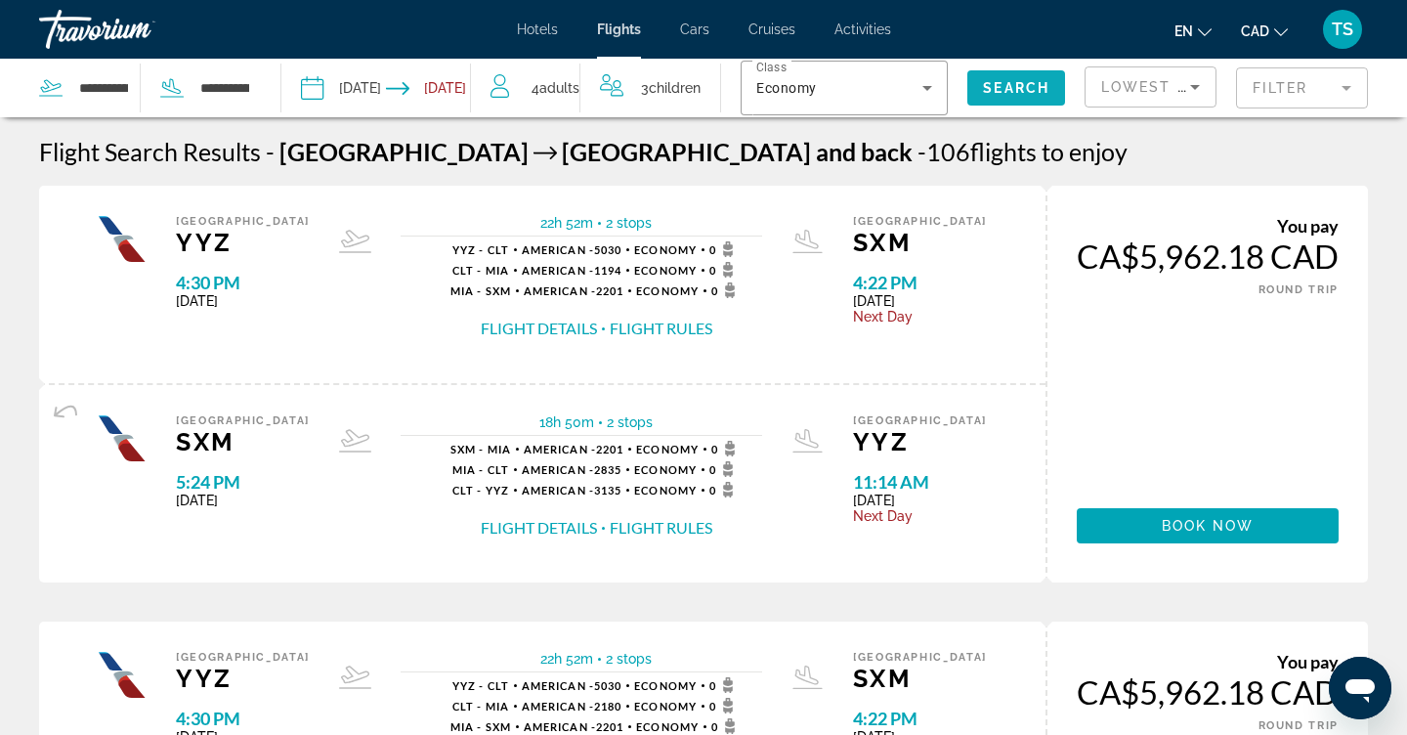
click at [1022, 97] on span "Search widget" at bounding box center [1016, 87] width 98 height 47
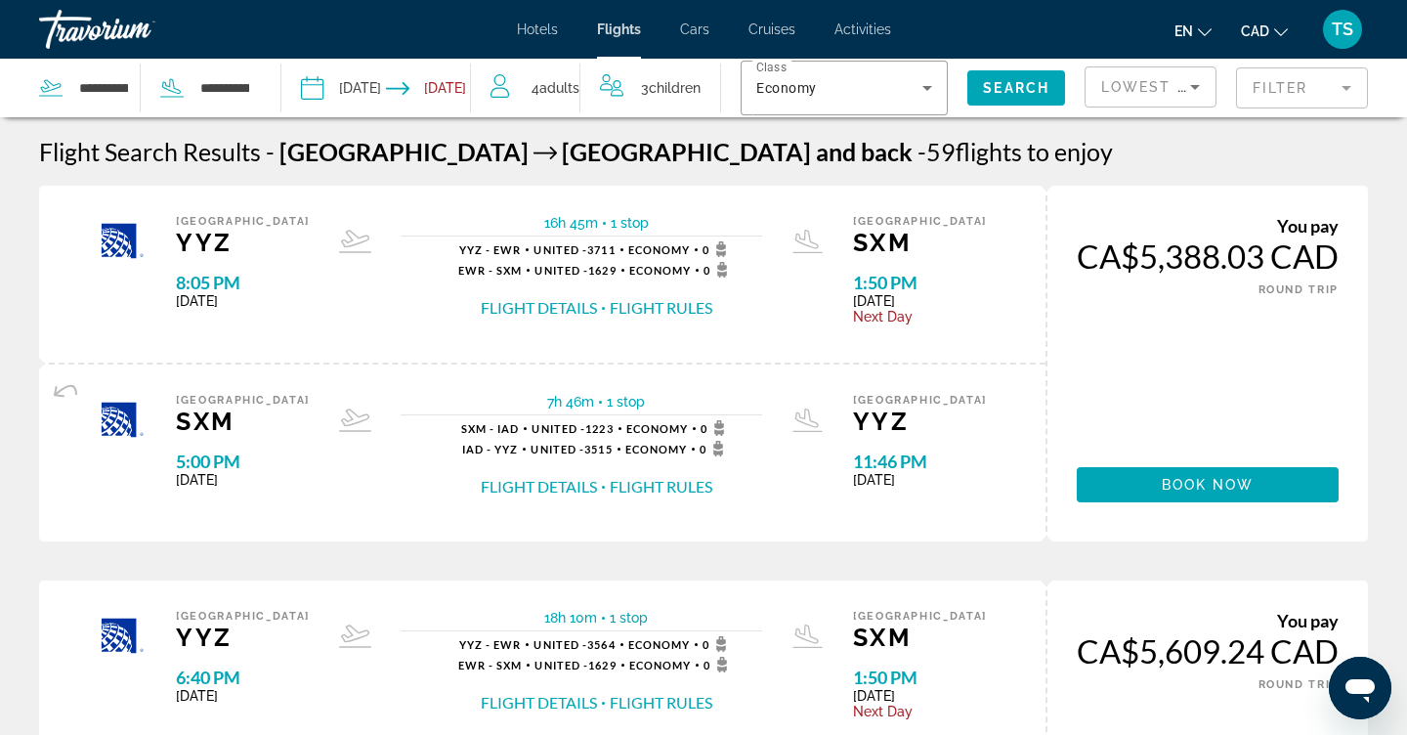
click at [368, 82] on input "**********" at bounding box center [342, 91] width 93 height 64
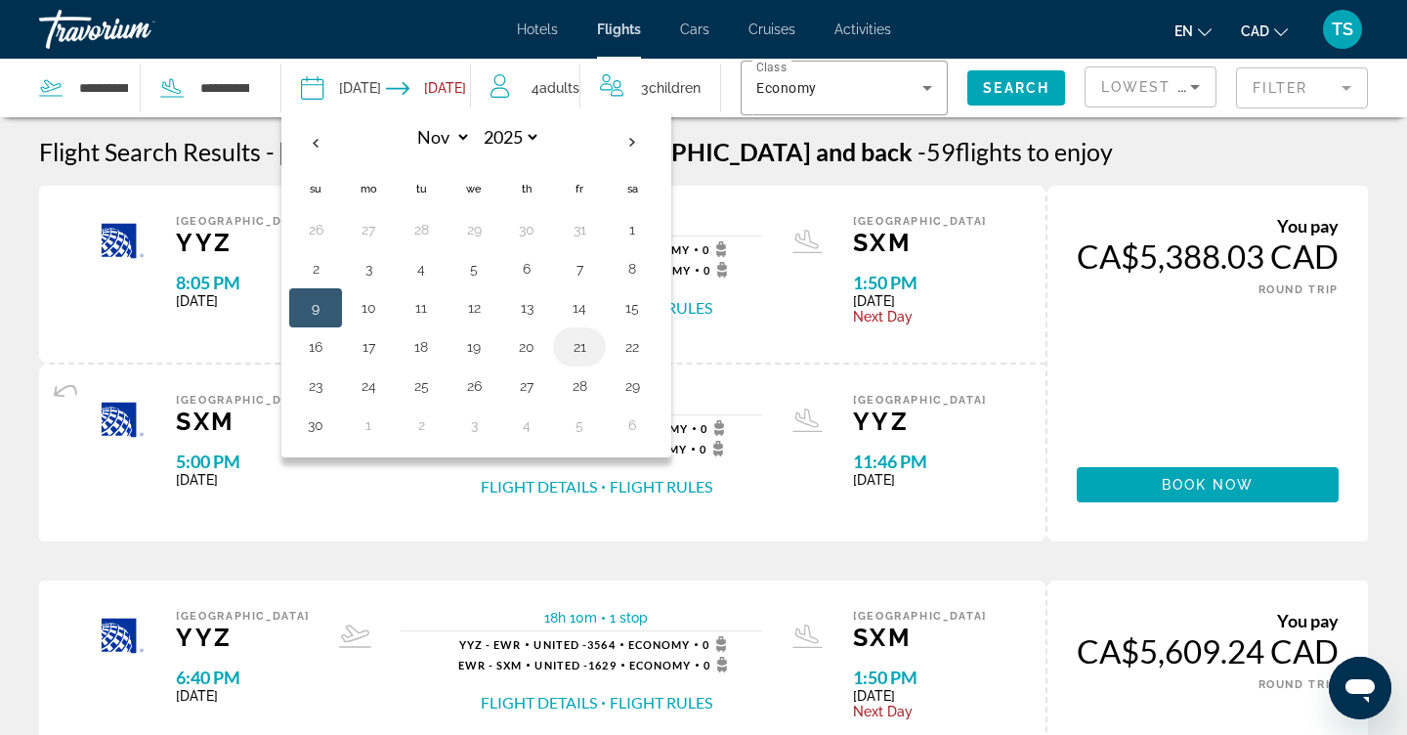
click at [579, 360] on button "21" at bounding box center [579, 346] width 31 height 27
type input "**********"
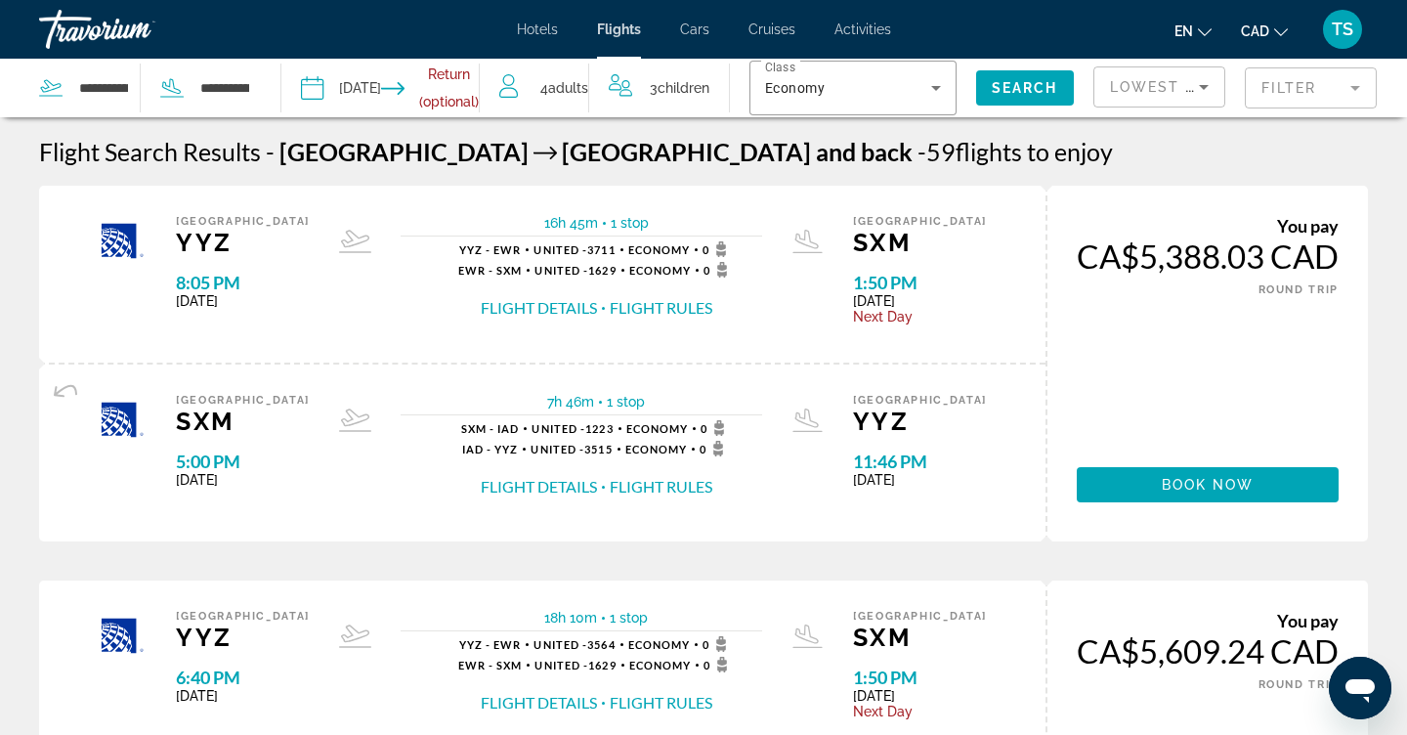
click at [487, 96] on input "Return date" at bounding box center [440, 91] width 98 height 64
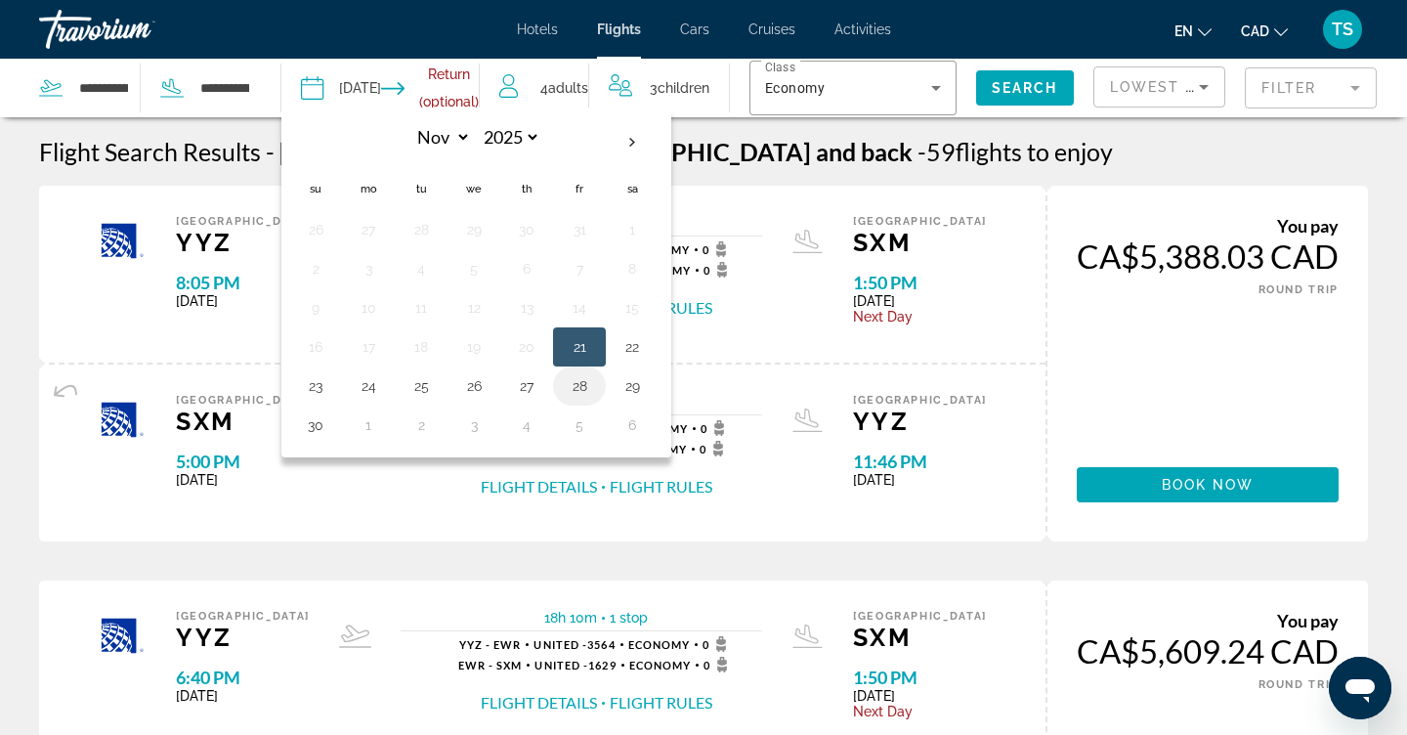
click at [574, 396] on button "28" at bounding box center [579, 385] width 31 height 27
type input "**********"
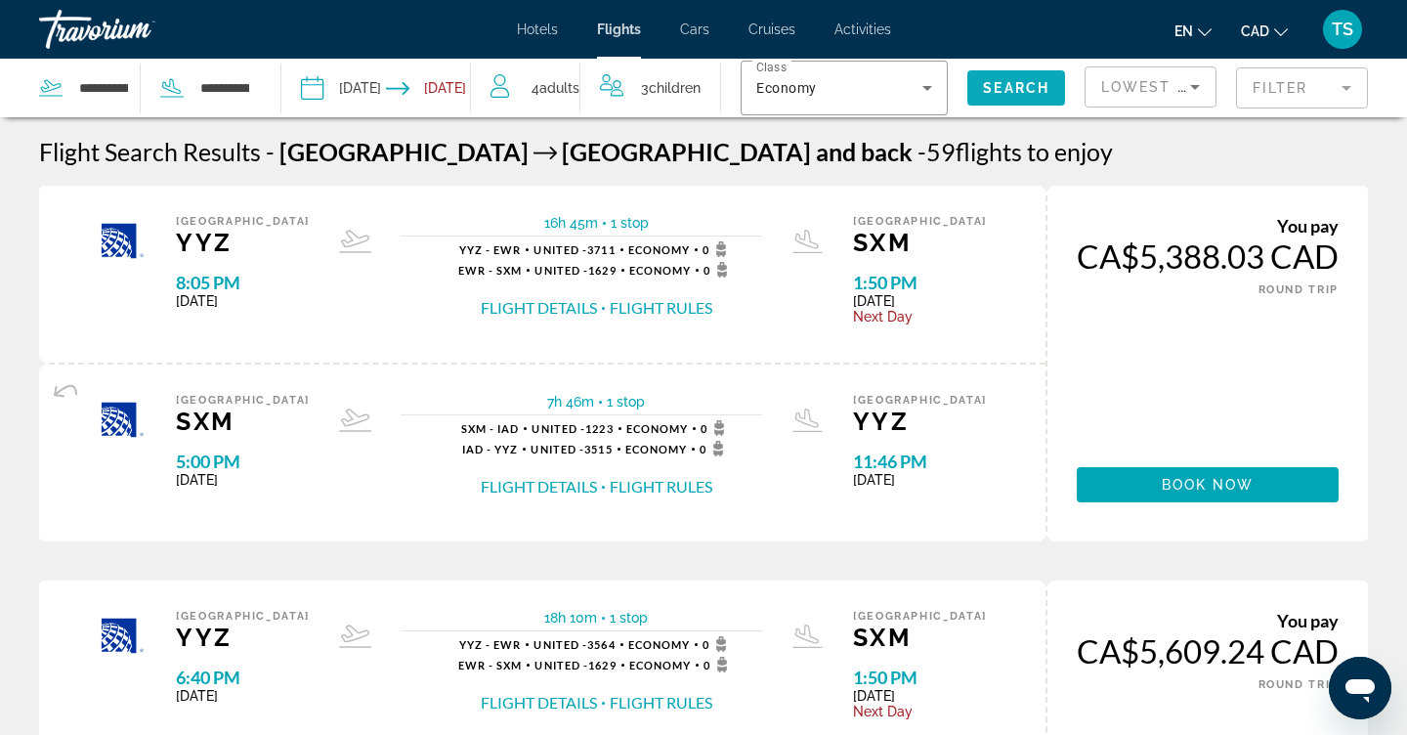
click at [995, 75] on span "Search widget" at bounding box center [1016, 87] width 98 height 47
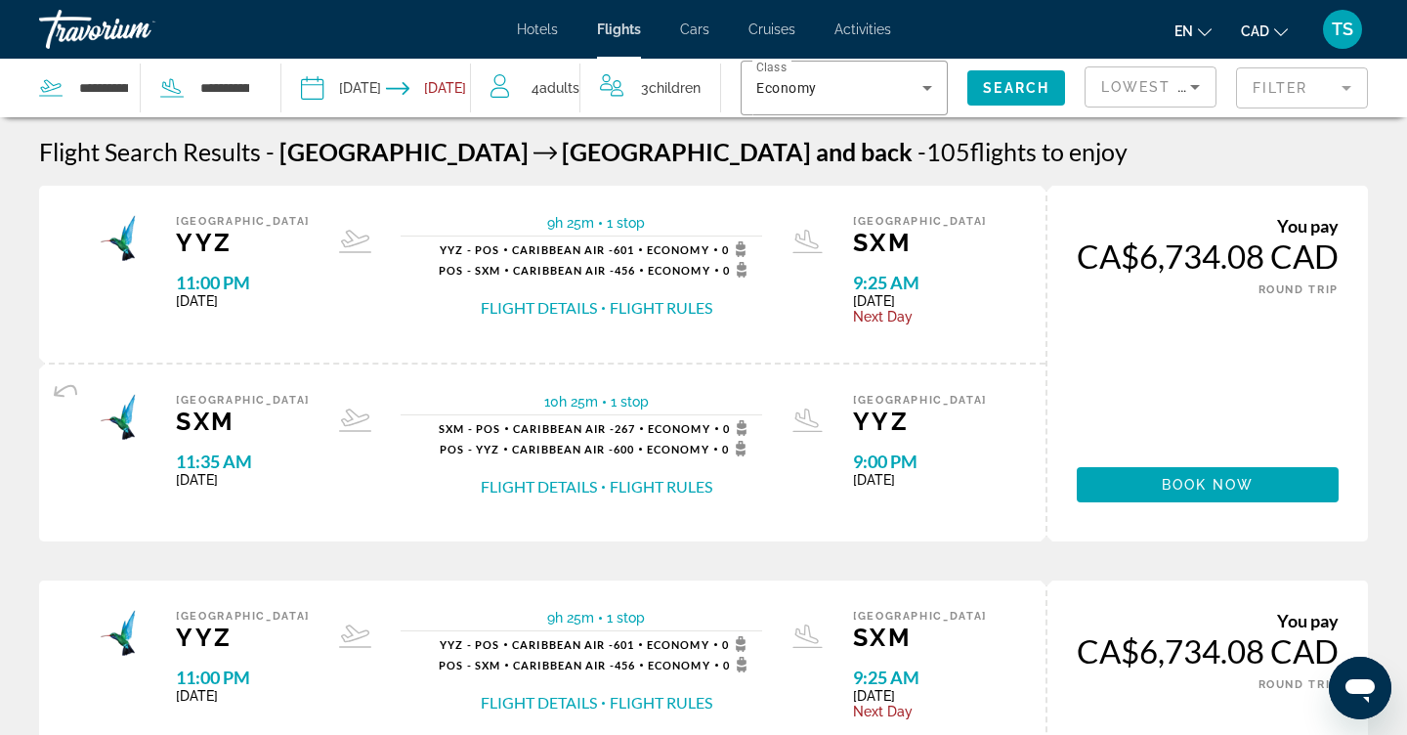
click at [362, 107] on input "**********" at bounding box center [342, 91] width 93 height 64
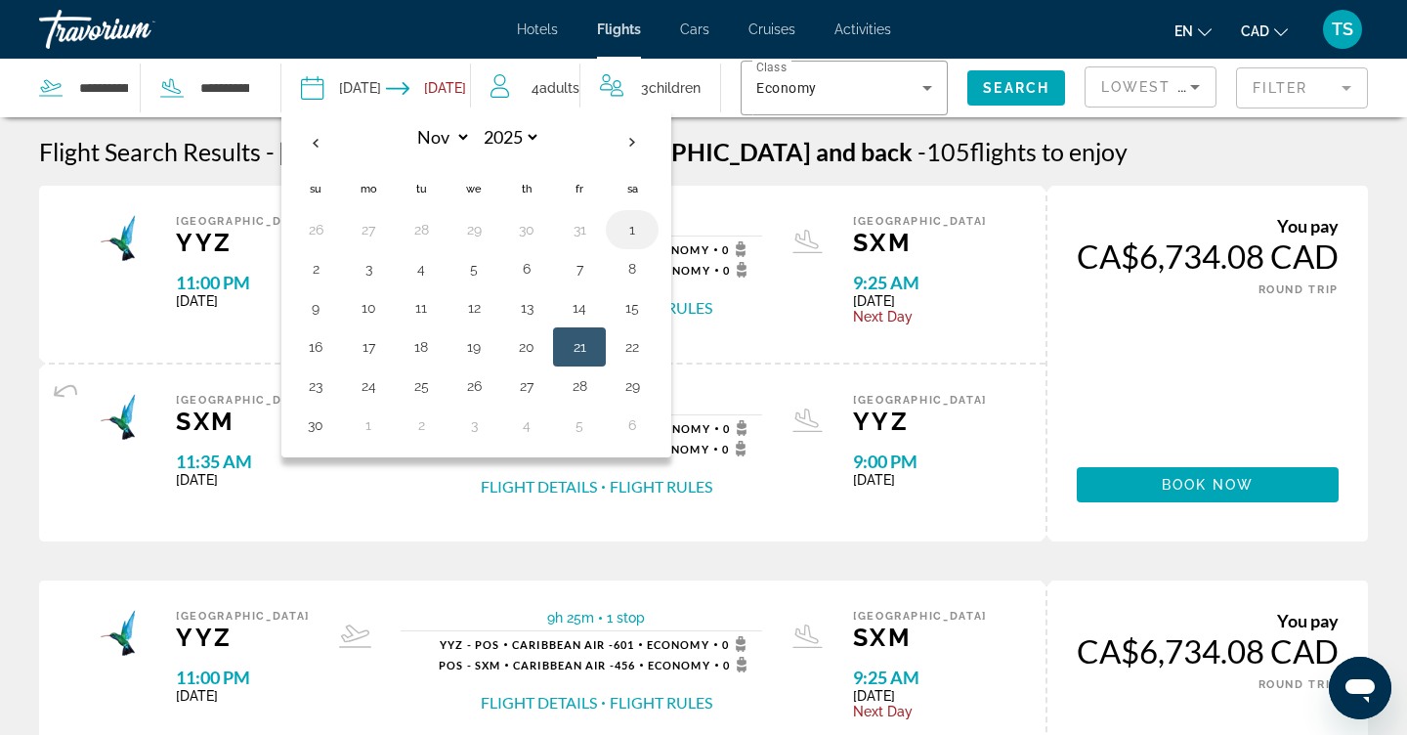
click at [635, 222] on button "1" at bounding box center [632, 229] width 31 height 27
type input "**********"
select select "**"
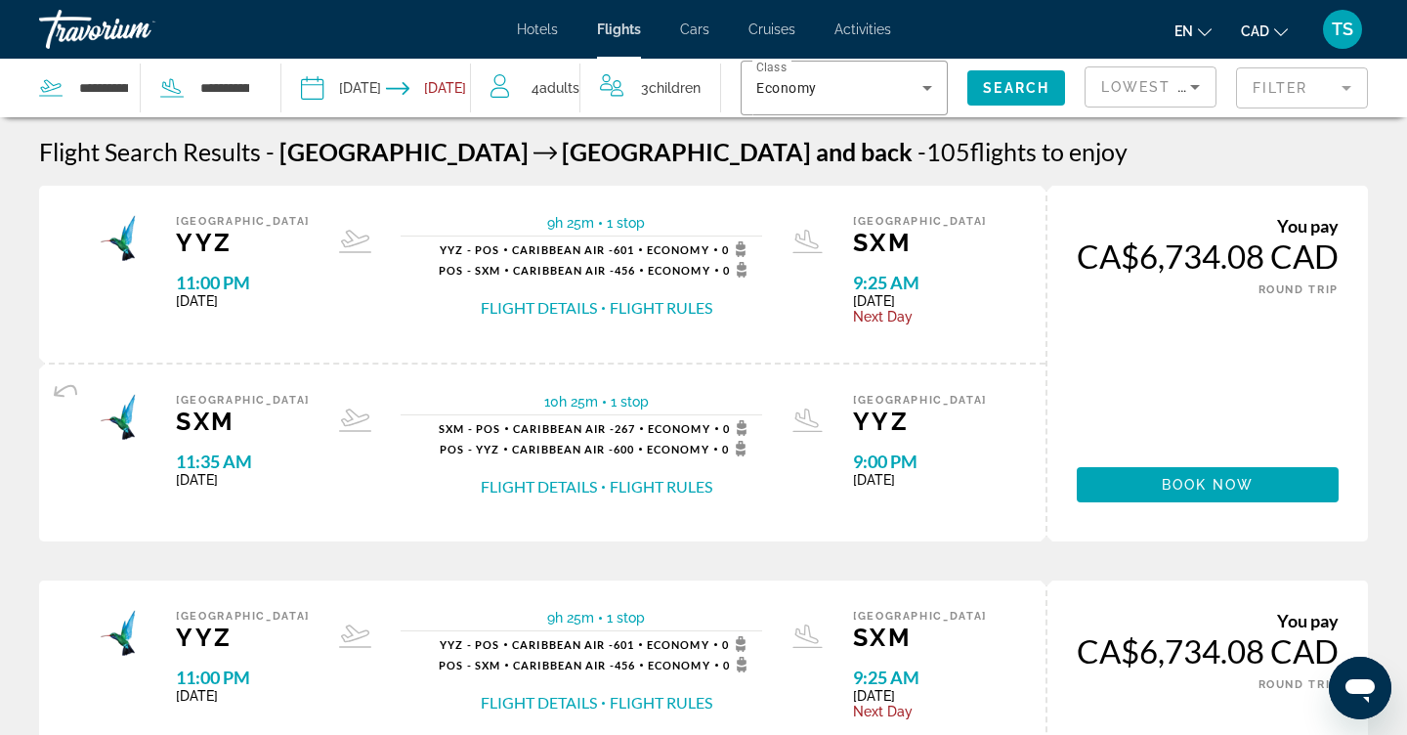
click at [438, 94] on input "Return date: Nov 28, 2025" at bounding box center [432, 91] width 93 height 64
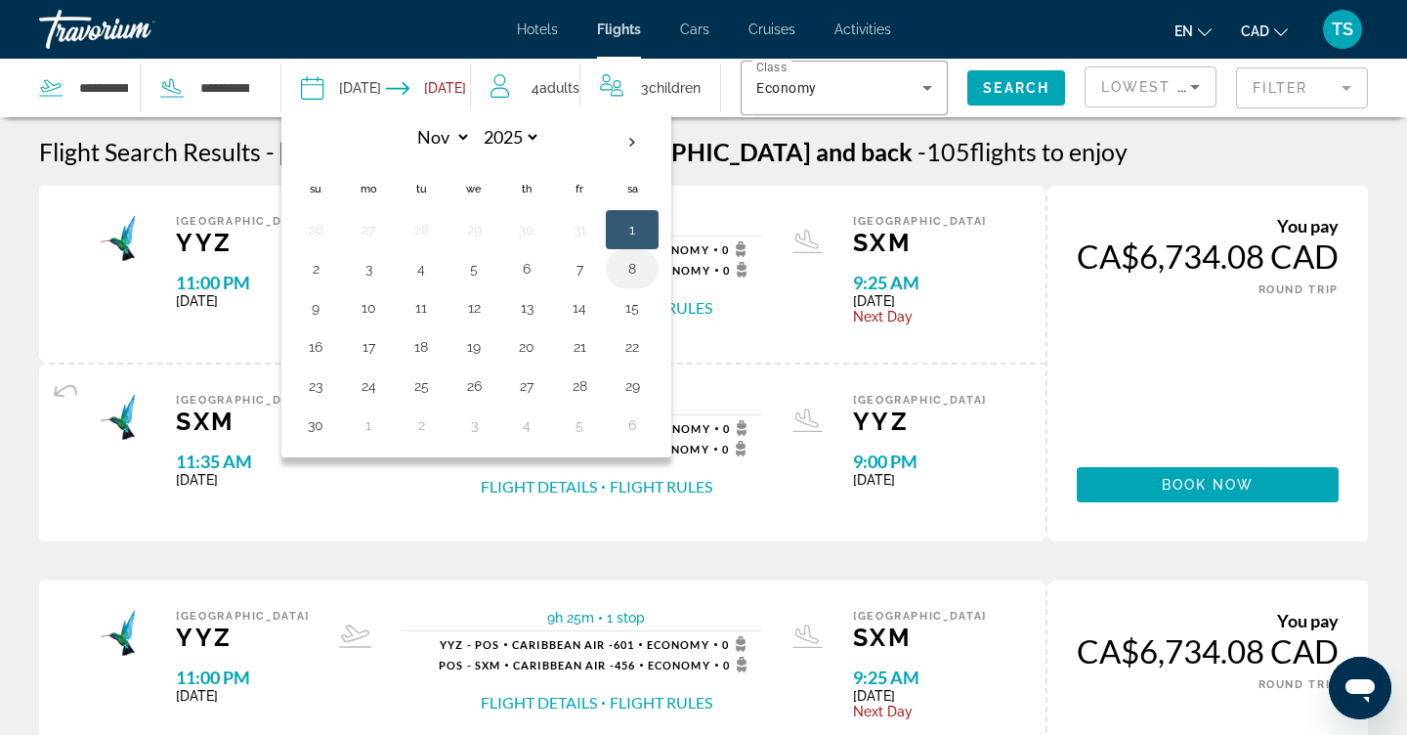
click at [622, 277] on button "8" at bounding box center [632, 268] width 31 height 27
type input "**********"
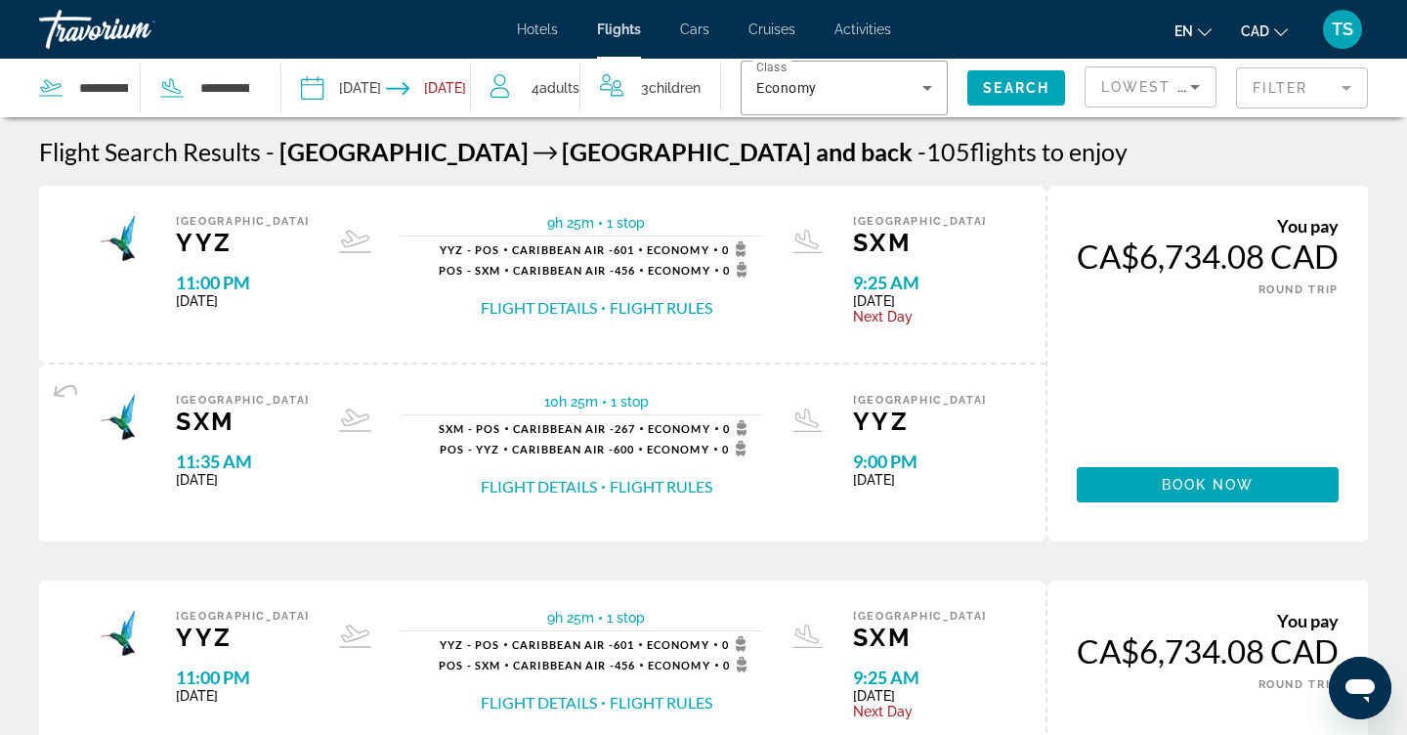
click at [378, 88] on input "**********" at bounding box center [342, 91] width 93 height 64
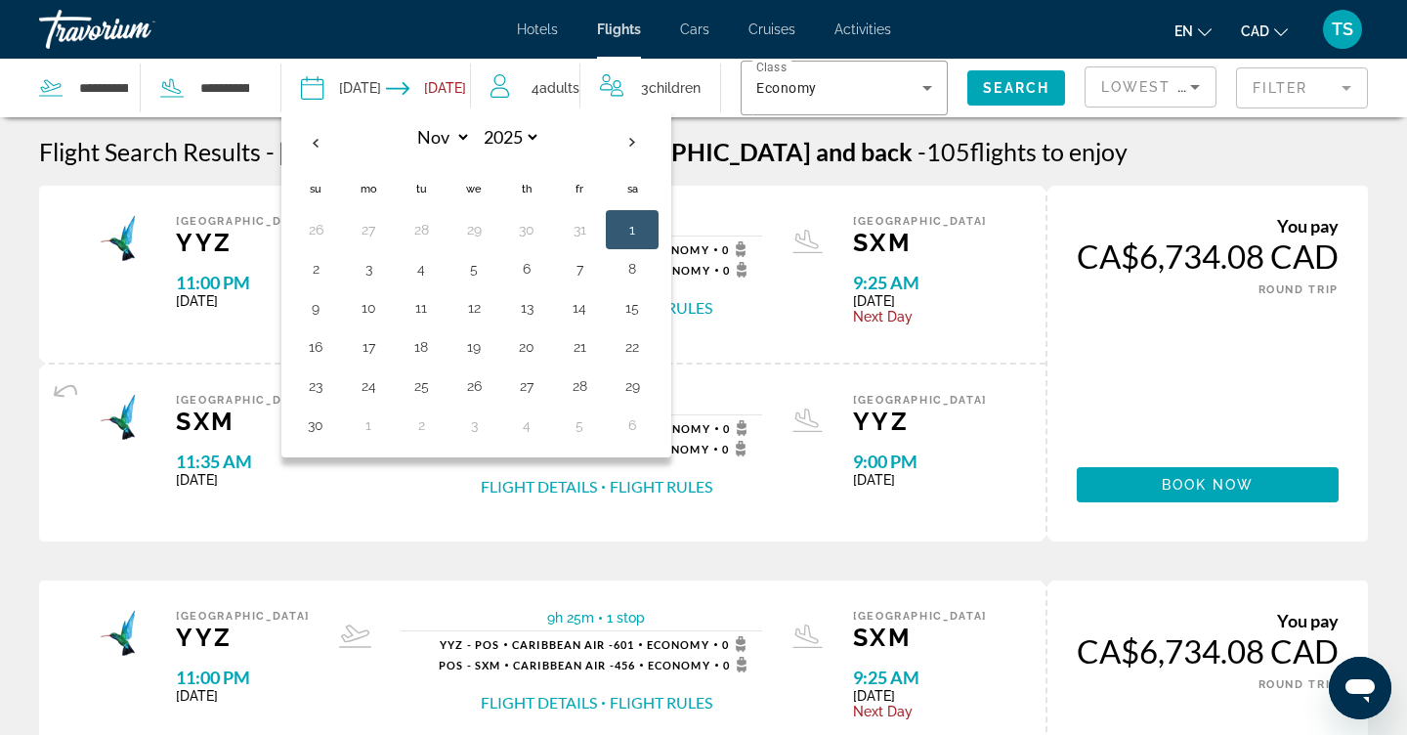
click at [843, 359] on div "[GEOGRAPHIC_DATA] YYZ 11:00 PM [DATE] 9h 25m 1 stop 1 stop YYZ - POS Caribbean …" at bounding box center [542, 274] width 1007 height 177
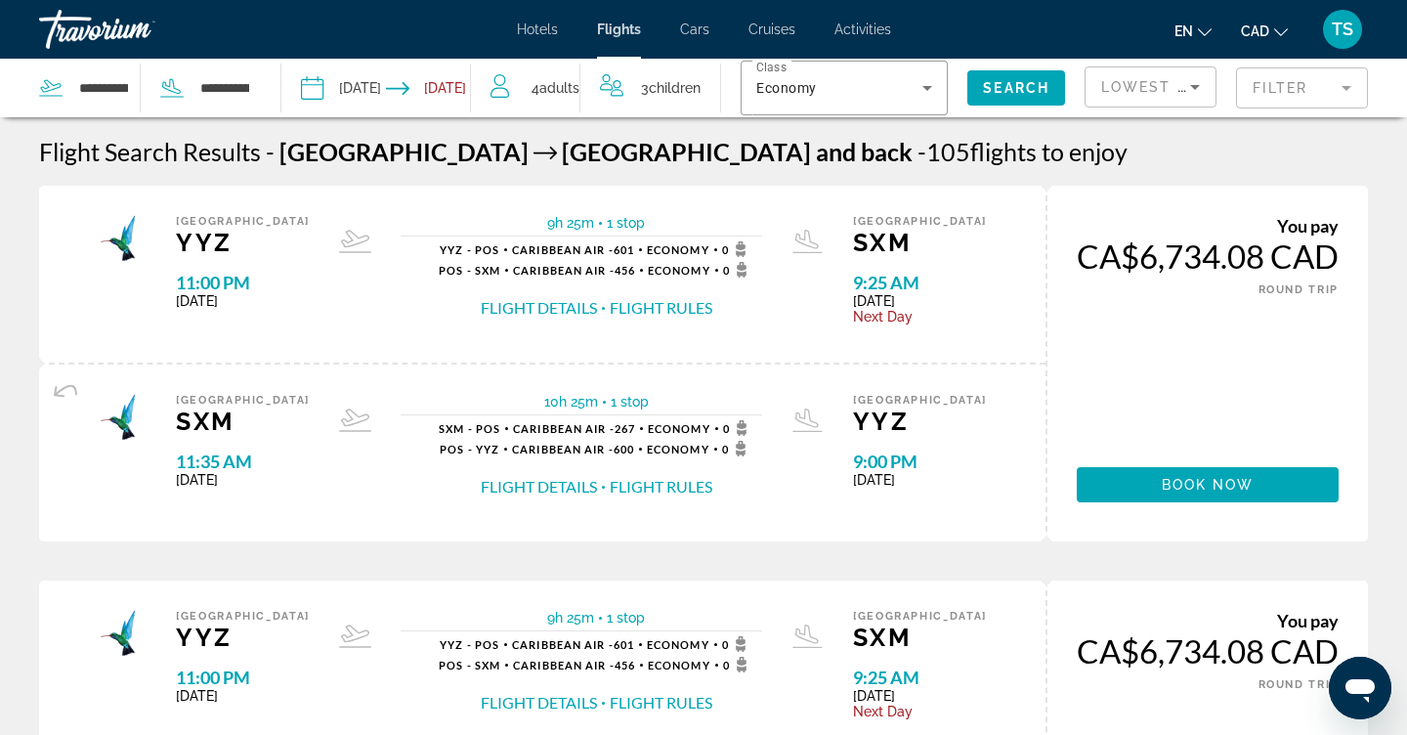
click at [365, 75] on input "**********" at bounding box center [342, 91] width 93 height 64
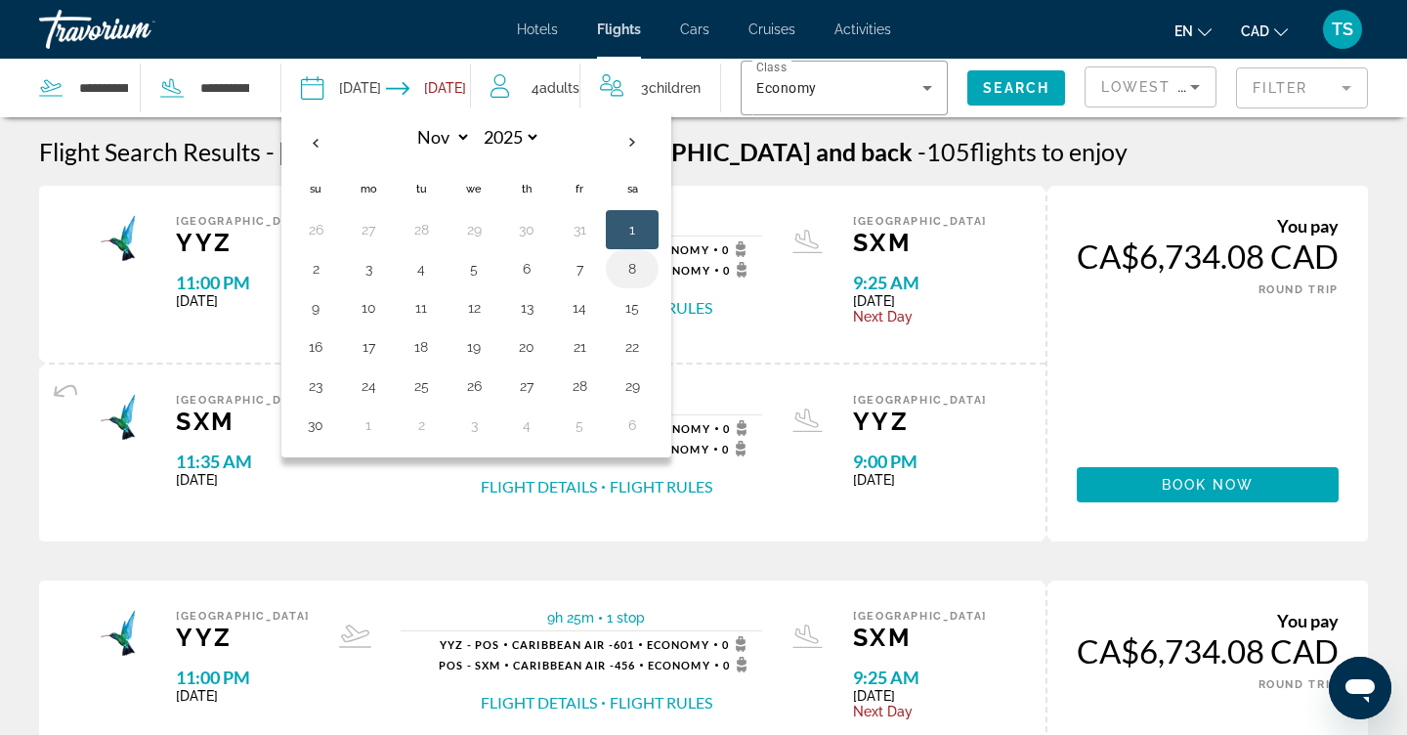
click at [634, 288] on td "8" at bounding box center [632, 268] width 53 height 39
click at [633, 261] on button "8" at bounding box center [632, 268] width 31 height 27
type input "**********"
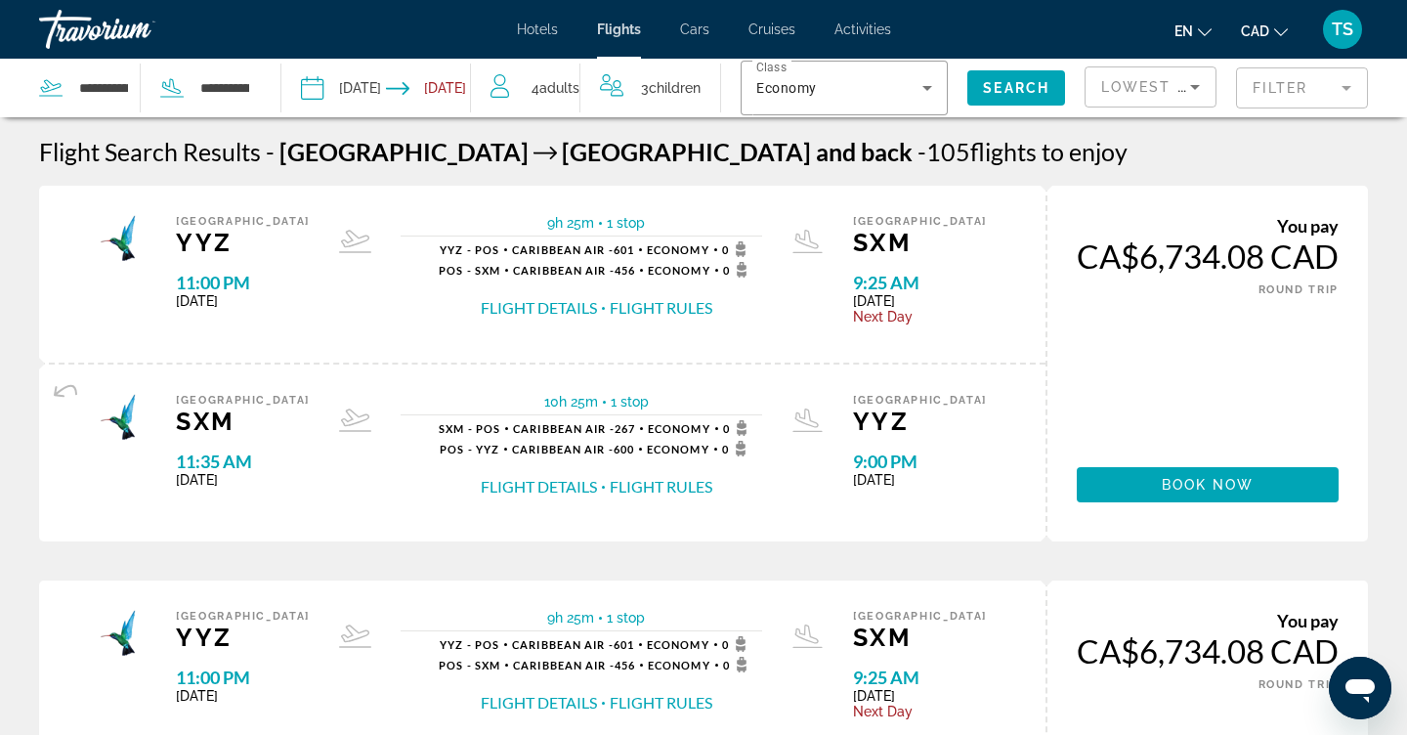
click at [462, 88] on input "Return date: Nov 8, 2025" at bounding box center [432, 91] width 93 height 64
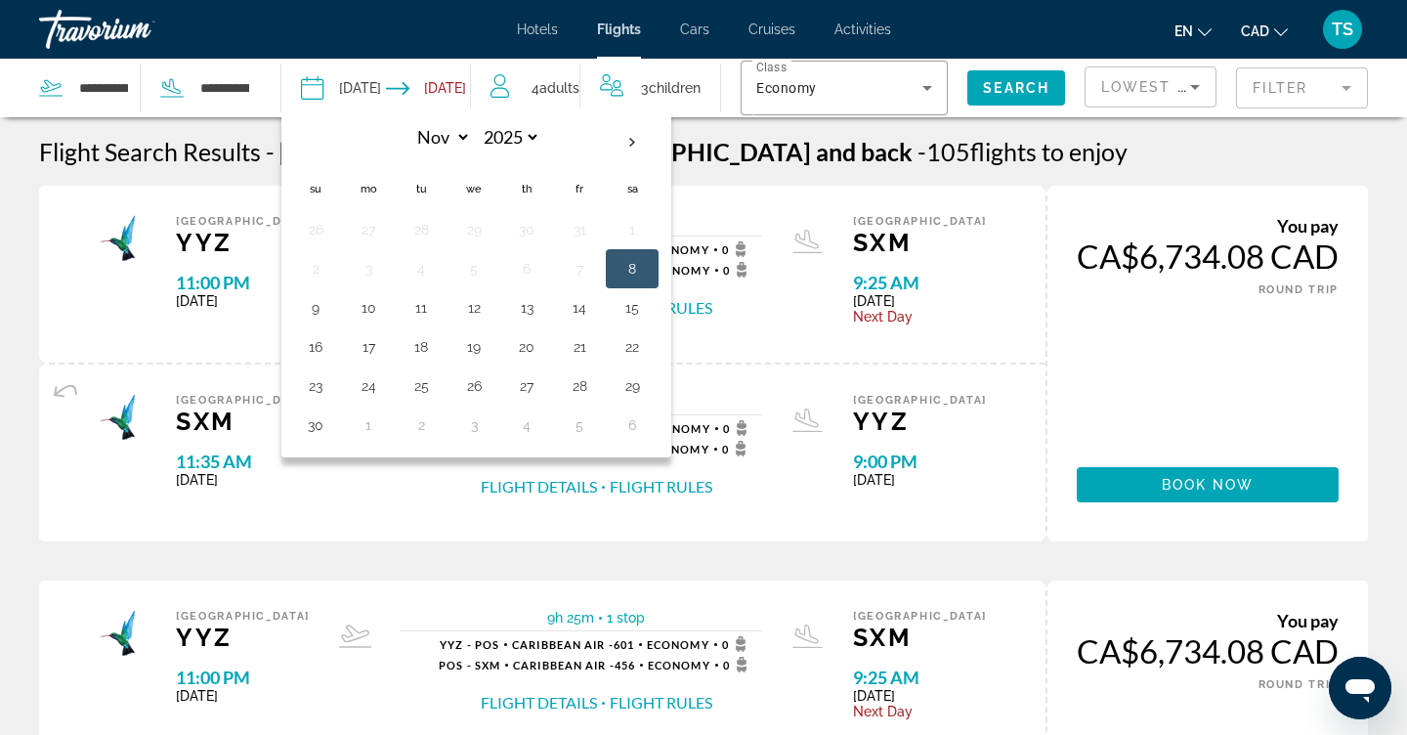
click at [462, 88] on input "Return date: Nov 8, 2025" at bounding box center [432, 91] width 93 height 64
click at [624, 305] on button "15" at bounding box center [632, 307] width 31 height 27
type input "**********"
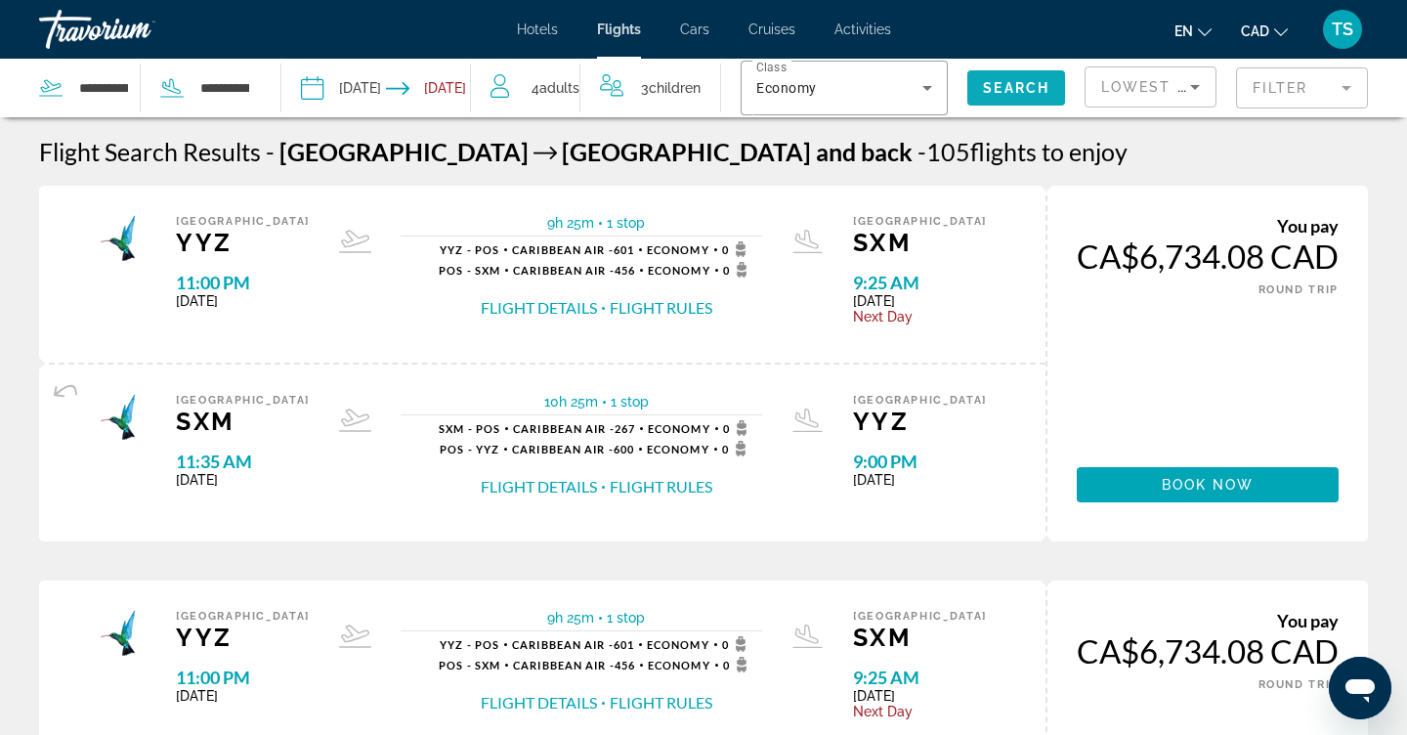
click at [1020, 96] on span "Search widget" at bounding box center [1016, 87] width 98 height 47
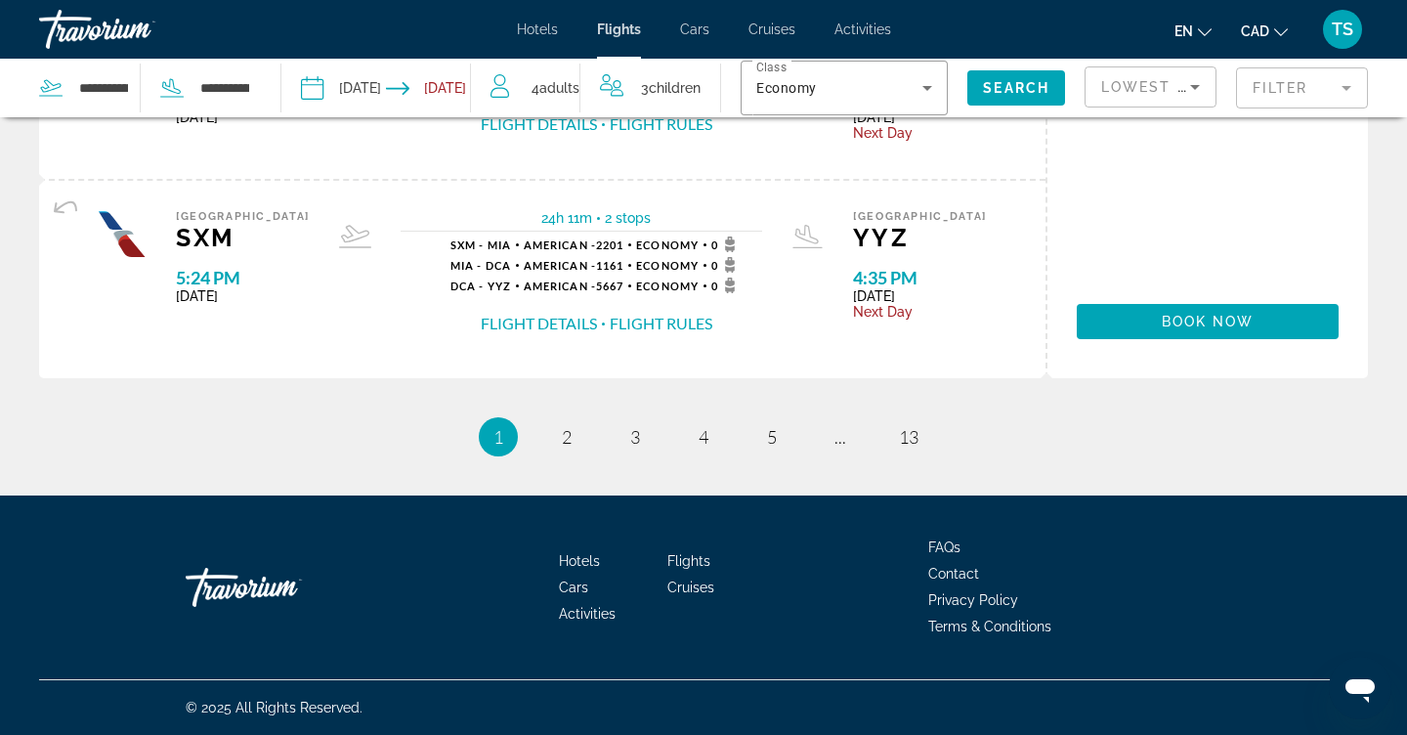
scroll to position [2302, 0]
click at [556, 446] on link "page 2" at bounding box center [567, 437] width 34 height 34
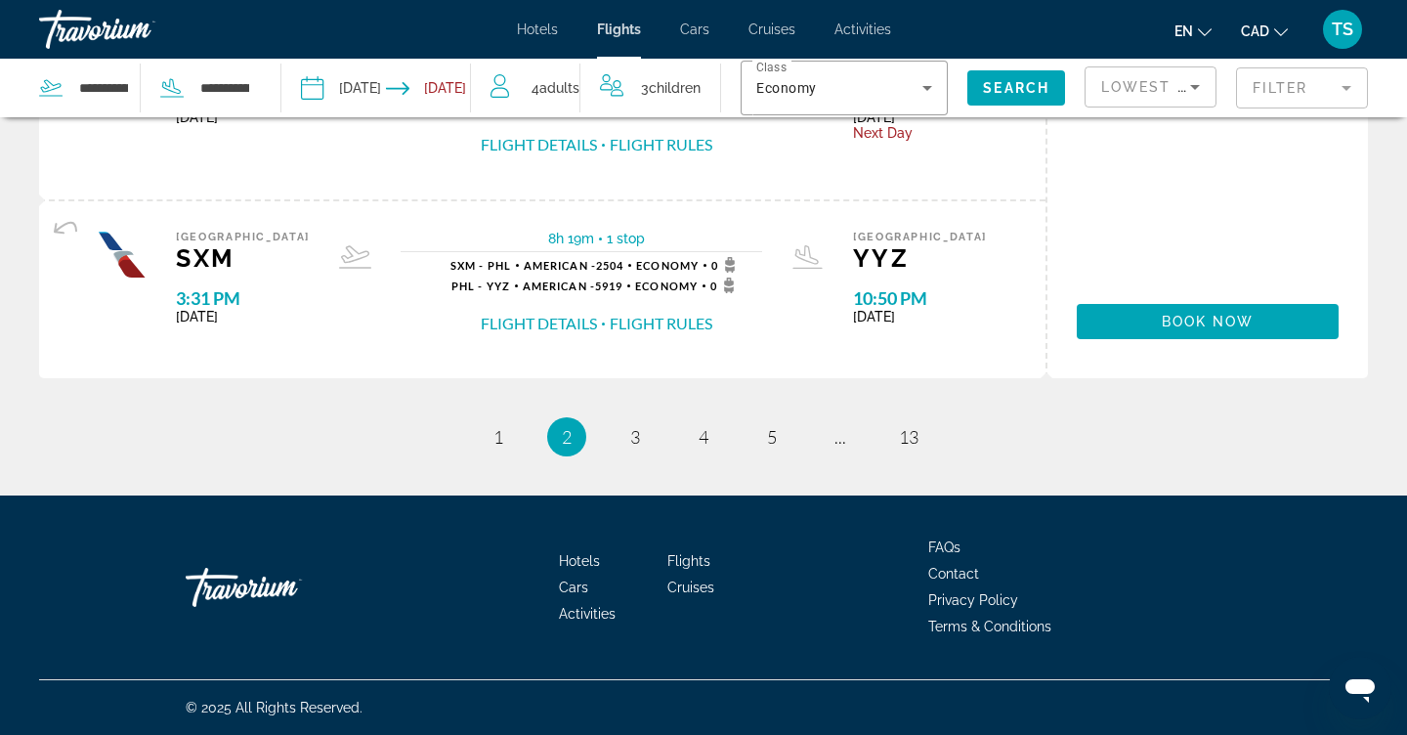
scroll to position [2364, 0]
click at [630, 426] on span "3" at bounding box center [635, 436] width 10 height 21
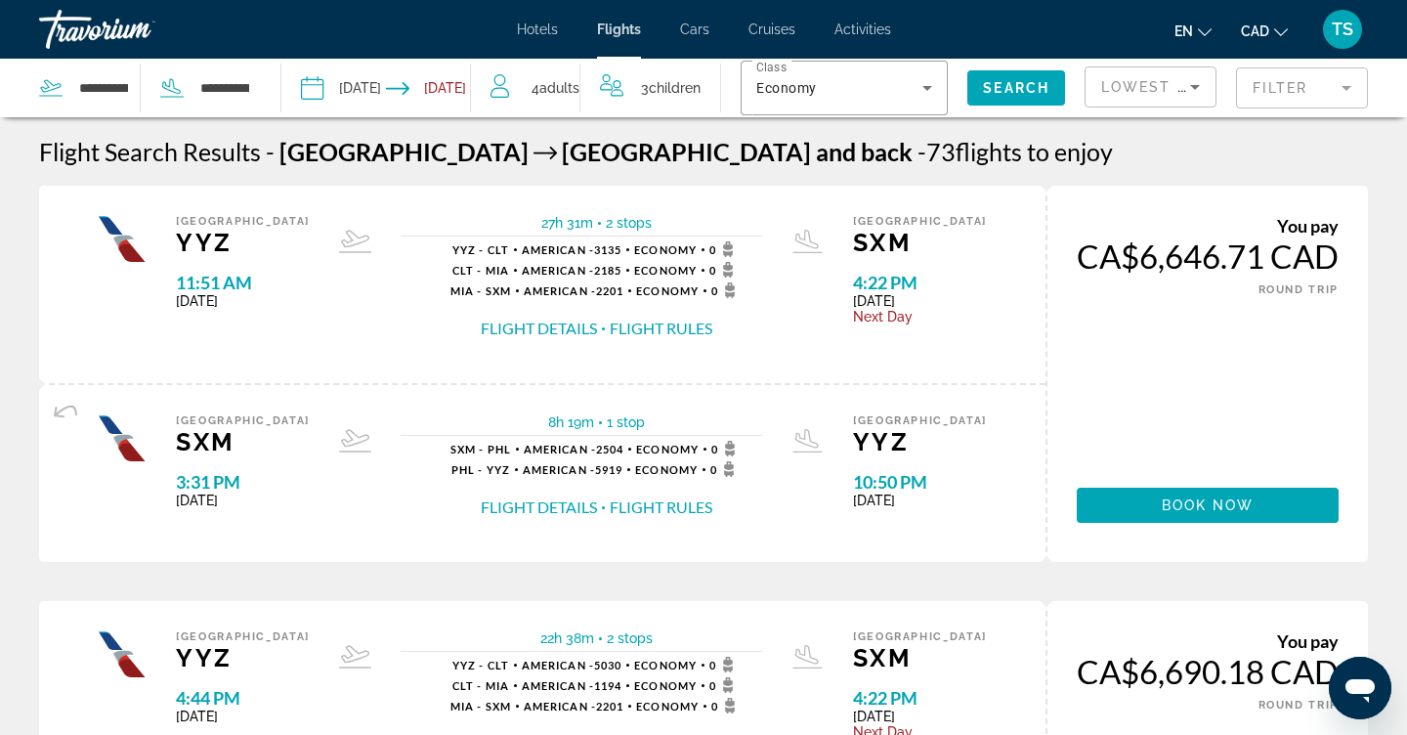
click at [357, 81] on input "**********" at bounding box center [342, 91] width 93 height 64
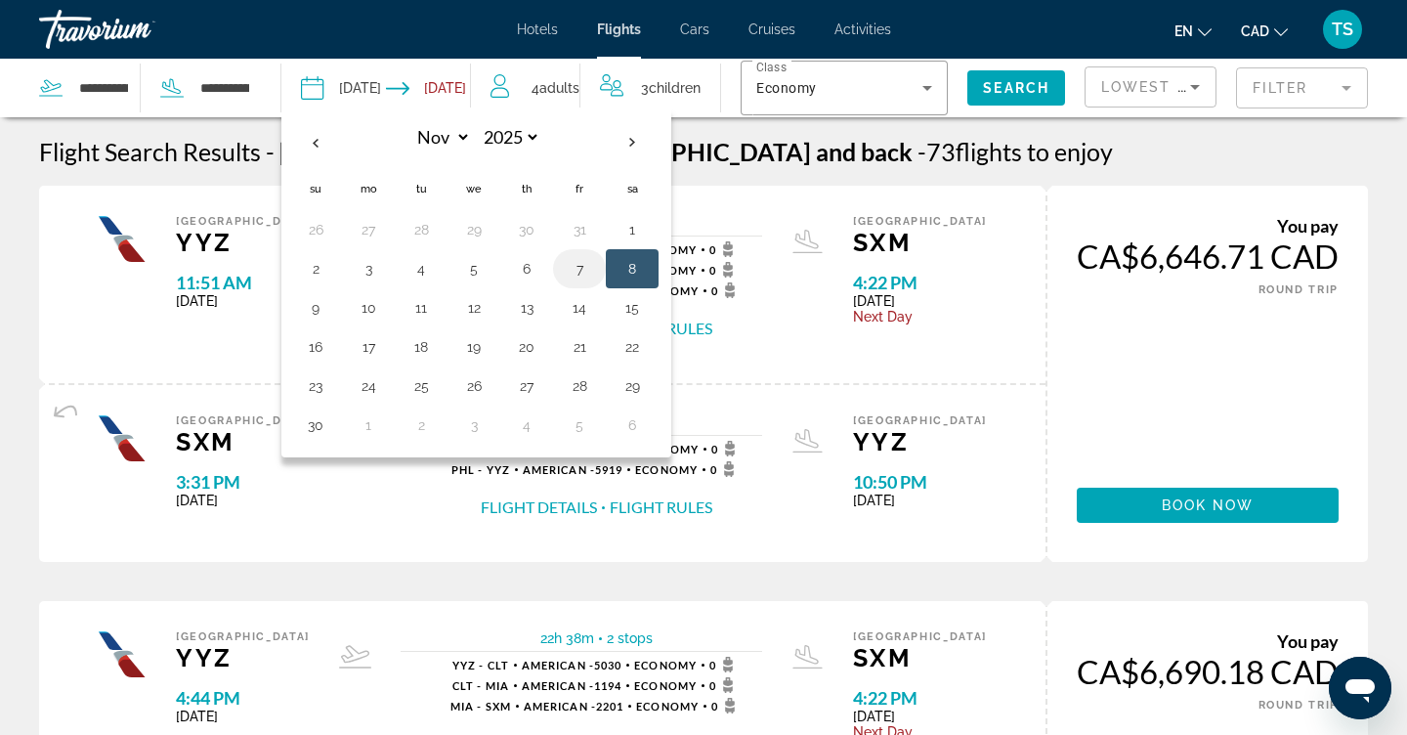
click at [580, 264] on button "7" at bounding box center [579, 268] width 31 height 27
type input "**********"
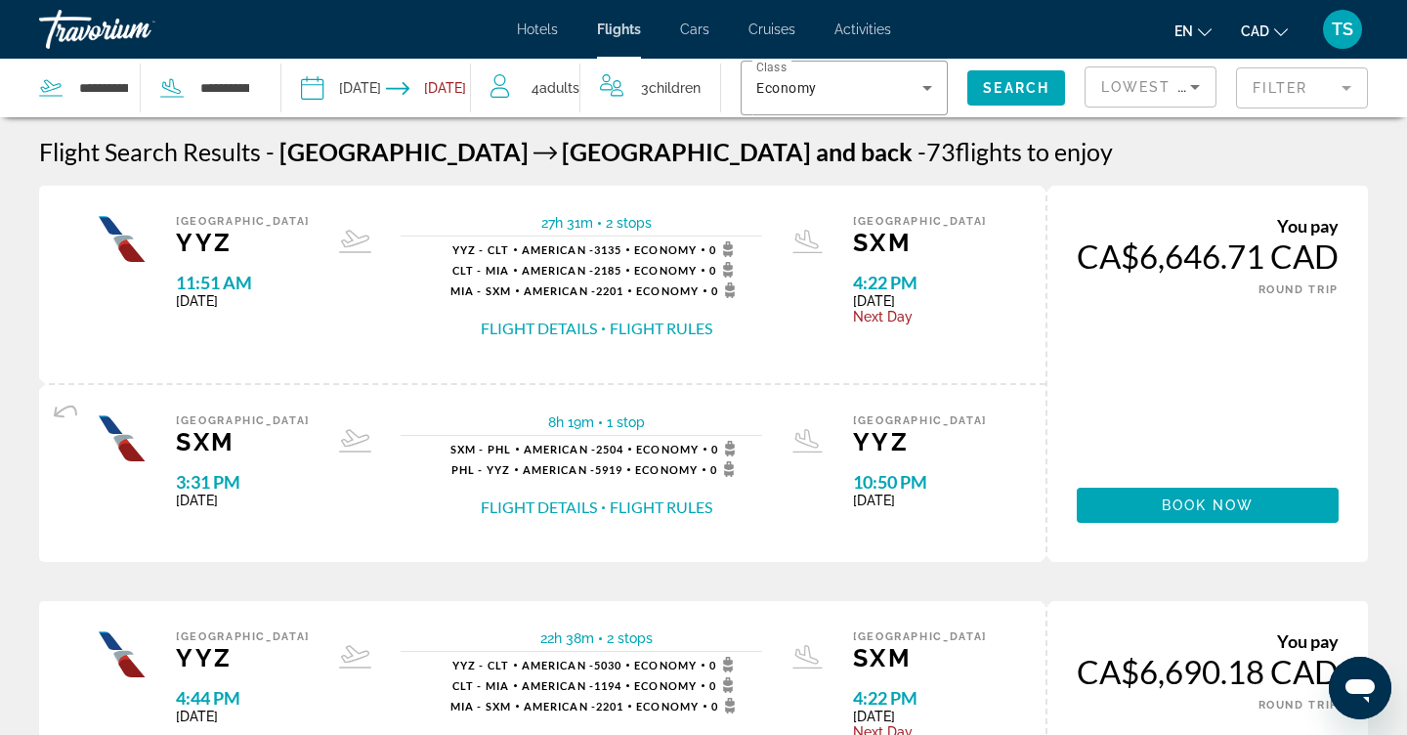
click at [474, 98] on input "Return date: Nov 15, 2025" at bounding box center [432, 91] width 93 height 64
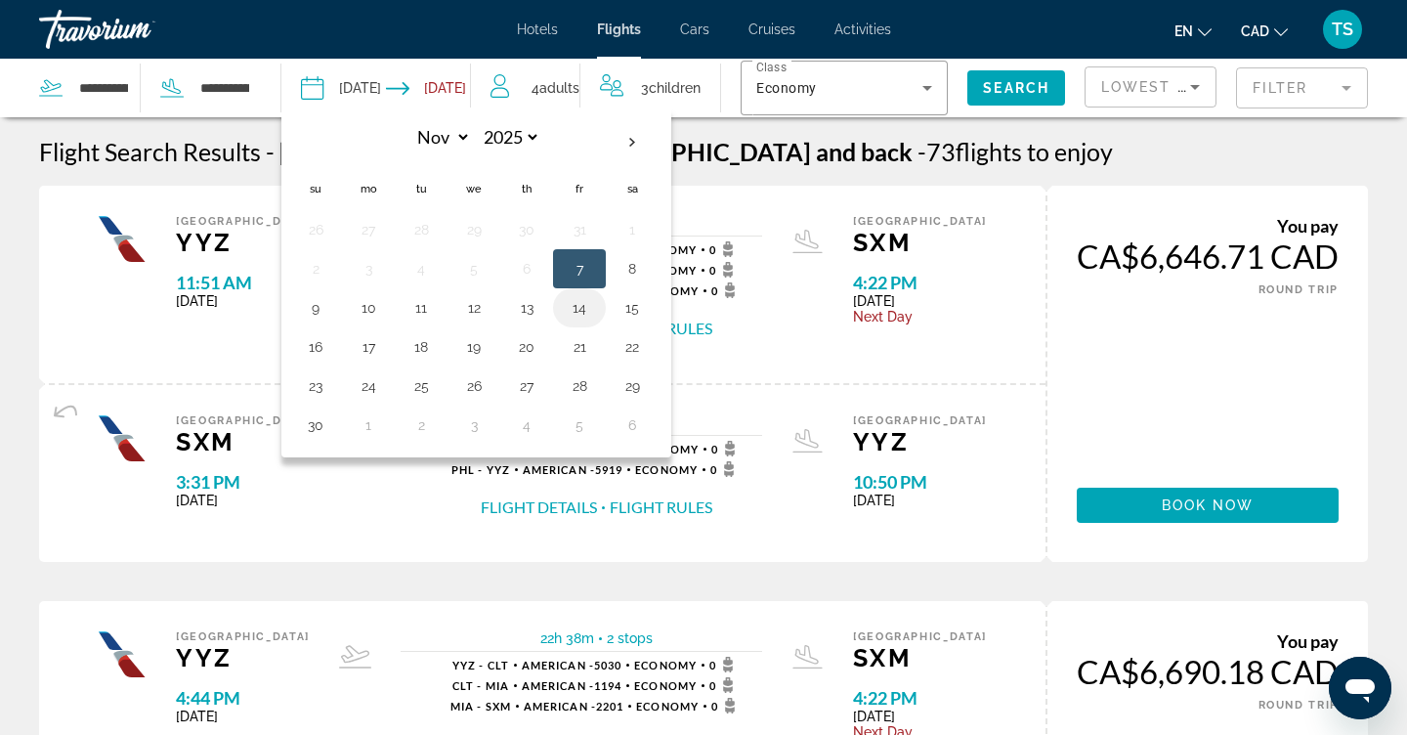
click at [579, 306] on button "14" at bounding box center [579, 307] width 31 height 27
type input "**********"
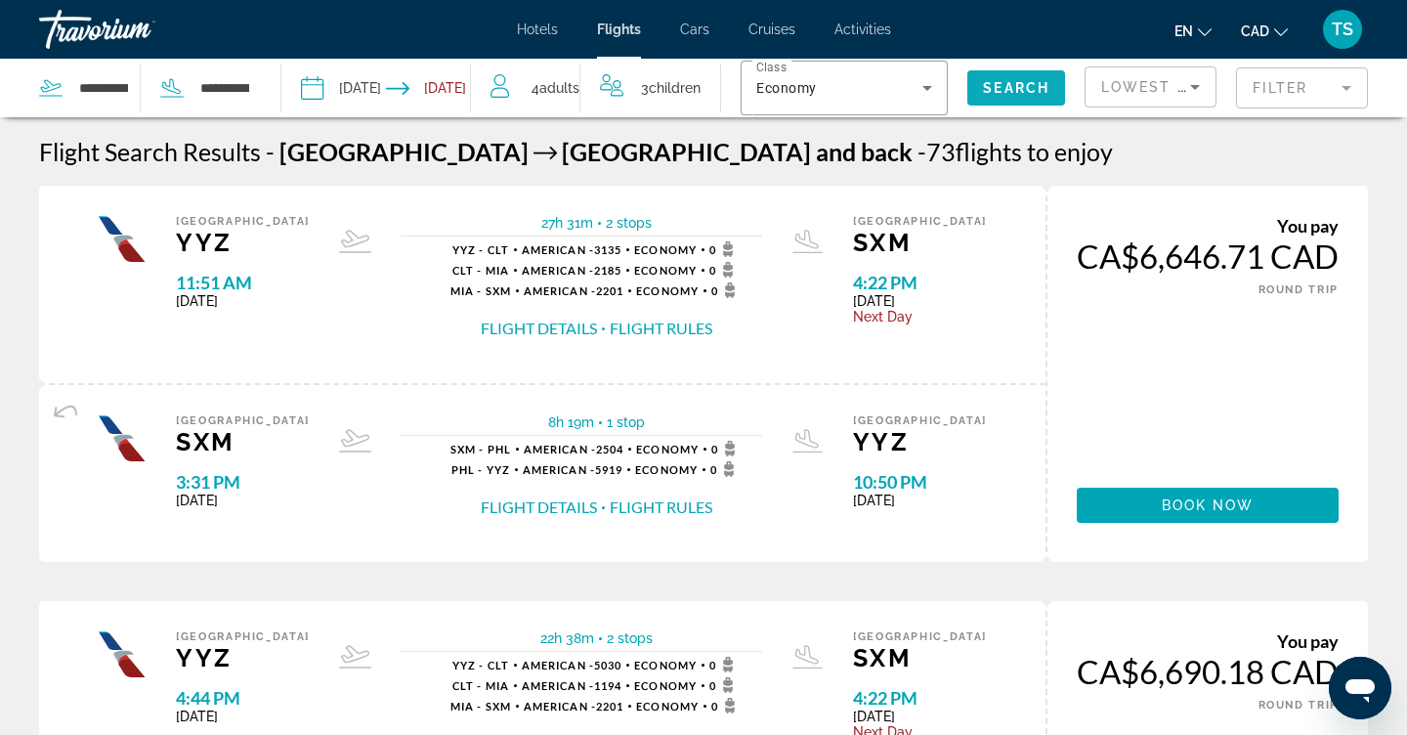
click at [1056, 86] on span "Search widget" at bounding box center [1016, 87] width 98 height 47
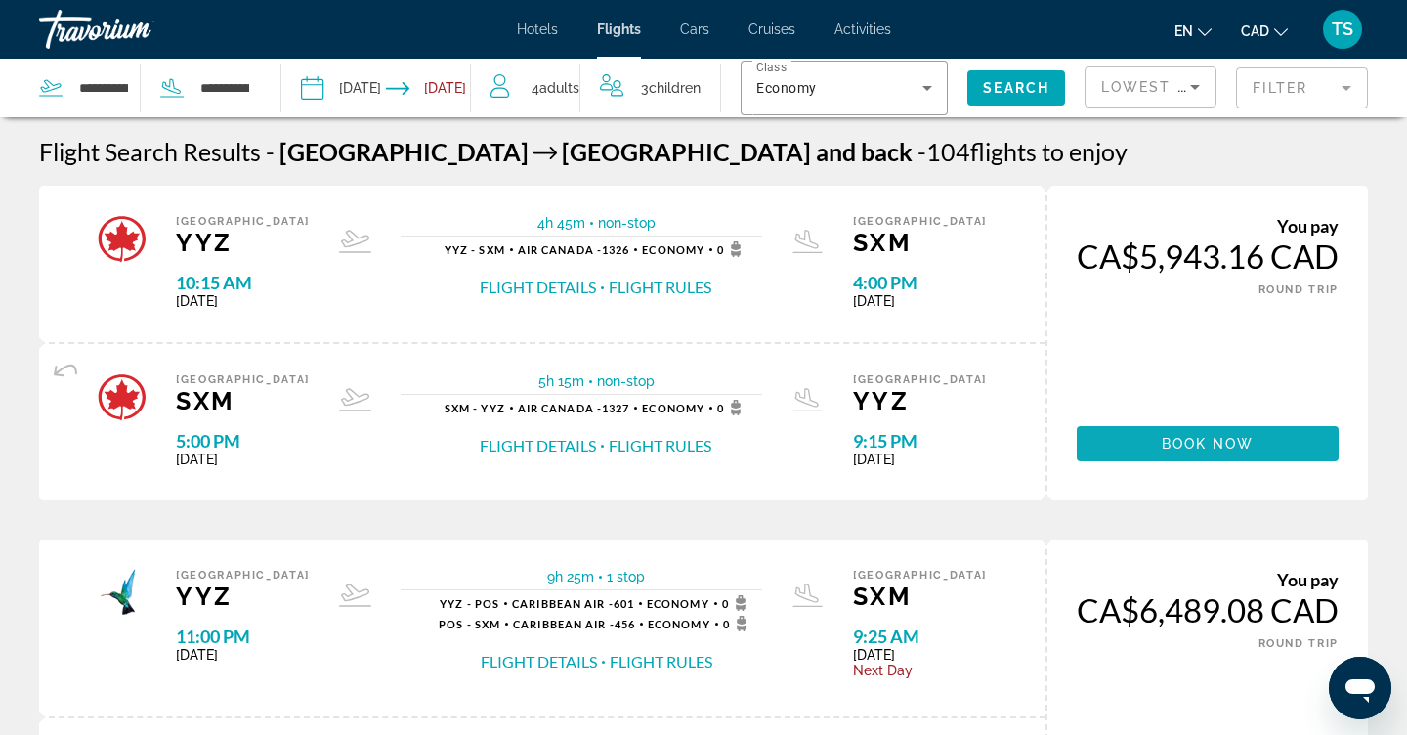
click at [1153, 455] on span "Main content" at bounding box center [1208, 443] width 262 height 47
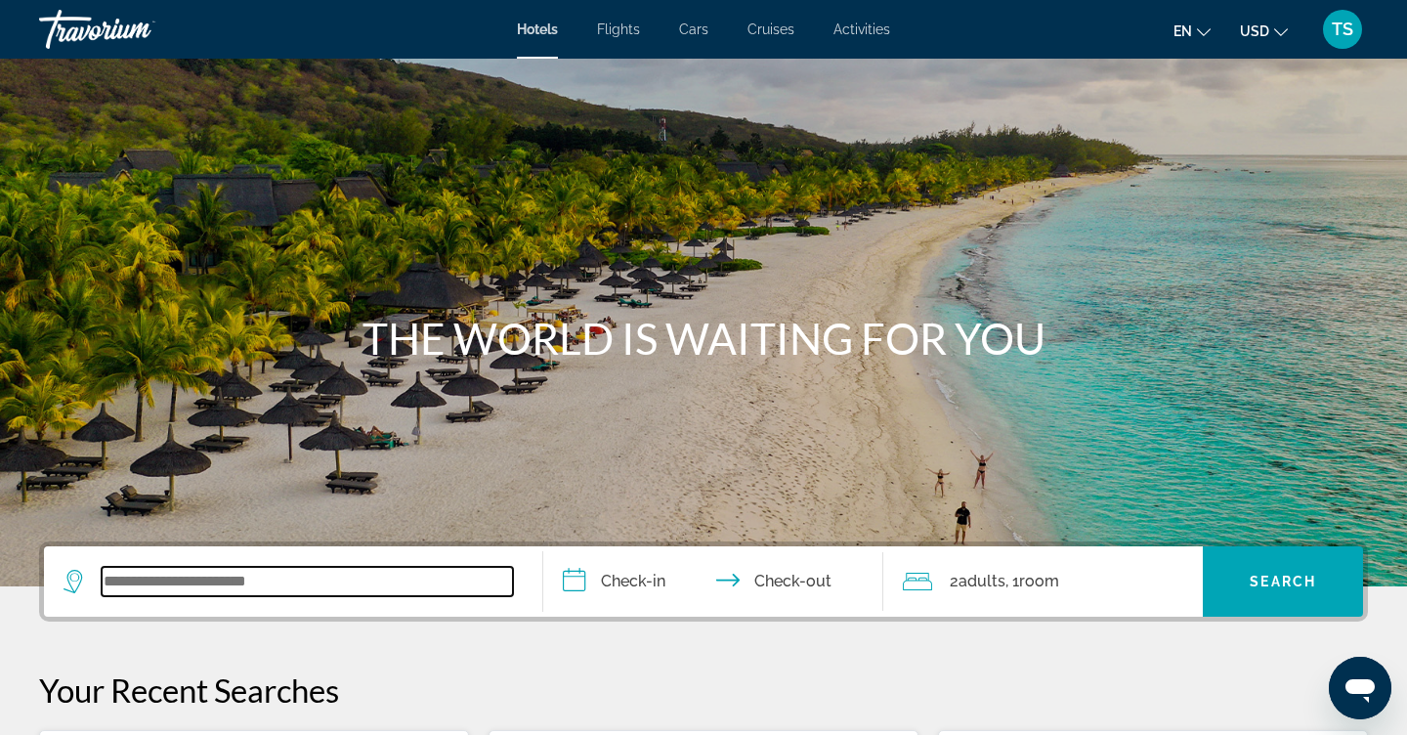
click at [341, 583] on input "Search widget" at bounding box center [307, 581] width 411 height 29
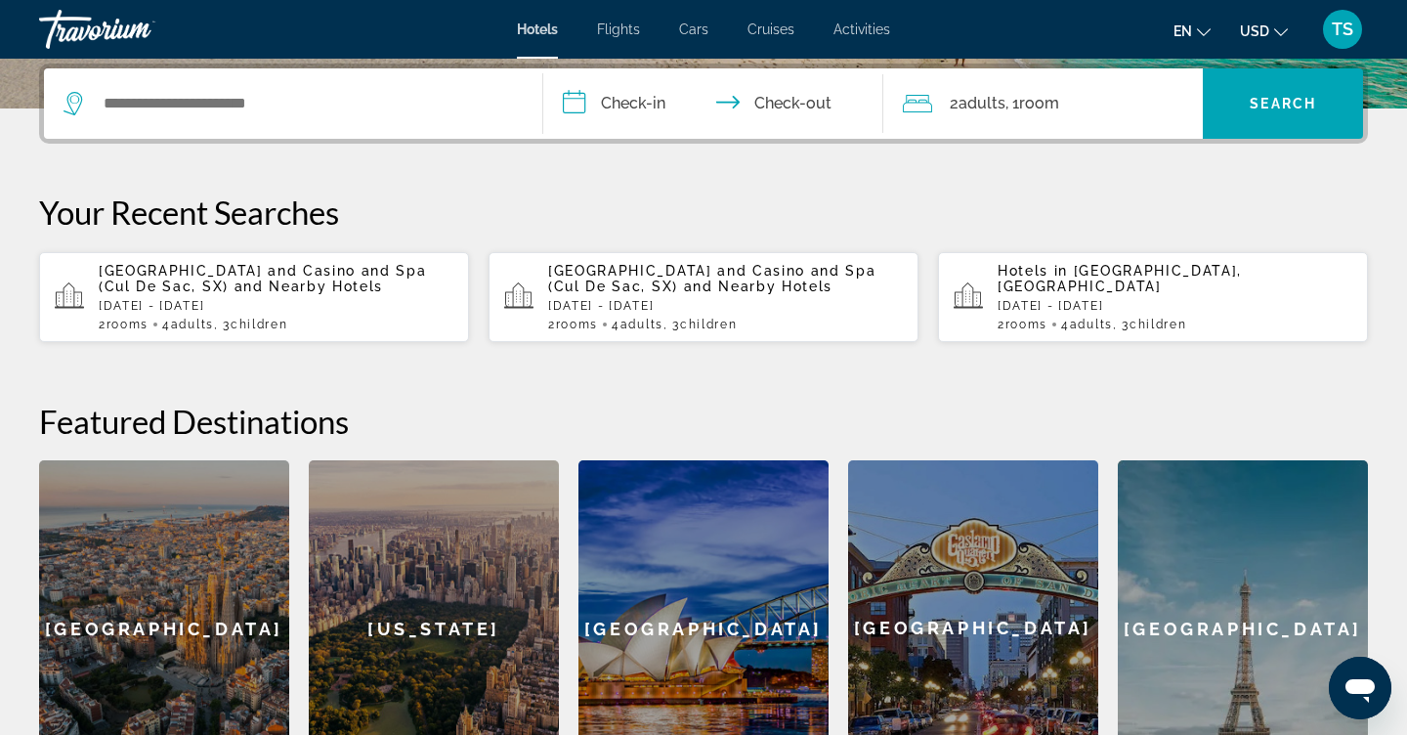
click at [400, 305] on p "[DATE] - [DATE]" at bounding box center [276, 306] width 355 height 14
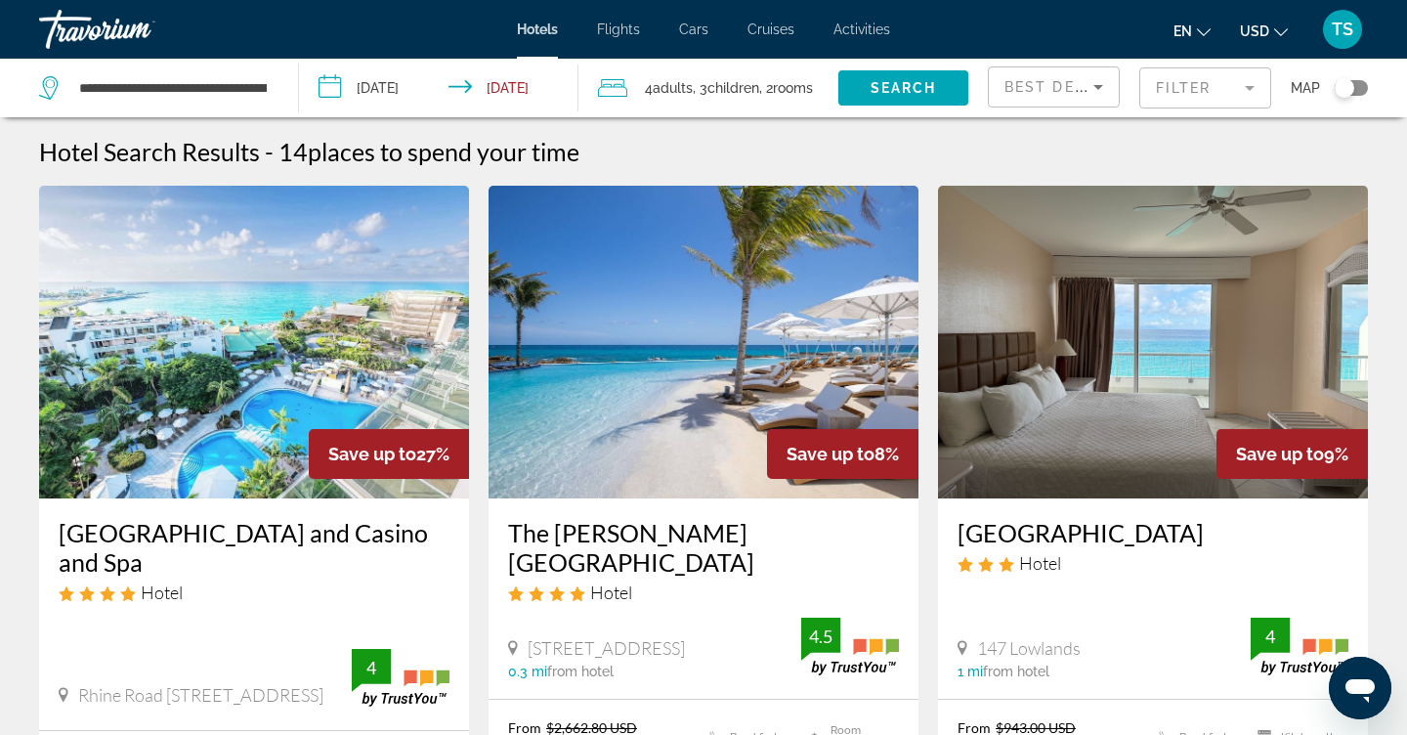
click at [274, 389] on img "Main content" at bounding box center [254, 342] width 430 height 313
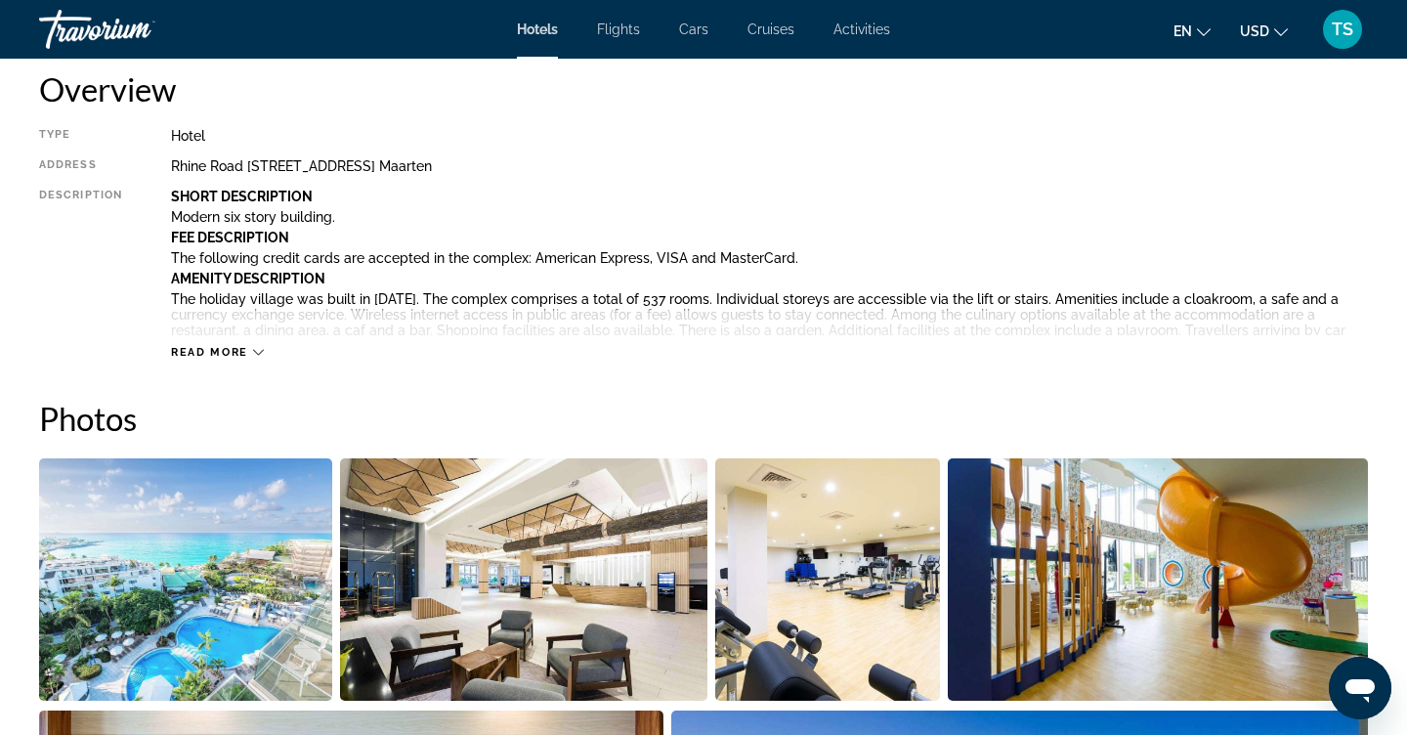
scroll to position [190, 0]
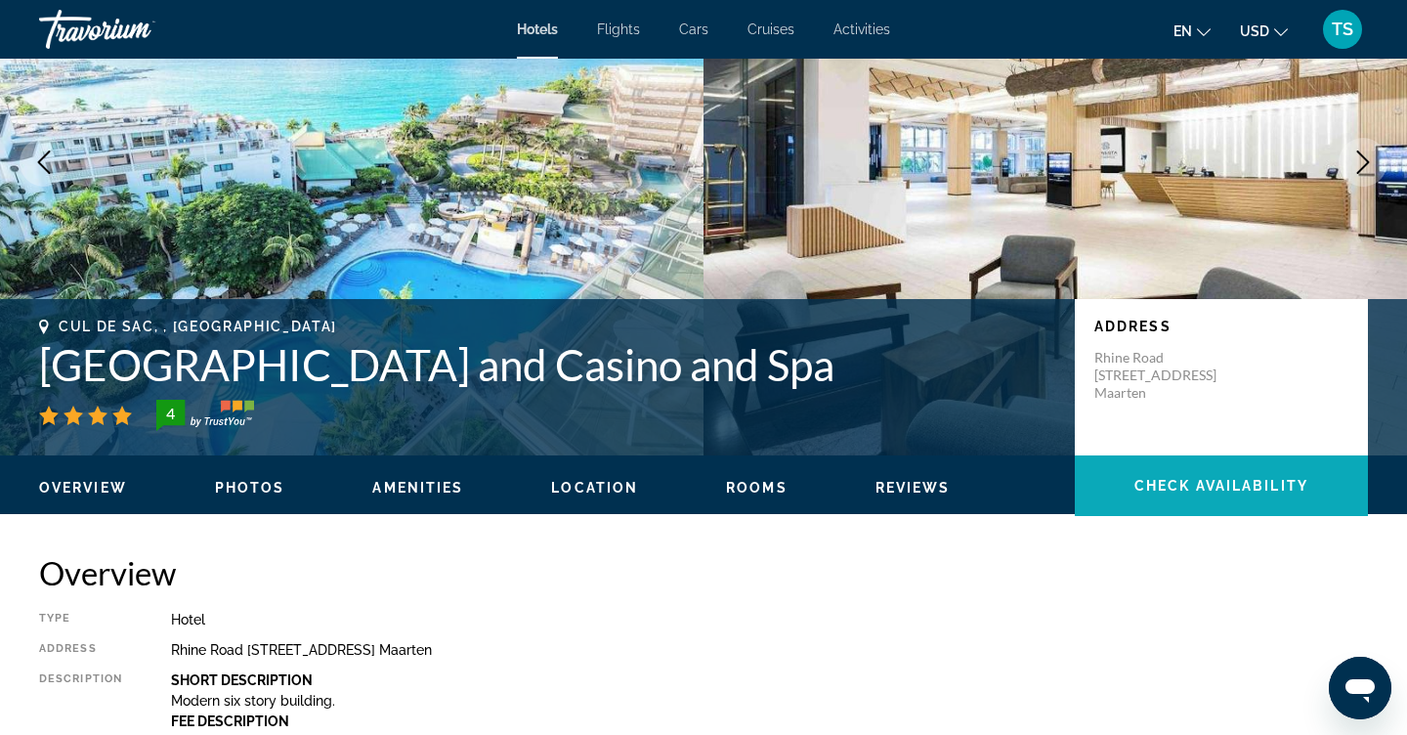
click at [1142, 486] on span "Check Availability" at bounding box center [1222, 486] width 174 height 16
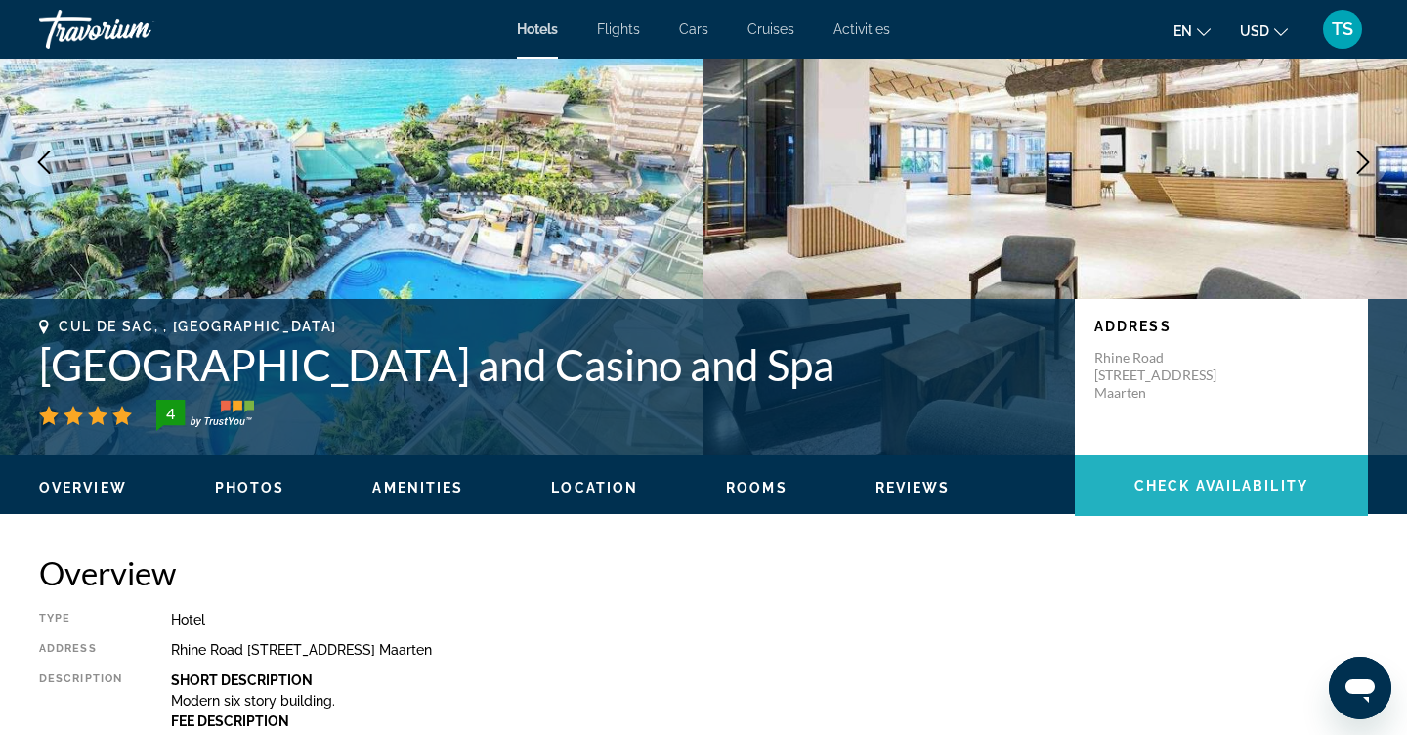
scroll to position [2473, 0]
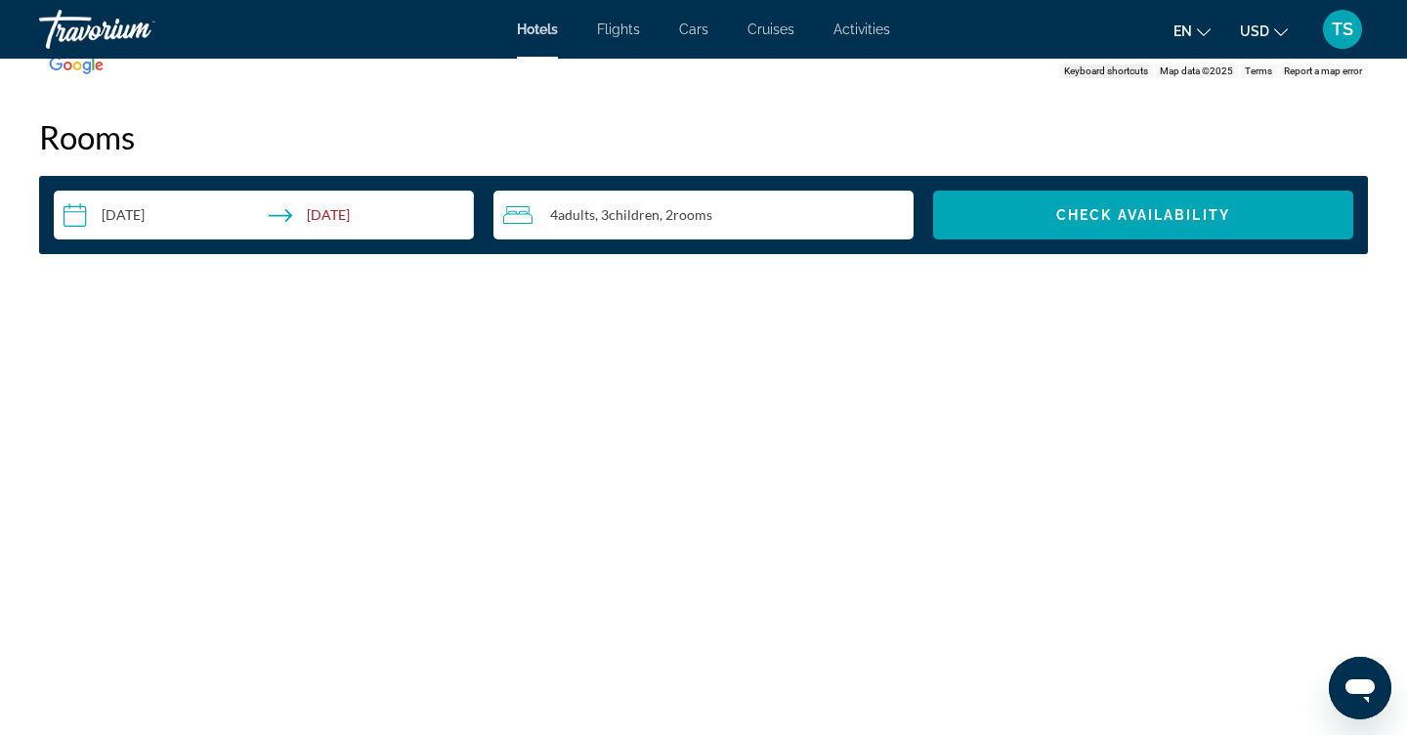
click at [587, 212] on span "Adults" at bounding box center [576, 214] width 37 height 17
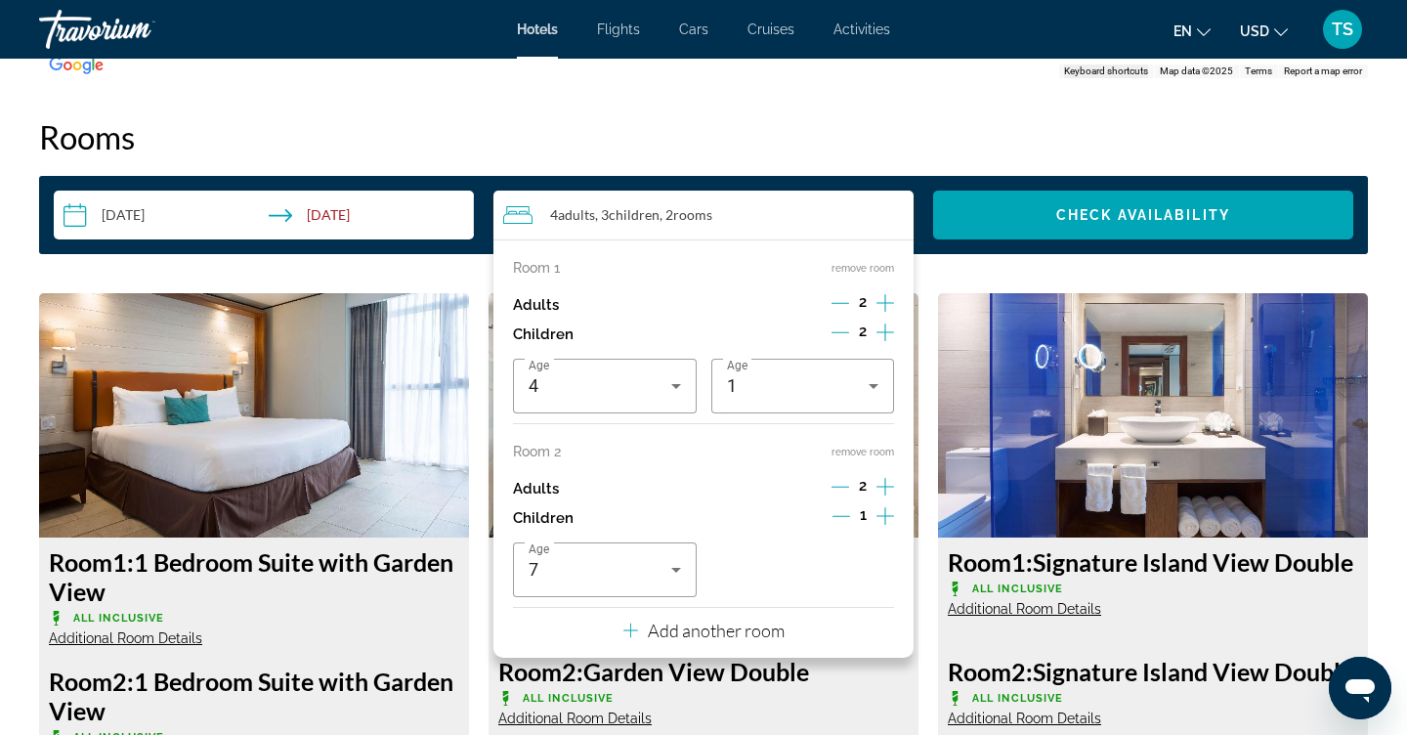
scroll to position [2654, 0]
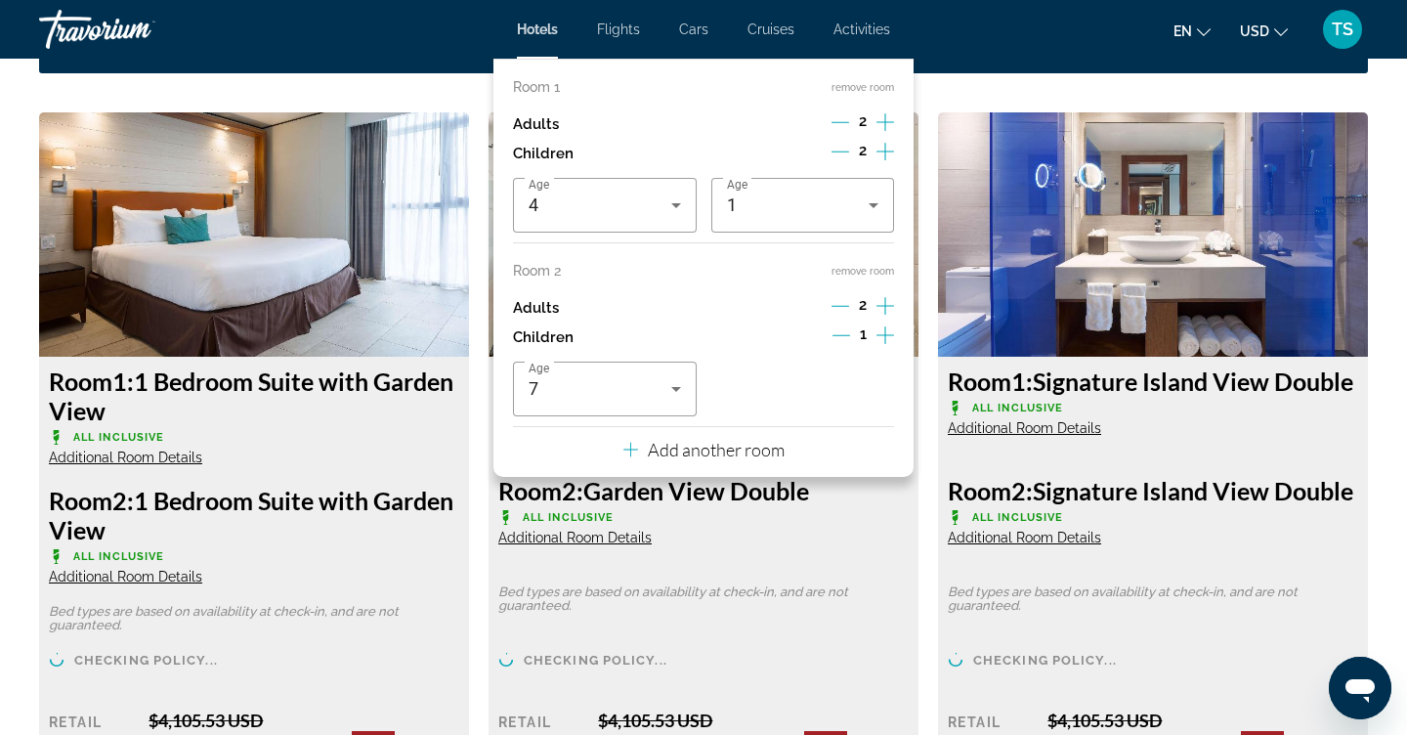
click at [723, 460] on p "Add another room" at bounding box center [716, 449] width 137 height 21
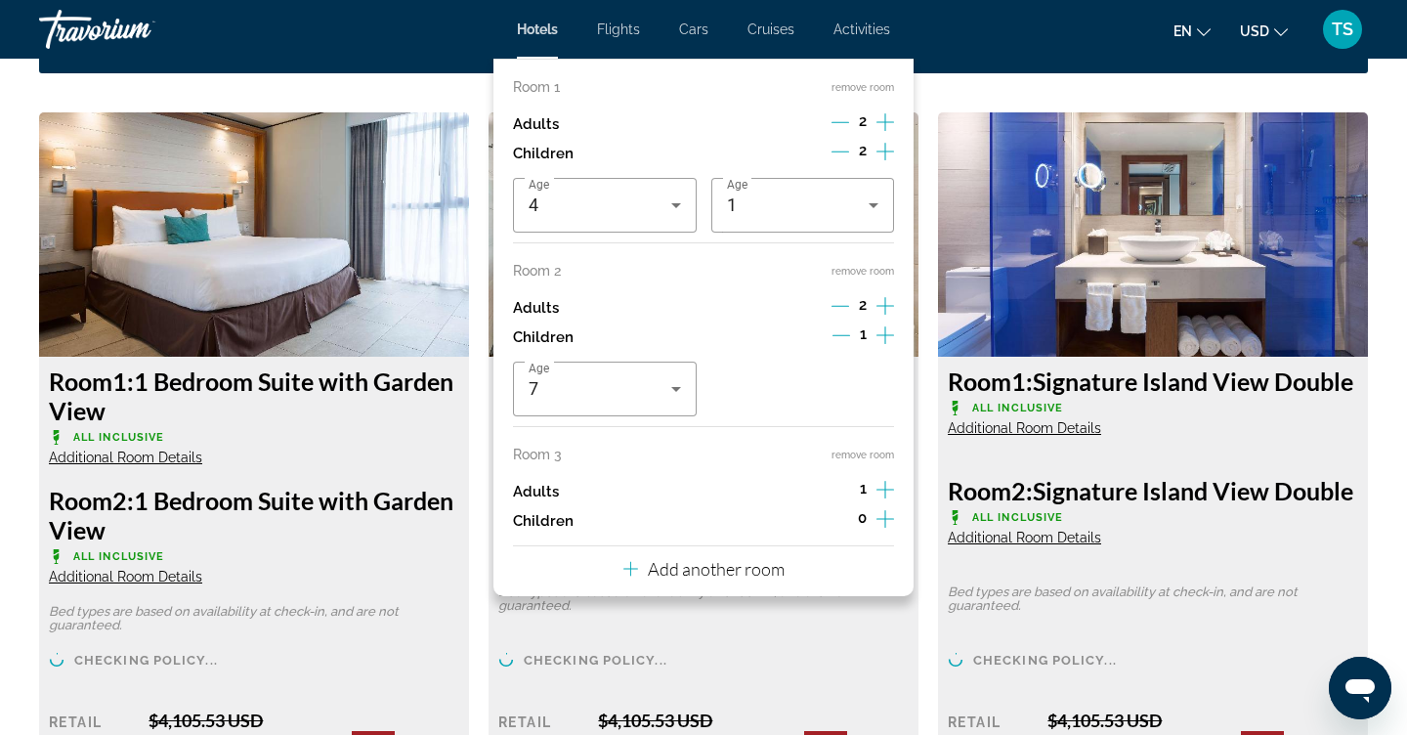
click at [723, 490] on div "Room 3 remove room Adults 1 Children 0" at bounding box center [703, 491] width 381 height 89
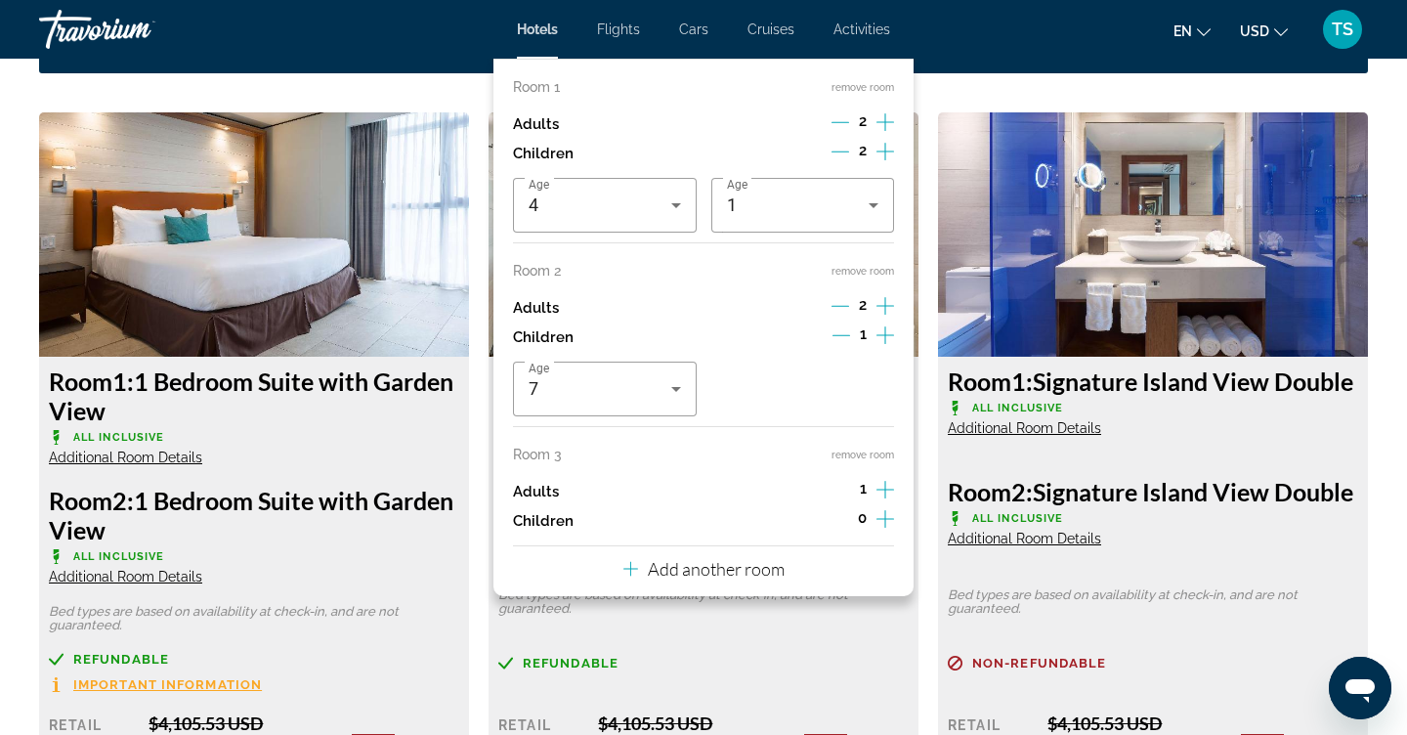
click at [887, 501] on icon "Increment adults" at bounding box center [886, 489] width 18 height 23
click at [892, 531] on icon "Increment children" at bounding box center [886, 518] width 18 height 23
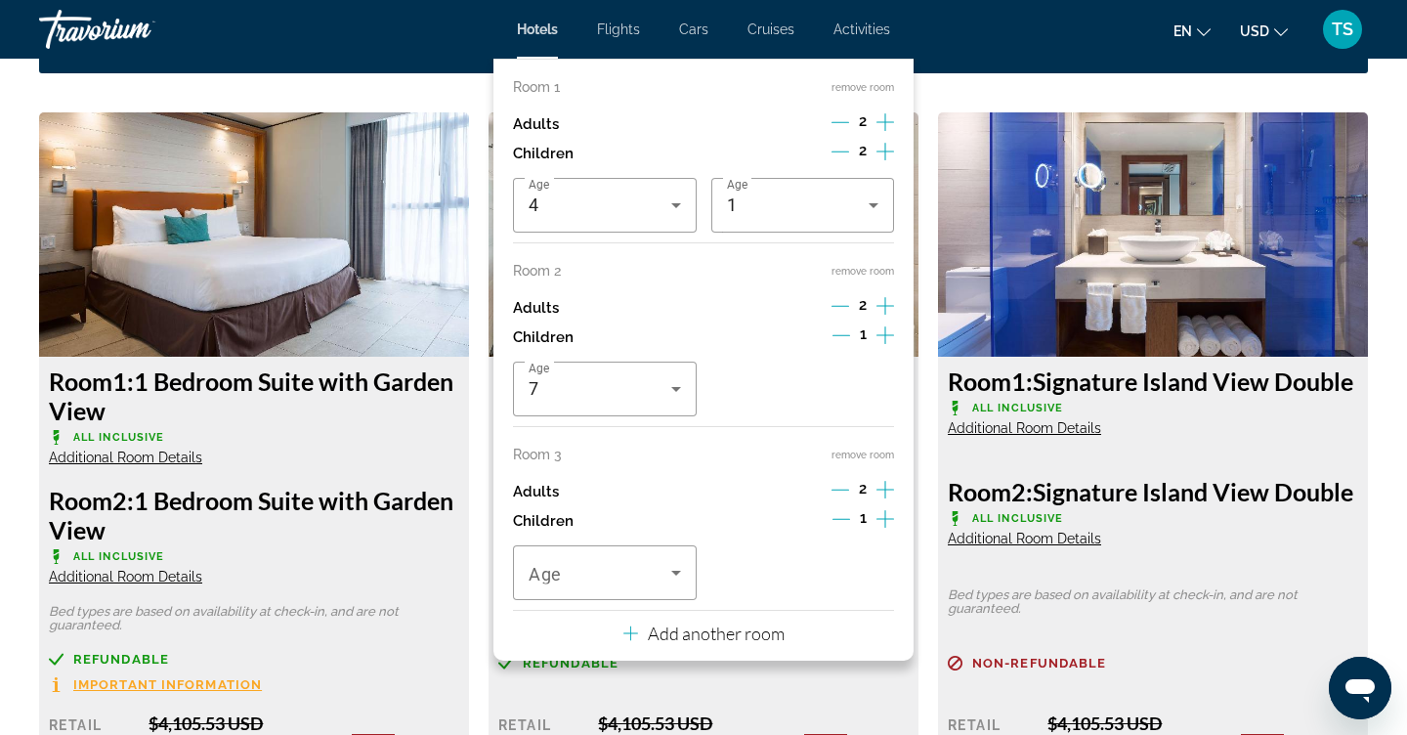
click at [892, 531] on icon "Increment children" at bounding box center [886, 518] width 18 height 23
click at [677, 584] on icon "Travelers: 6 adults, 5 children" at bounding box center [676, 572] width 23 height 23
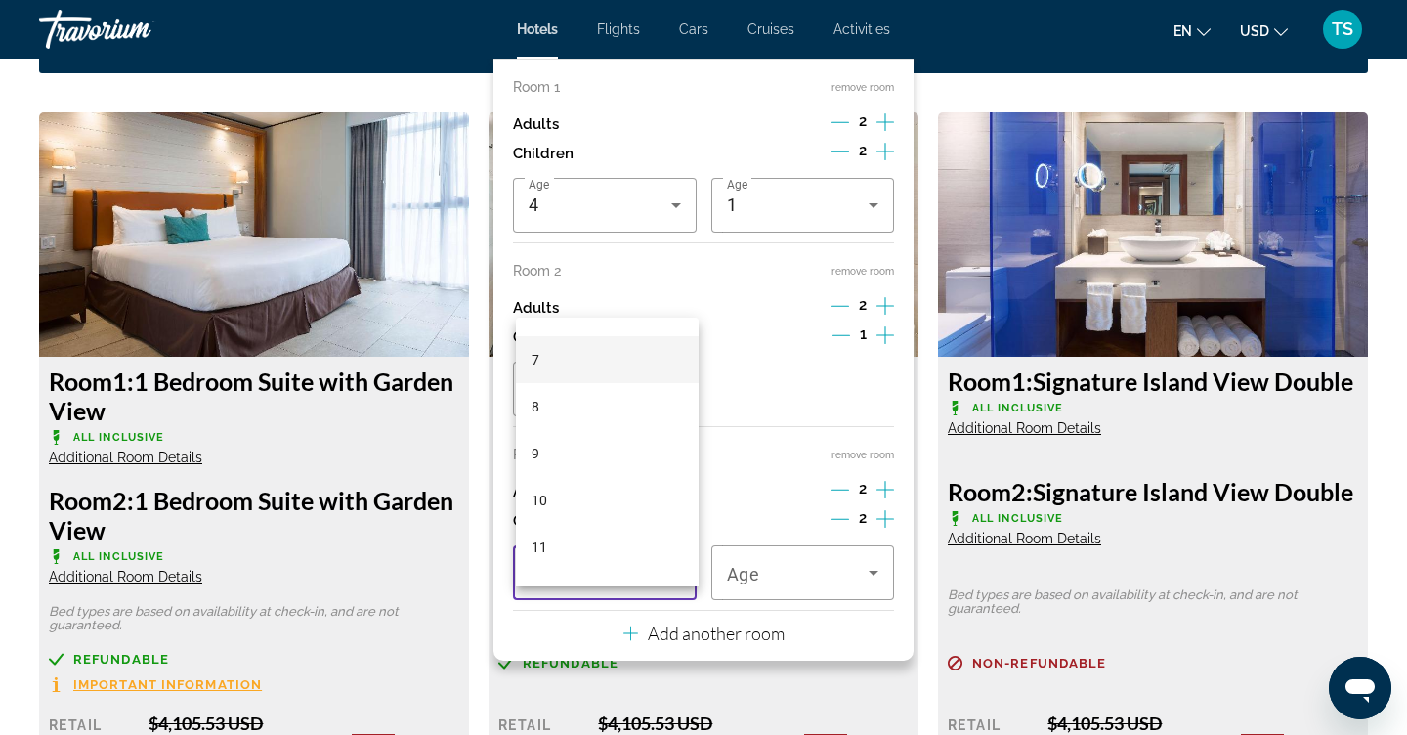
scroll to position [319, 0]
click at [577, 457] on mat-option "9" at bounding box center [607, 452] width 183 height 47
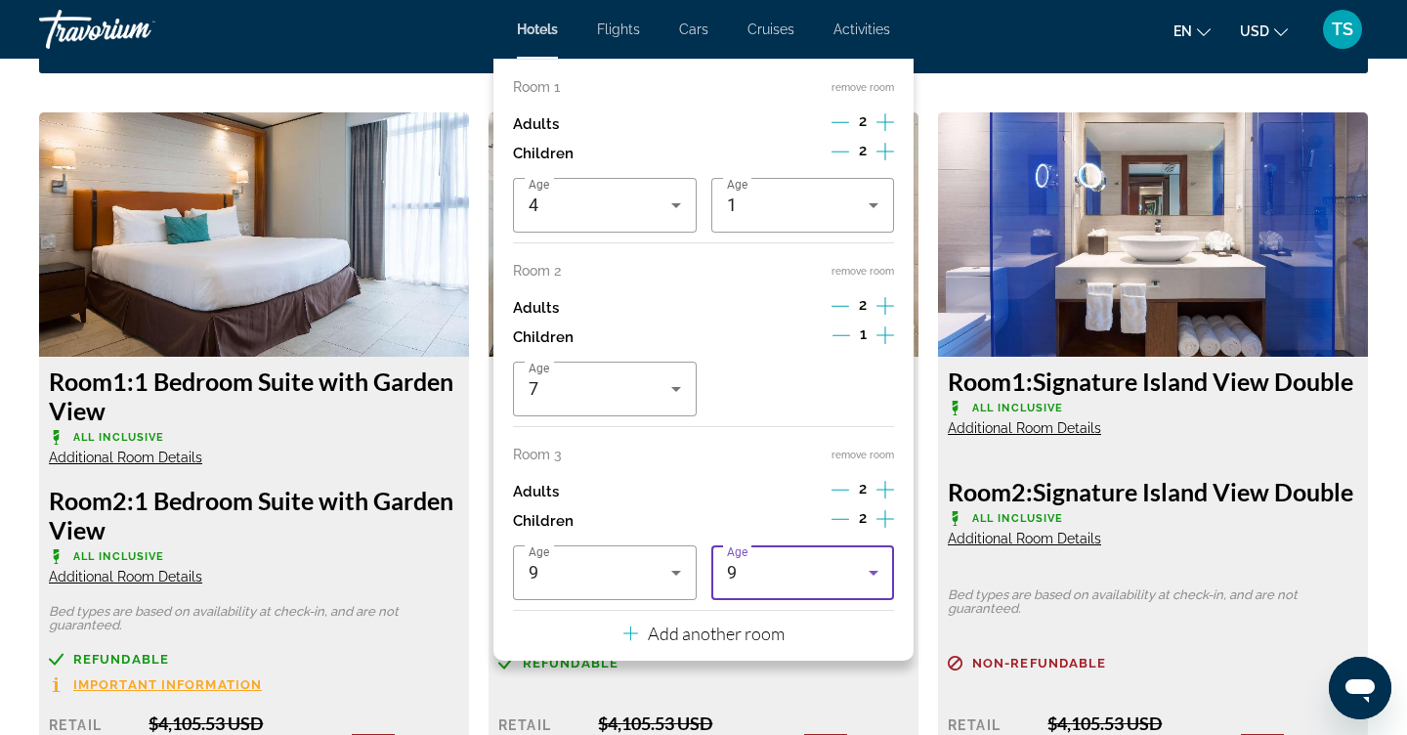
click at [876, 584] on icon "Travelers: 6 adults, 5 children" at bounding box center [873, 572] width 23 height 23
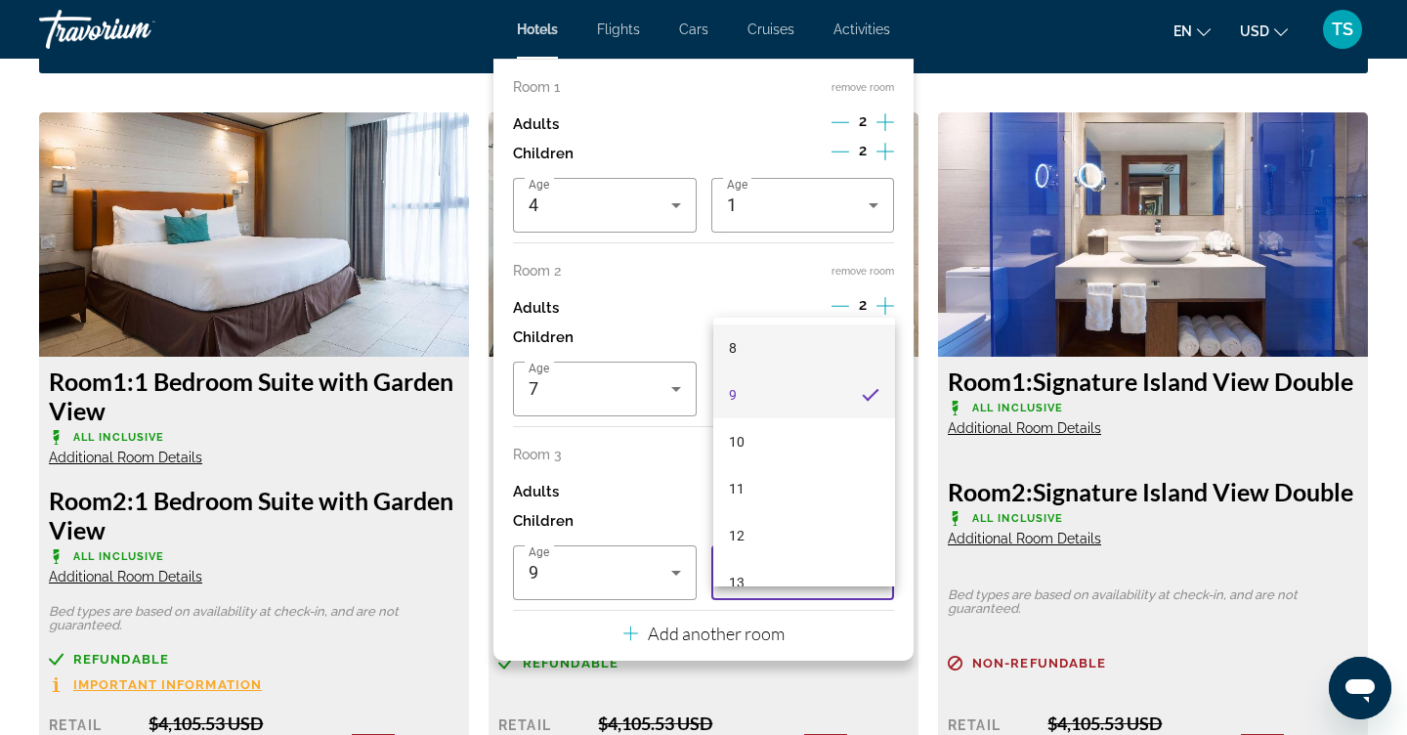
scroll to position [433, 0]
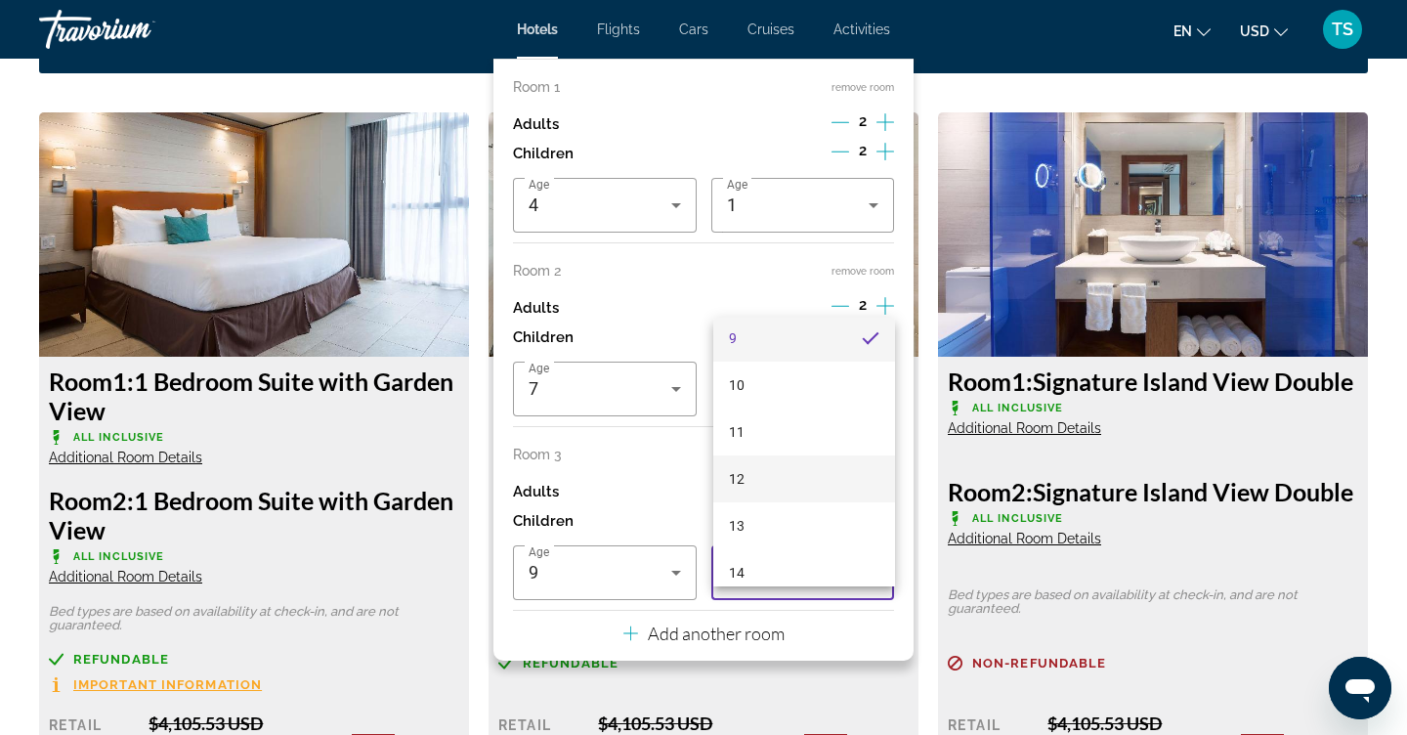
click at [803, 478] on mat-option "12" at bounding box center [804, 478] width 183 height 47
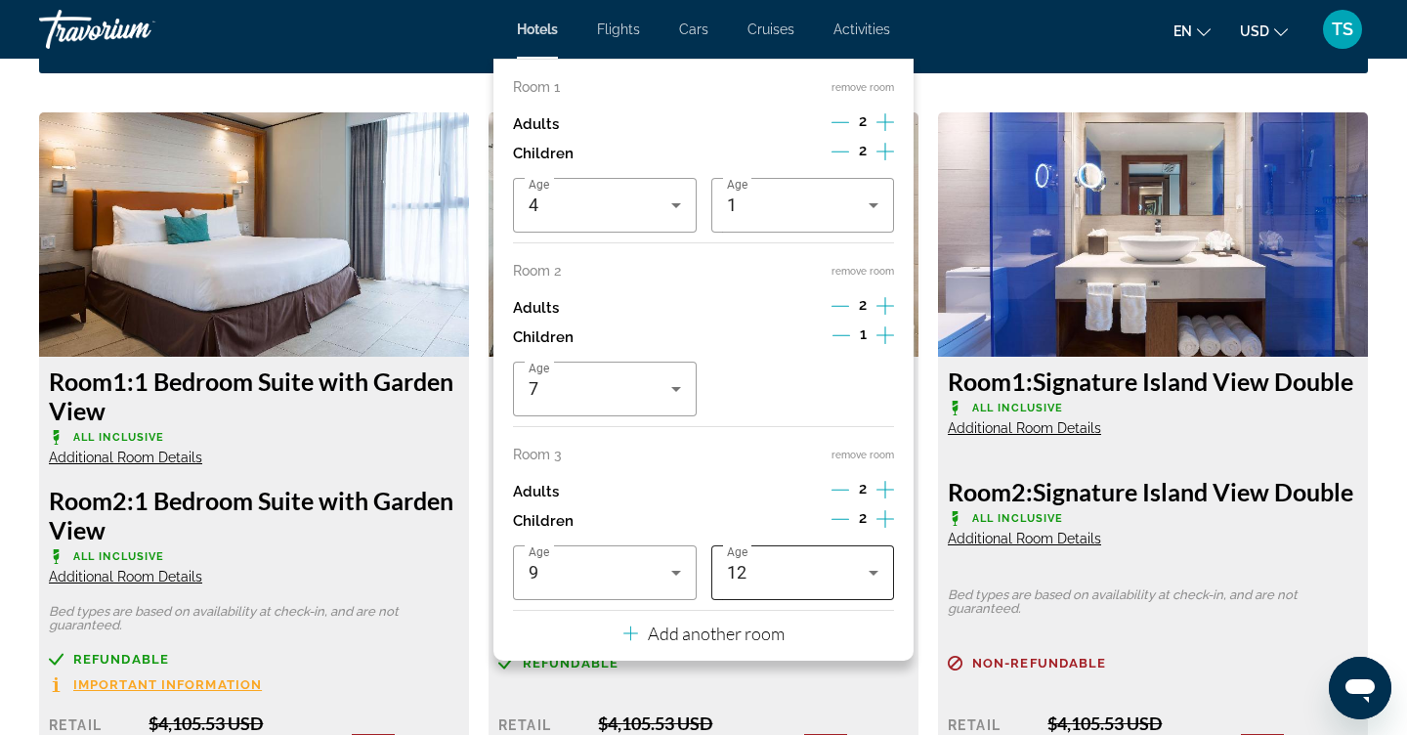
click at [880, 584] on icon "Travelers: 6 adults, 5 children" at bounding box center [873, 572] width 23 height 23
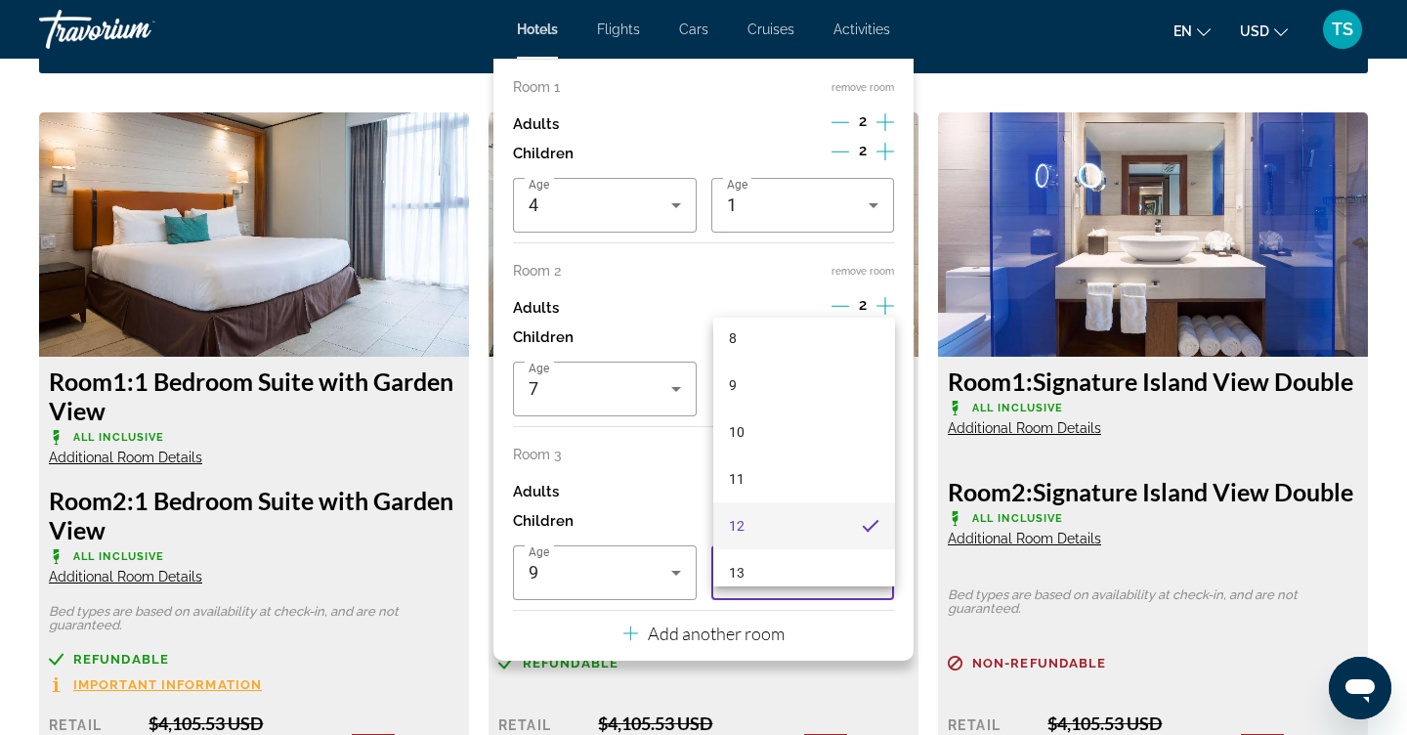
scroll to position [387, 0]
click at [845, 548] on mat-option "13" at bounding box center [804, 571] width 183 height 47
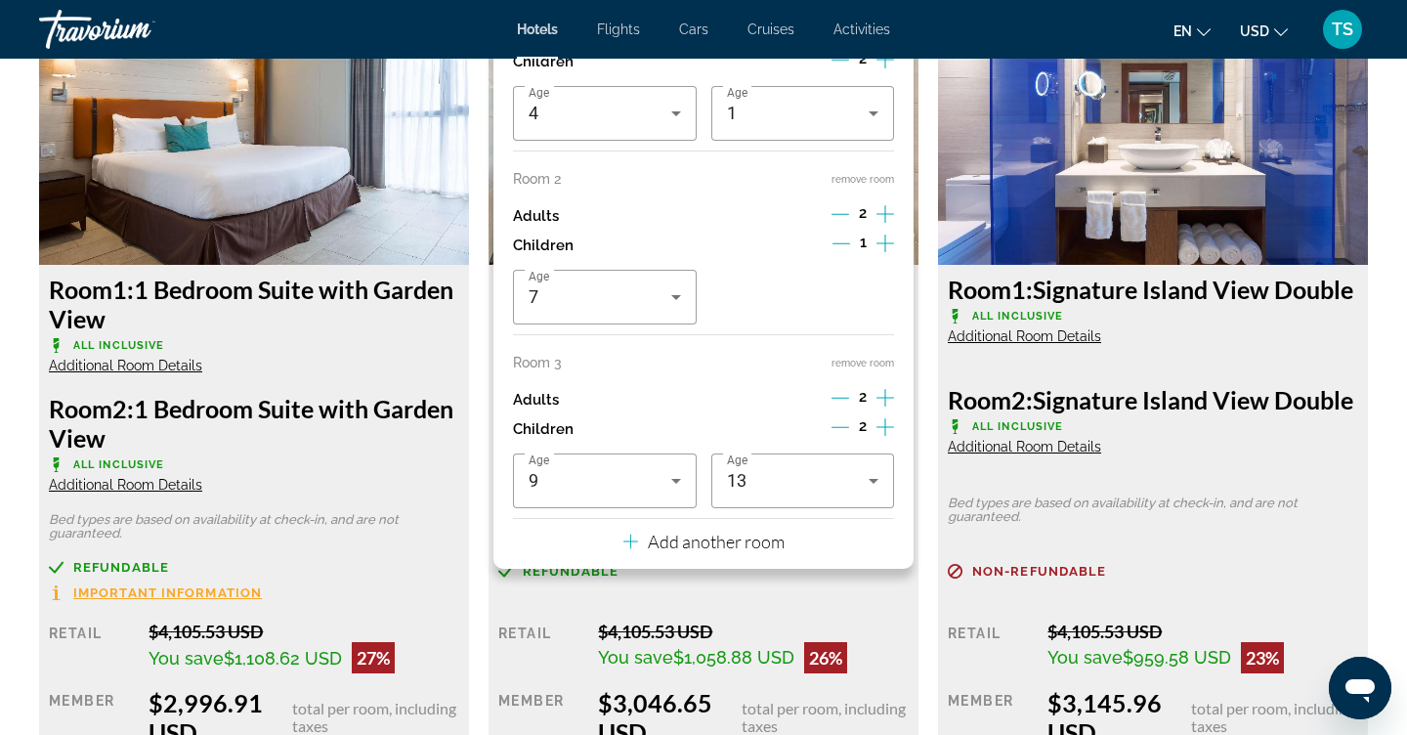
scroll to position [2749, 0]
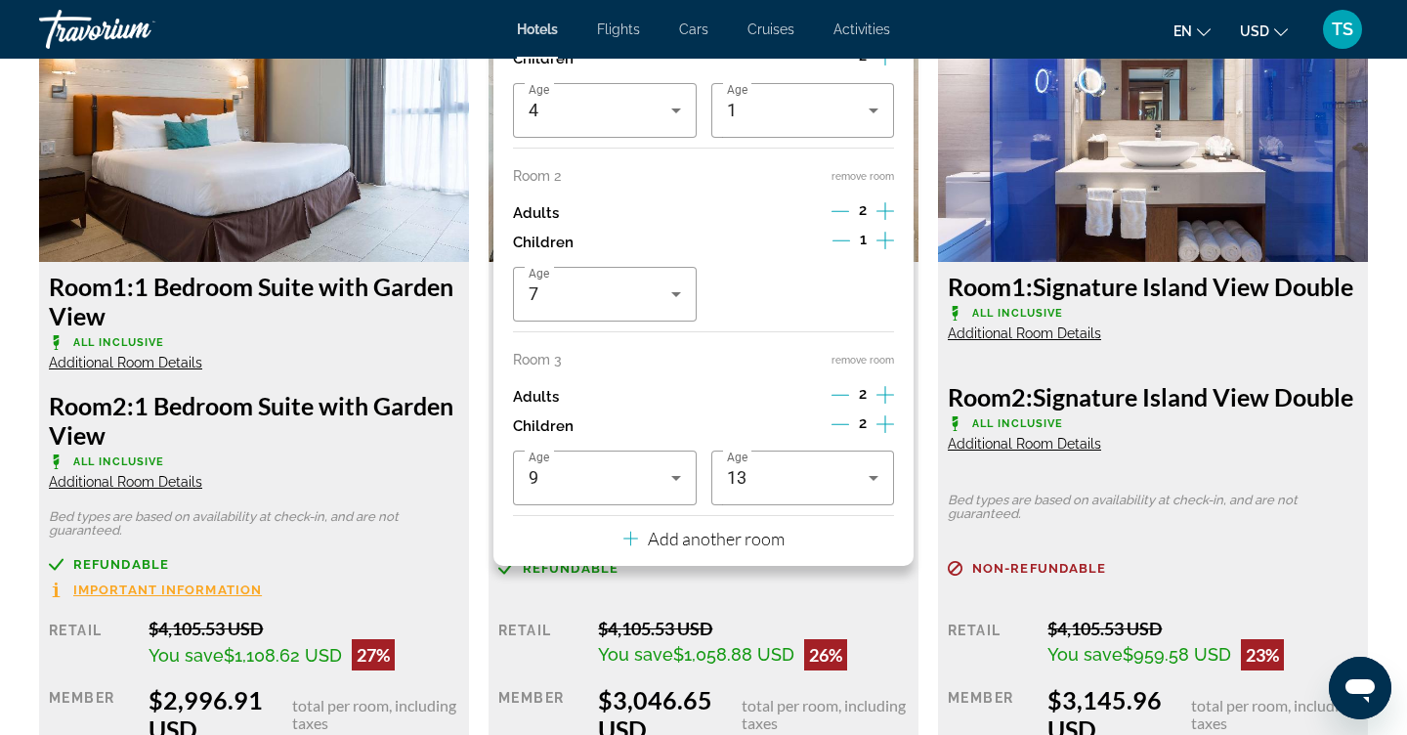
click at [777, 549] on p "Add another room" at bounding box center [716, 538] width 137 height 21
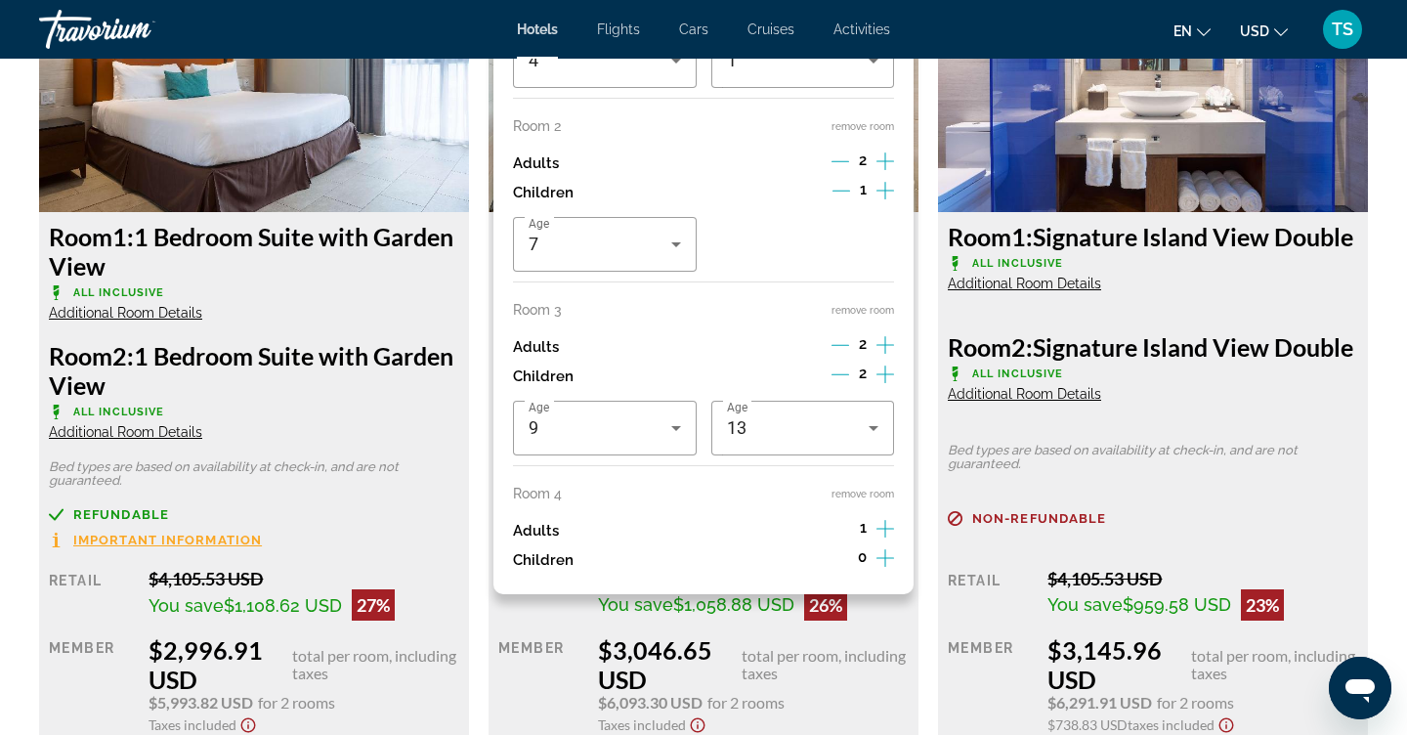
scroll to position [2824, 0]
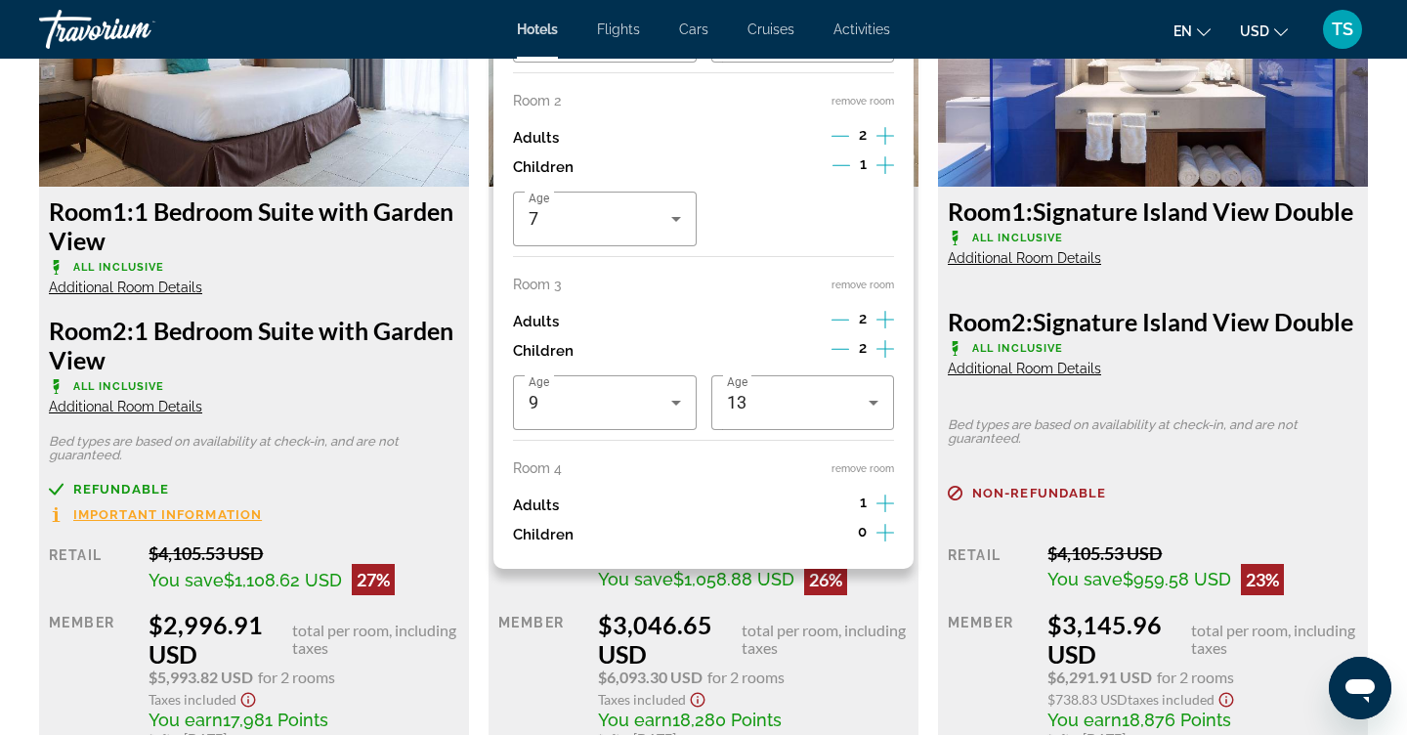
click at [887, 515] on icon "Increment adults" at bounding box center [886, 503] width 18 height 23
click at [882, 544] on icon "Increment children" at bounding box center [886, 532] width 18 height 23
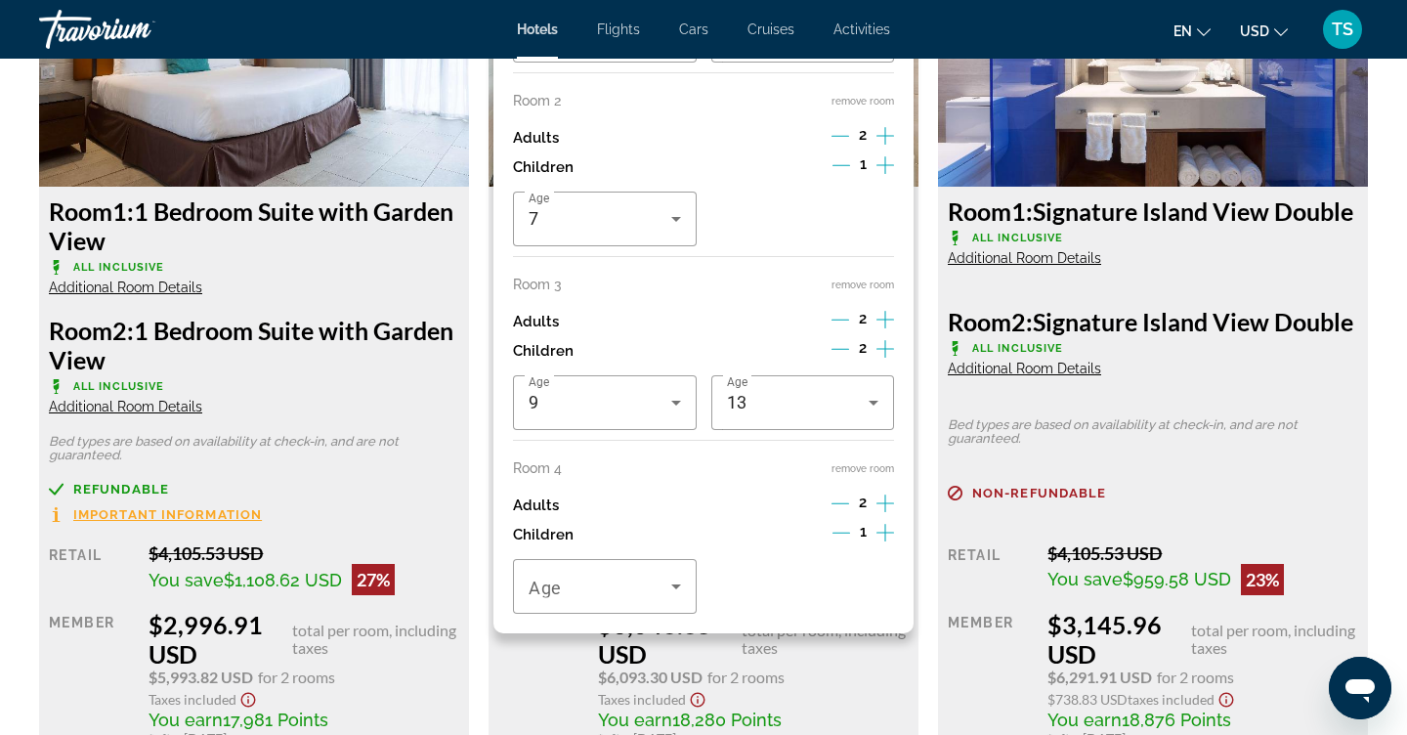
click at [882, 544] on icon "Increment children" at bounding box center [886, 532] width 18 height 23
click at [682, 598] on icon "Travelers: 8 adults, 7 children" at bounding box center [676, 586] width 23 height 23
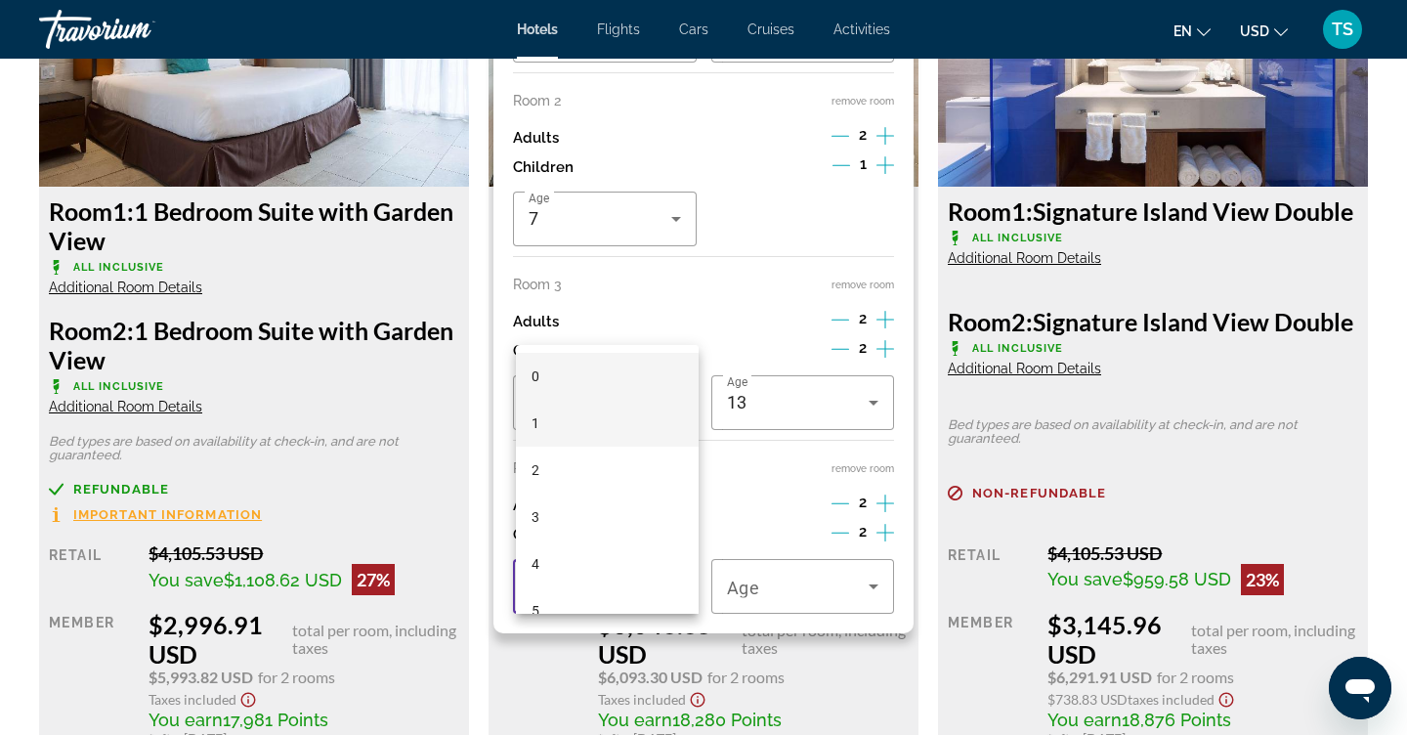
click at [650, 434] on mat-option "1" at bounding box center [607, 423] width 183 height 47
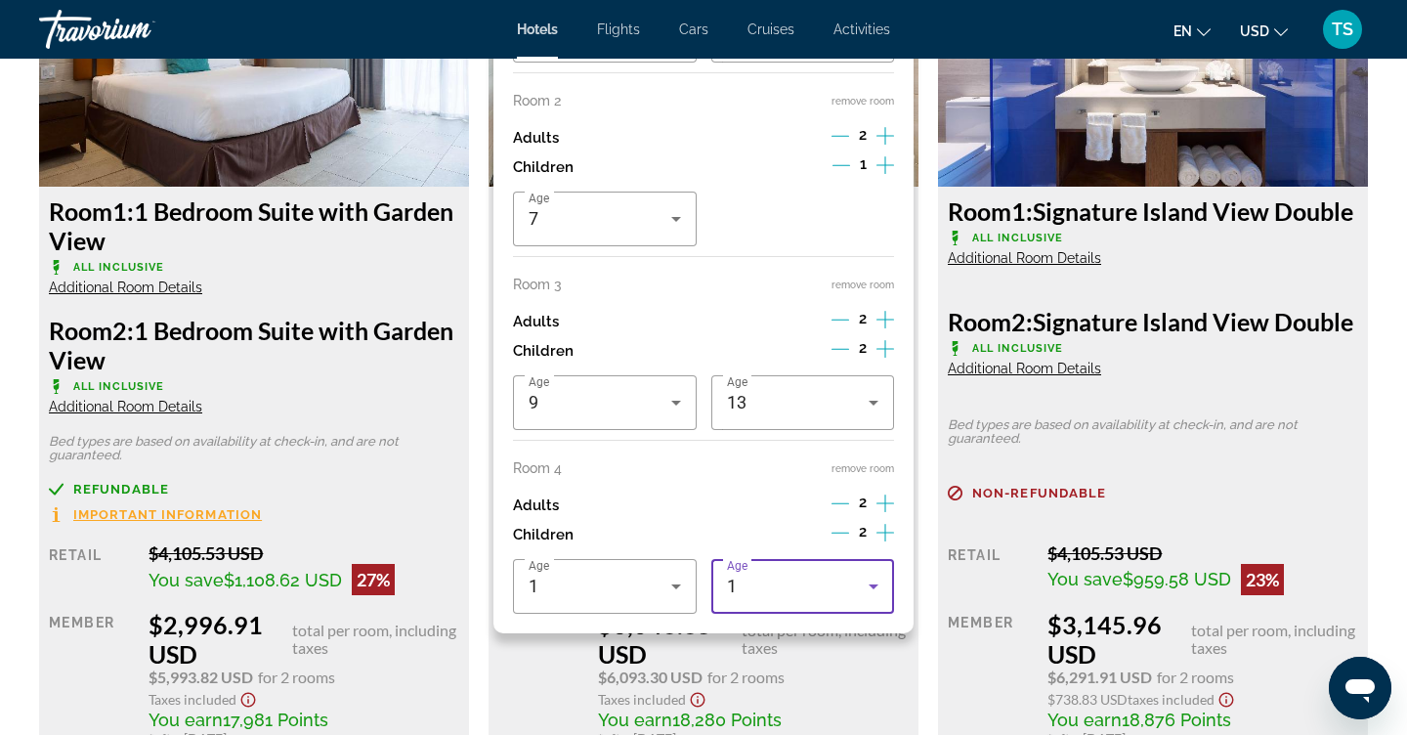
click at [871, 598] on icon "Travelers: 8 adults, 7 children" at bounding box center [873, 586] width 23 height 23
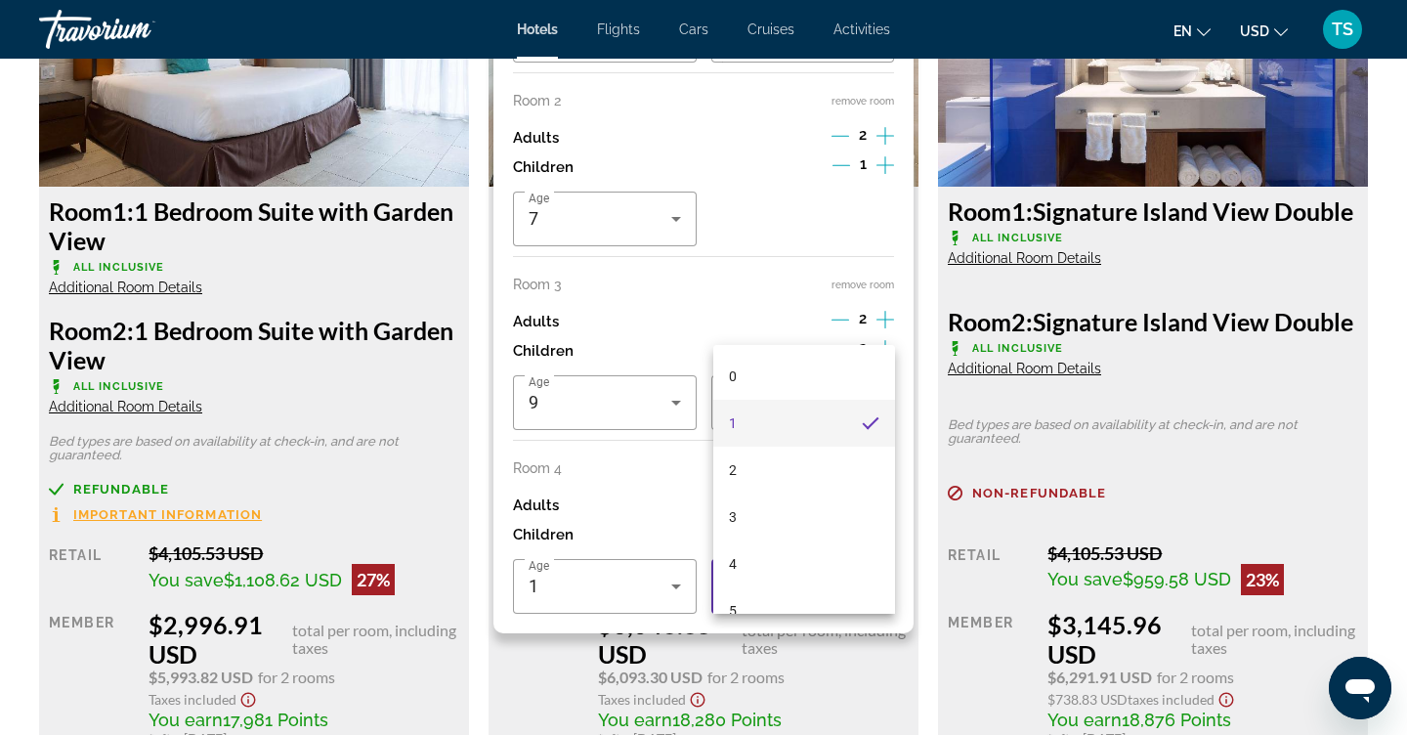
click at [786, 425] on mat-option "1" at bounding box center [804, 423] width 183 height 47
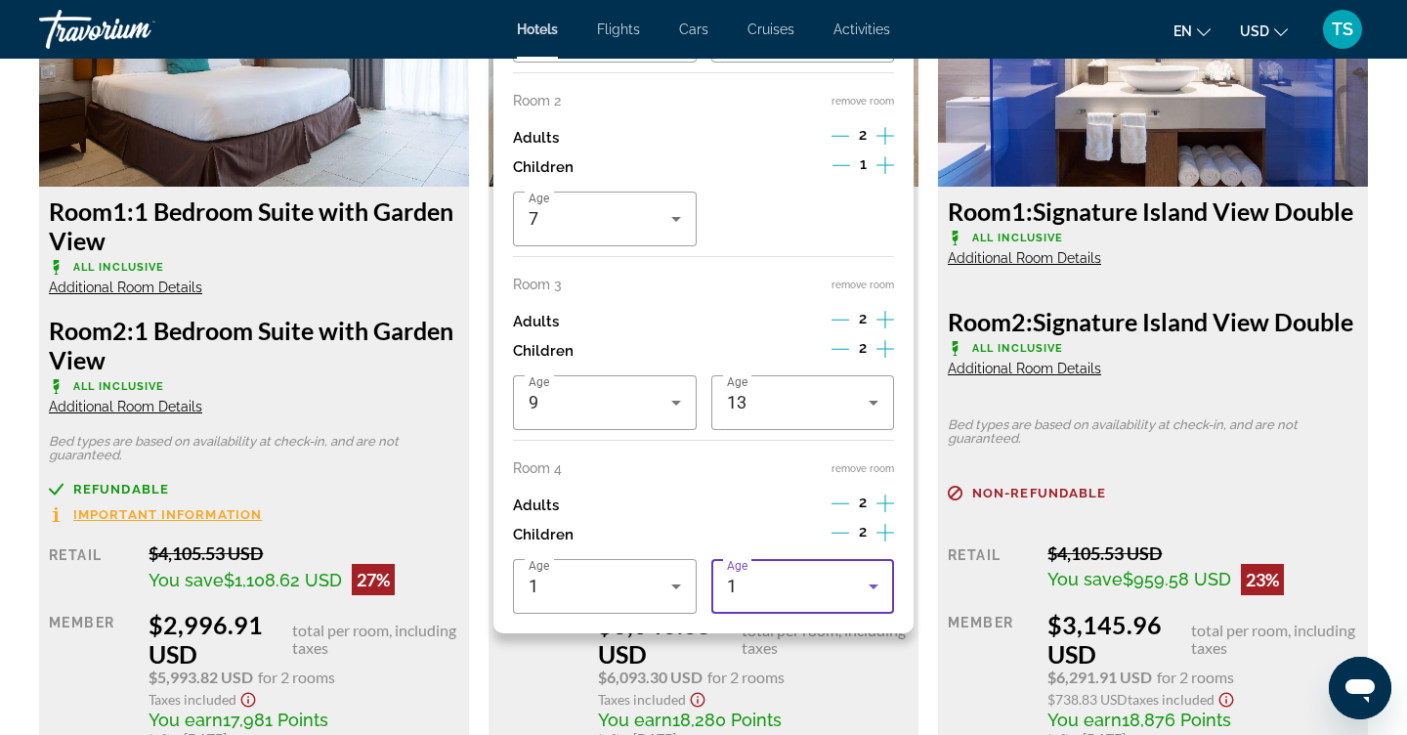
click at [1238, 226] on h3 "Room 1: Signature Island View Double" at bounding box center [1153, 210] width 410 height 29
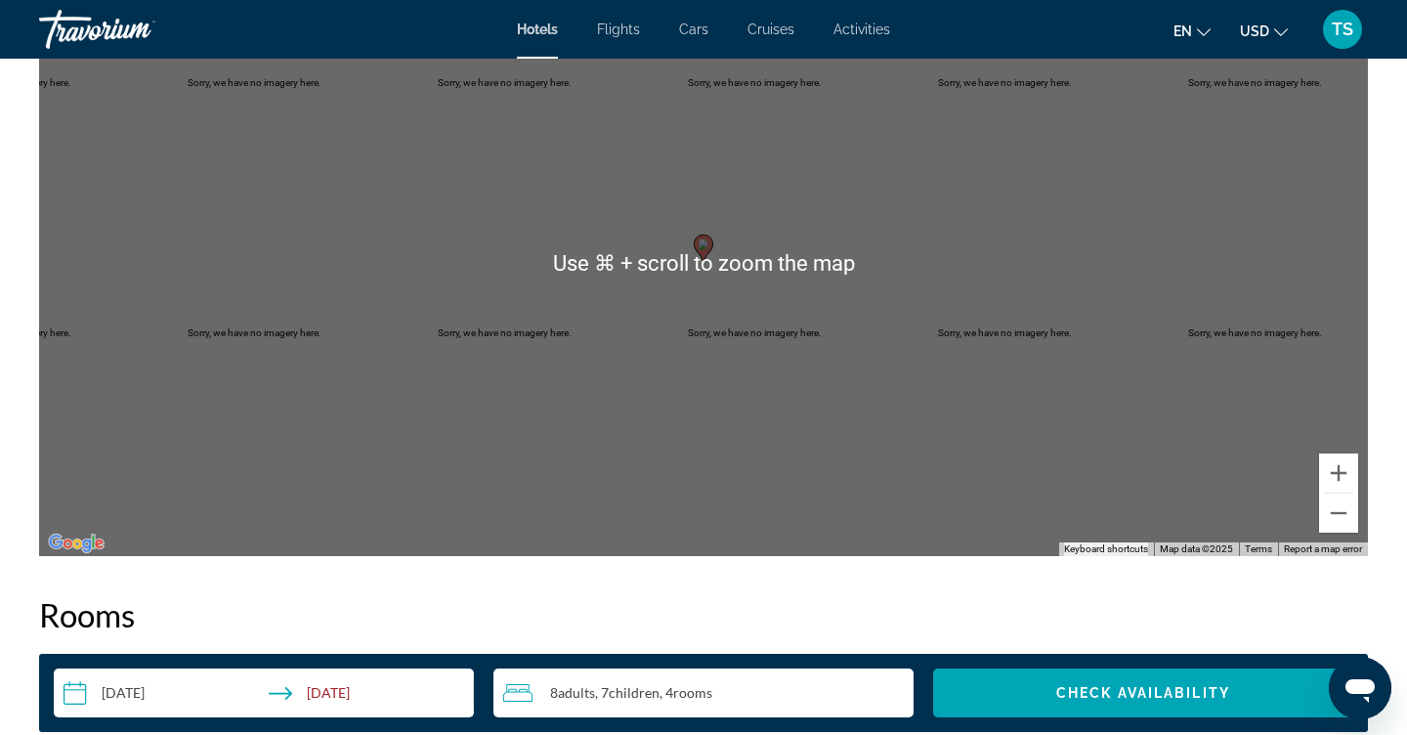
scroll to position [2575, 0]
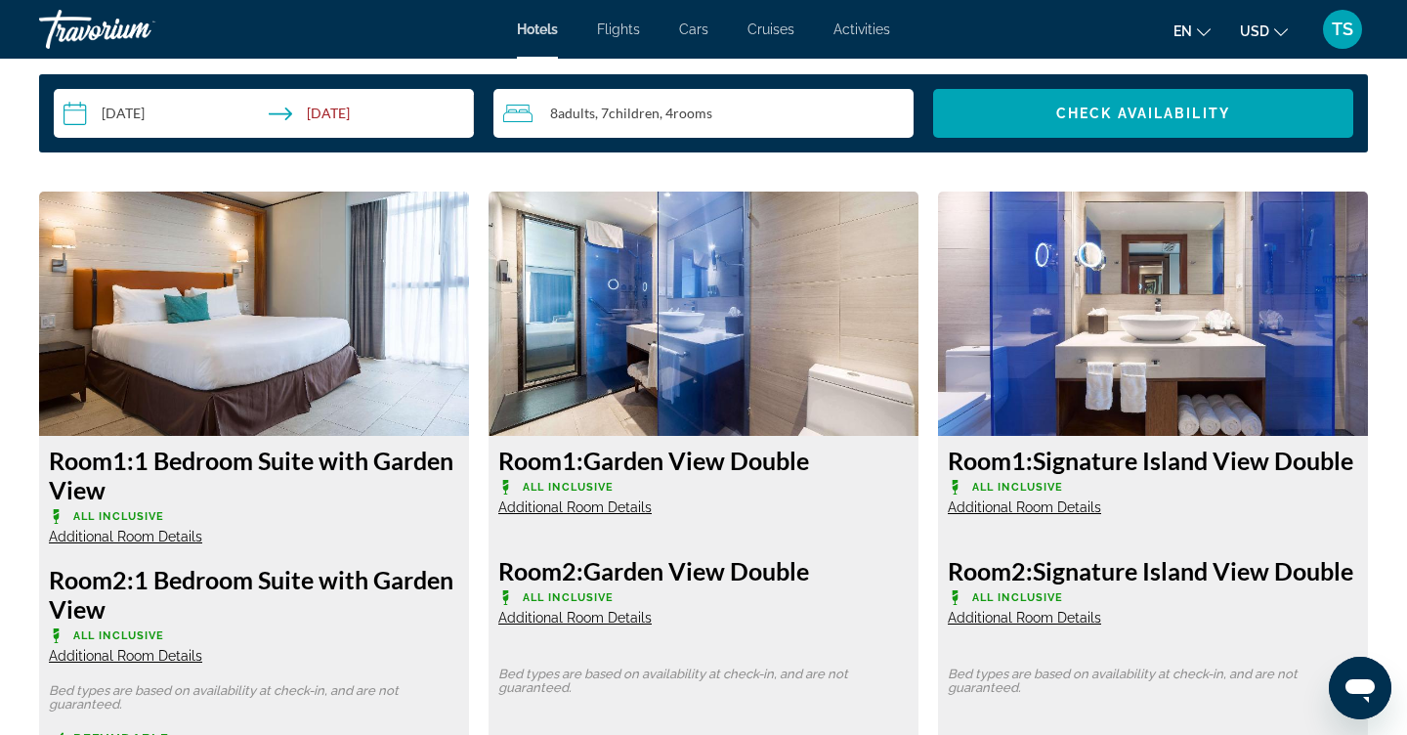
click at [467, 124] on input "**********" at bounding box center [268, 116] width 428 height 55
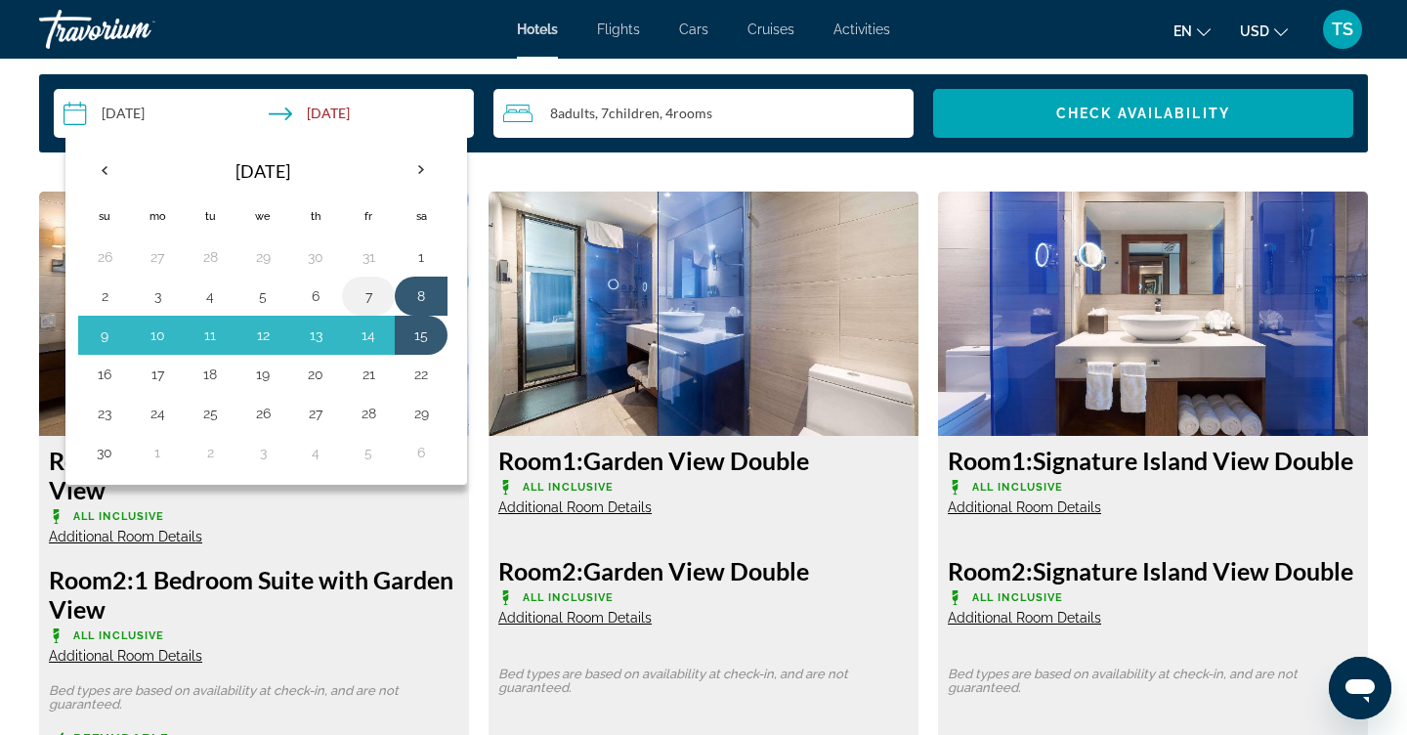
click at [370, 303] on button "7" at bounding box center [368, 295] width 31 height 27
click at [375, 332] on button "14" at bounding box center [368, 335] width 31 height 27
type input "**********"
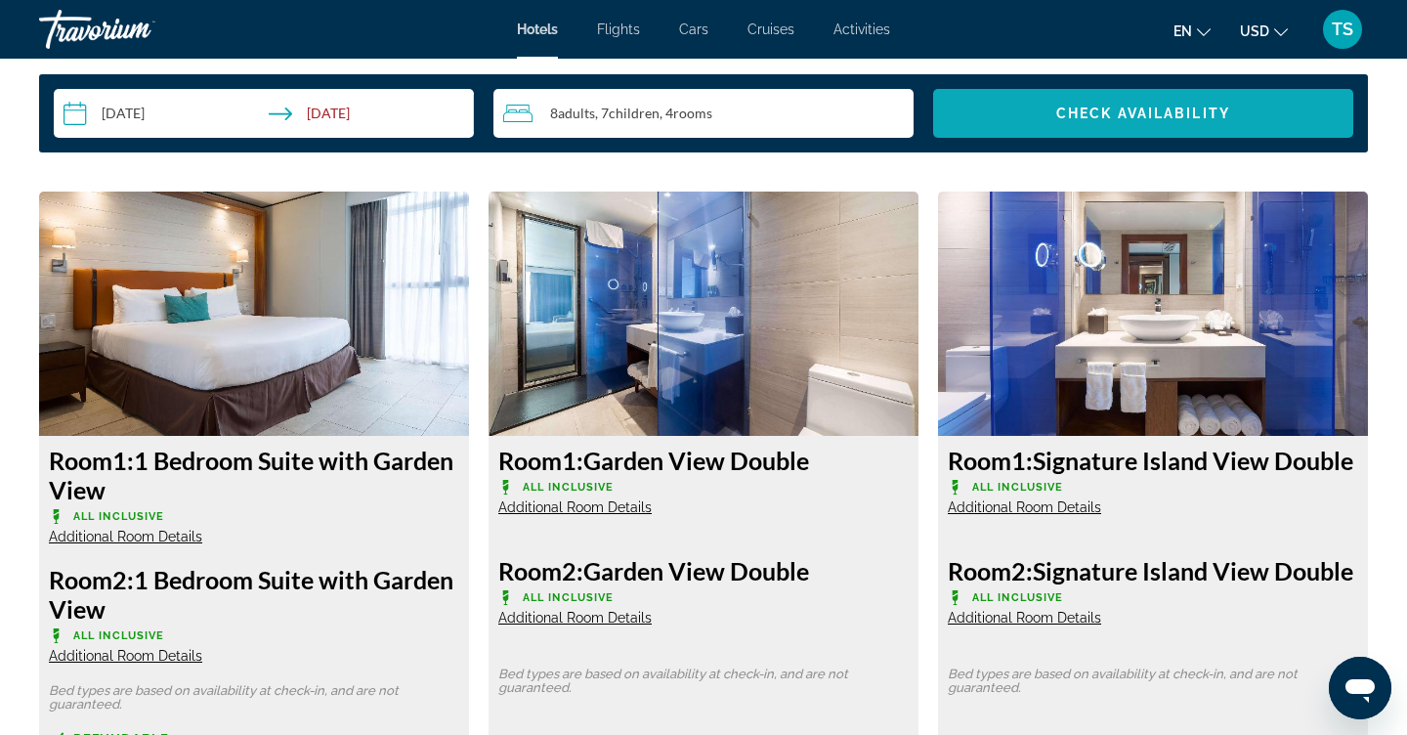
click at [995, 104] on span "Search widget" at bounding box center [1143, 113] width 420 height 47
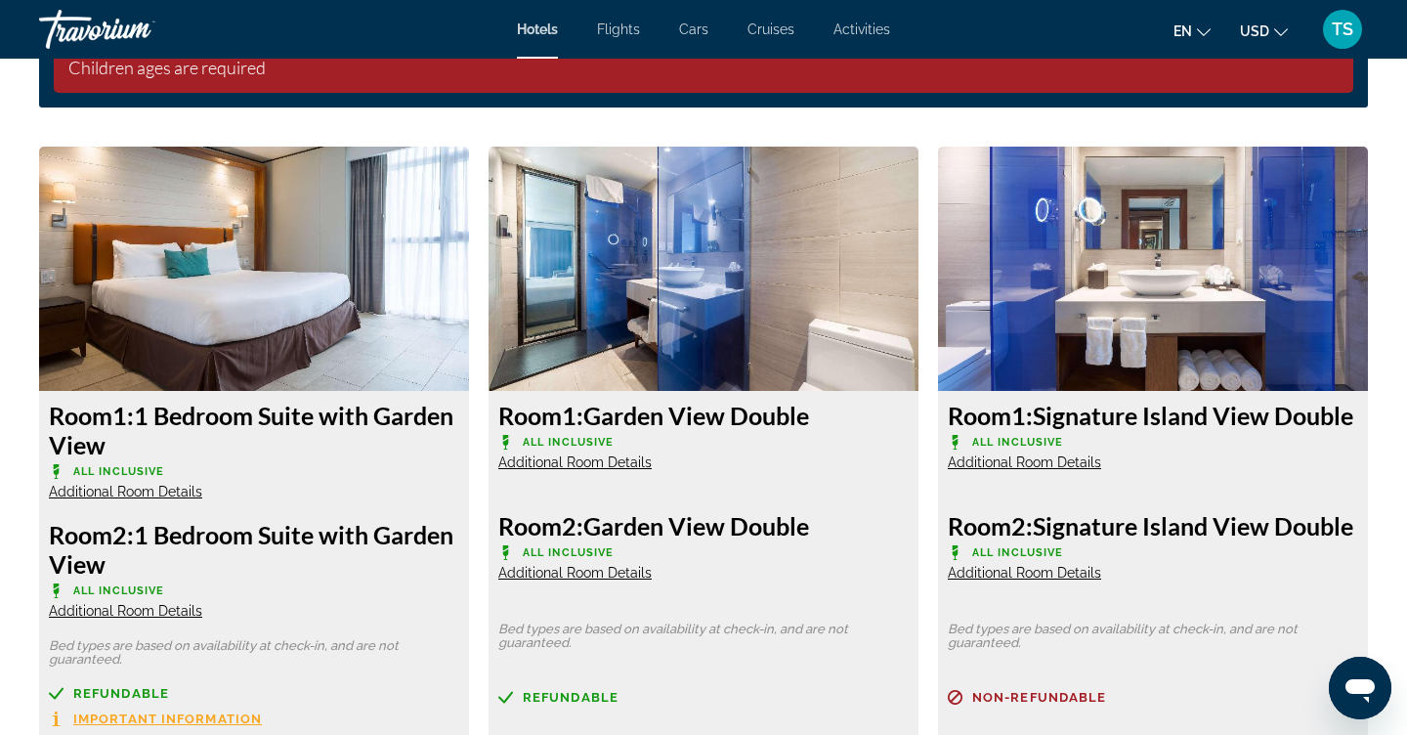
scroll to position [2582, 0]
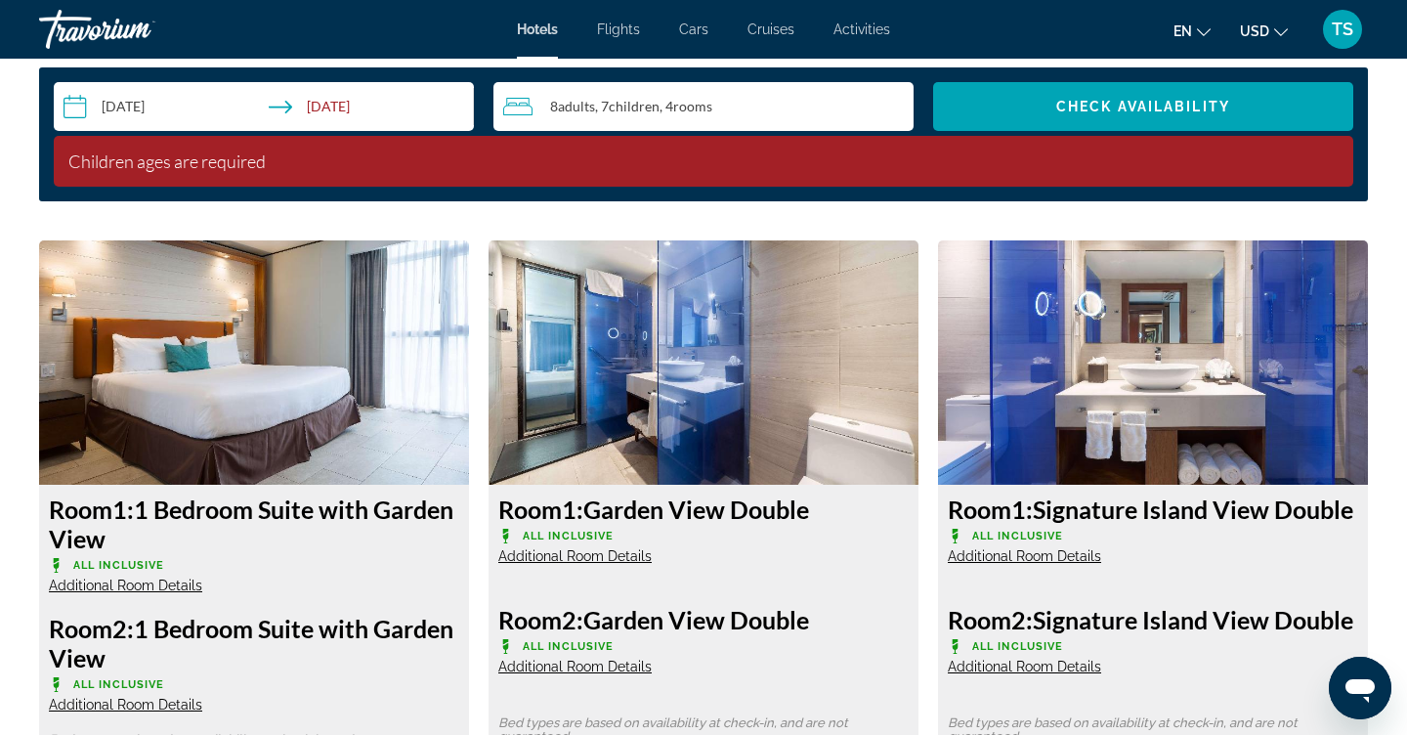
click at [896, 150] on div "Minimum length of stay is 1 day All fields are required Children ages are requi…" at bounding box center [704, 161] width 1300 height 51
click at [843, 109] on div "8 Adult Adults , 7 Child Children , 4 Room rooms" at bounding box center [708, 106] width 410 height 23
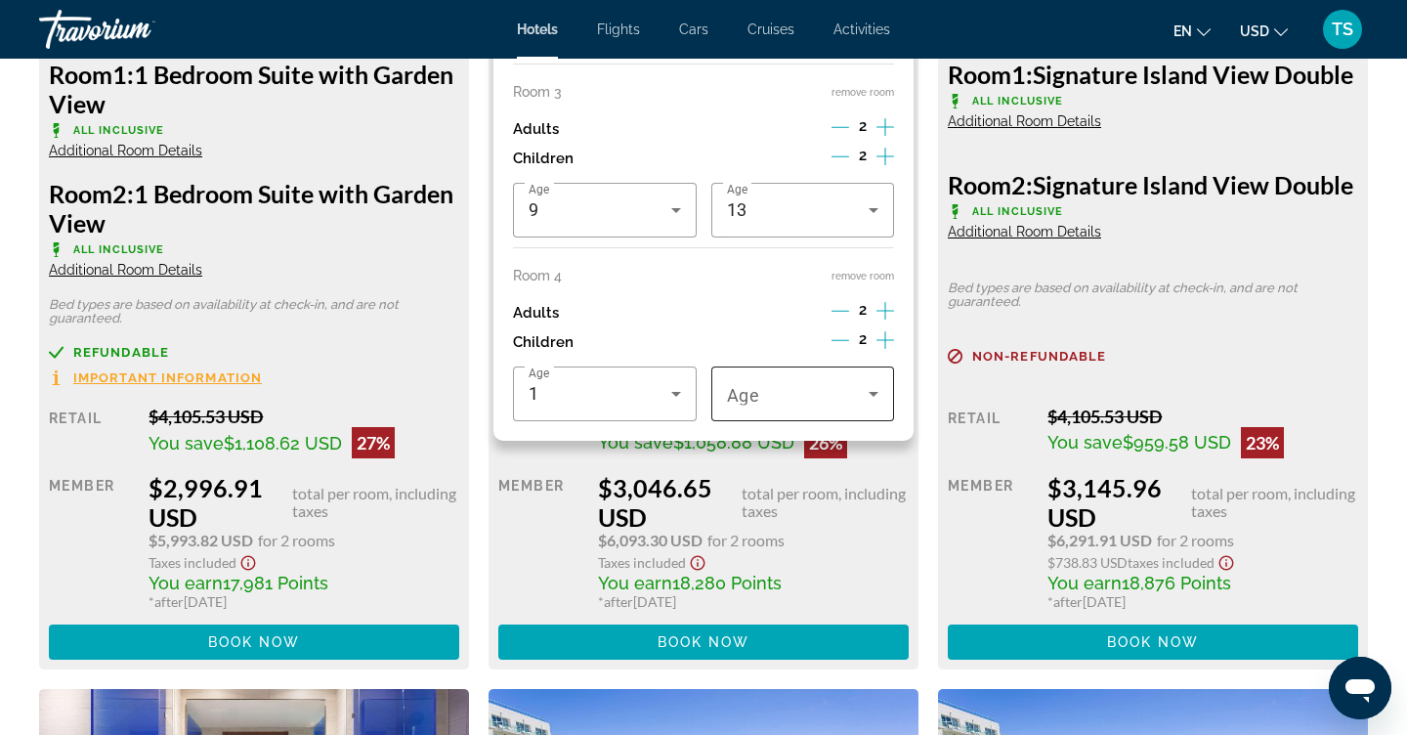
scroll to position [3016, 0]
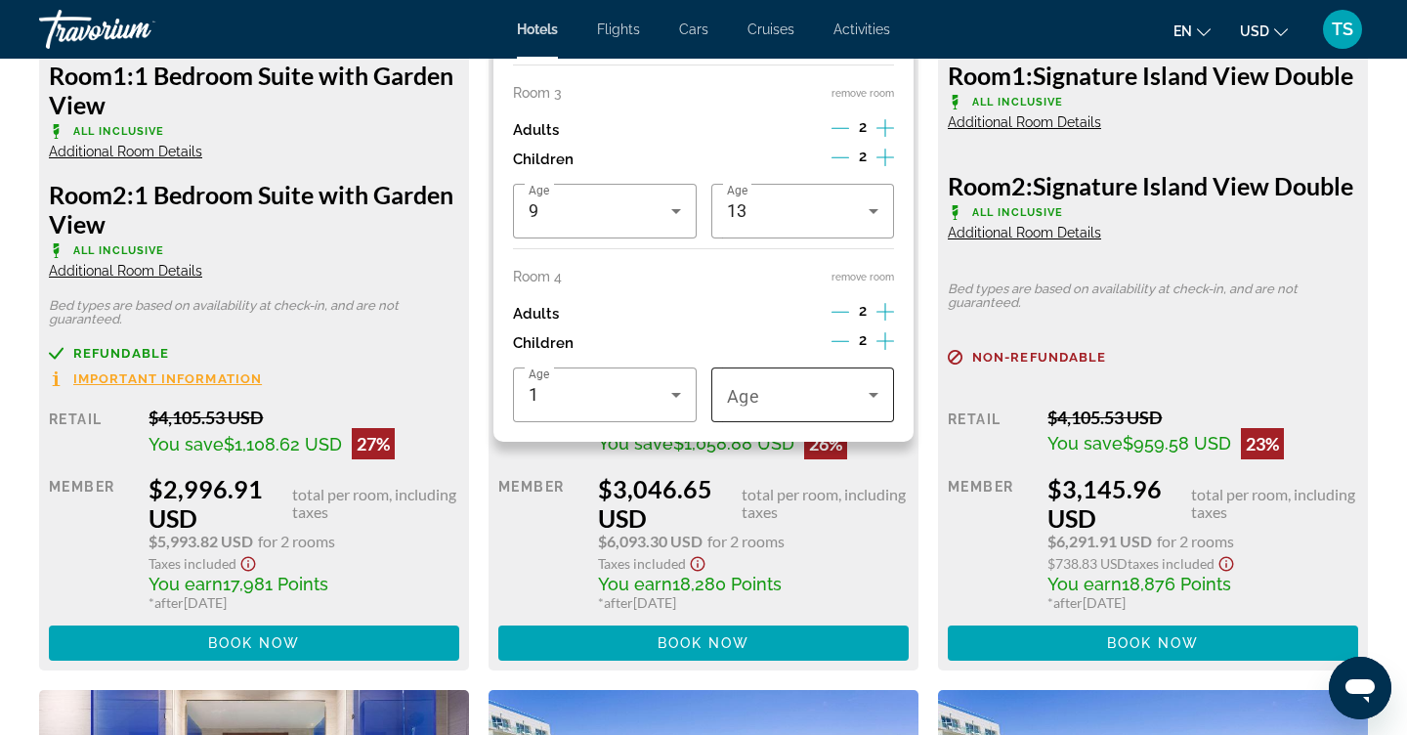
click at [858, 407] on span "Travelers: 8 adults, 7 children" at bounding box center [798, 394] width 143 height 23
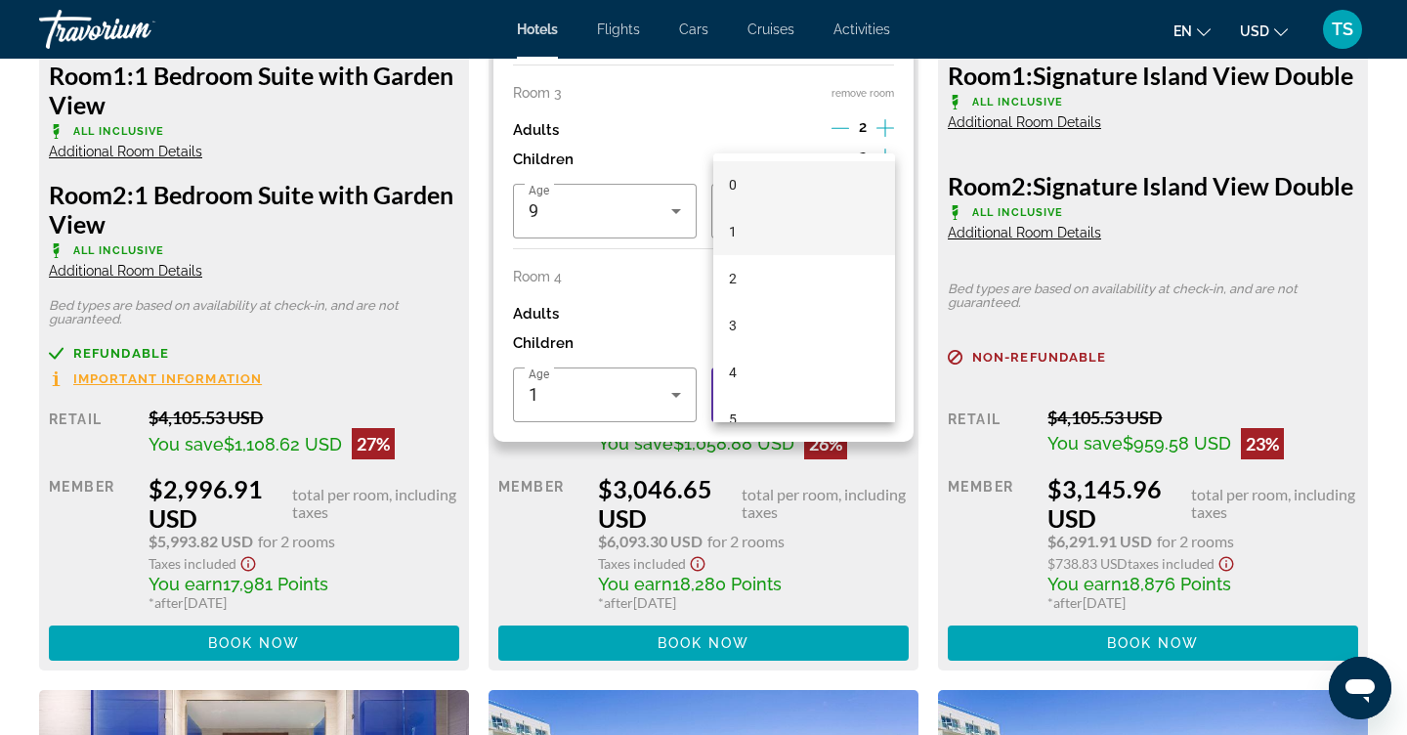
click at [817, 225] on mat-option "1" at bounding box center [804, 231] width 183 height 47
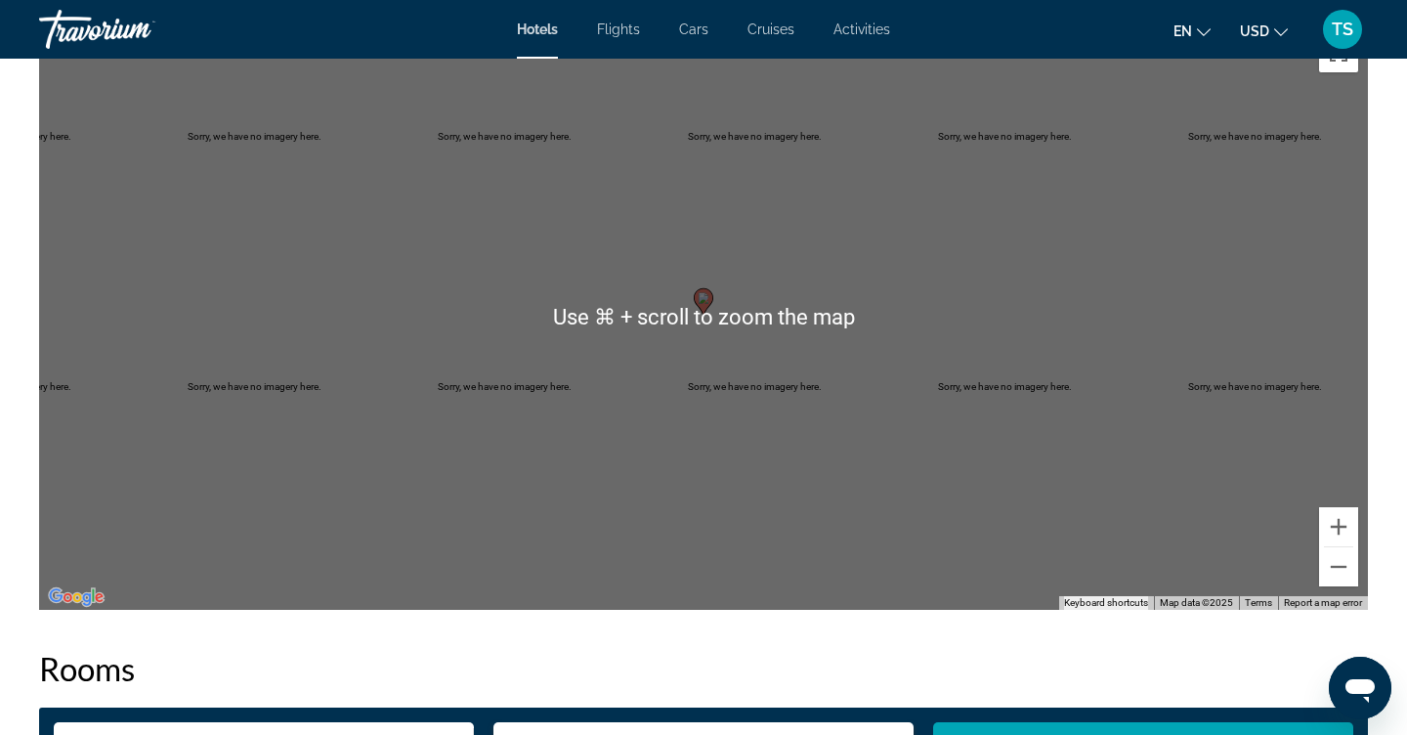
scroll to position [2636, 0]
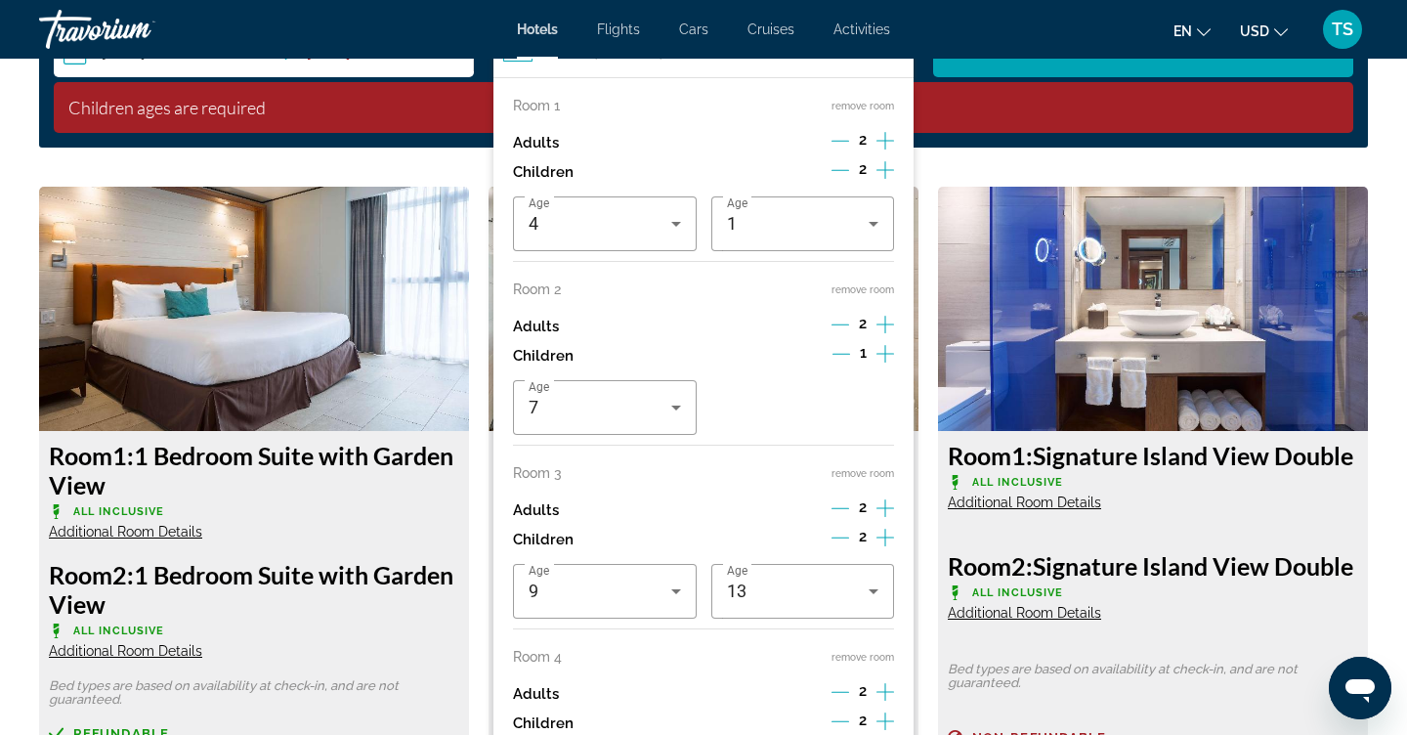
click at [965, 138] on div "**********" at bounding box center [703, 81] width 1329 height 134
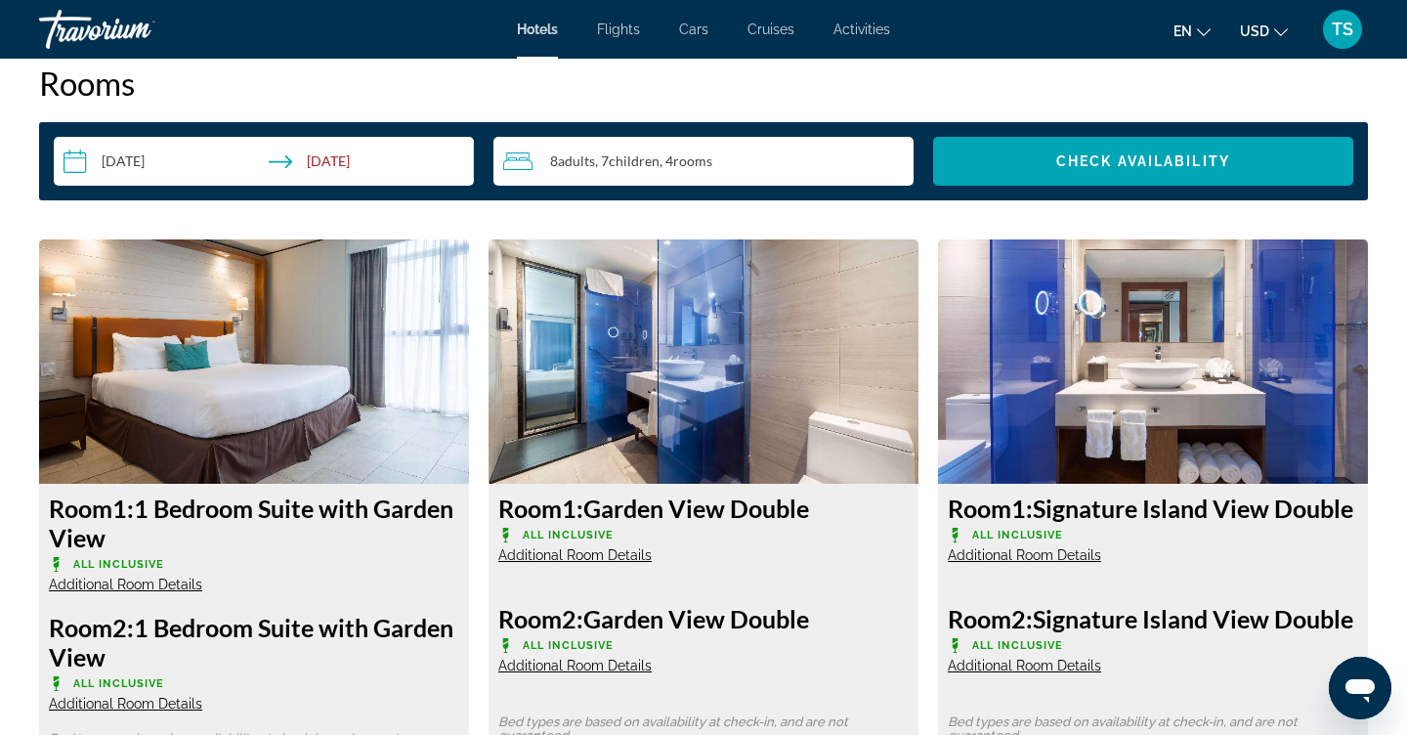
scroll to position [2521, 0]
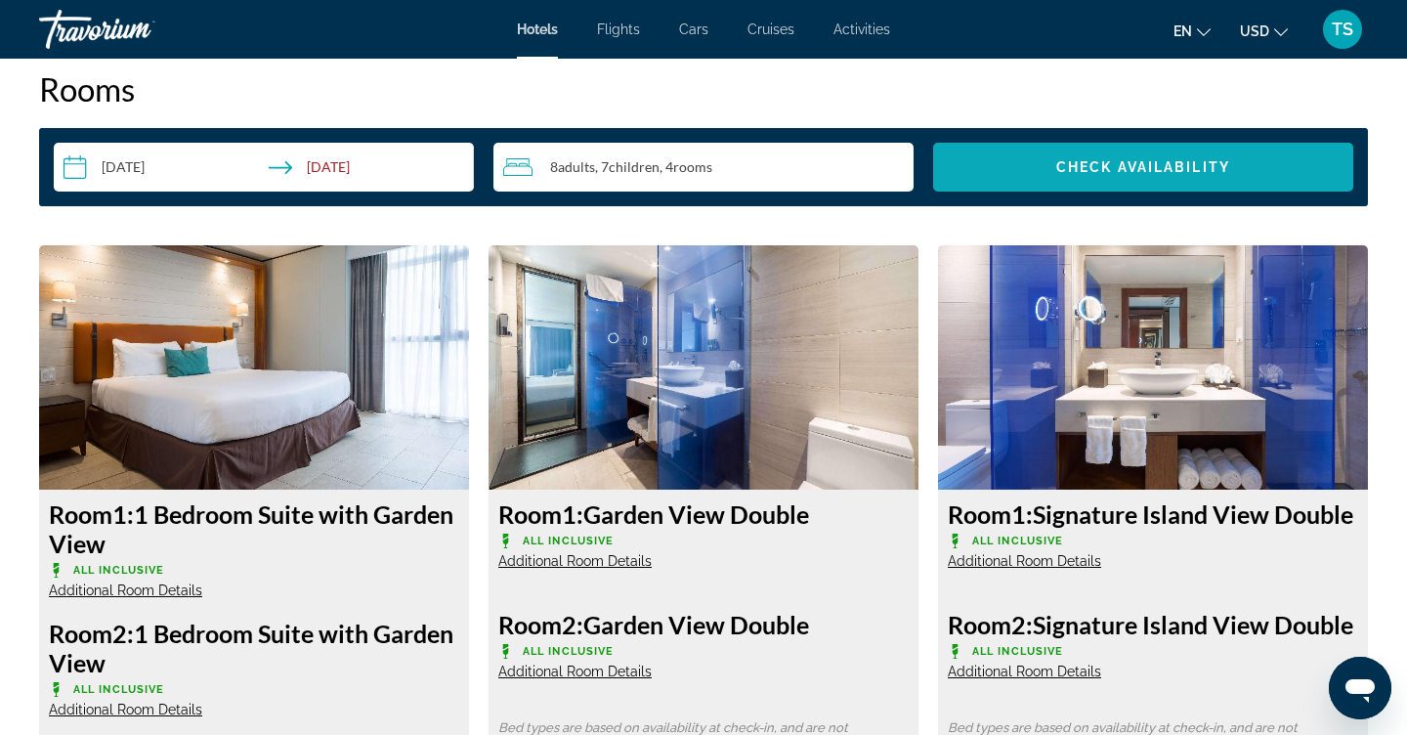
click at [981, 160] on span "Search widget" at bounding box center [1143, 167] width 420 height 47
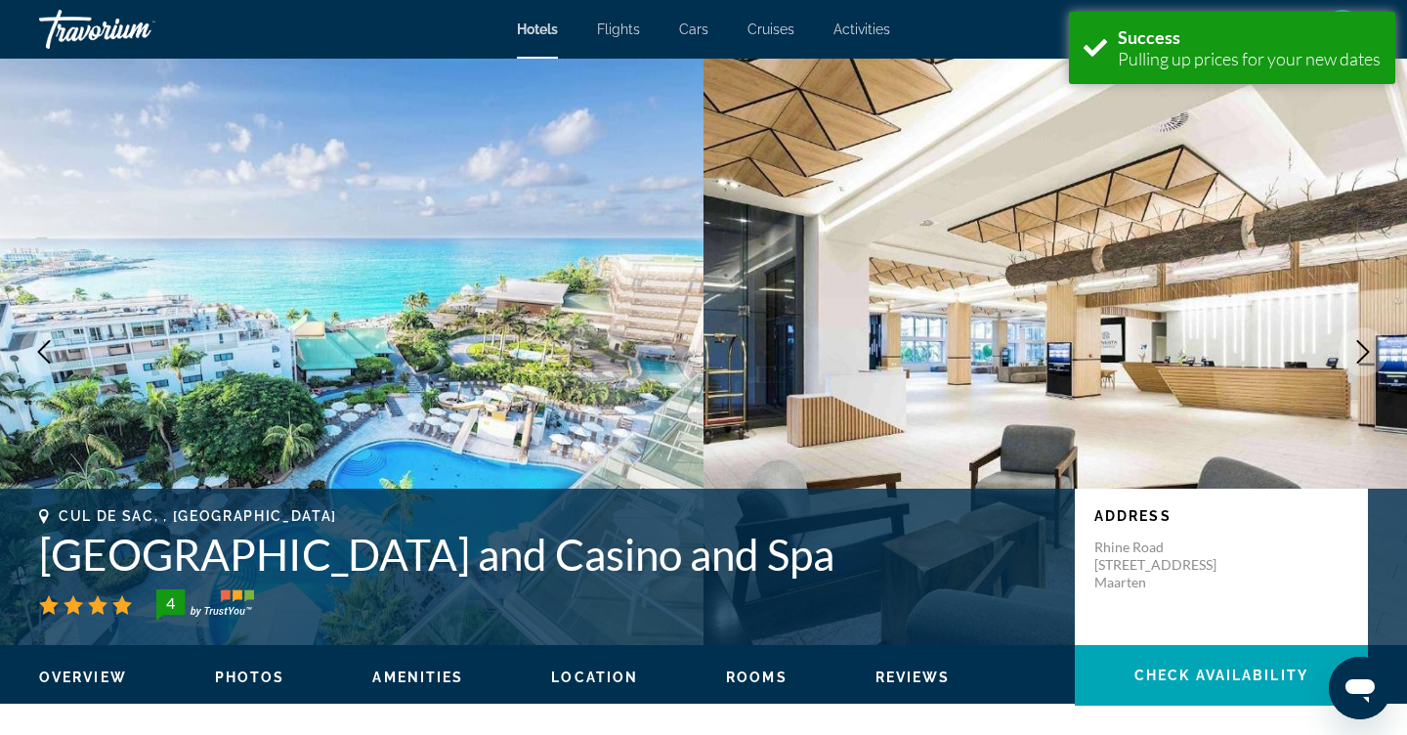
scroll to position [2473, 0]
